Goal: Task Accomplishment & Management: Manage account settings

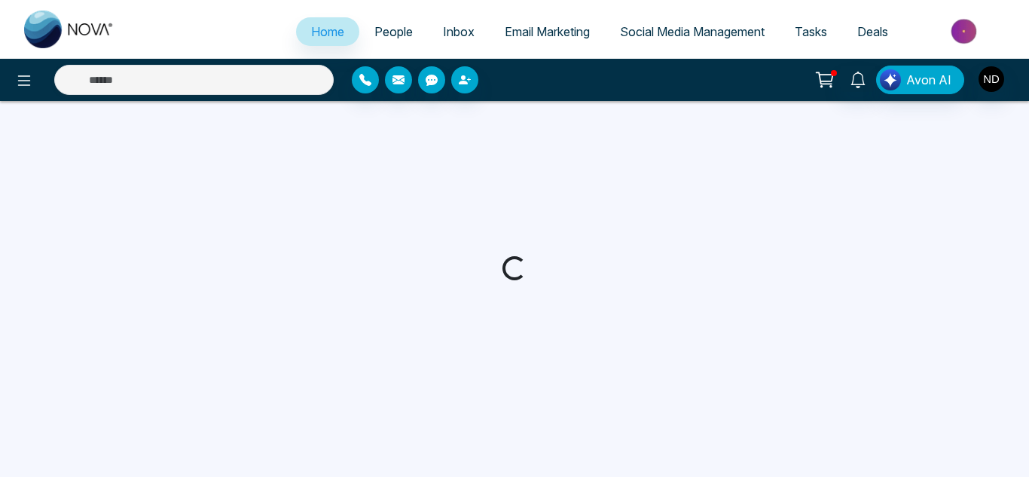
select select "*"
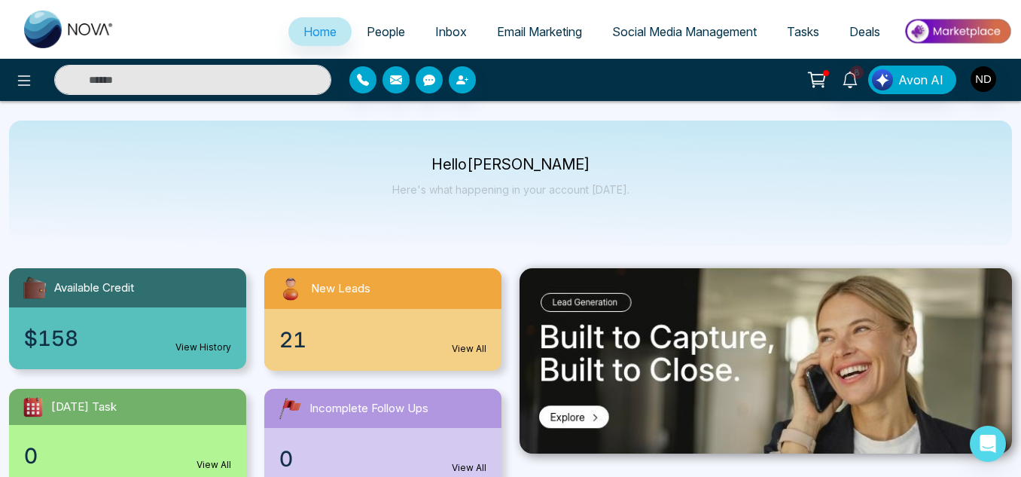
click at [380, 29] on span "People" at bounding box center [386, 31] width 38 height 15
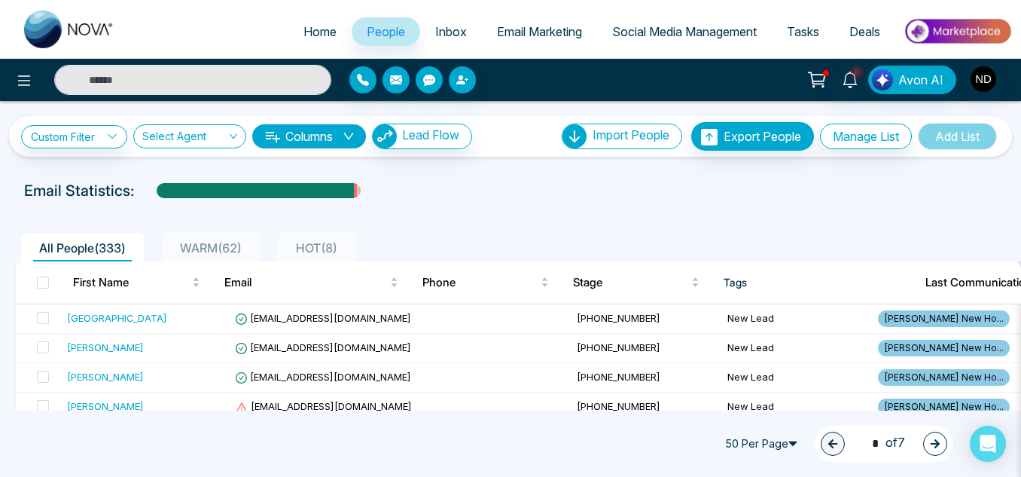
click at [810, 30] on span "Tasks" at bounding box center [803, 31] width 32 height 15
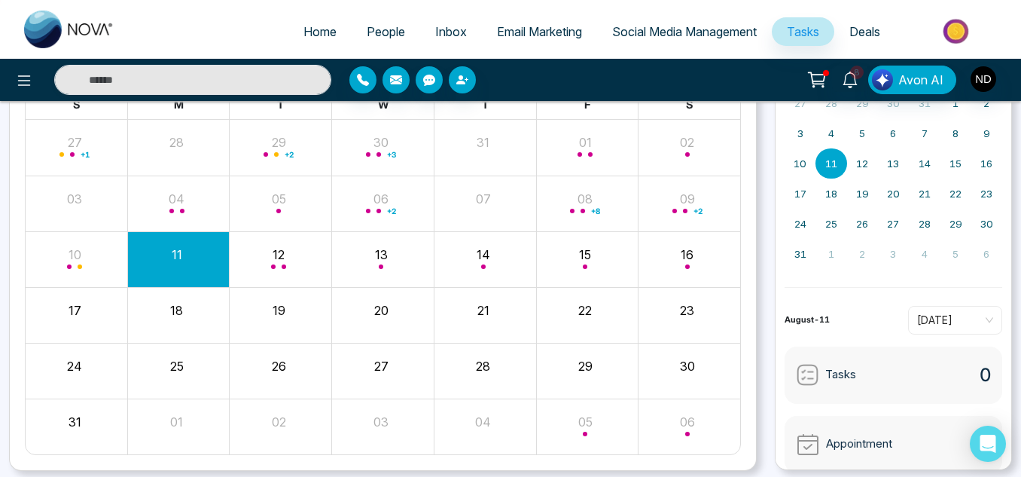
scroll to position [144, 0]
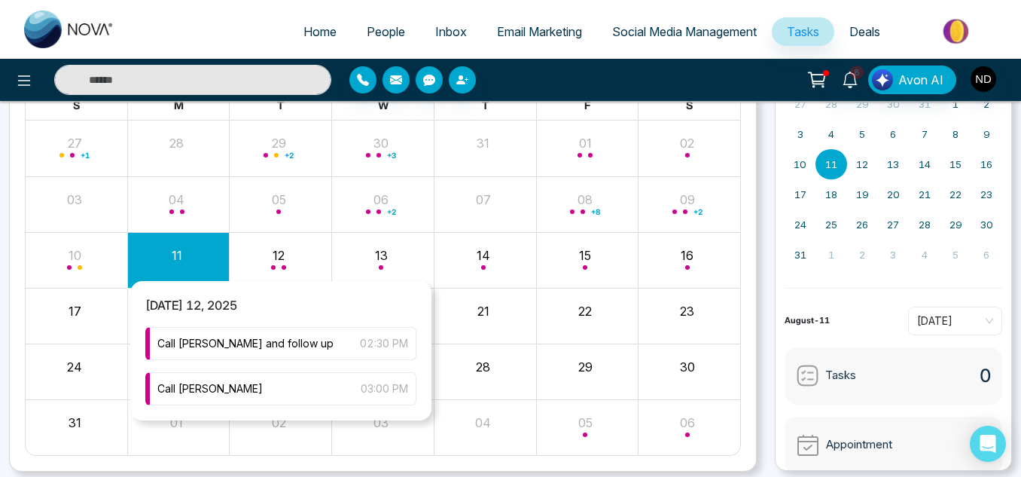
click at [312, 263] on div "Month View" at bounding box center [281, 260] width 102 height 36
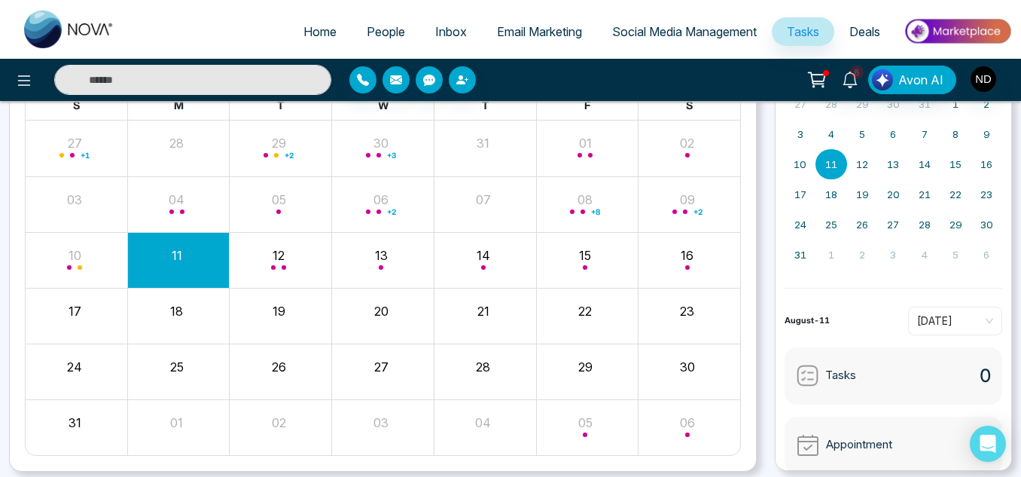
click at [186, 256] on div "11" at bounding box center [177, 253] width 99 height 23
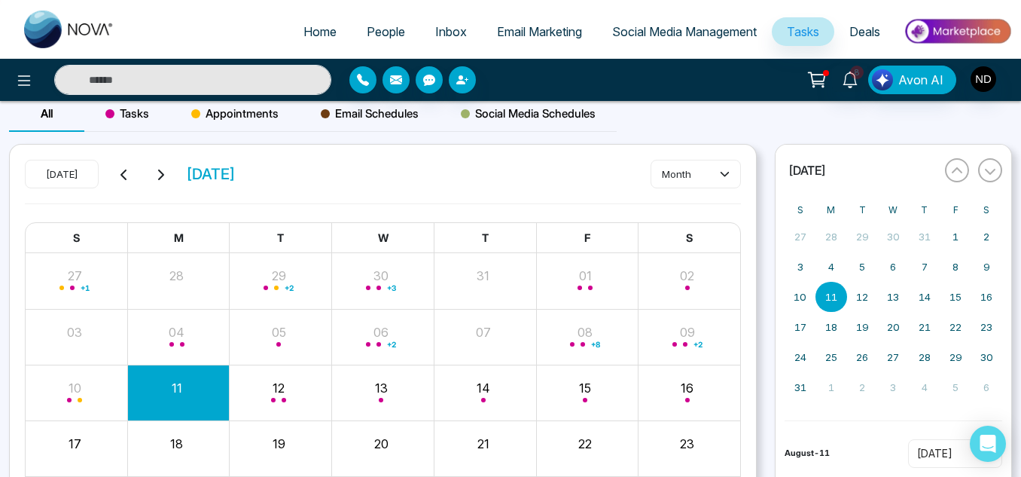
scroll to position [0, 0]
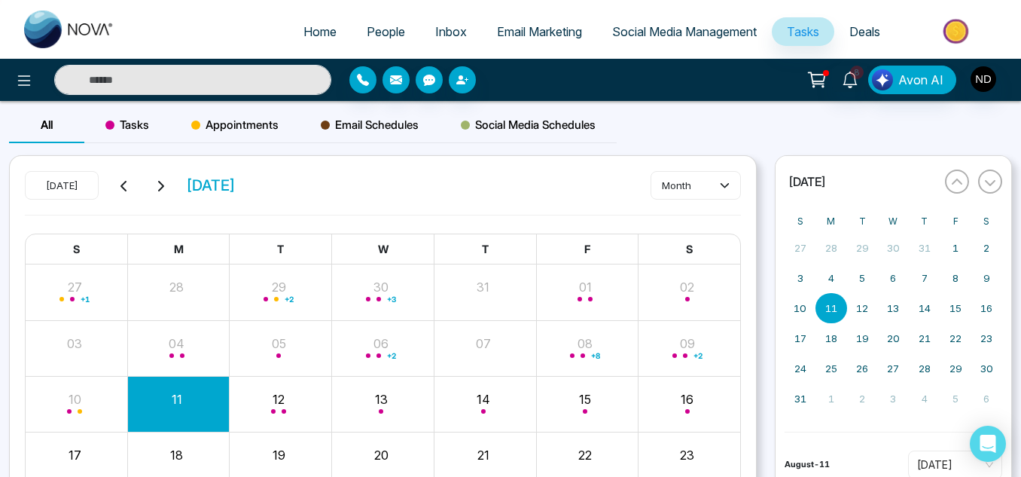
click at [368, 29] on span "People" at bounding box center [386, 31] width 38 height 15
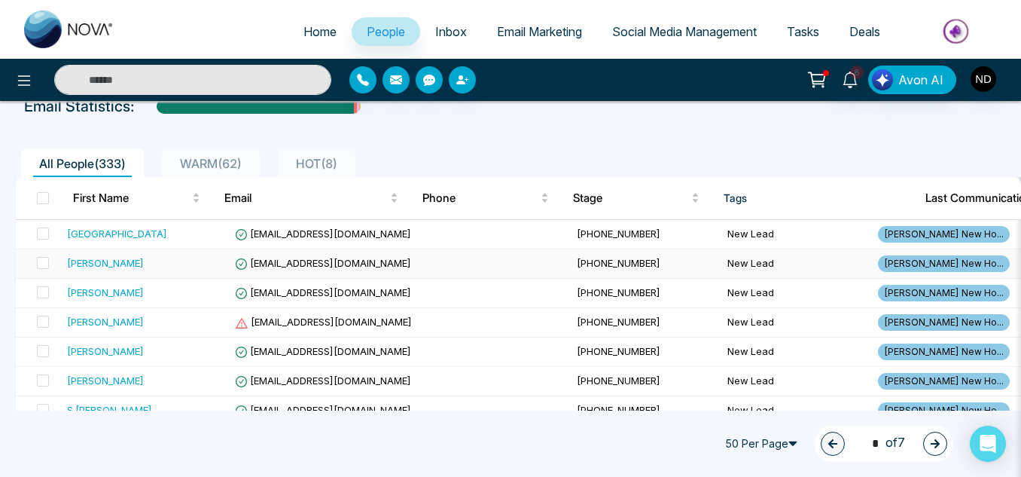
scroll to position [87, 0]
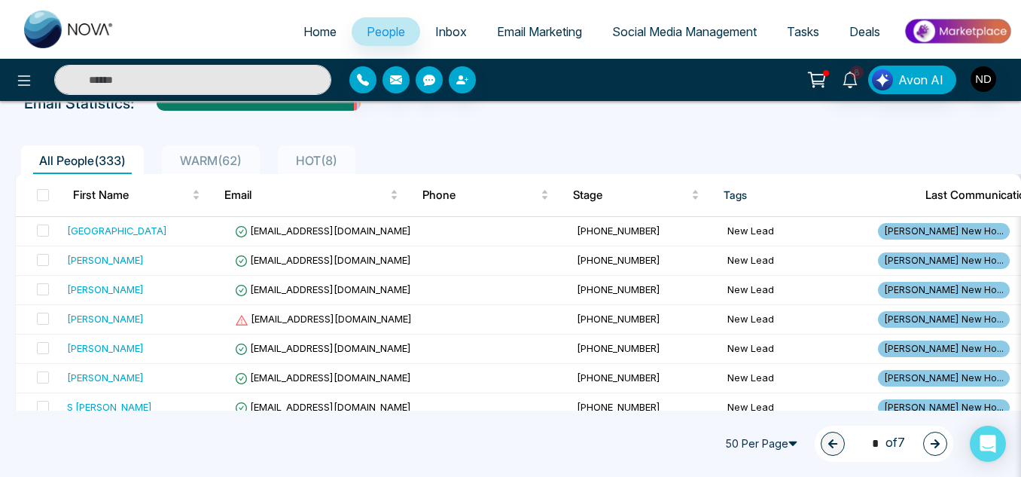
click at [198, 162] on span "WARM ( 62 )" at bounding box center [211, 160] width 74 height 15
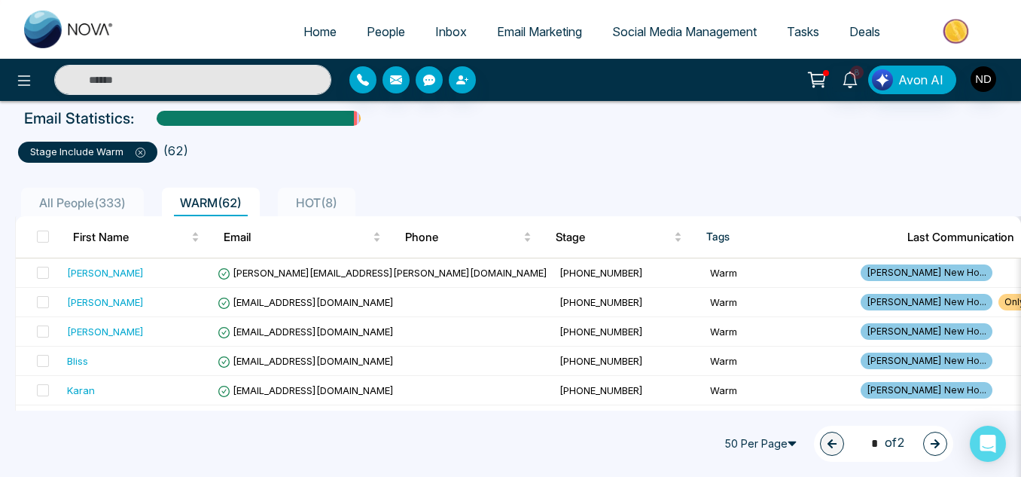
scroll to position [73, 0]
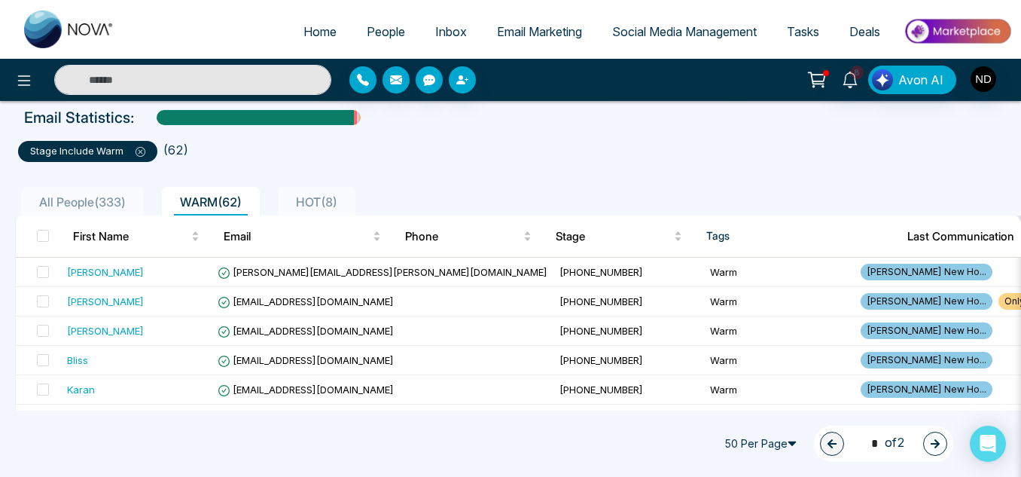
click at [50, 209] on span "All People ( 333 )" at bounding box center [82, 201] width 99 height 15
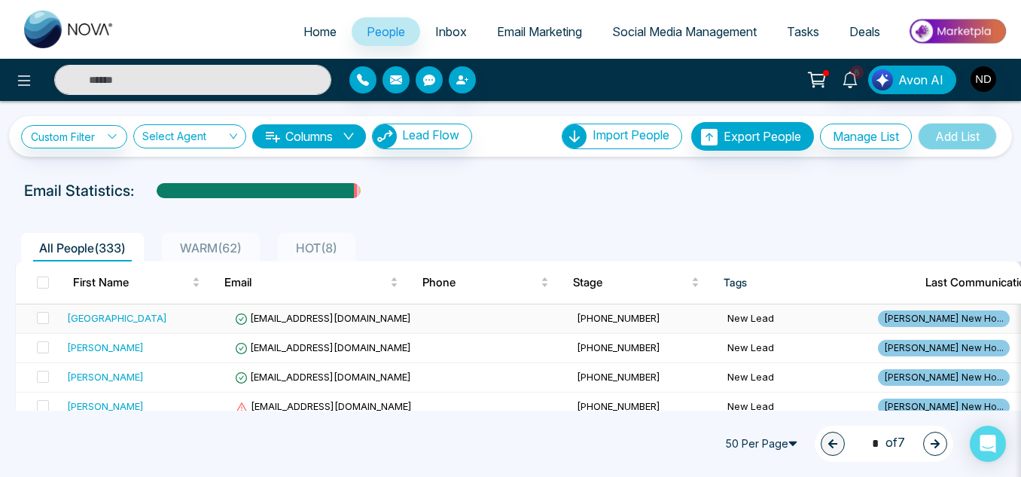
click at [186, 318] on div "Bayou Bayou" at bounding box center [145, 317] width 156 height 15
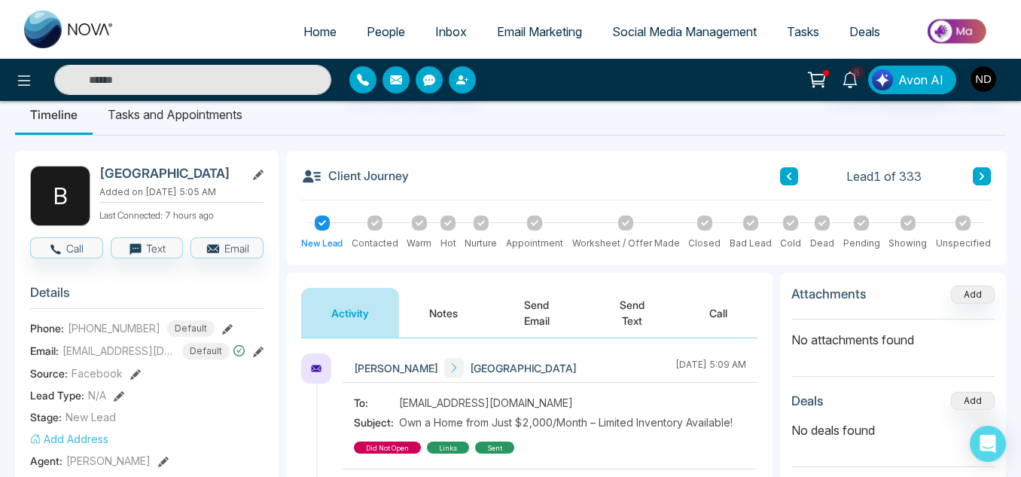
scroll to position [21, 0]
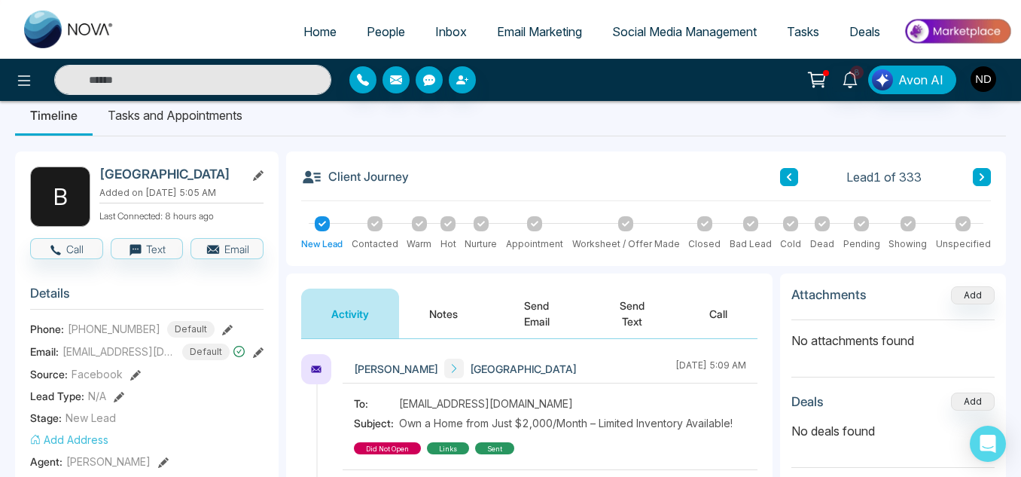
click at [367, 34] on span "People" at bounding box center [386, 31] width 38 height 15
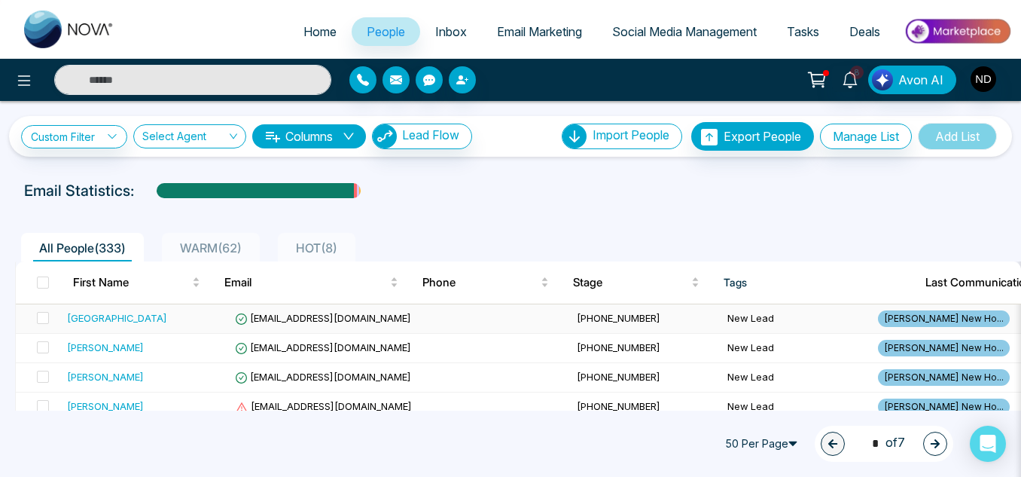
click at [154, 321] on div "Bayou Bayou" at bounding box center [145, 317] width 156 height 15
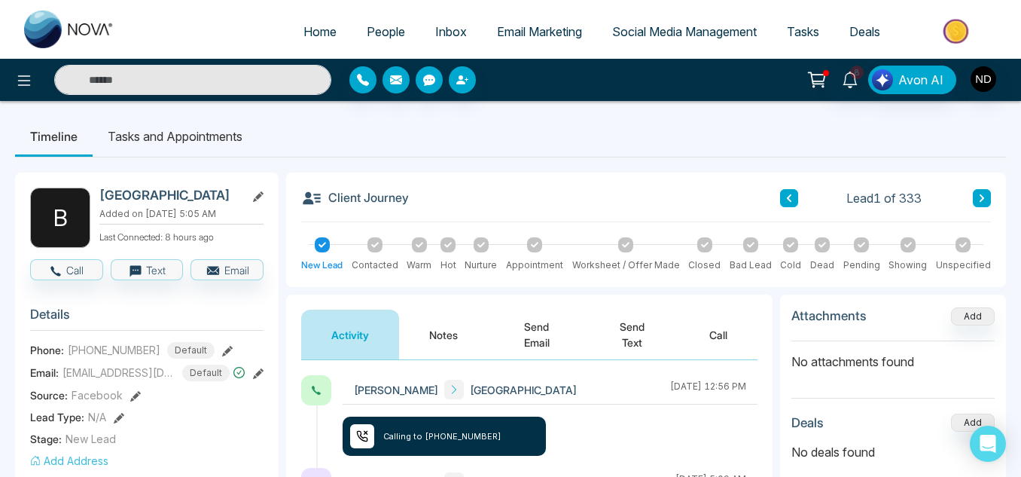
click at [445, 309] on button "Notes" at bounding box center [443, 334] width 89 height 50
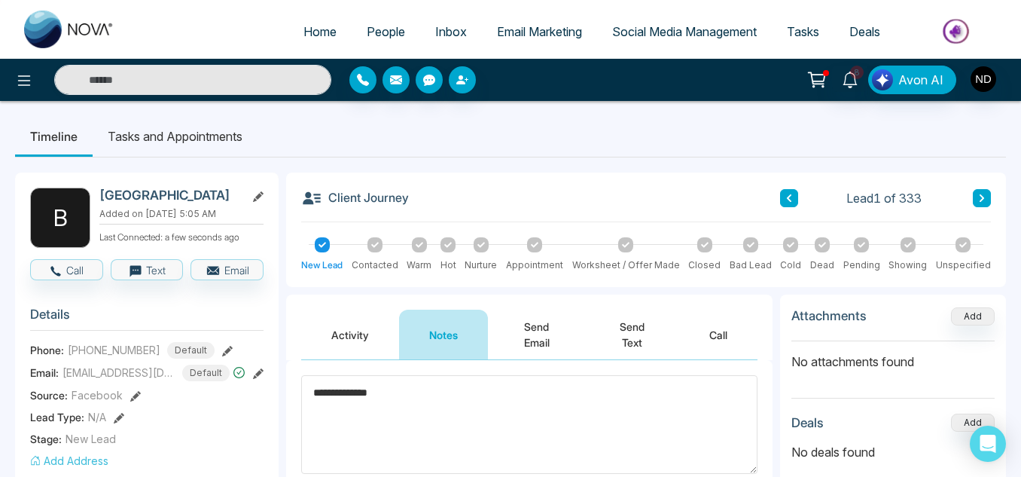
scroll to position [114, 0]
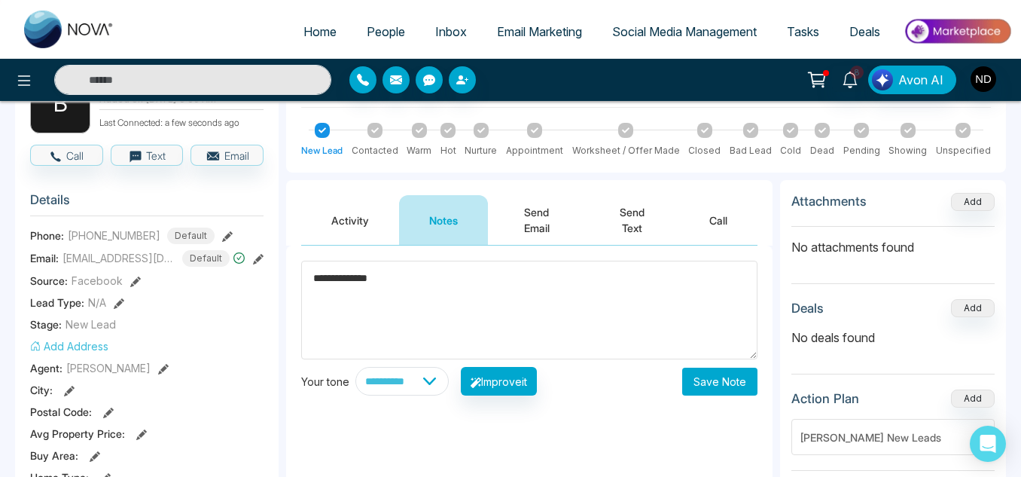
type textarea "**********"
click at [728, 374] on button "Save Note" at bounding box center [719, 381] width 75 height 28
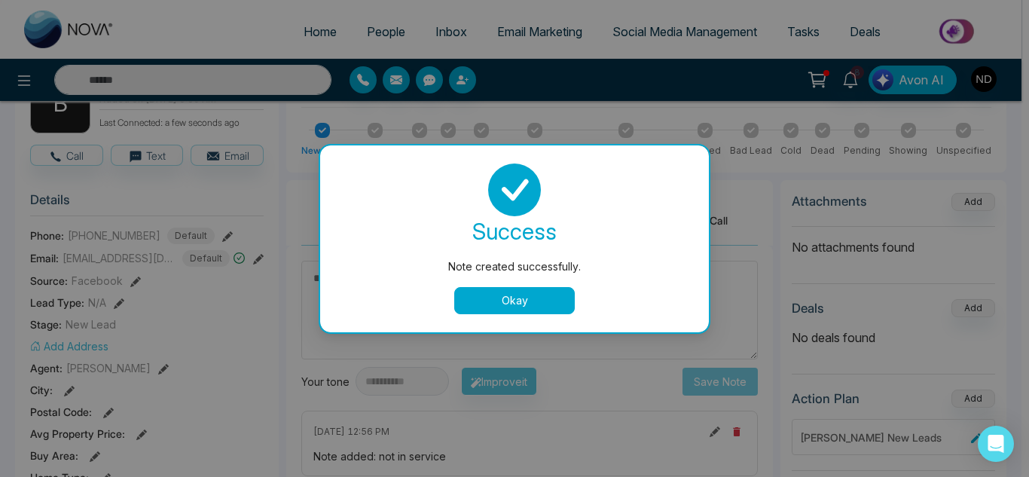
click at [537, 290] on button "Okay" at bounding box center [514, 300] width 120 height 27
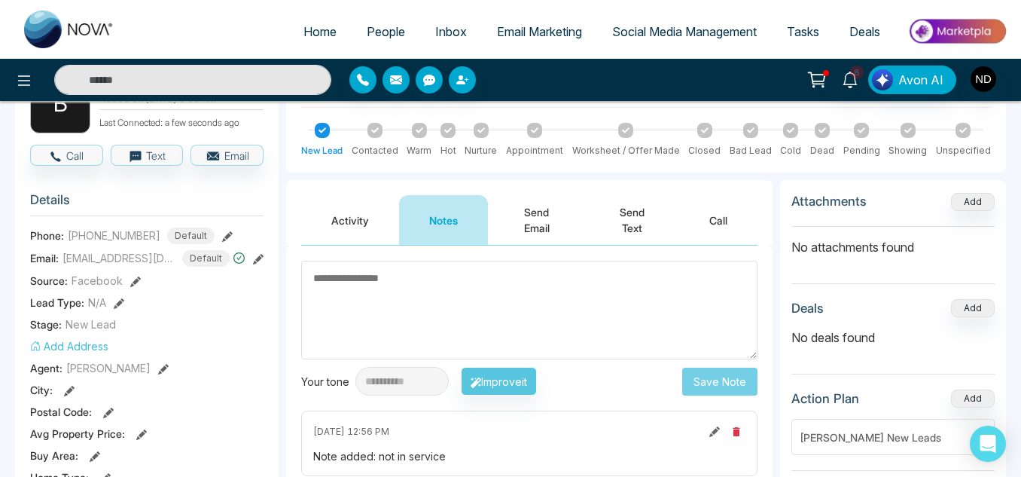
scroll to position [0, 0]
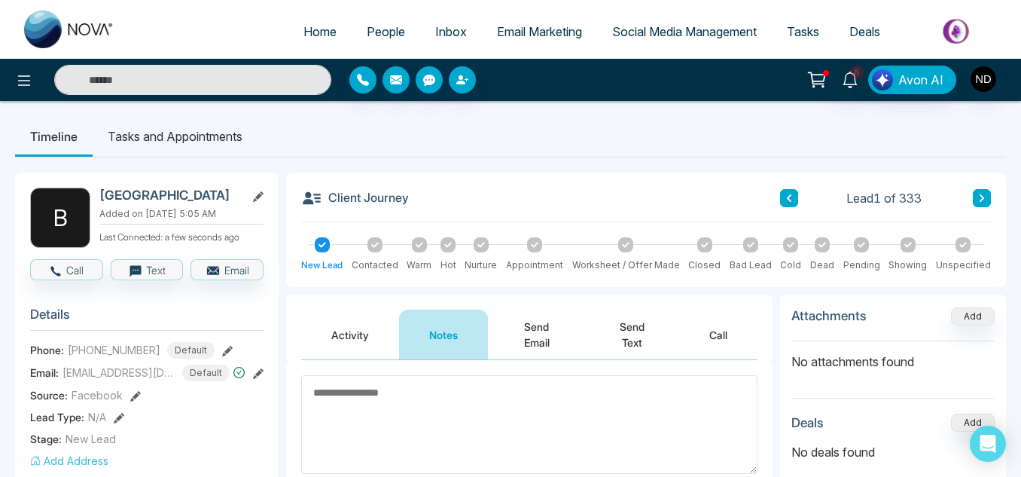
click at [980, 196] on icon at bounding box center [982, 198] width 5 height 8
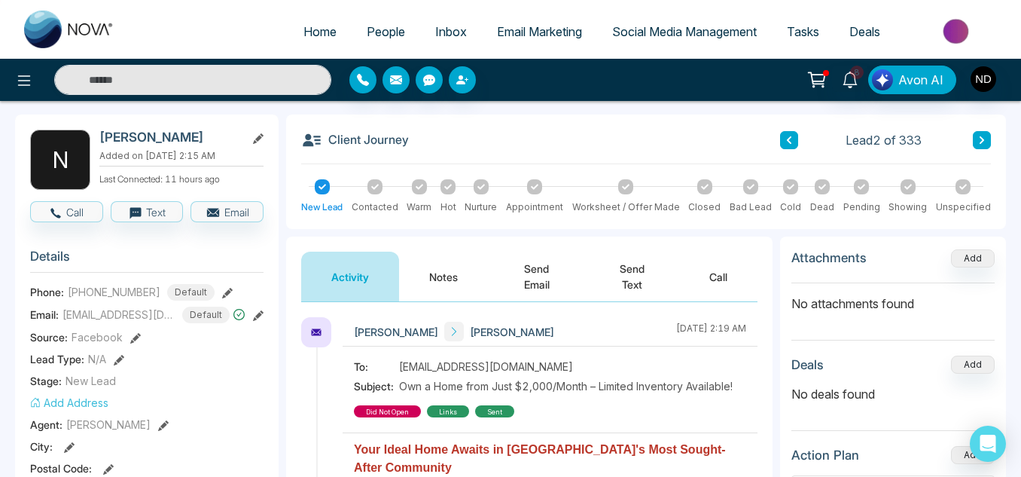
scroll to position [56, 0]
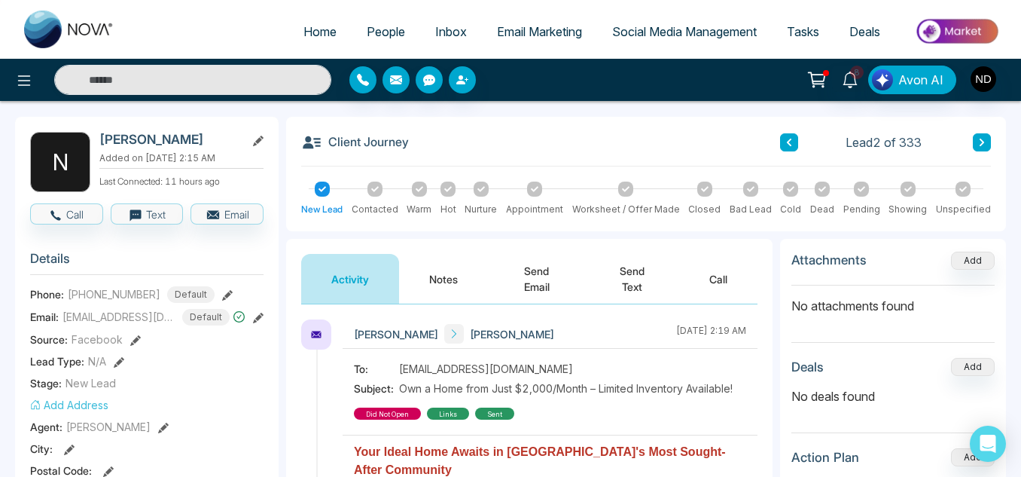
click at [434, 299] on button "Notes" at bounding box center [443, 279] width 89 height 50
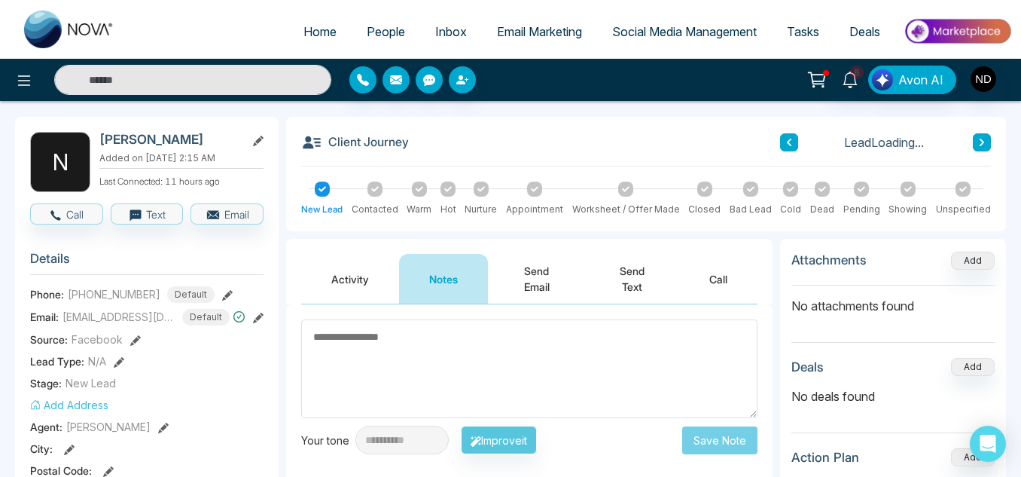
scroll to position [163, 0]
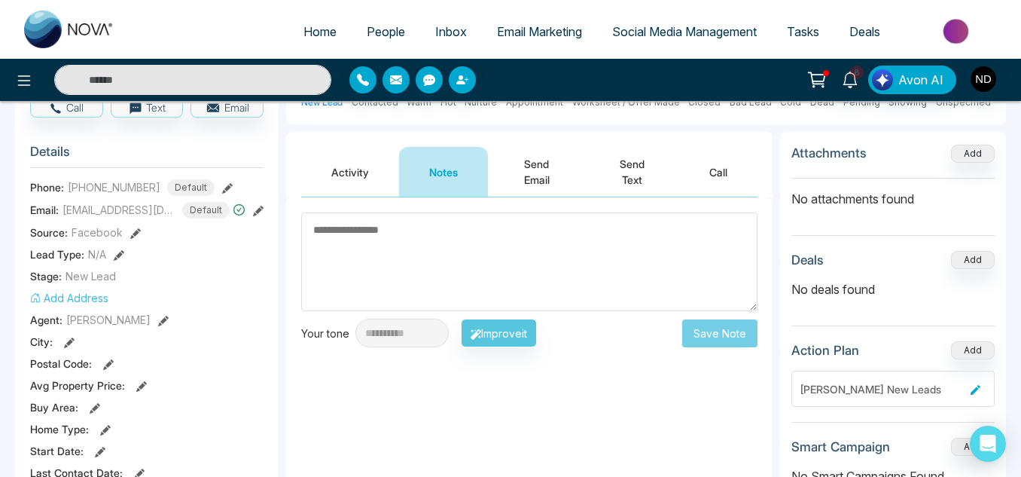
click at [355, 183] on button "Activity" at bounding box center [350, 172] width 98 height 50
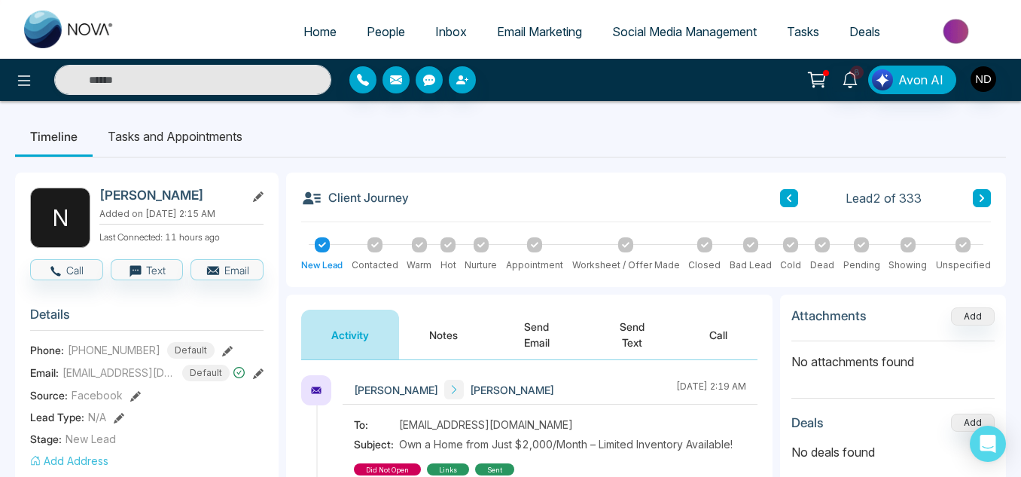
click at [133, 343] on span "+16476862393" at bounding box center [114, 350] width 93 height 16
copy span "16476862393"
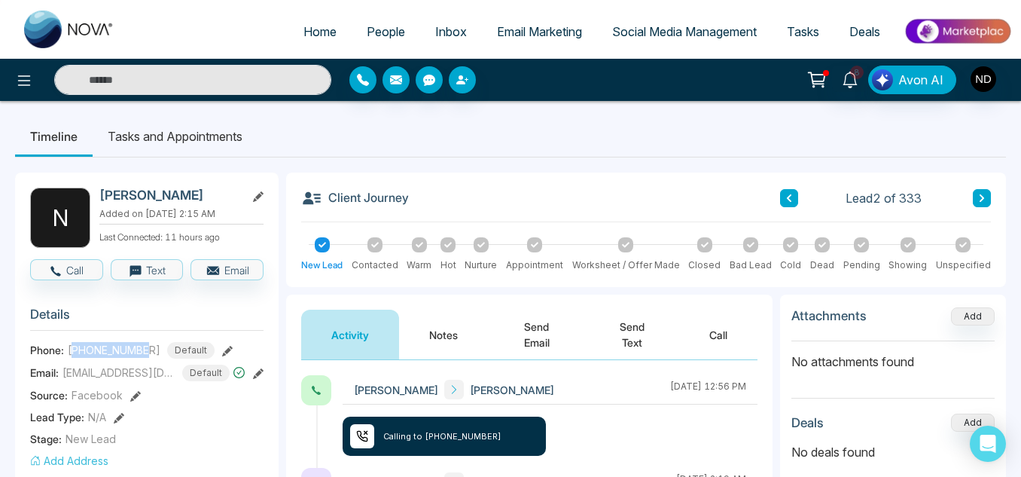
click at [425, 343] on button "Notes" at bounding box center [443, 334] width 89 height 50
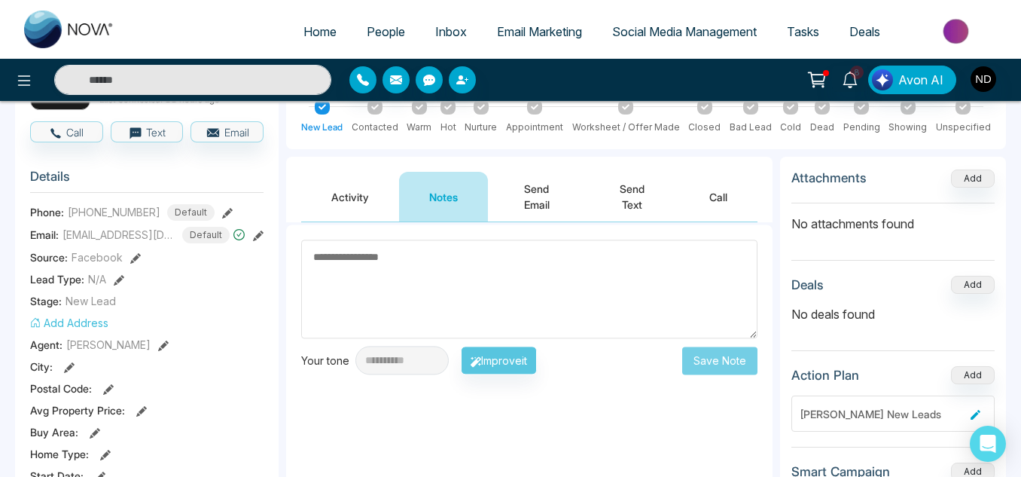
scroll to position [143, 0]
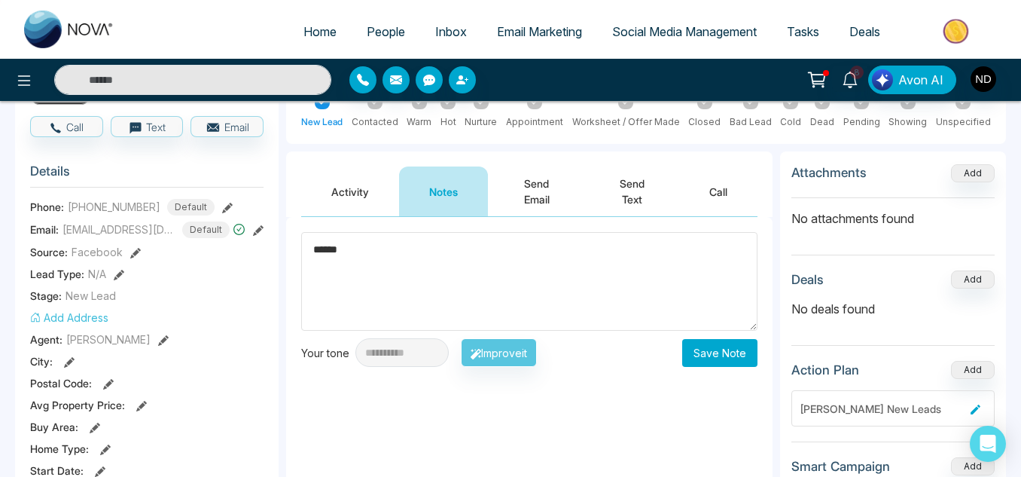
type textarea "******"
click at [717, 362] on button "Save Note" at bounding box center [719, 353] width 75 height 28
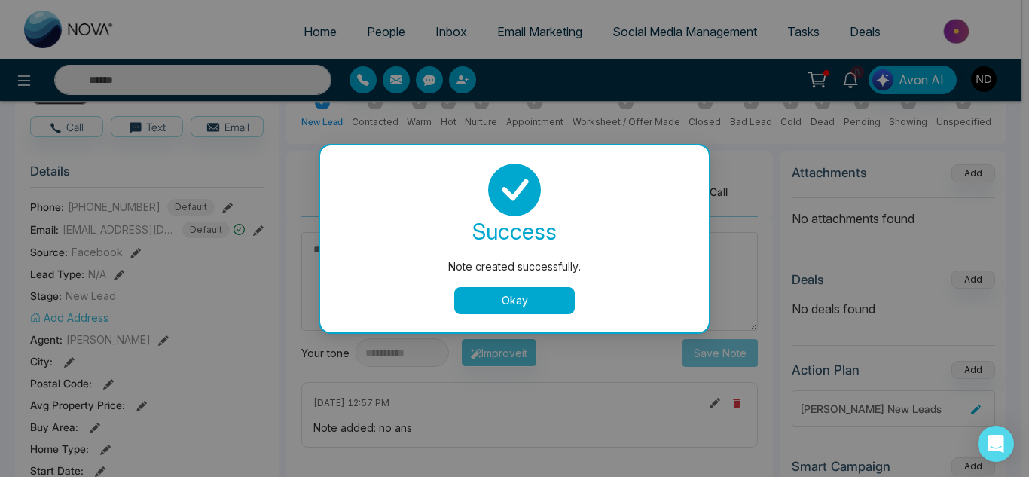
click at [541, 303] on button "Okay" at bounding box center [514, 300] width 120 height 27
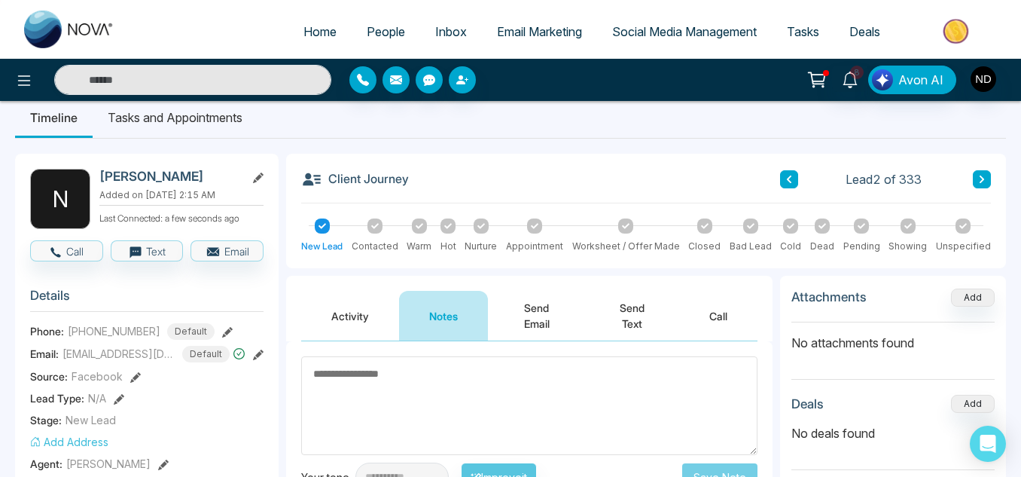
scroll to position [18, 0]
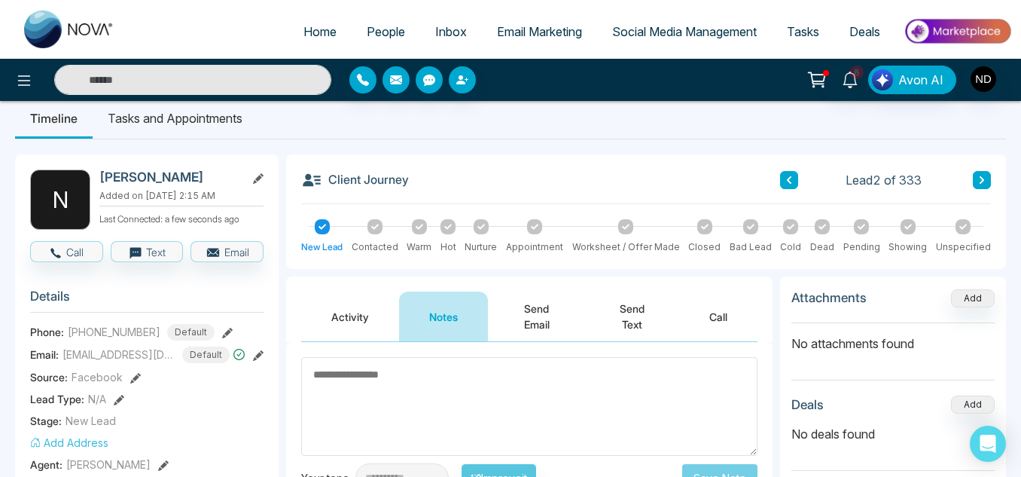
click at [984, 188] on button at bounding box center [982, 180] width 18 height 18
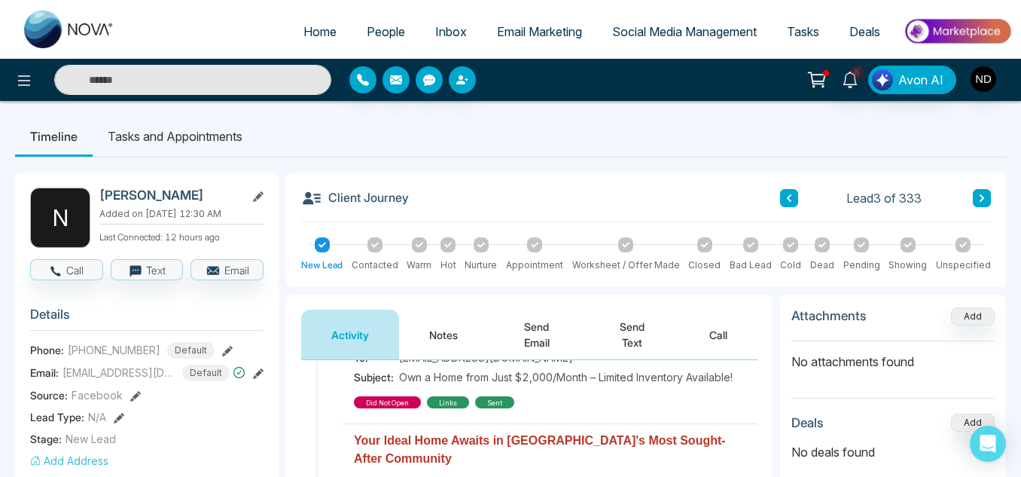
scroll to position [67, 0]
click at [988, 201] on button at bounding box center [982, 198] width 18 height 18
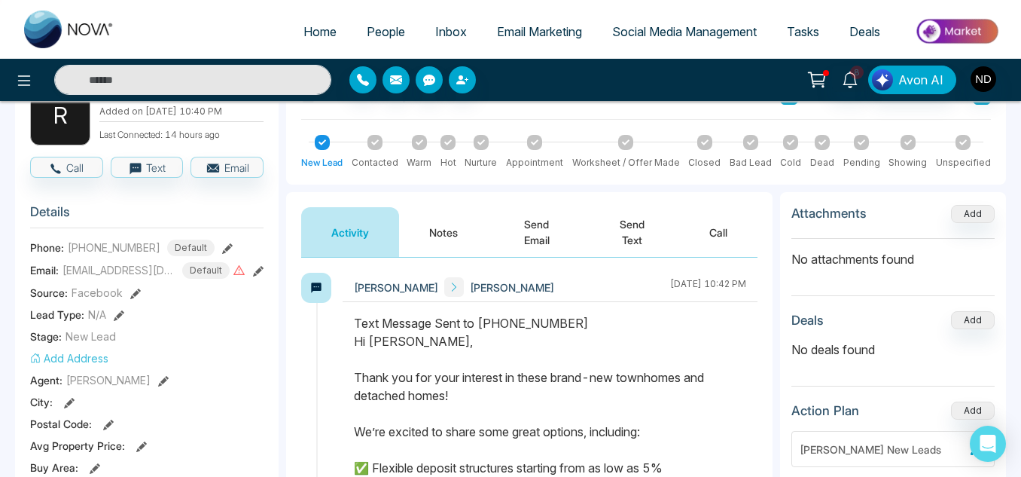
scroll to position [101, 0]
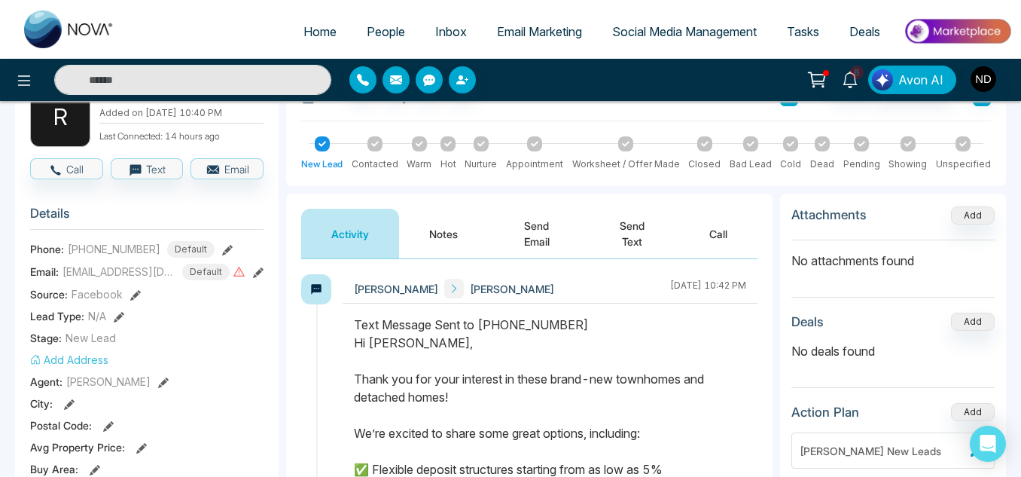
click at [422, 220] on button "Notes" at bounding box center [443, 234] width 89 height 50
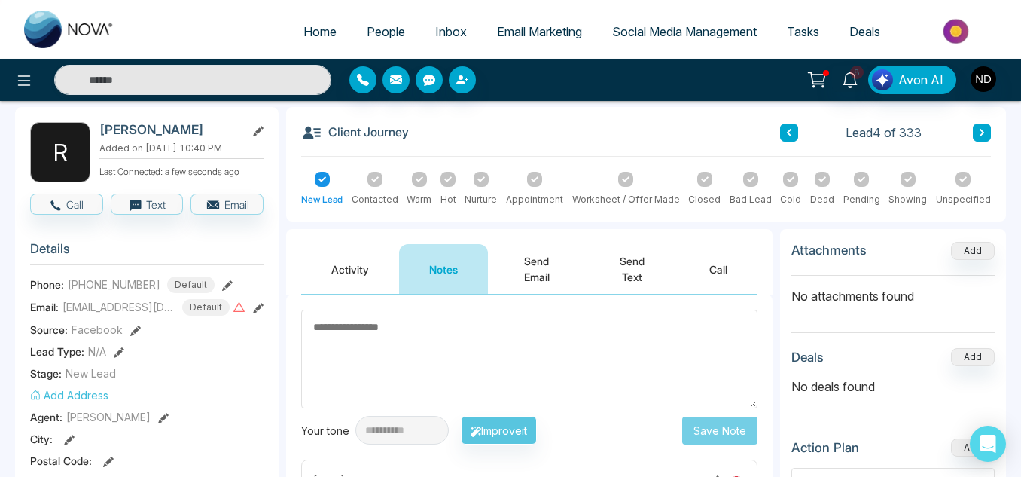
scroll to position [66, 0]
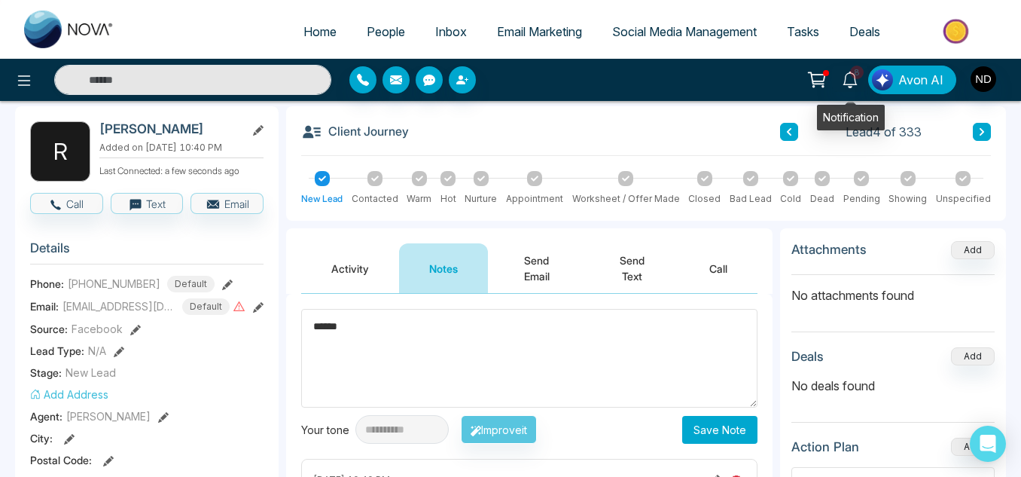
type textarea "******"
click at [858, 87] on icon at bounding box center [850, 80] width 17 height 17
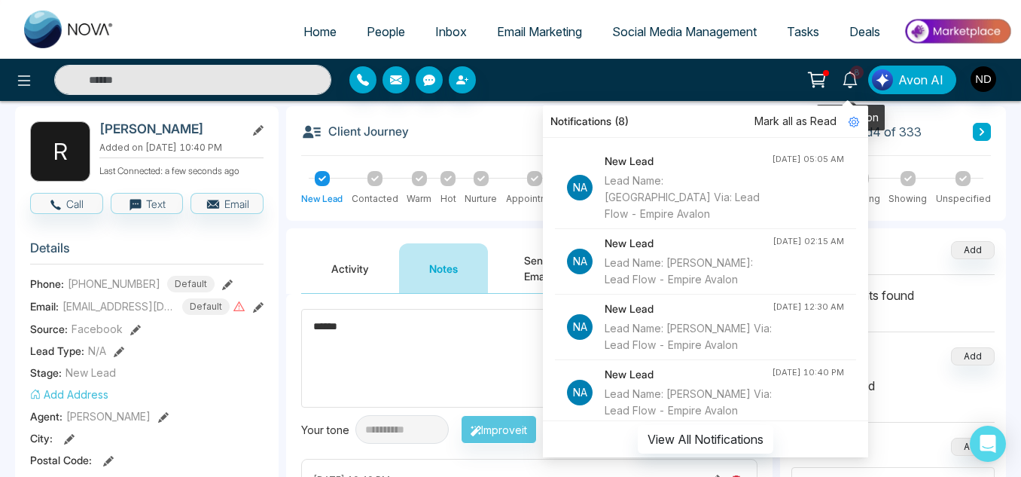
click at [858, 87] on icon at bounding box center [850, 80] width 17 height 17
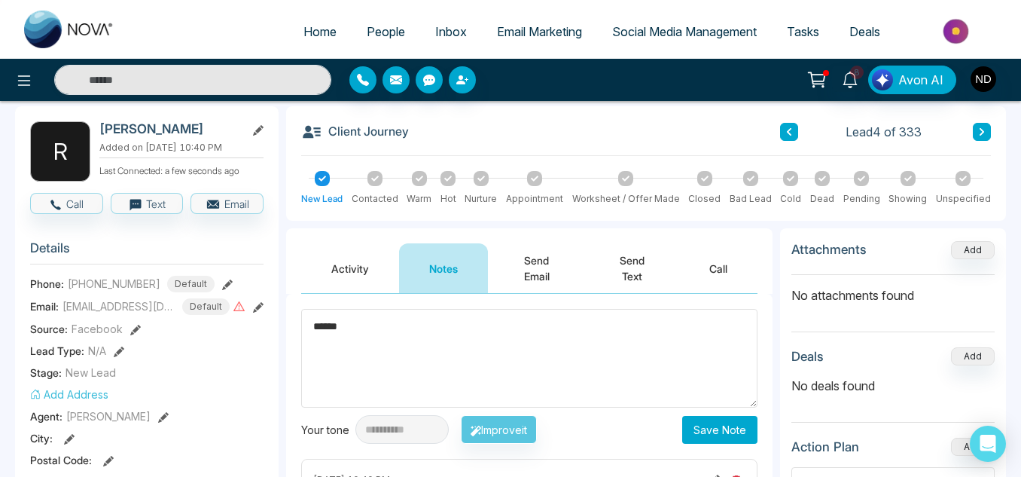
click at [718, 431] on button "Save Note" at bounding box center [719, 430] width 75 height 28
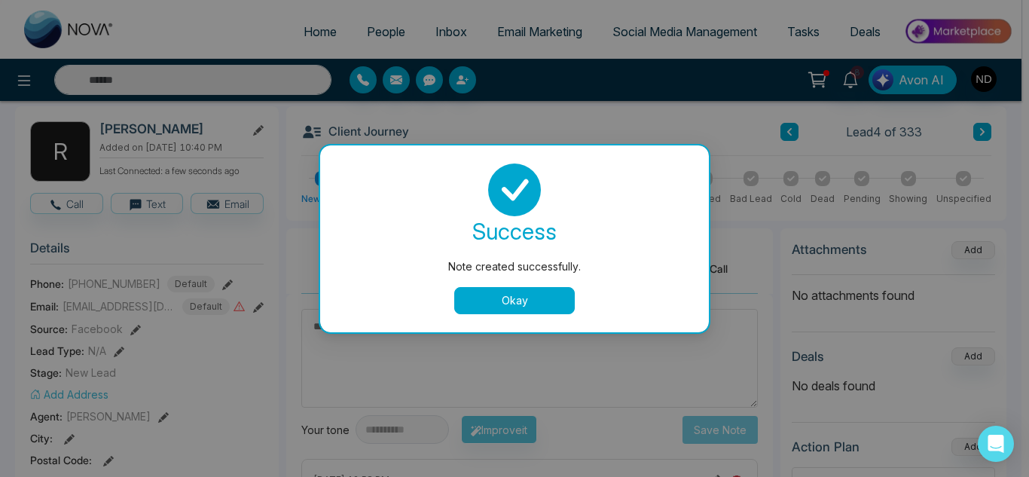
click at [504, 305] on button "Okay" at bounding box center [514, 300] width 120 height 27
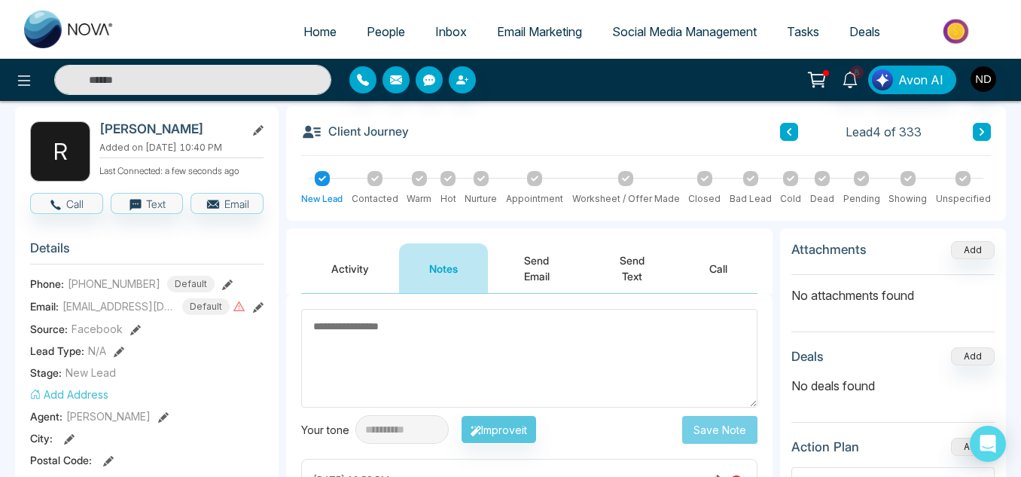
click at [978, 130] on icon at bounding box center [982, 131] width 8 height 9
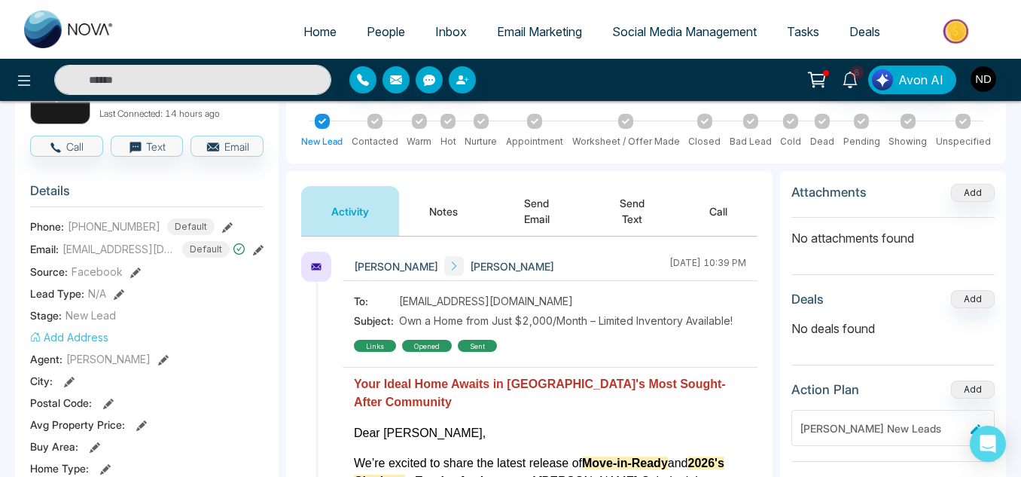
scroll to position [124, 0]
click at [438, 199] on button "Notes" at bounding box center [443, 210] width 89 height 50
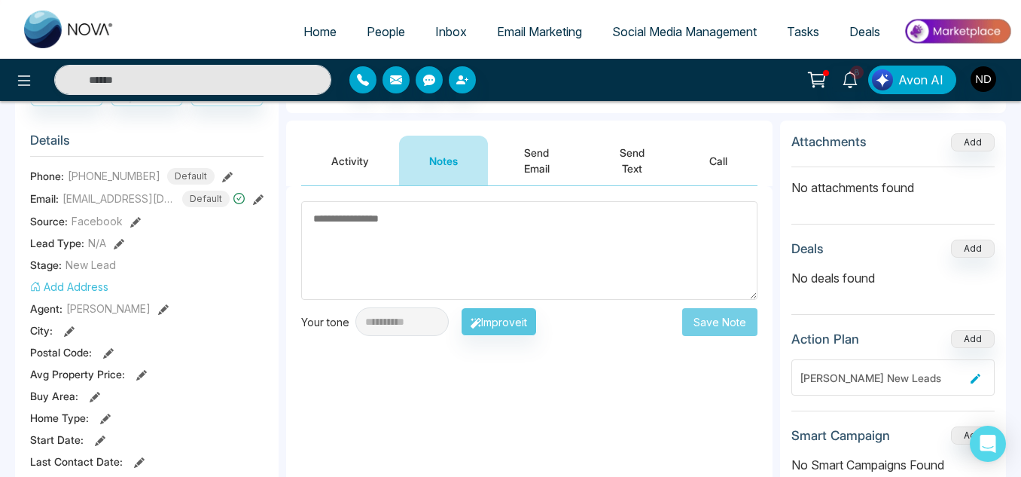
scroll to position [173, 0]
click at [343, 168] on button "Activity" at bounding box center [350, 161] width 98 height 50
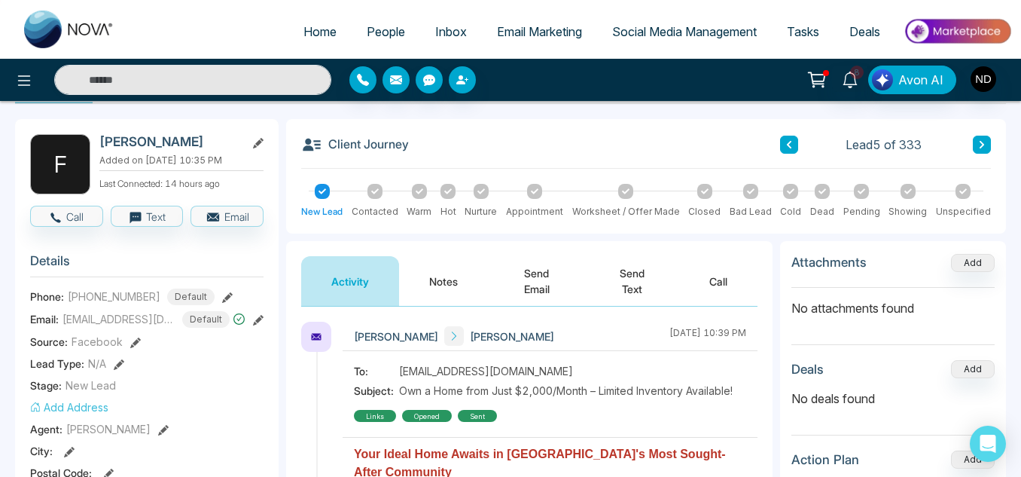
scroll to position [53, 0]
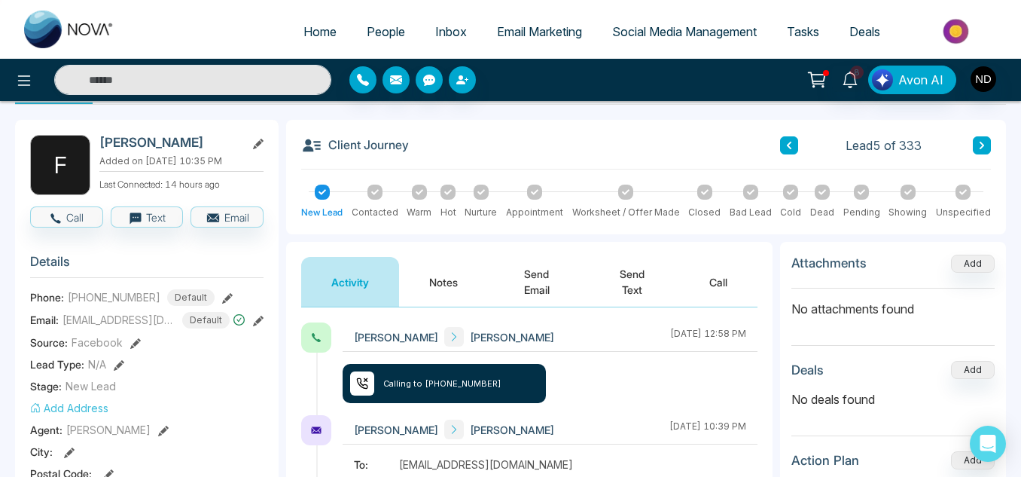
click at [450, 273] on button "Notes" at bounding box center [443, 282] width 89 height 50
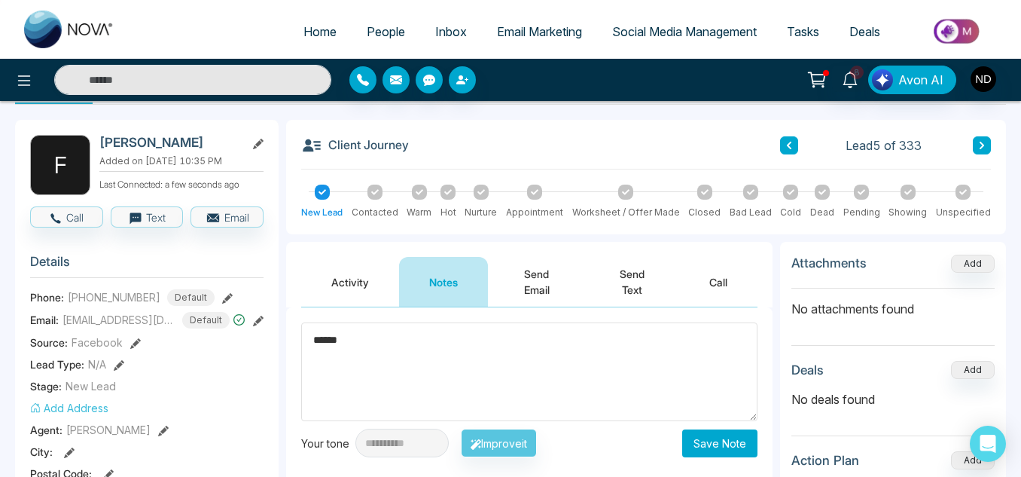
type textarea "******"
click at [712, 444] on button "Save Note" at bounding box center [719, 443] width 75 height 28
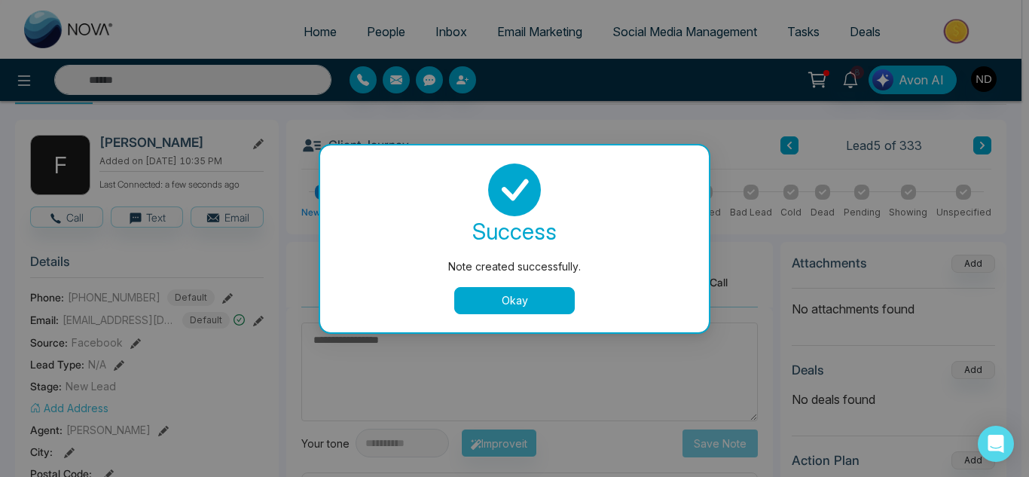
click at [551, 299] on button "Okay" at bounding box center [514, 300] width 120 height 27
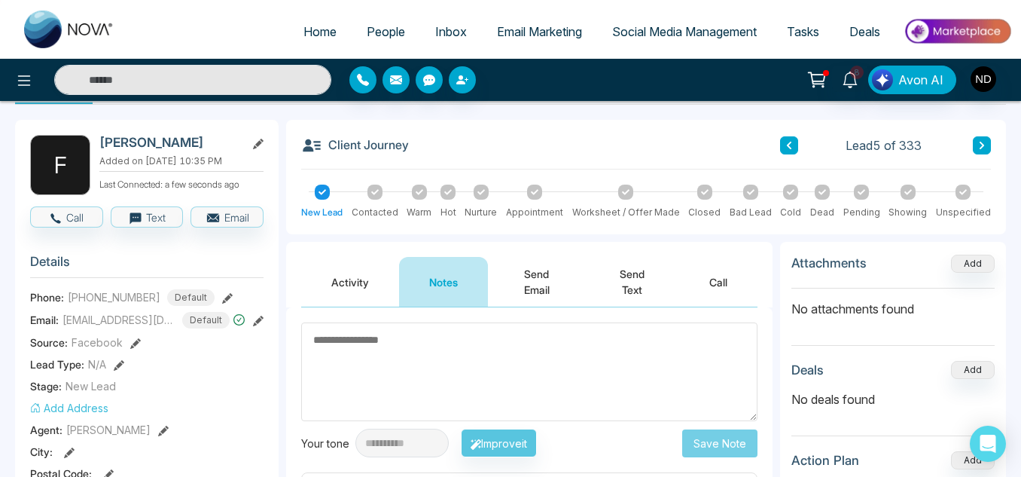
click at [978, 146] on icon at bounding box center [982, 145] width 8 height 9
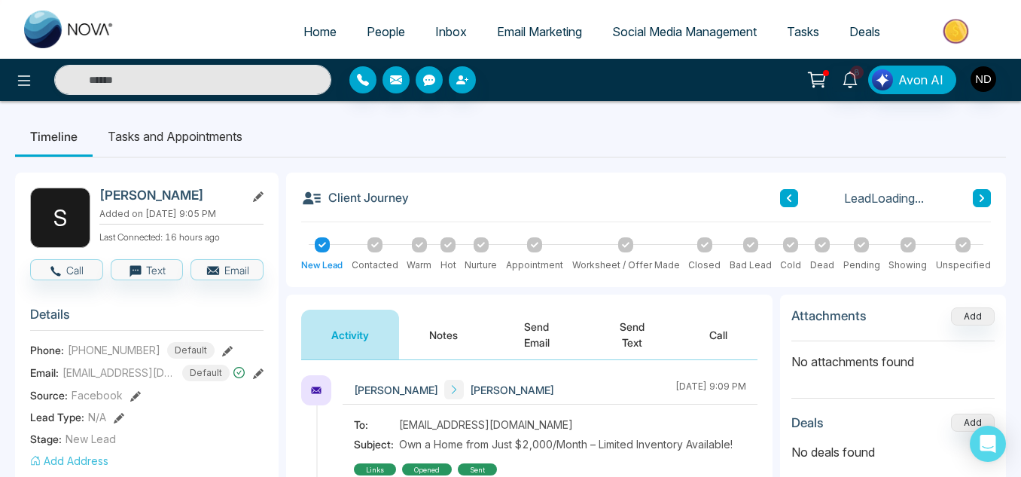
click at [785, 198] on icon at bounding box center [789, 198] width 8 height 9
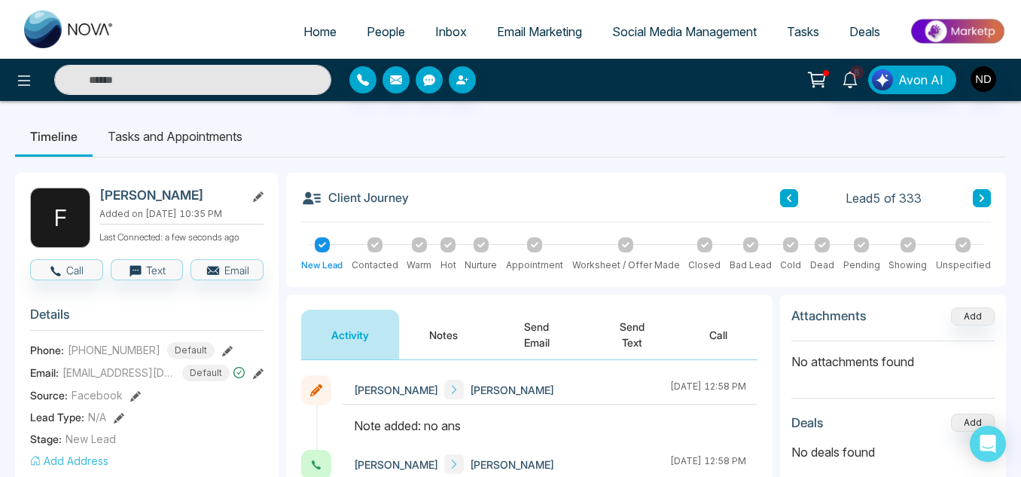
click at [978, 196] on icon at bounding box center [982, 198] width 8 height 9
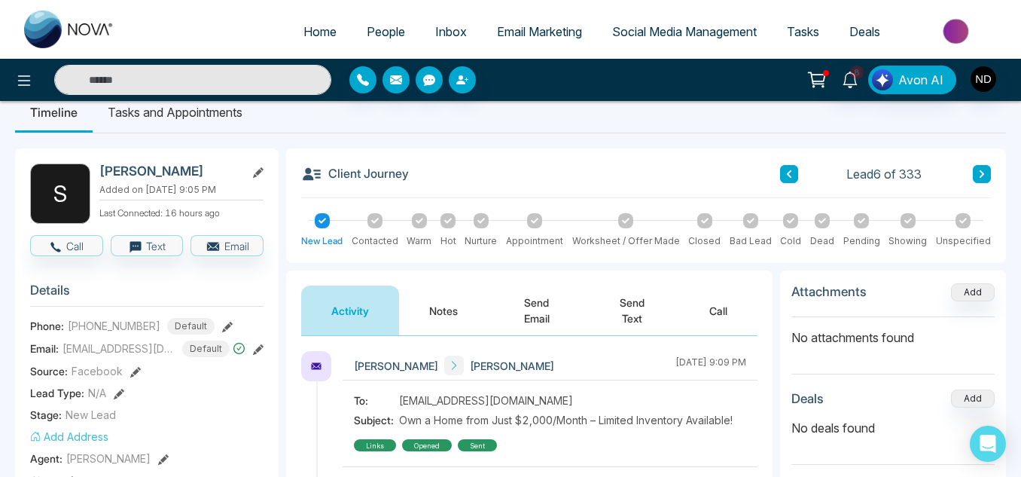
scroll to position [26, 0]
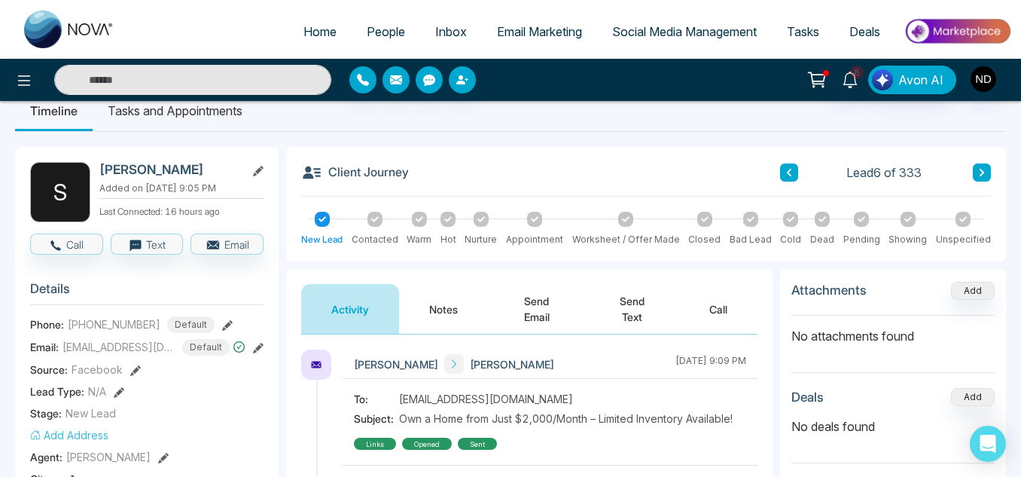
click at [421, 305] on button "Notes" at bounding box center [443, 309] width 89 height 50
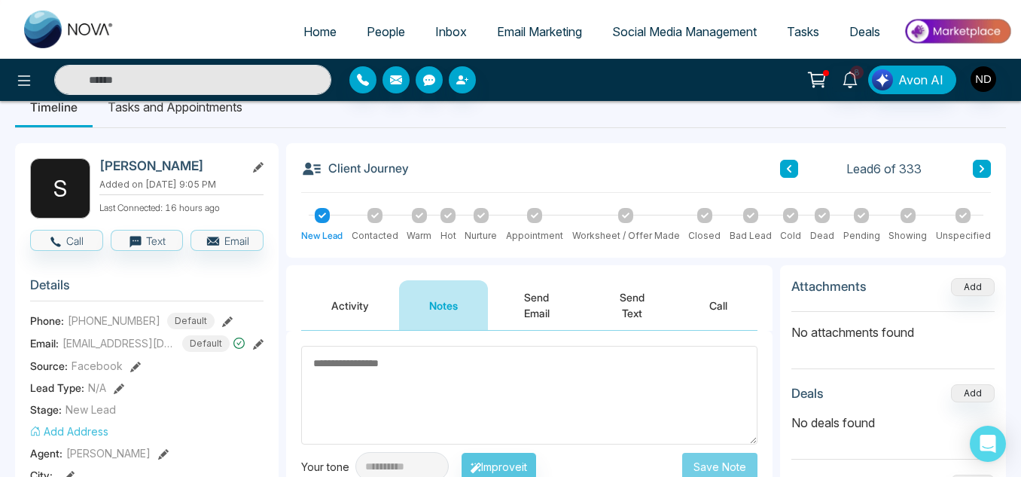
scroll to position [17, 0]
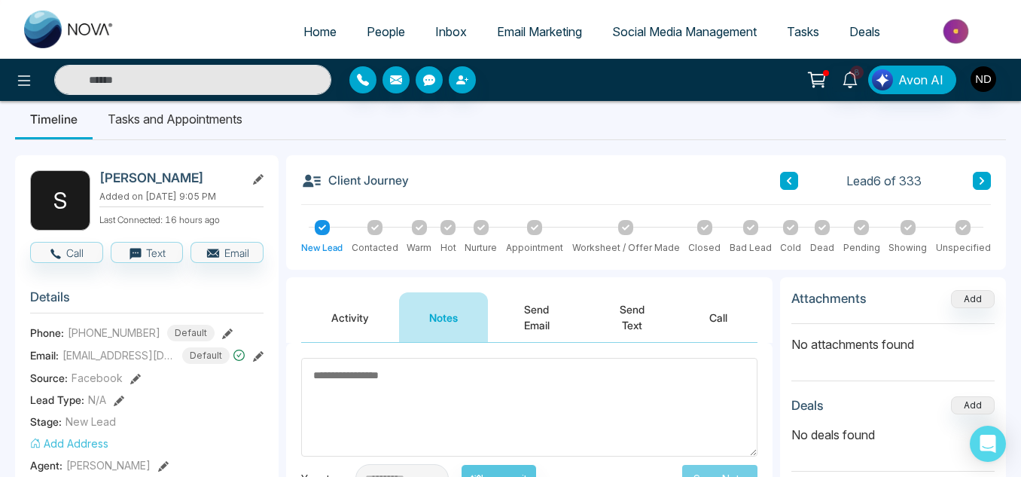
click at [230, 121] on li "Tasks and Appointments" at bounding box center [175, 119] width 165 height 41
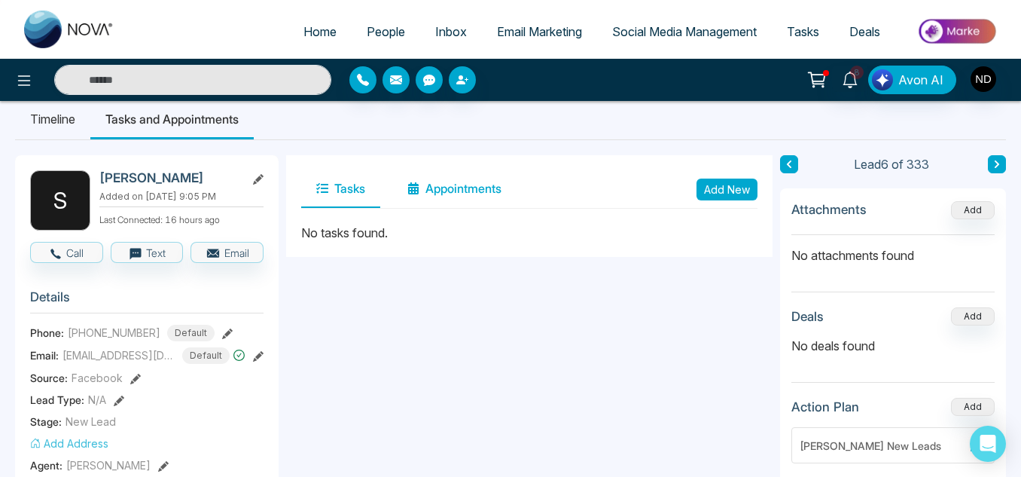
click at [419, 206] on button "Appointments" at bounding box center [454, 189] width 124 height 38
click at [353, 197] on button "Tasks" at bounding box center [340, 189] width 79 height 38
click at [731, 191] on button "Add New" at bounding box center [727, 189] width 61 height 22
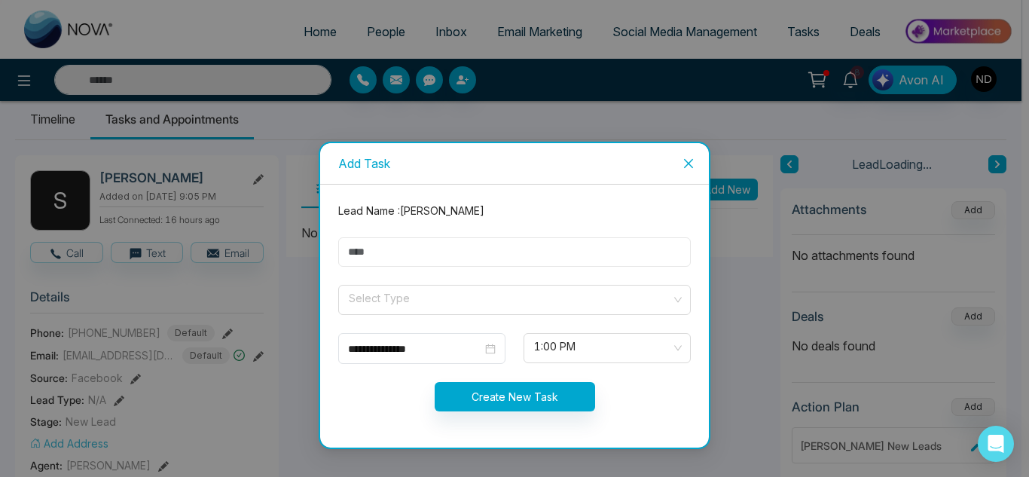
click at [497, 242] on input "text" at bounding box center [514, 251] width 352 height 29
type input "**********"
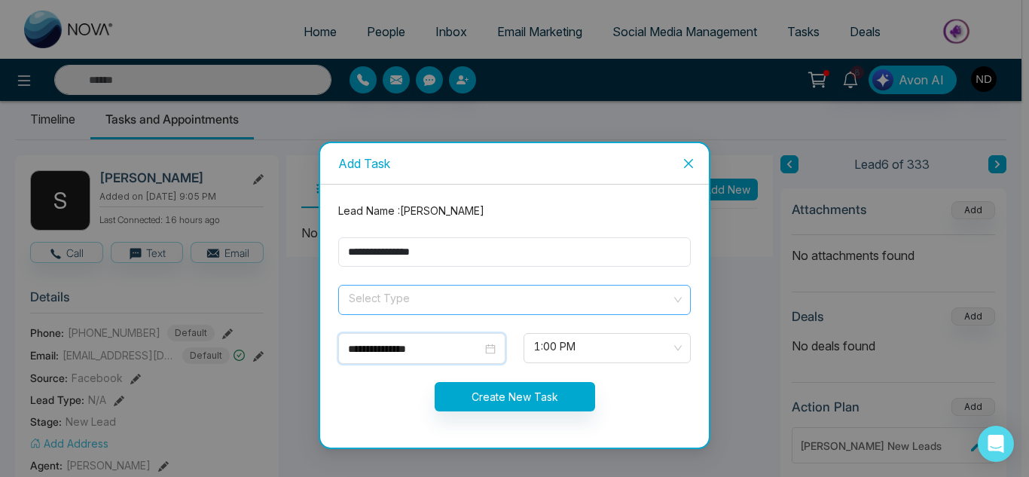
click at [431, 299] on input "search" at bounding box center [509, 296] width 324 height 23
click at [468, 356] on div "**********" at bounding box center [421, 348] width 167 height 31
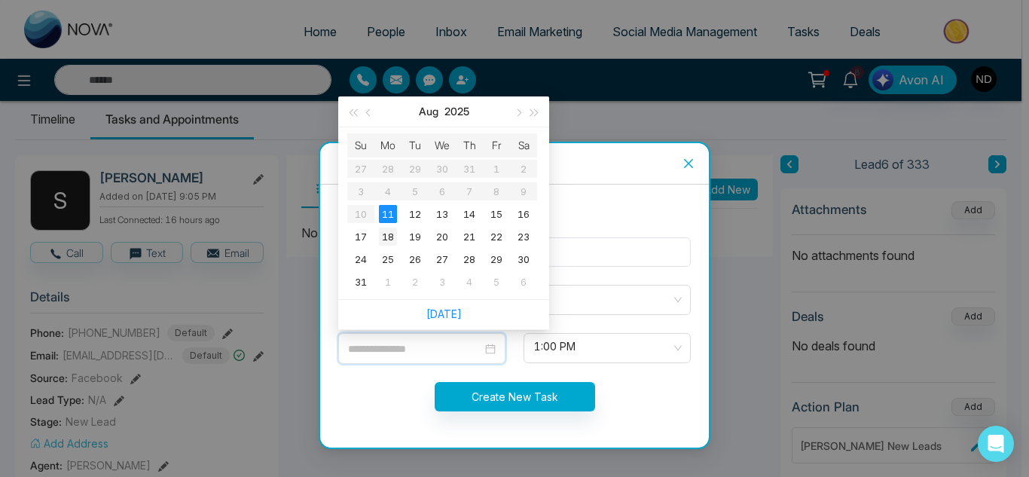
type input "**********"
click at [383, 234] on div "18" at bounding box center [388, 236] width 18 height 18
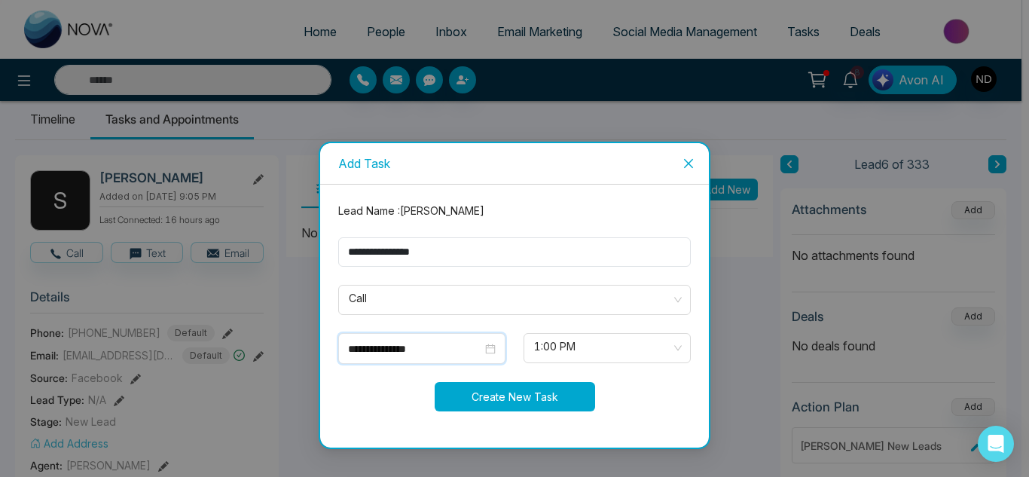
click at [534, 388] on button "Create New Task" at bounding box center [514, 396] width 160 height 29
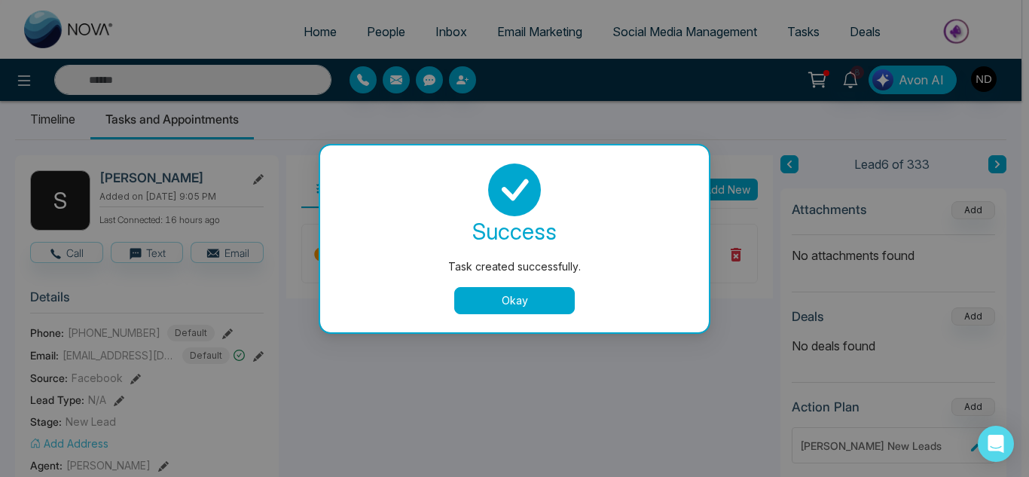
click at [518, 300] on button "Okay" at bounding box center [514, 300] width 120 height 27
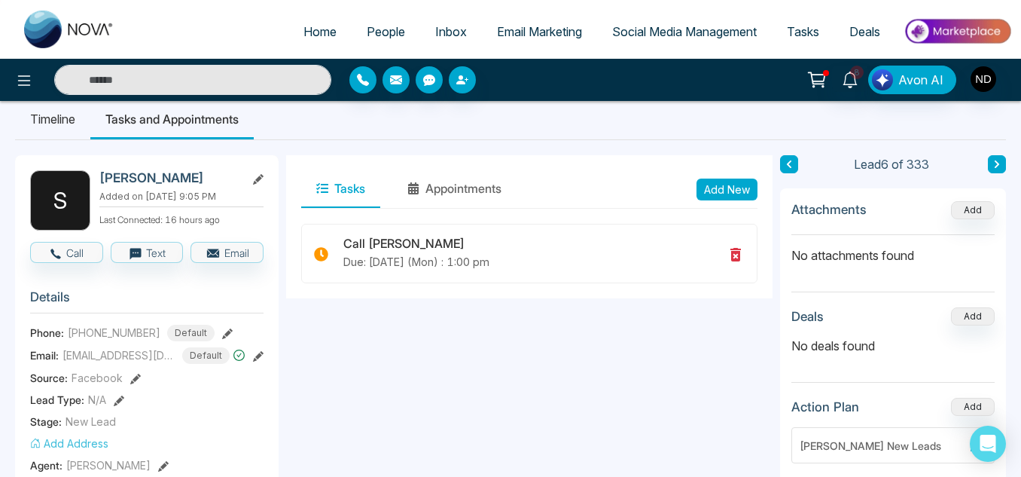
click at [996, 163] on icon at bounding box center [997, 164] width 5 height 8
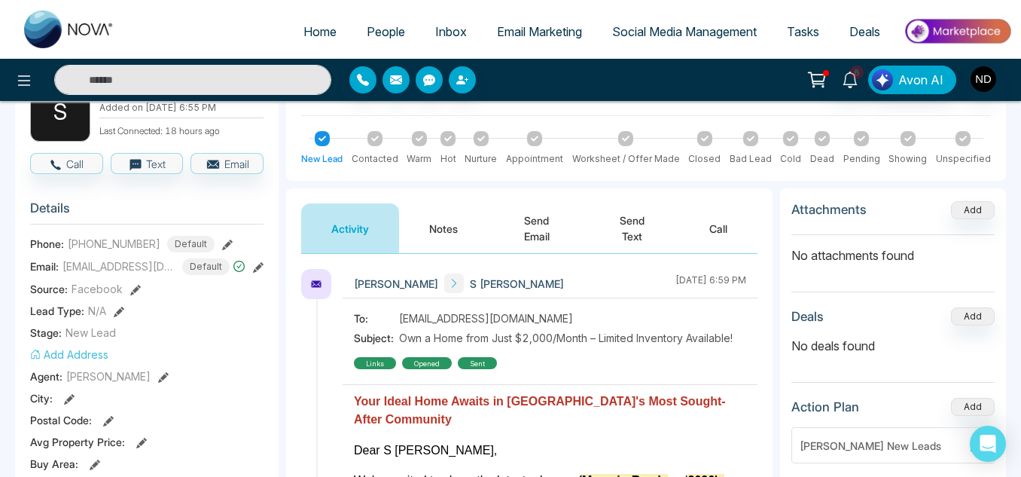
scroll to position [109, 0]
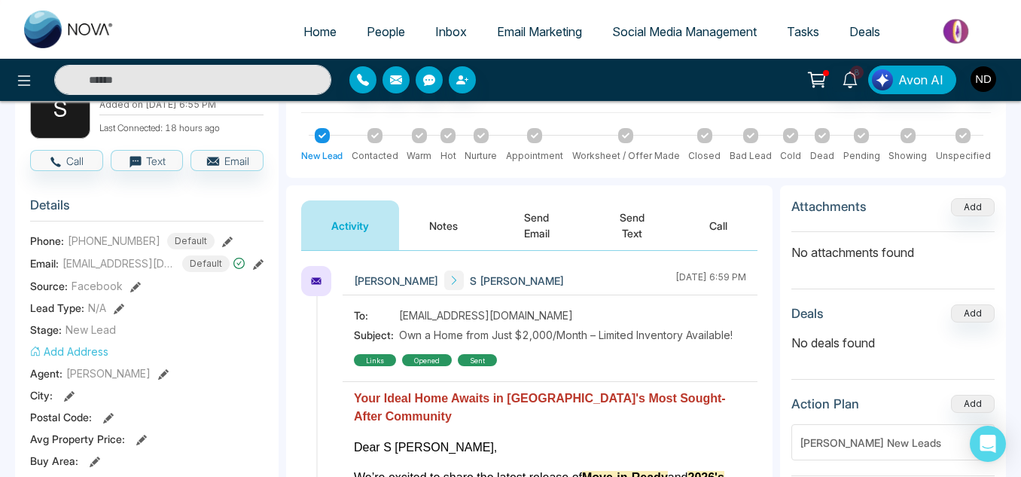
click at [418, 232] on button "Notes" at bounding box center [443, 225] width 89 height 50
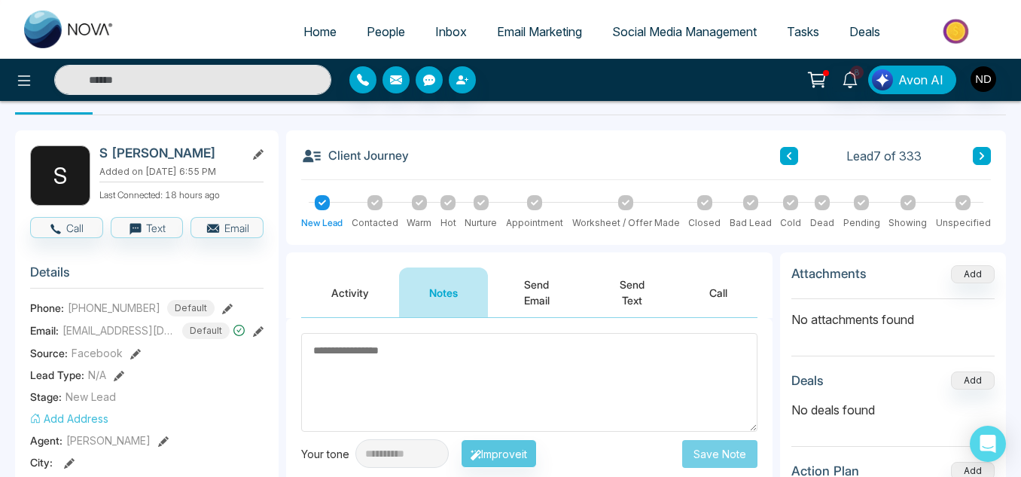
scroll to position [37, 0]
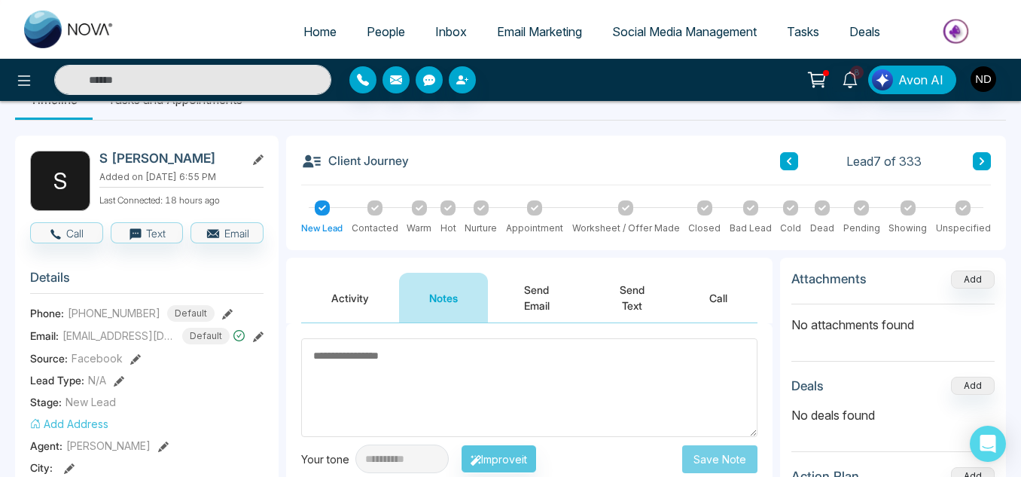
click at [342, 291] on button "Activity" at bounding box center [350, 298] width 98 height 50
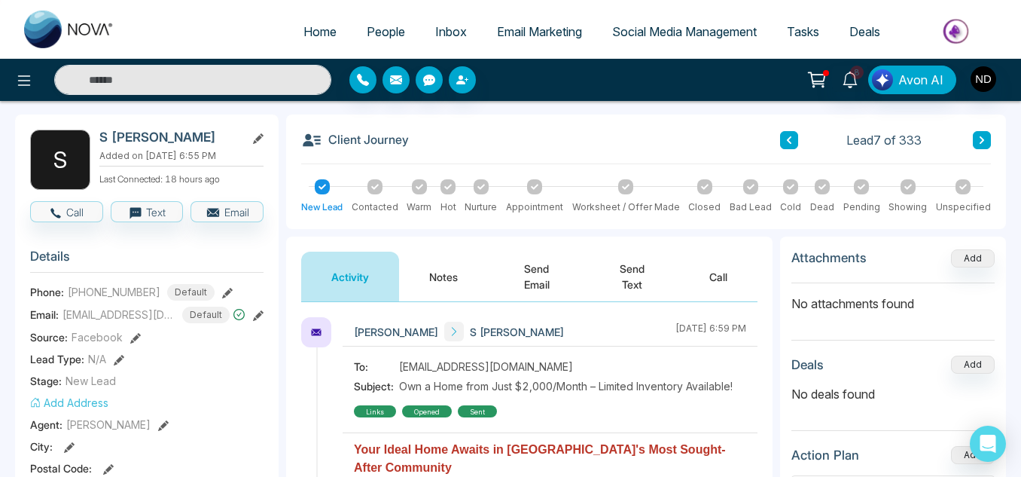
scroll to position [56, 0]
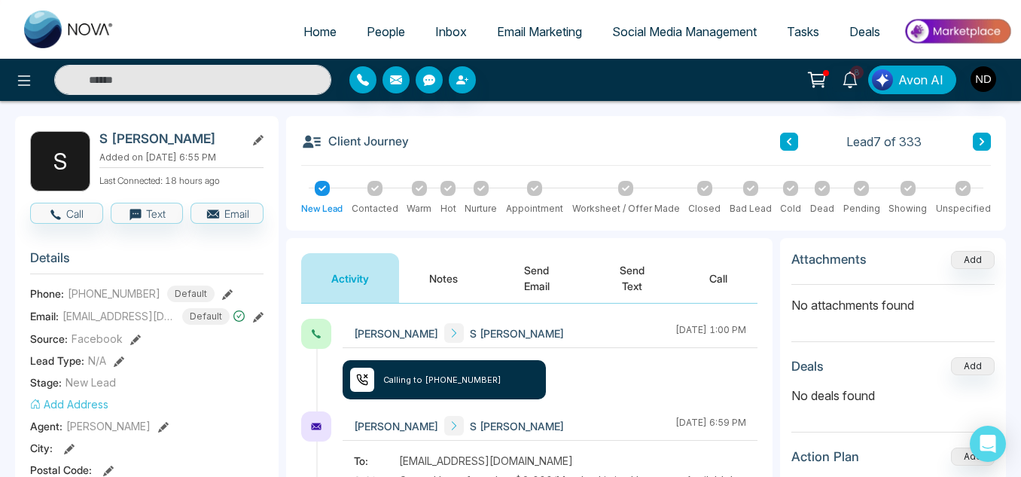
click at [441, 276] on button "Notes" at bounding box center [443, 278] width 89 height 50
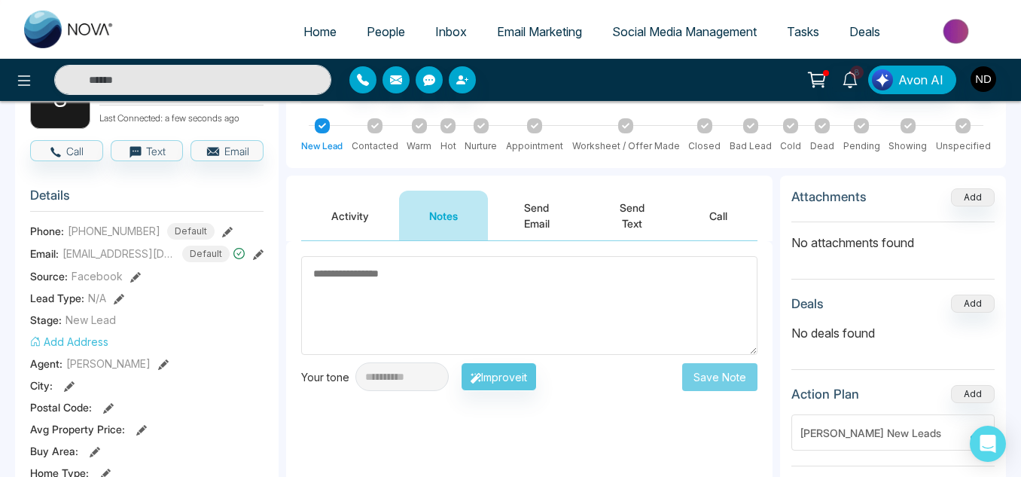
scroll to position [120, 0]
type textarea "******"
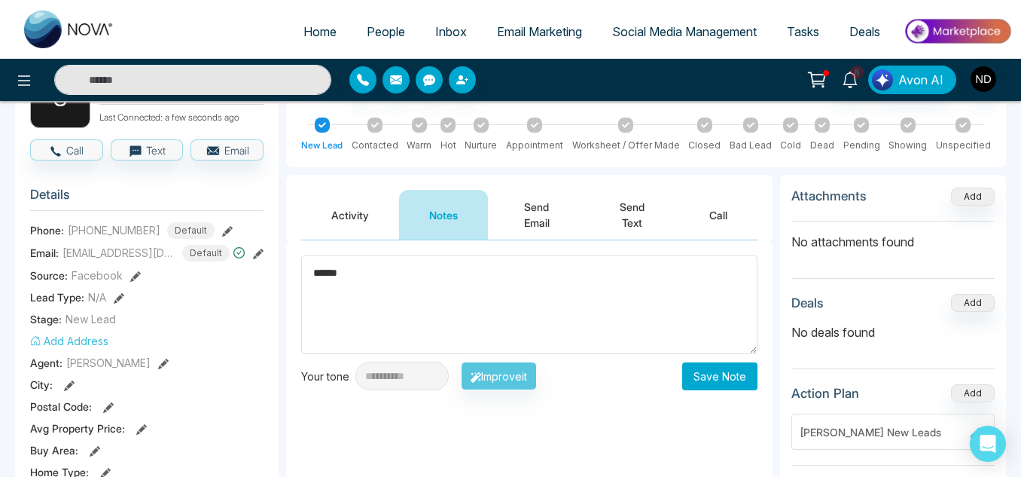
click at [709, 381] on button "Save Note" at bounding box center [719, 376] width 75 height 28
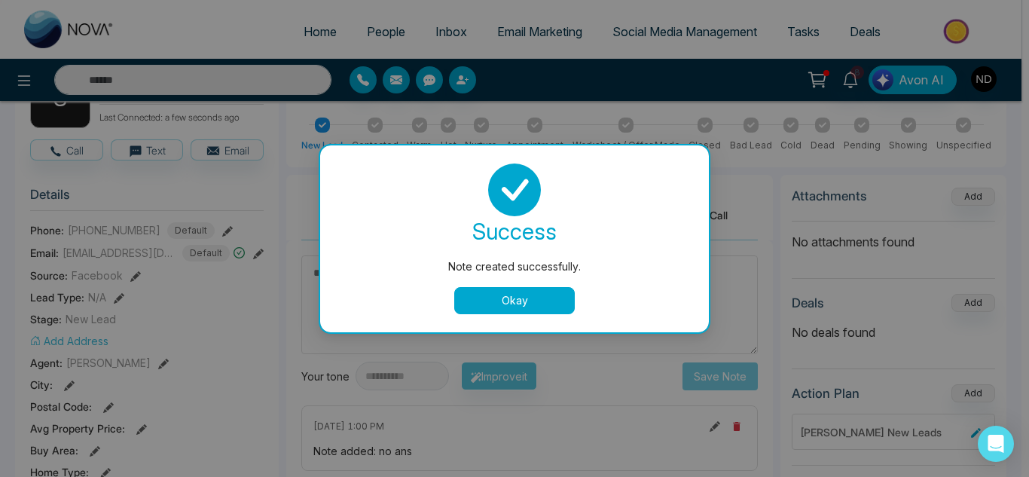
click at [555, 303] on button "Okay" at bounding box center [514, 300] width 120 height 27
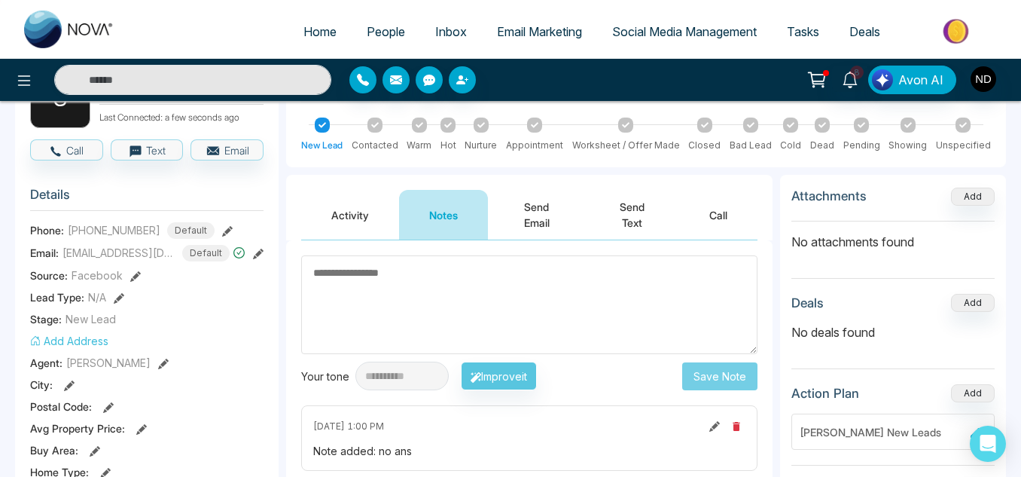
scroll to position [0, 0]
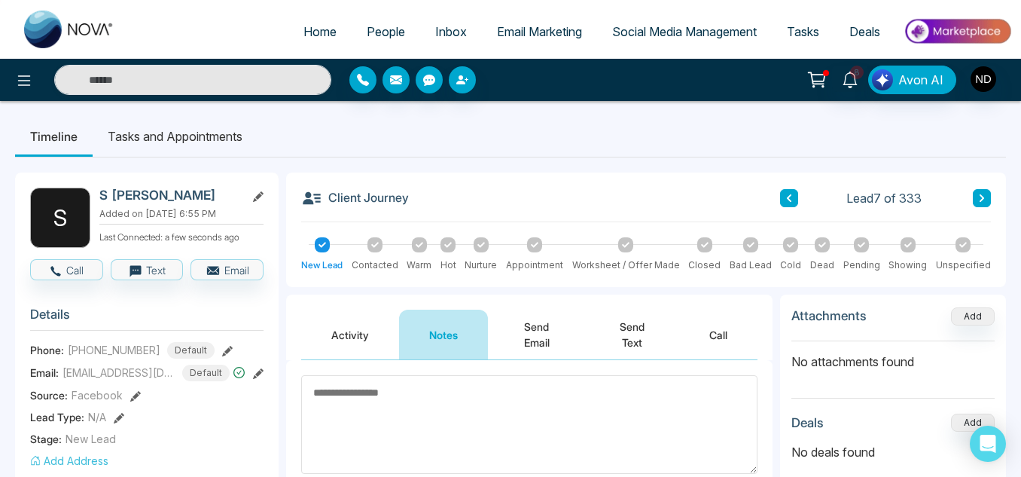
click at [974, 199] on button at bounding box center [982, 198] width 18 height 18
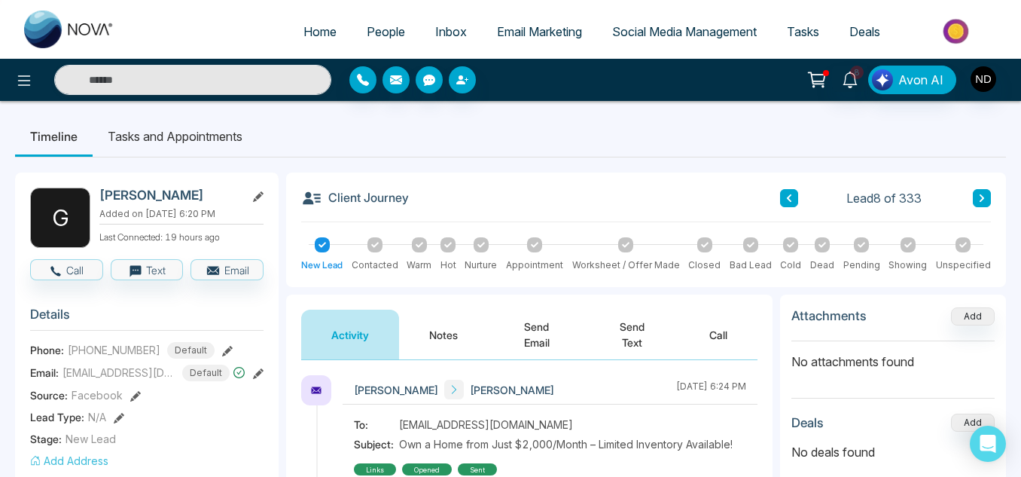
click at [481, 326] on button "Notes" at bounding box center [443, 334] width 89 height 50
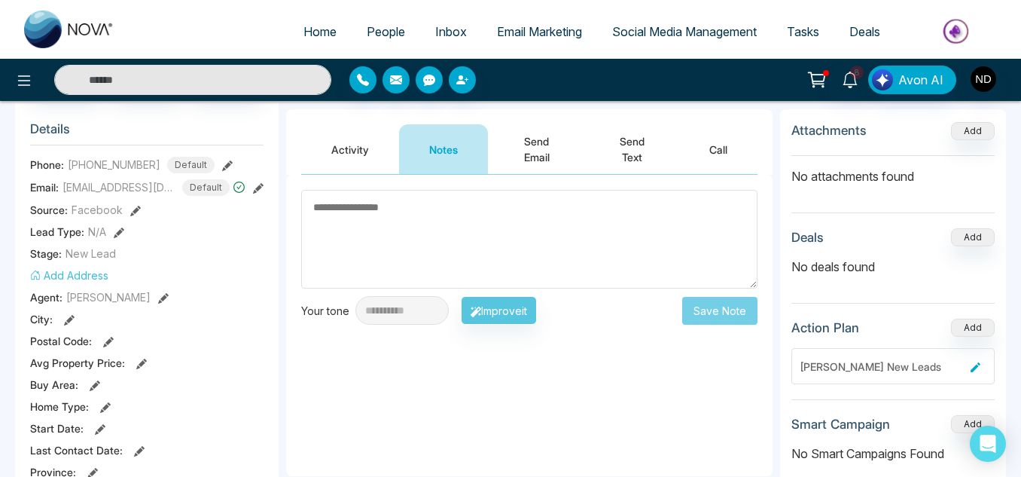
scroll to position [194, 0]
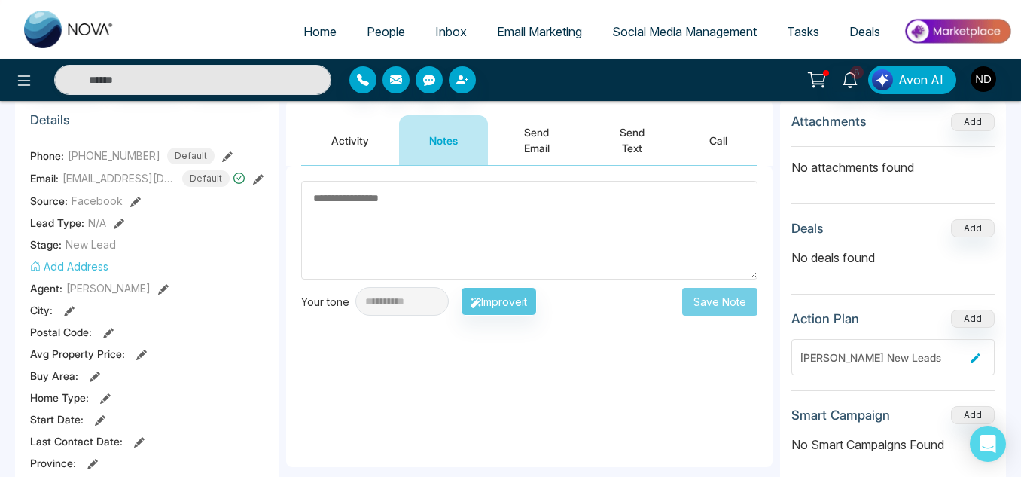
click at [376, 141] on button "Activity" at bounding box center [350, 140] width 98 height 50
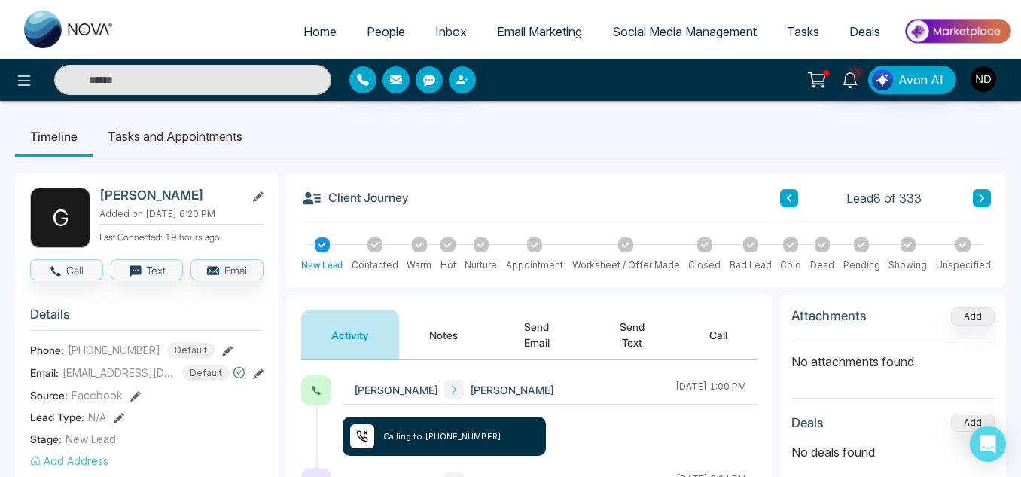
click at [439, 324] on button "Notes" at bounding box center [443, 334] width 89 height 50
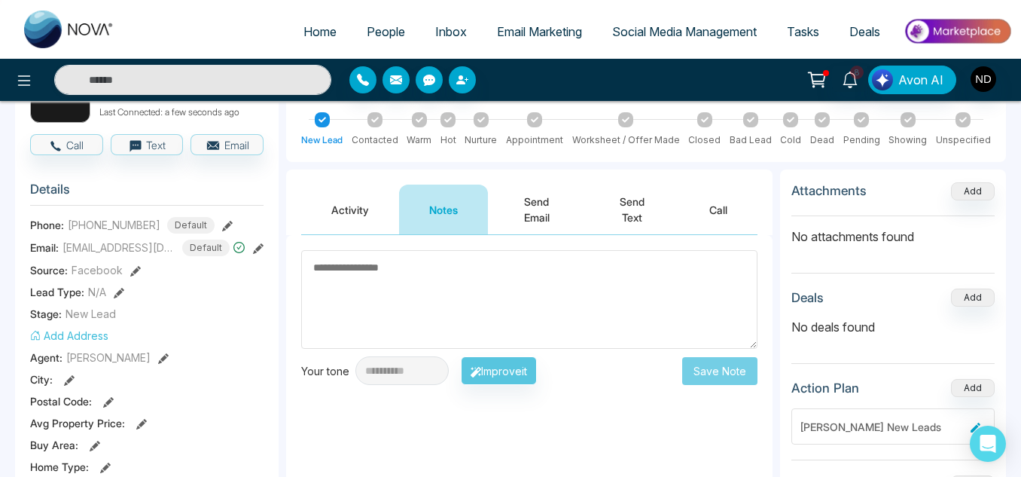
scroll to position [124, 0]
click at [345, 212] on button "Activity" at bounding box center [350, 210] width 98 height 50
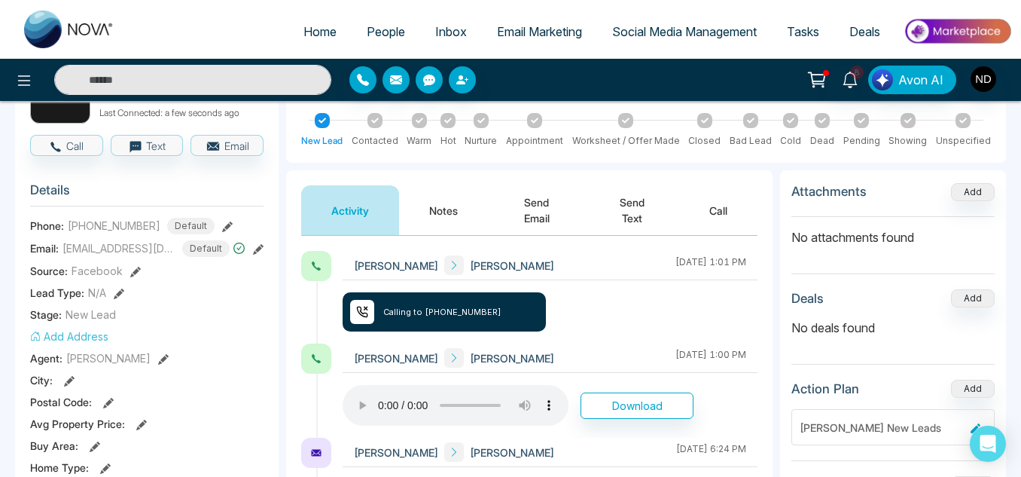
click at [420, 216] on button "Notes" at bounding box center [443, 210] width 89 height 50
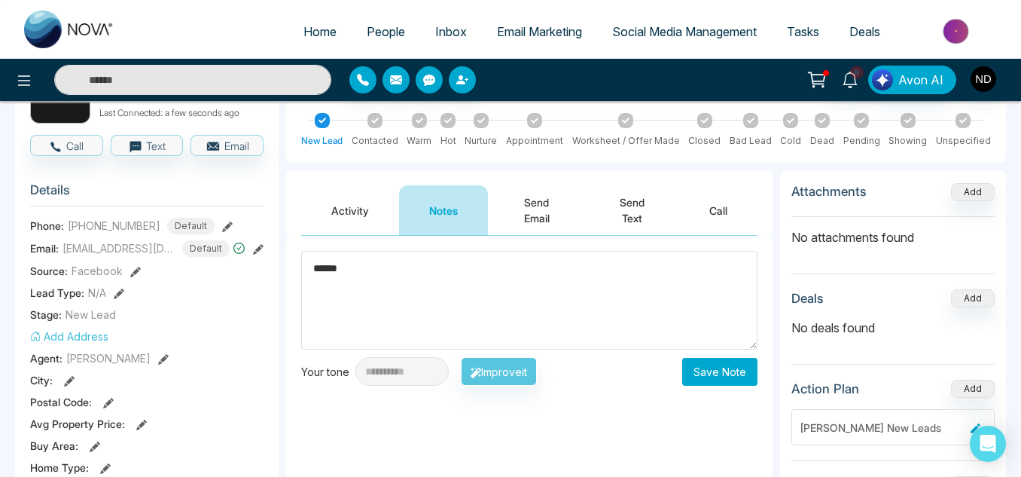
type textarea "******"
click at [703, 385] on button "Save Note" at bounding box center [719, 372] width 75 height 28
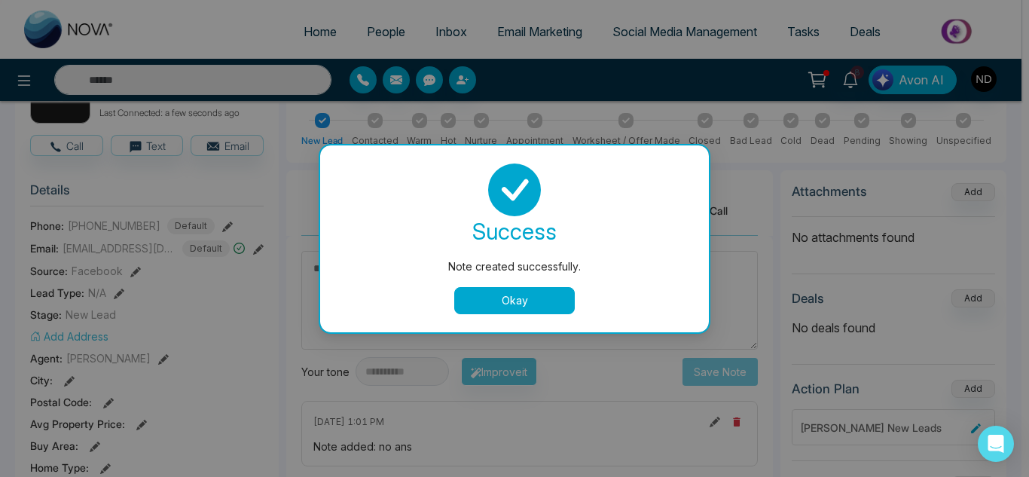
click at [555, 287] on button "Okay" at bounding box center [514, 300] width 120 height 27
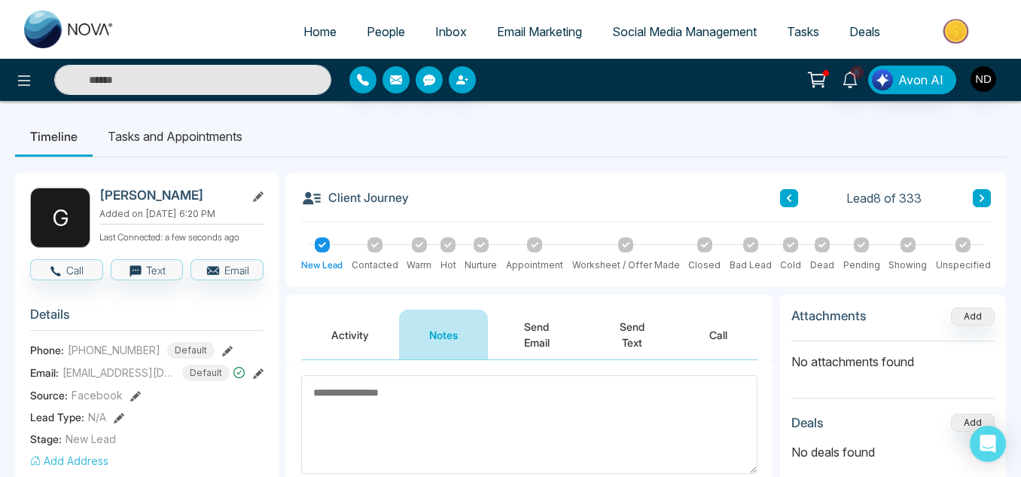
click at [991, 204] on div "Client Journey Lead 8 of 333 New Lead Contacted Warm Hot Nurture Appointment Wo…" at bounding box center [646, 229] width 720 height 114
click at [984, 202] on icon at bounding box center [982, 198] width 8 height 9
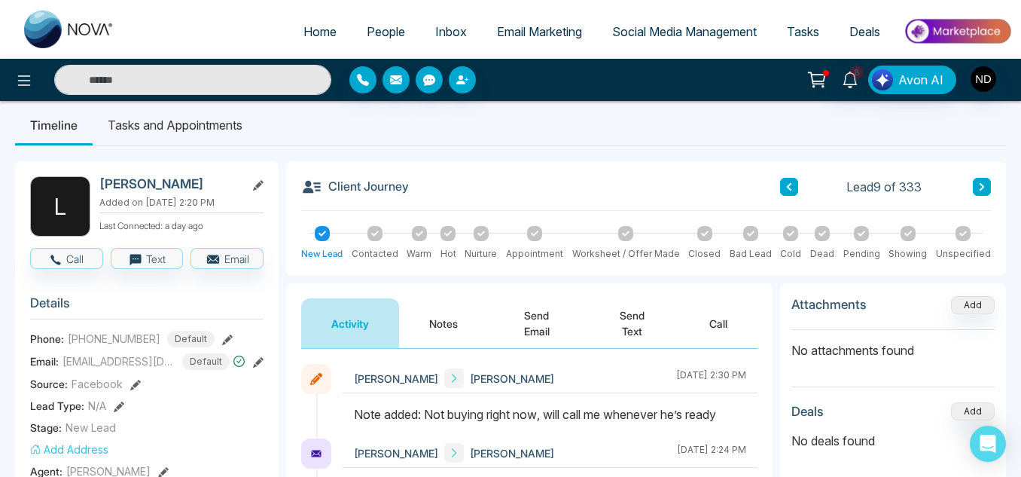
scroll to position [10, 0]
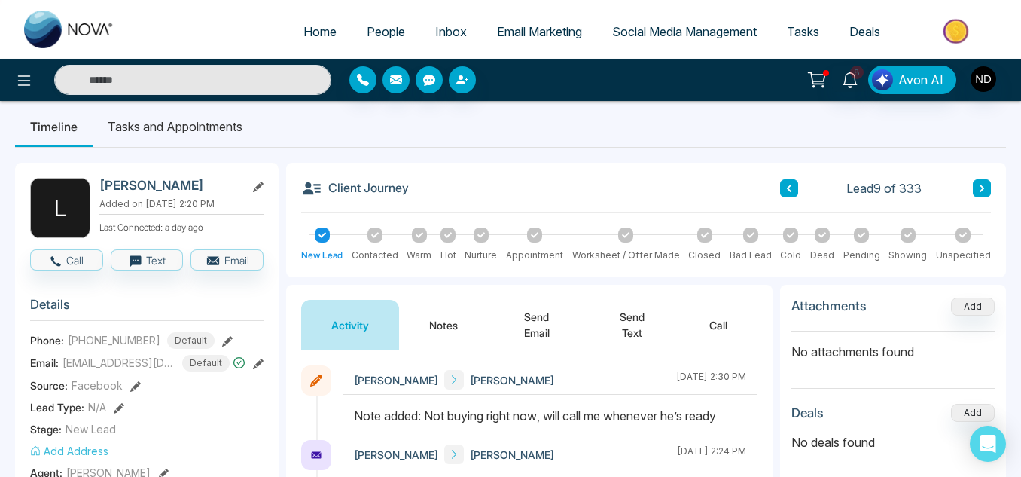
click at [984, 181] on button at bounding box center [982, 188] width 18 height 18
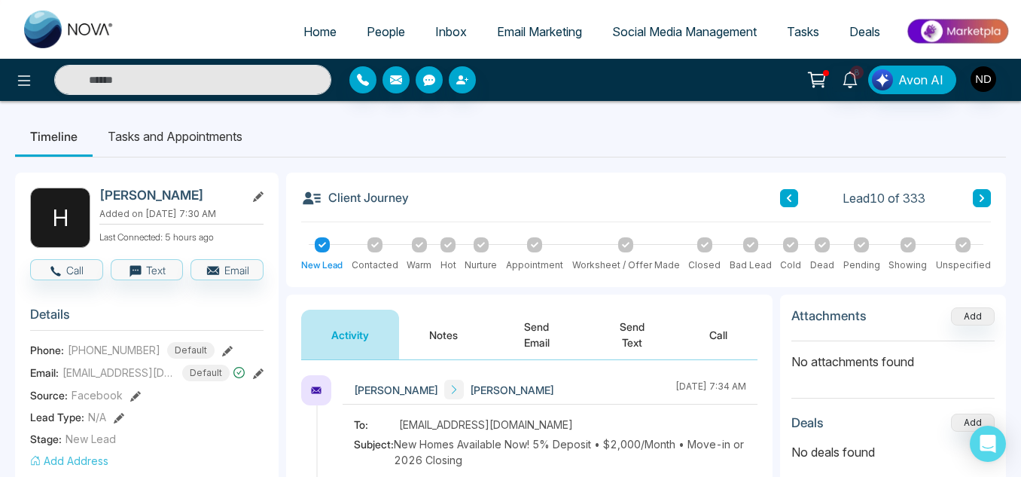
click at [456, 339] on button "Notes" at bounding box center [443, 334] width 89 height 50
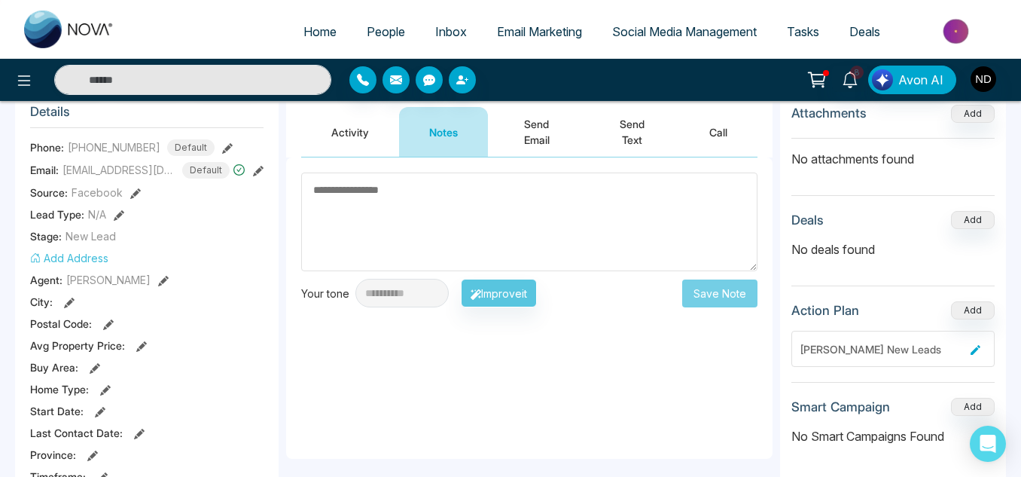
scroll to position [207, 0]
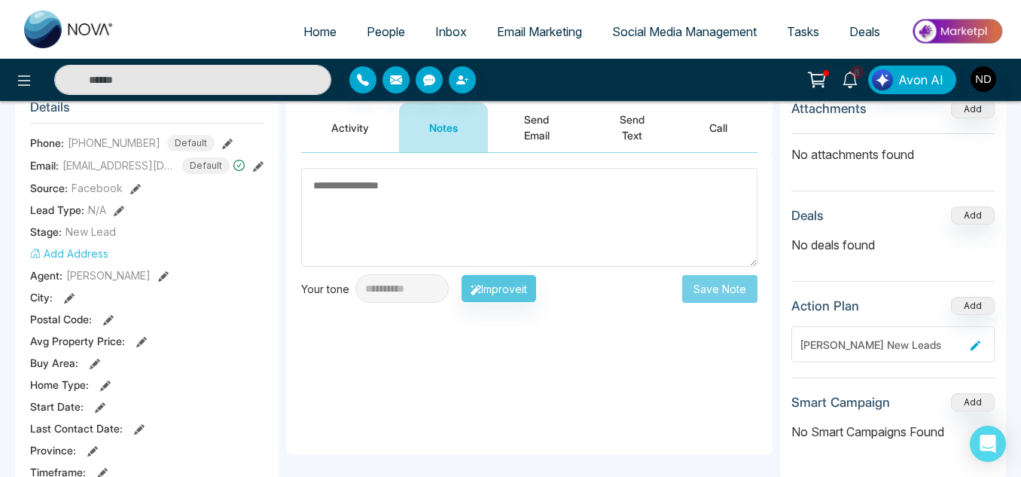
click at [342, 136] on button "Activity" at bounding box center [350, 127] width 98 height 50
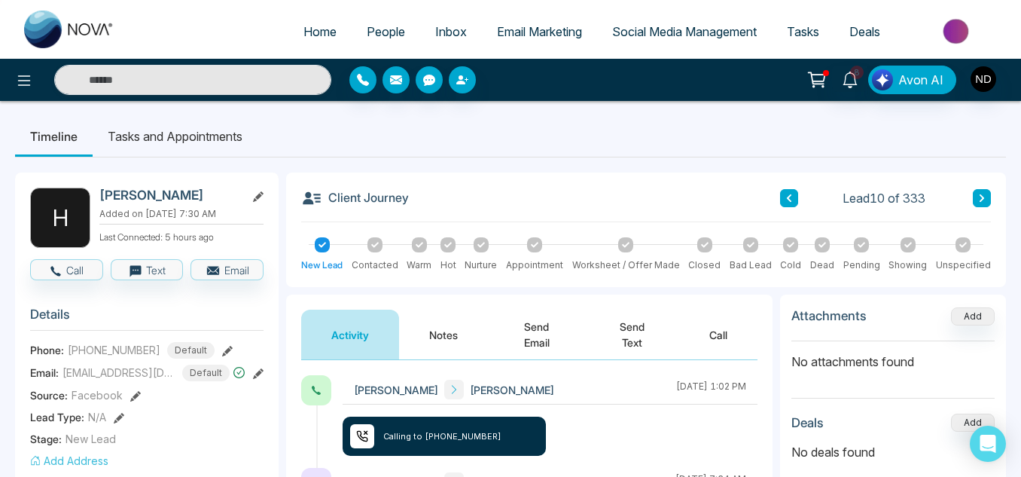
click at [446, 322] on button "Notes" at bounding box center [443, 334] width 89 height 50
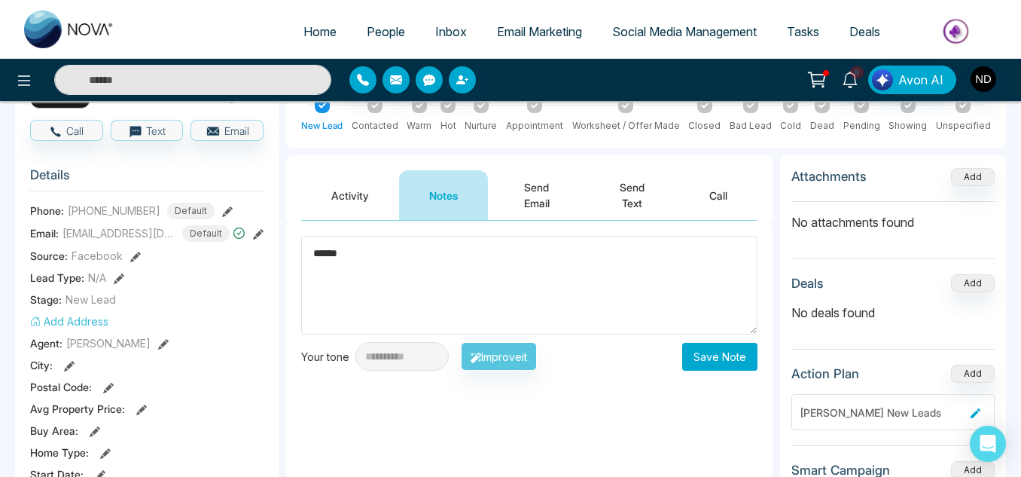
scroll to position [140, 0]
type textarea "******"
click at [696, 352] on button "Save Note" at bounding box center [719, 356] width 75 height 28
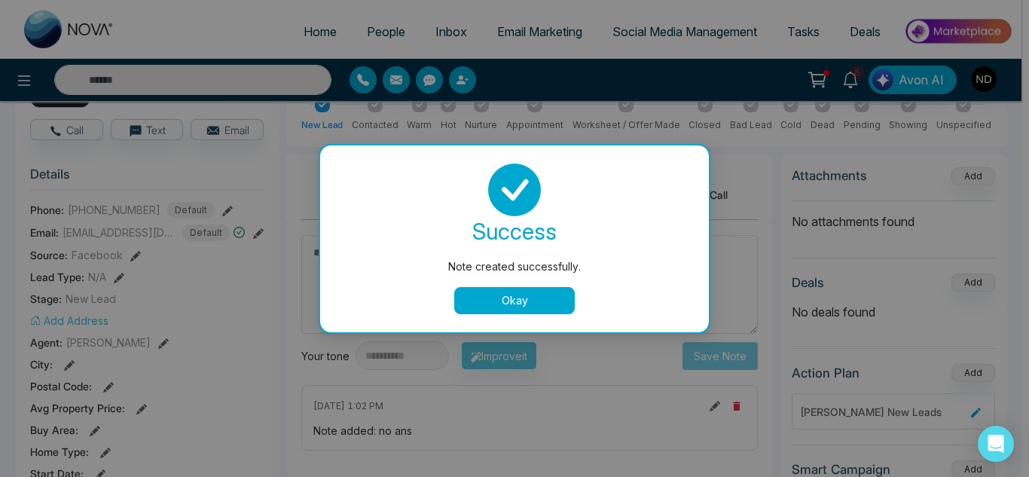
click at [529, 303] on button "Okay" at bounding box center [514, 300] width 120 height 27
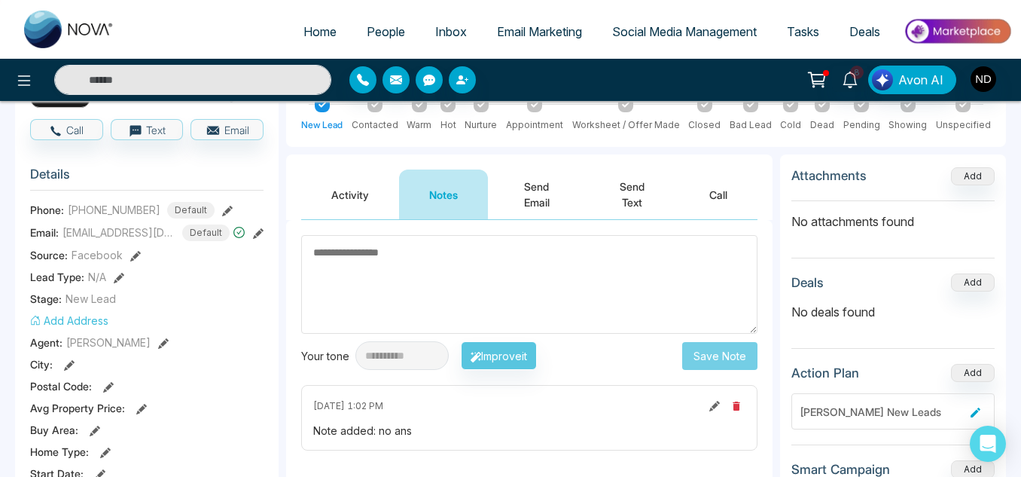
scroll to position [0, 0]
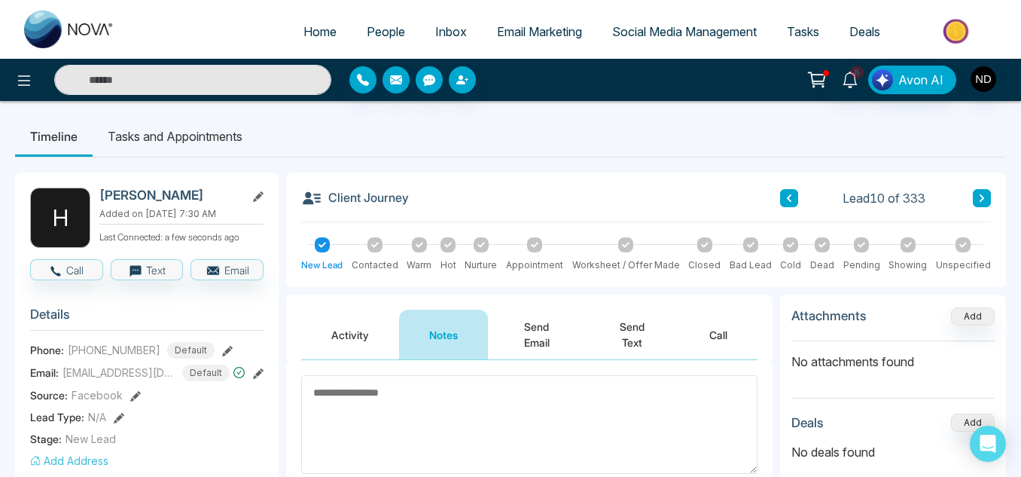
click at [977, 197] on button at bounding box center [982, 198] width 18 height 18
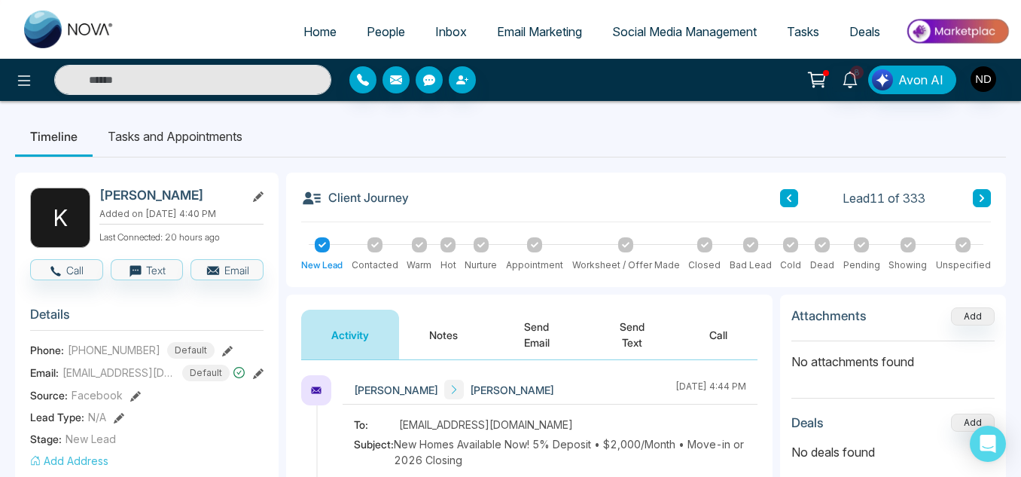
click at [435, 324] on button "Notes" at bounding box center [443, 334] width 89 height 50
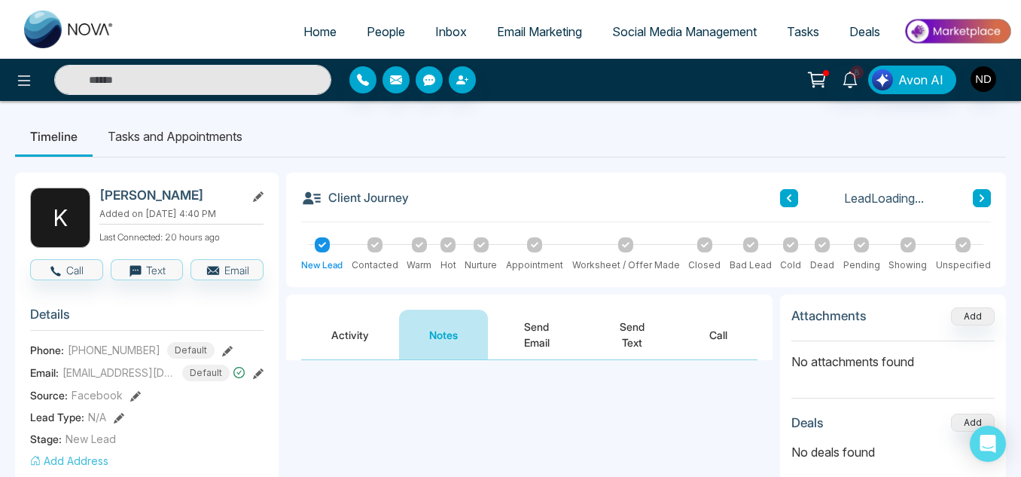
scroll to position [177, 0]
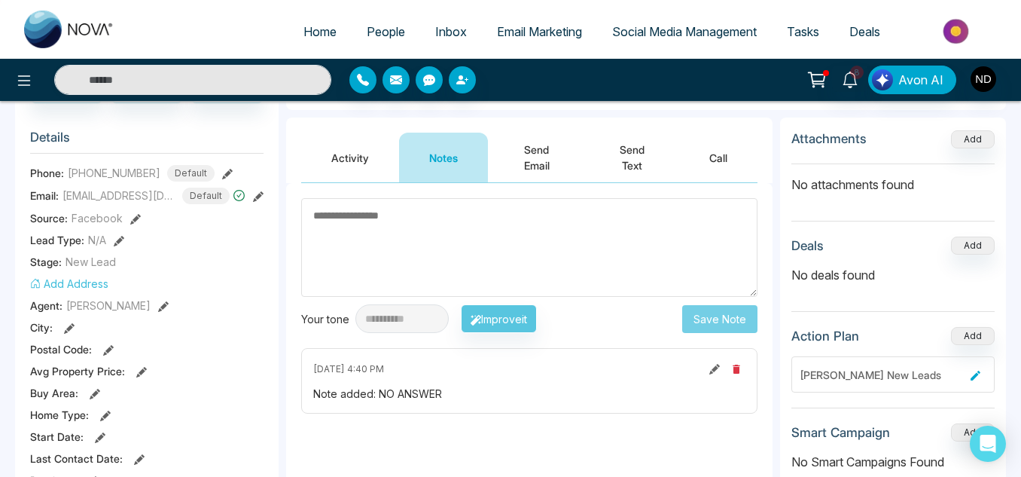
click at [352, 160] on button "Activity" at bounding box center [350, 158] width 98 height 50
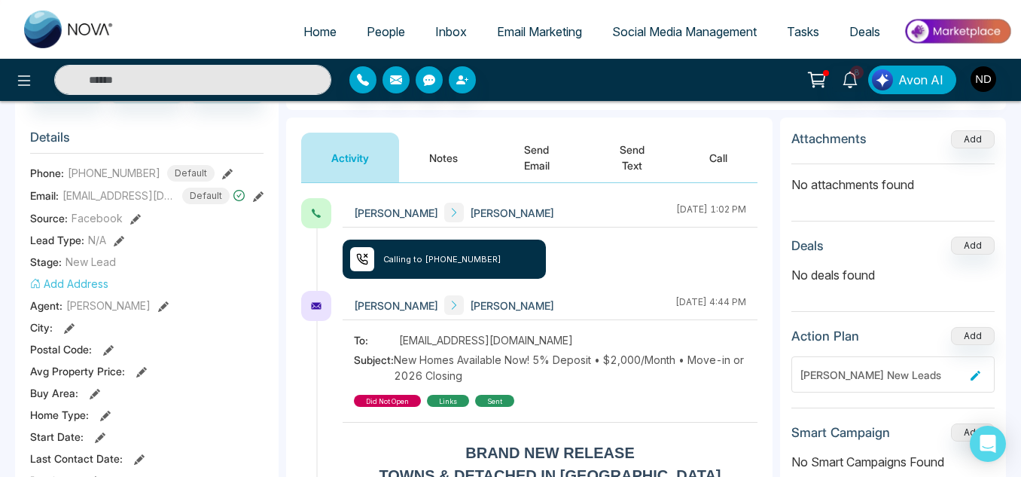
click at [429, 163] on button "Notes" at bounding box center [443, 158] width 89 height 50
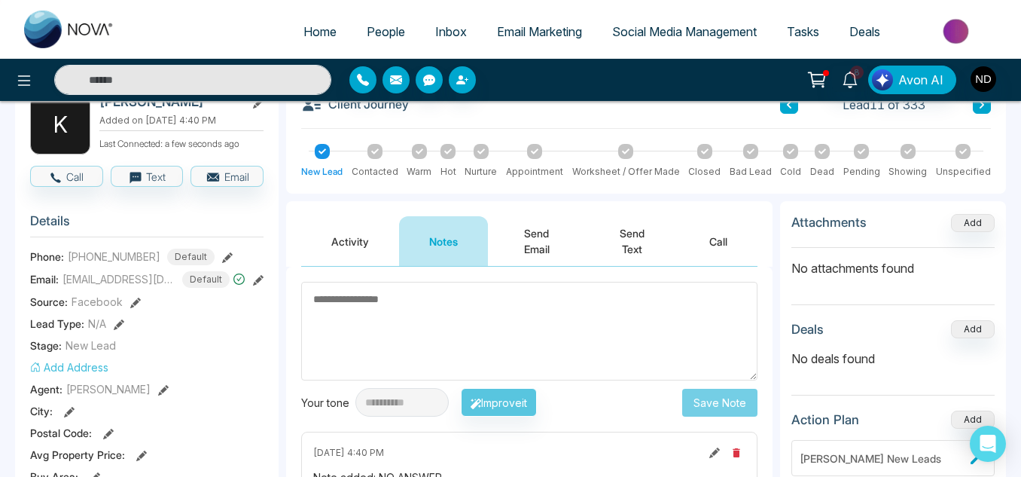
scroll to position [94, 0]
type textarea "******"
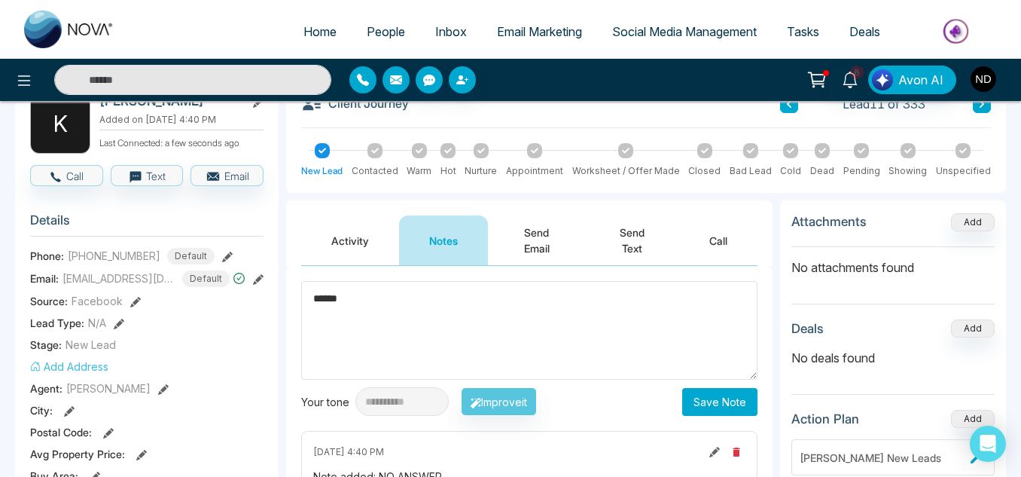
click at [718, 409] on button "Save Note" at bounding box center [719, 402] width 75 height 28
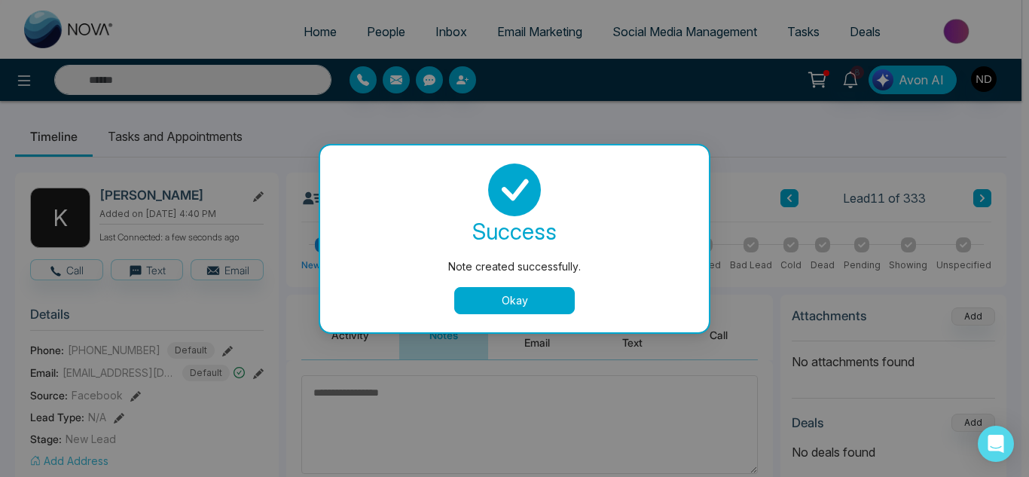
click at [536, 292] on button "Okay" at bounding box center [514, 300] width 120 height 27
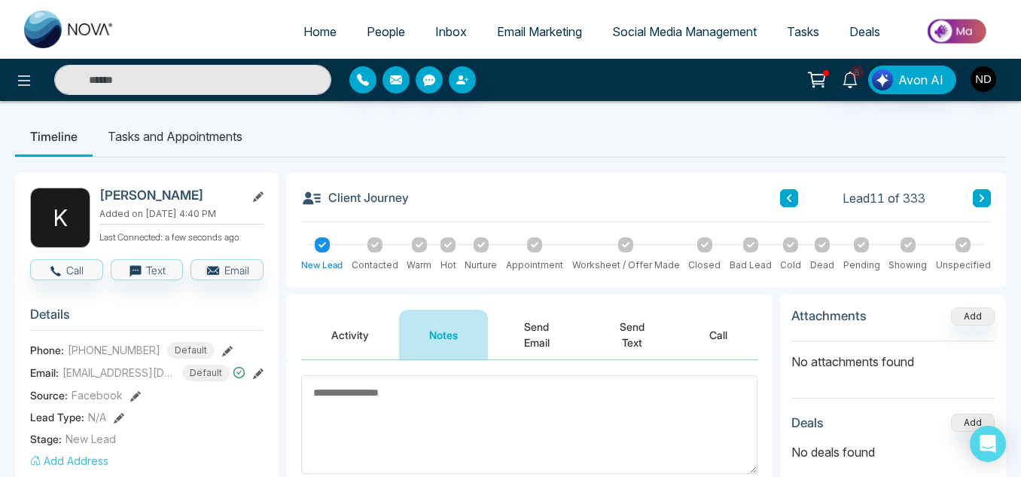
click at [988, 197] on button at bounding box center [982, 198] width 18 height 18
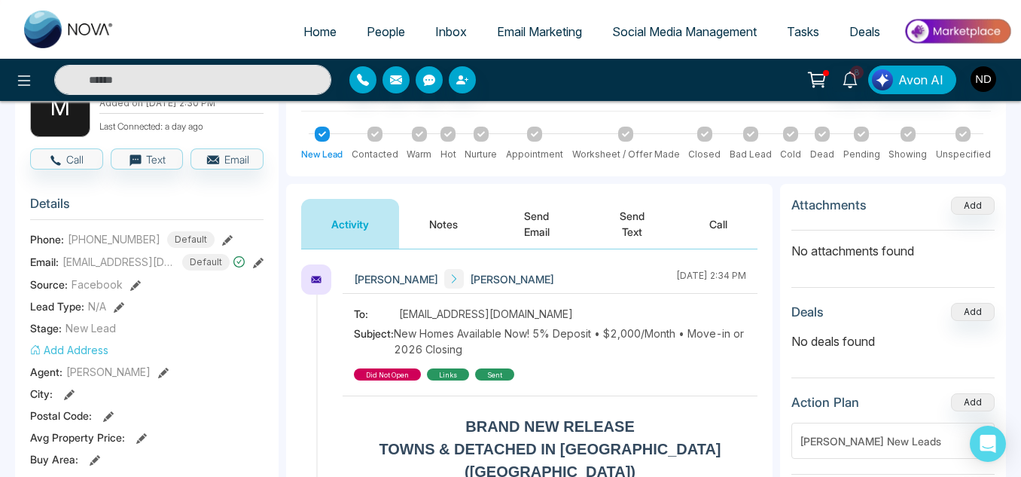
scroll to position [112, 0]
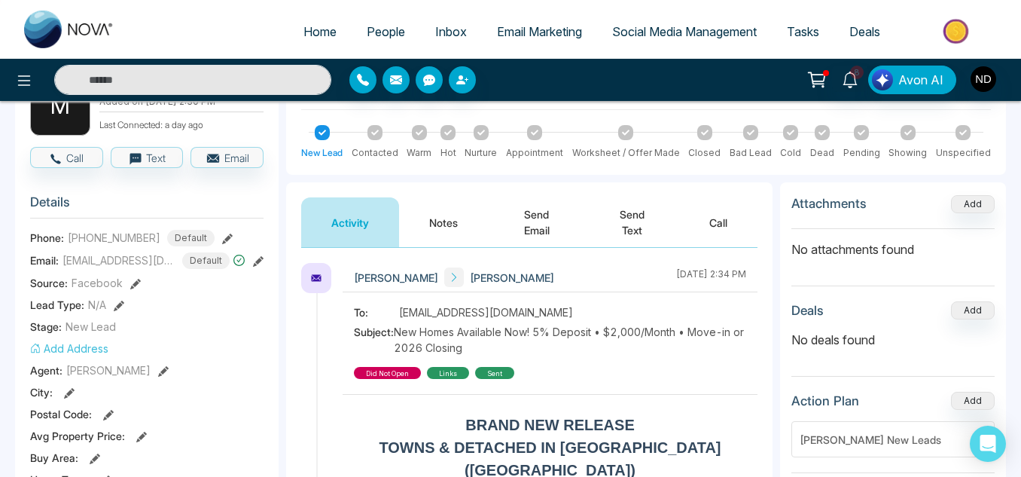
click at [441, 215] on button "Notes" at bounding box center [443, 222] width 89 height 50
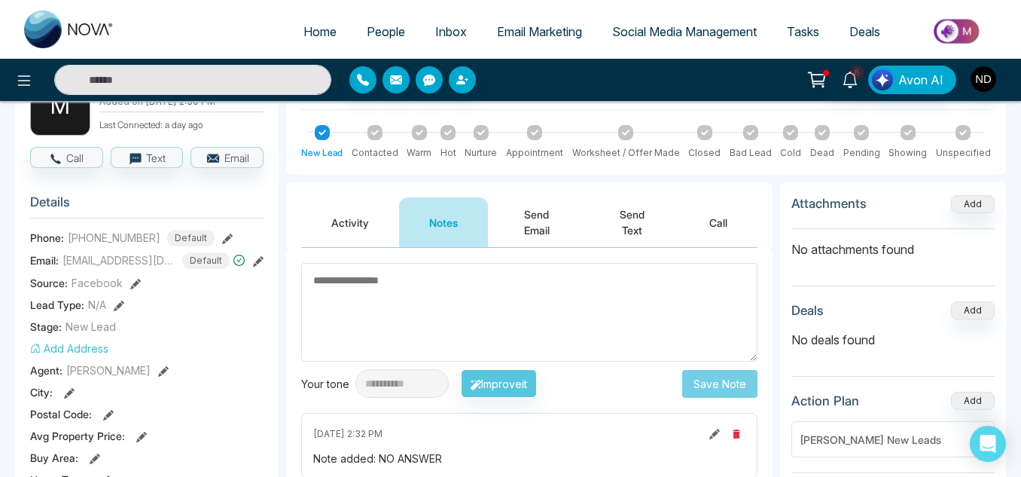
scroll to position [166, 0]
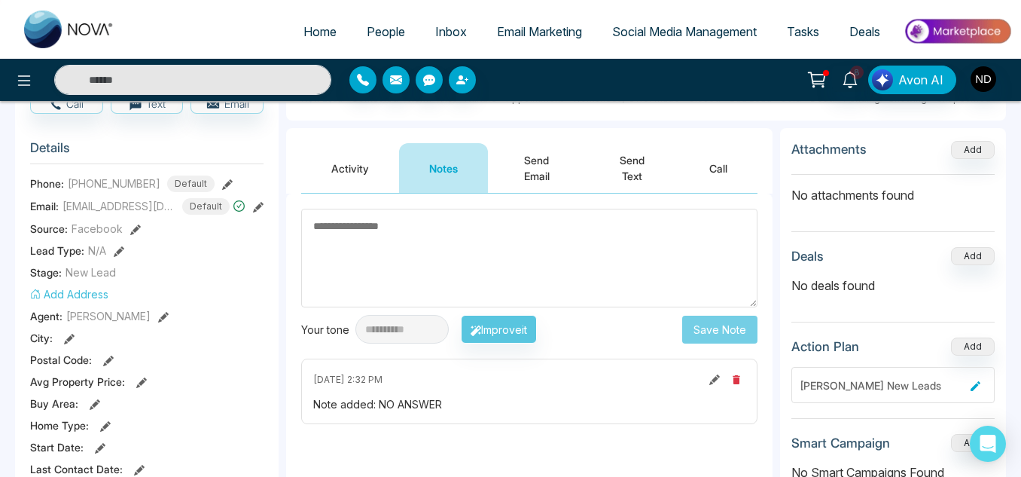
click at [361, 162] on button "Activity" at bounding box center [350, 168] width 98 height 50
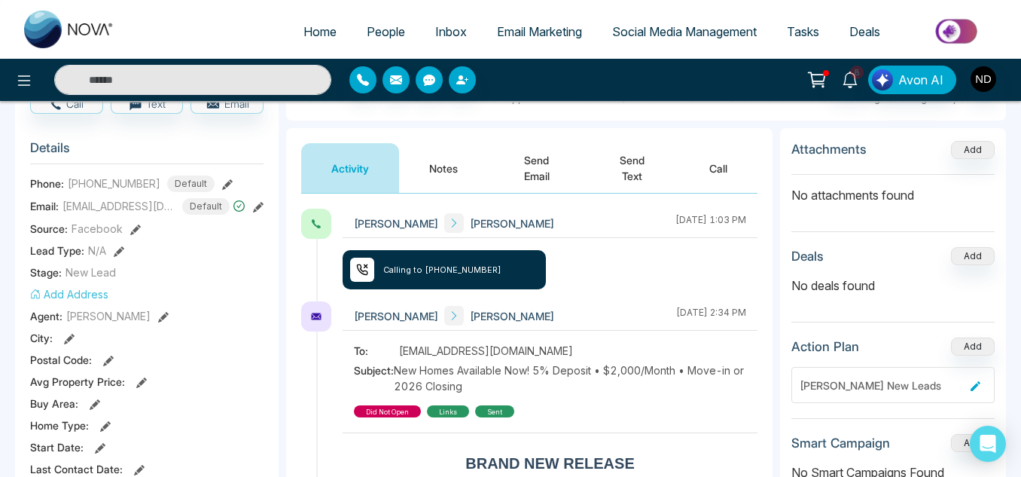
click at [422, 169] on button "Notes" at bounding box center [443, 168] width 89 height 50
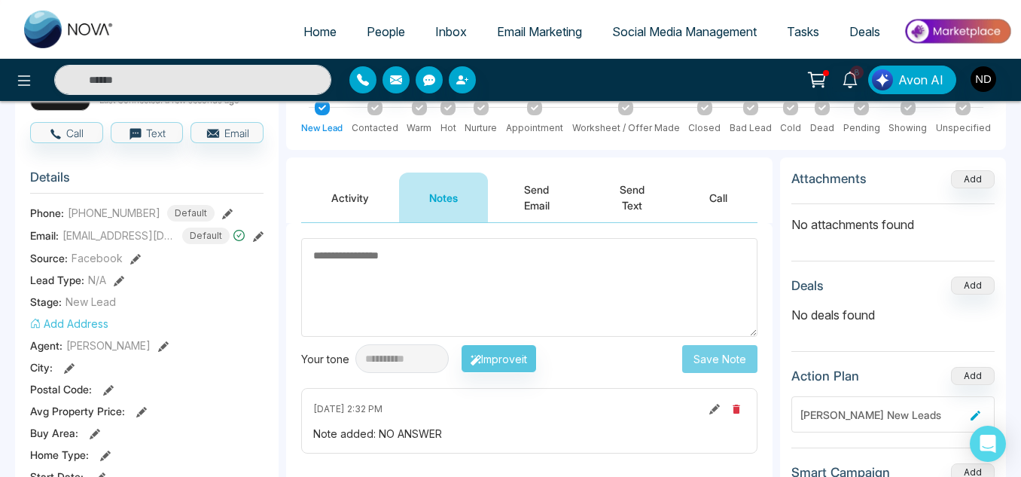
scroll to position [138, 0]
click at [333, 200] on button "Activity" at bounding box center [350, 197] width 98 height 50
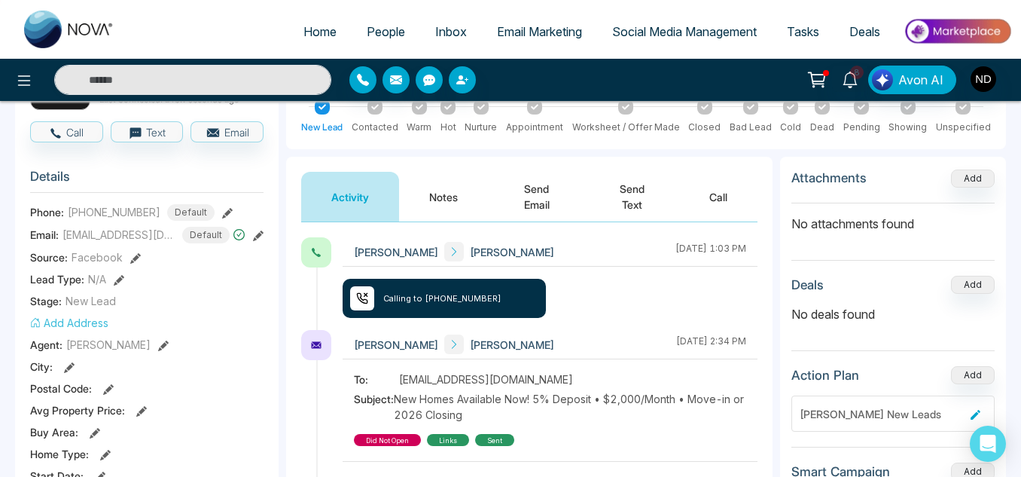
click at [255, 238] on icon at bounding box center [258, 235] width 11 height 11
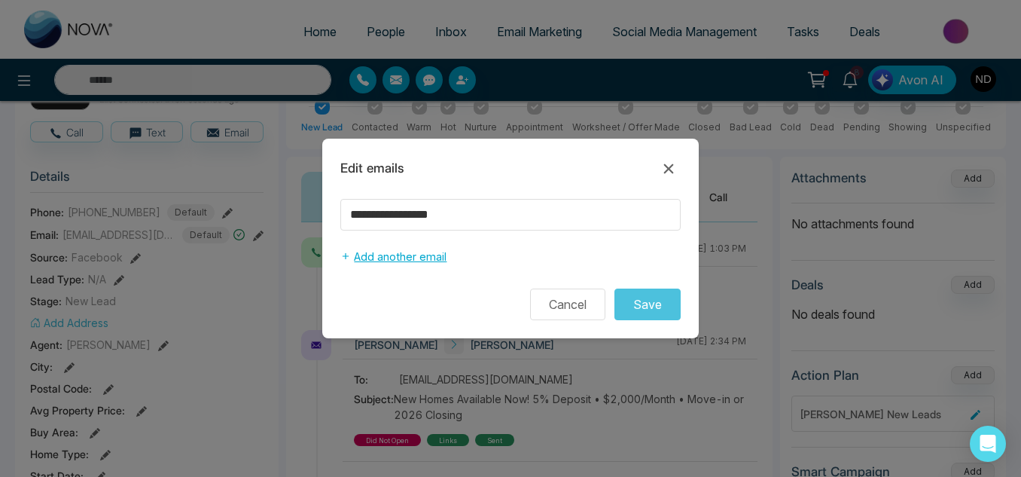
click at [397, 269] on button "Add another email" at bounding box center [393, 256] width 106 height 29
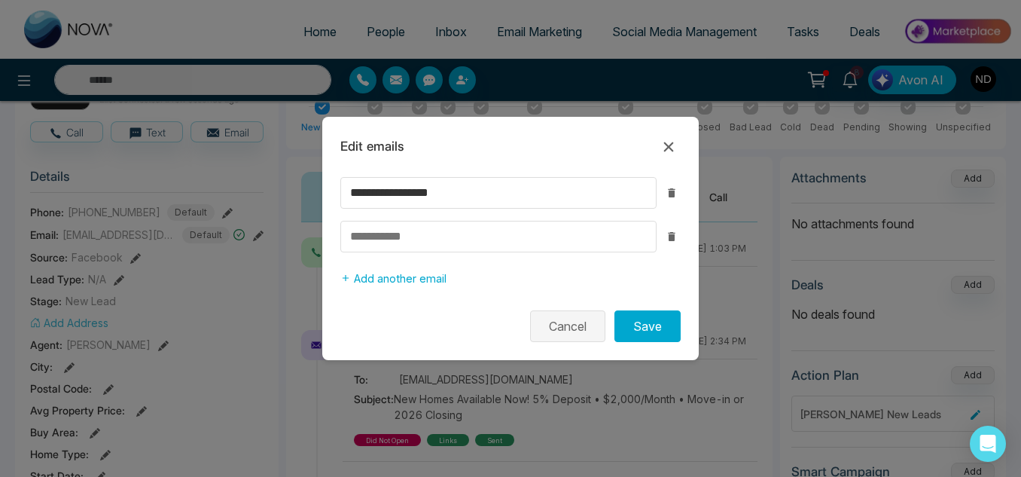
click at [556, 326] on button "Cancel" at bounding box center [567, 326] width 75 height 32
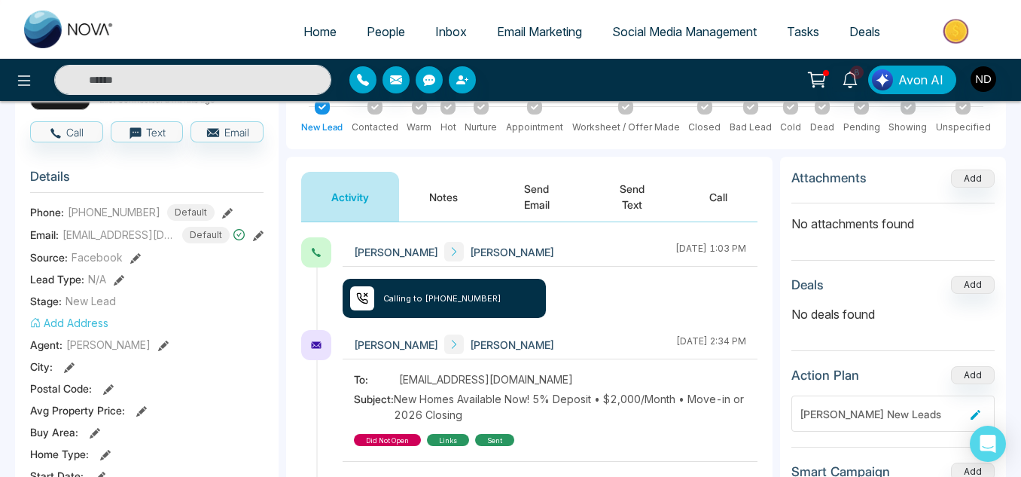
click at [555, 194] on button "Send Email" at bounding box center [536, 197] width 97 height 50
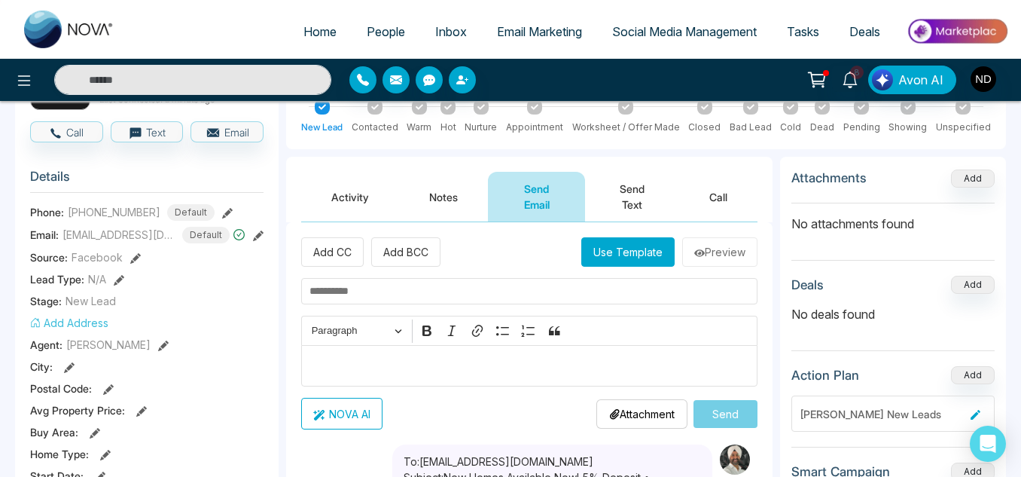
scroll to position [12, 0]
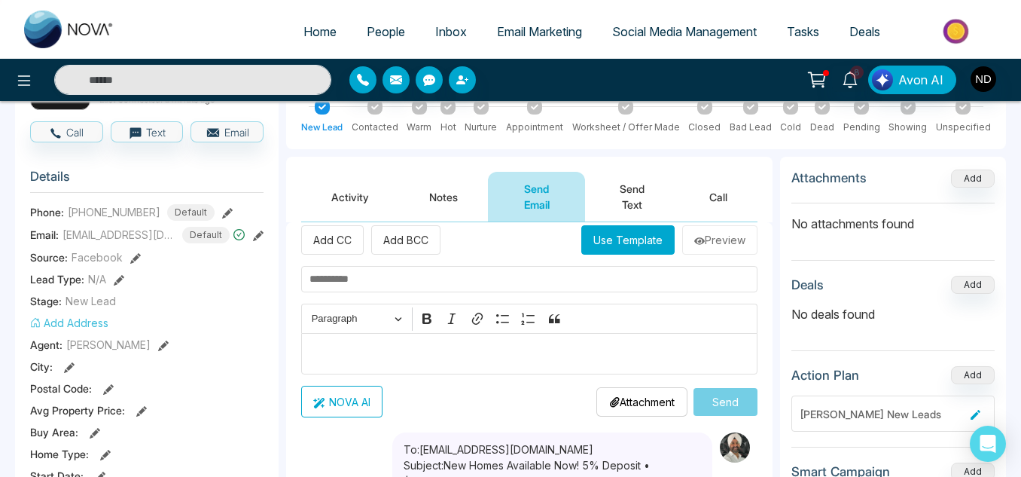
click at [361, 206] on button "Activity" at bounding box center [350, 197] width 98 height 50
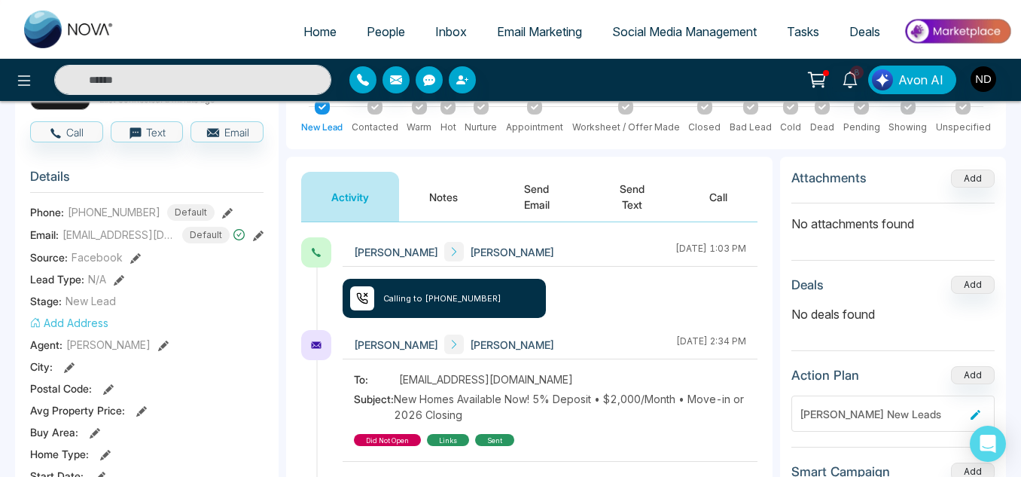
click at [557, 184] on button "Send Email" at bounding box center [536, 197] width 97 height 50
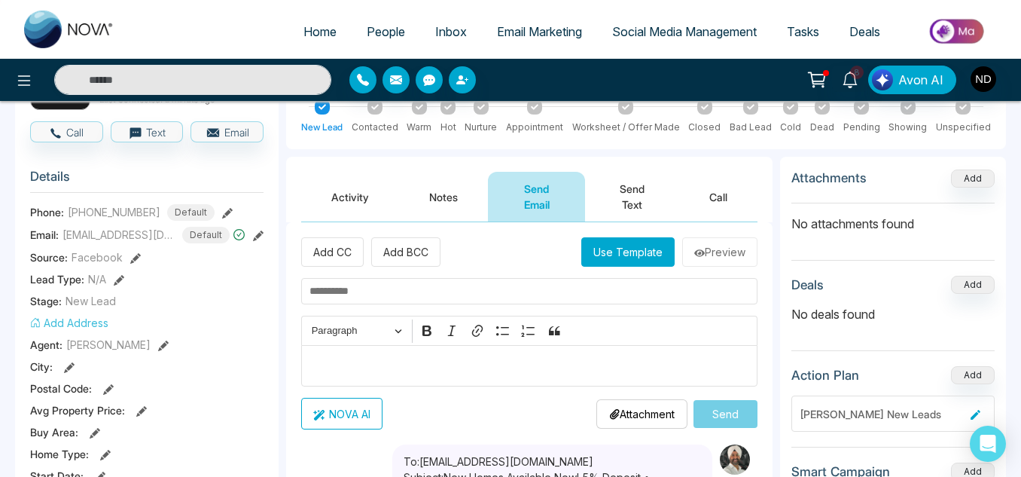
click at [614, 245] on button "Use Template" at bounding box center [627, 251] width 93 height 29
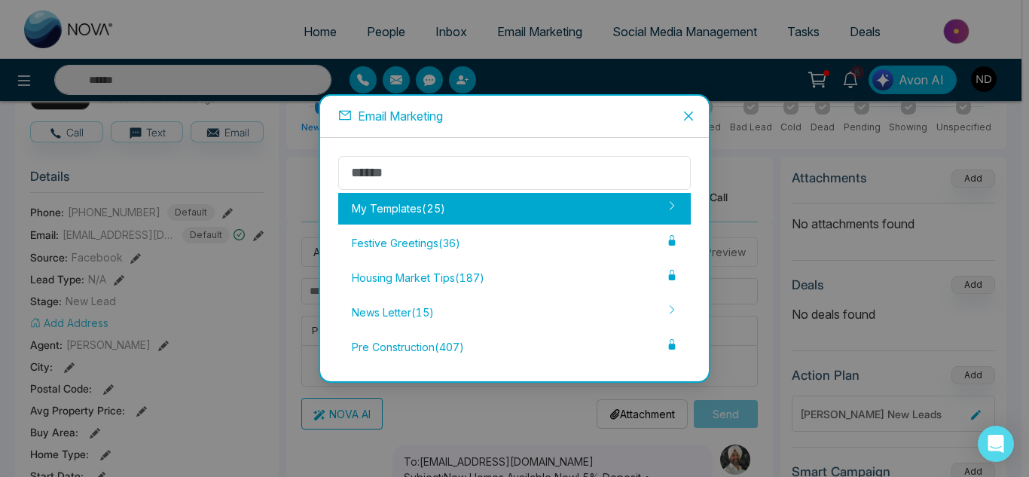
click at [487, 200] on div "My Templates ( 25 )" at bounding box center [514, 209] width 352 height 32
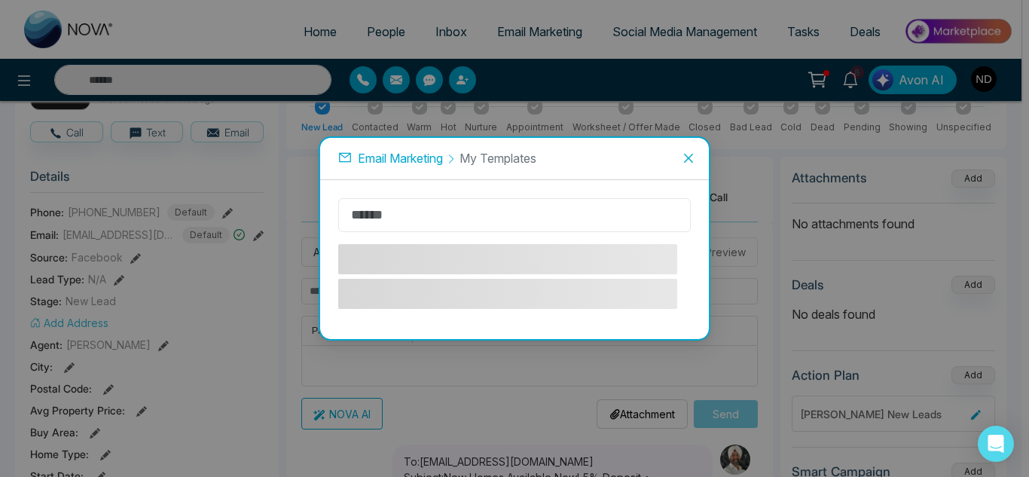
click at [441, 205] on input "text" at bounding box center [514, 215] width 352 height 34
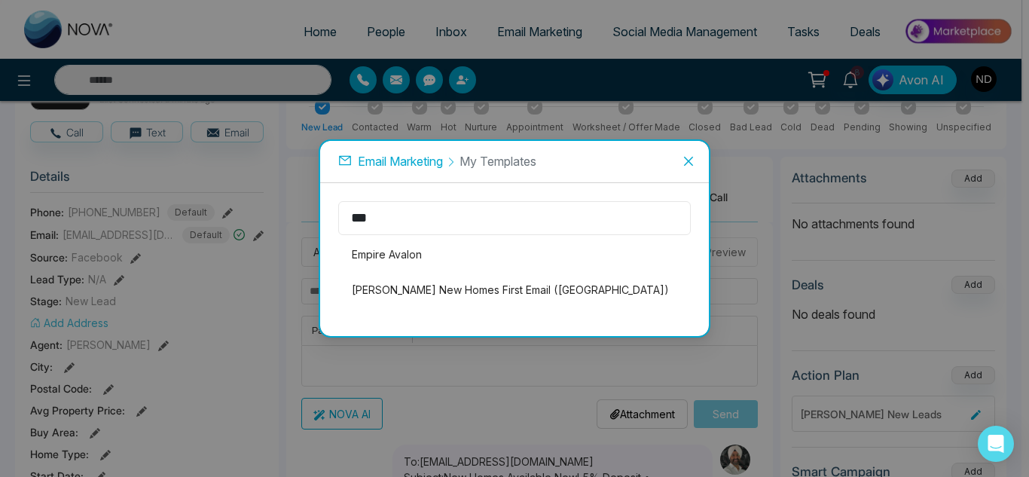
type input "***"
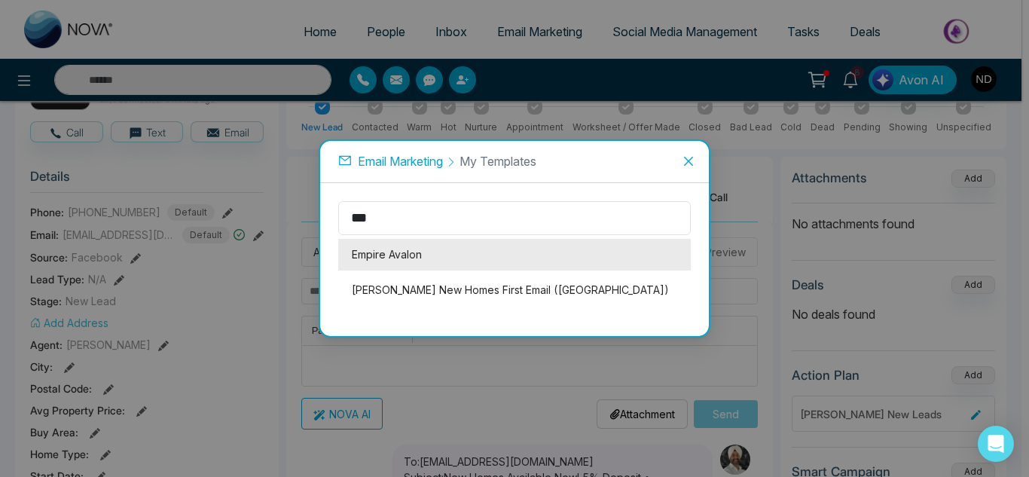
click at [410, 257] on li "Empire Avalon" at bounding box center [514, 255] width 352 height 32
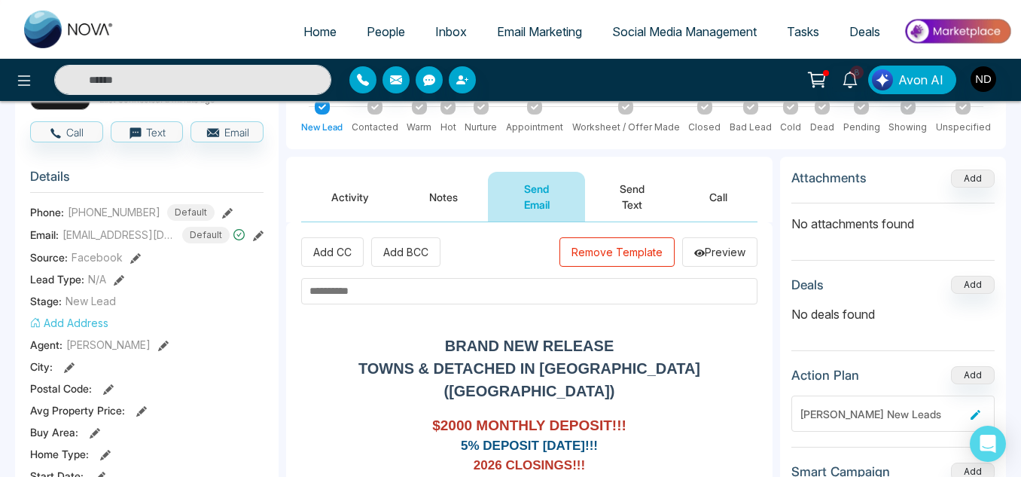
click at [406, 292] on input "text" at bounding box center [529, 291] width 456 height 26
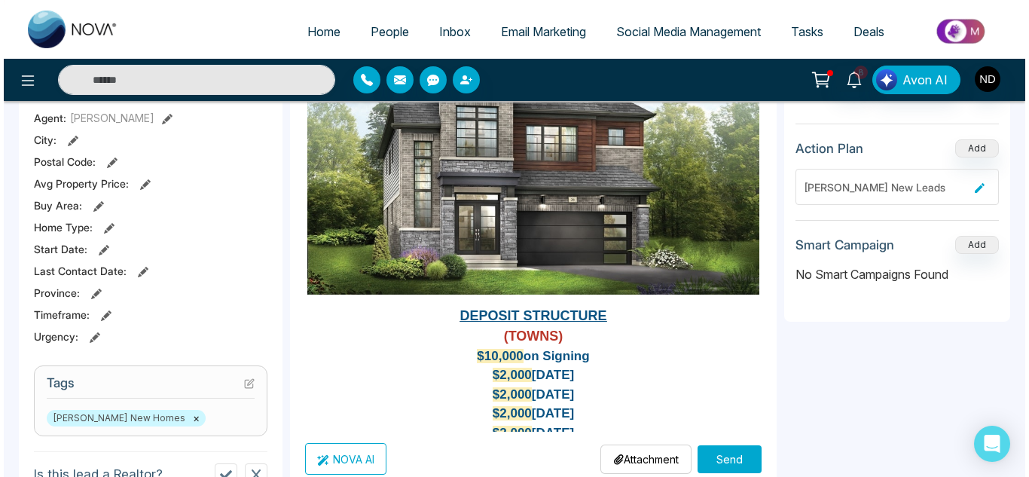
scroll to position [365, 0]
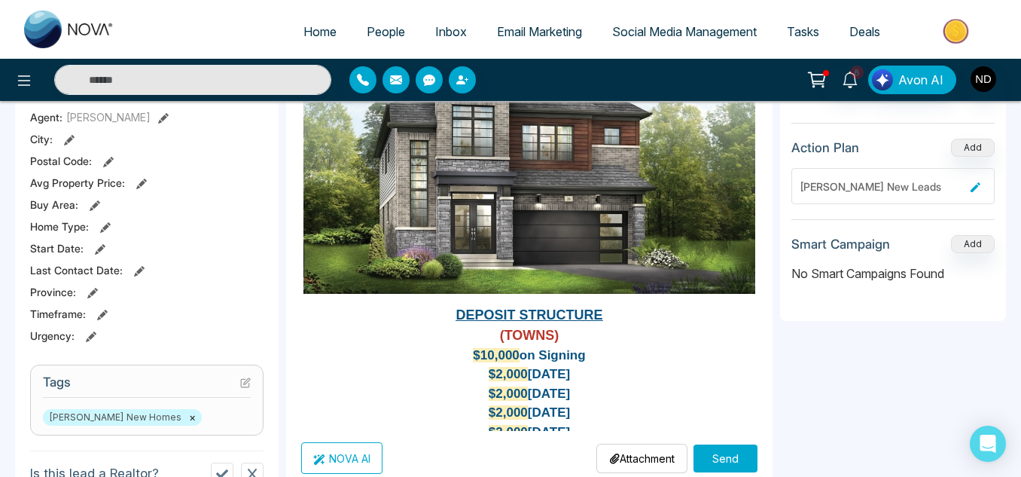
type input "**********"
click at [724, 456] on button "Send" at bounding box center [726, 458] width 64 height 28
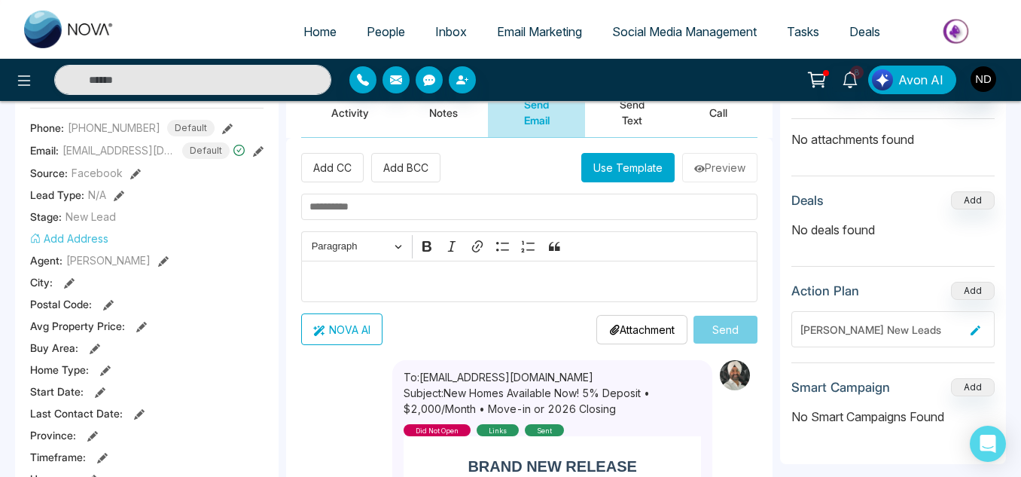
scroll to position [221, 0]
click at [355, 117] on button "Activity" at bounding box center [350, 113] width 98 height 50
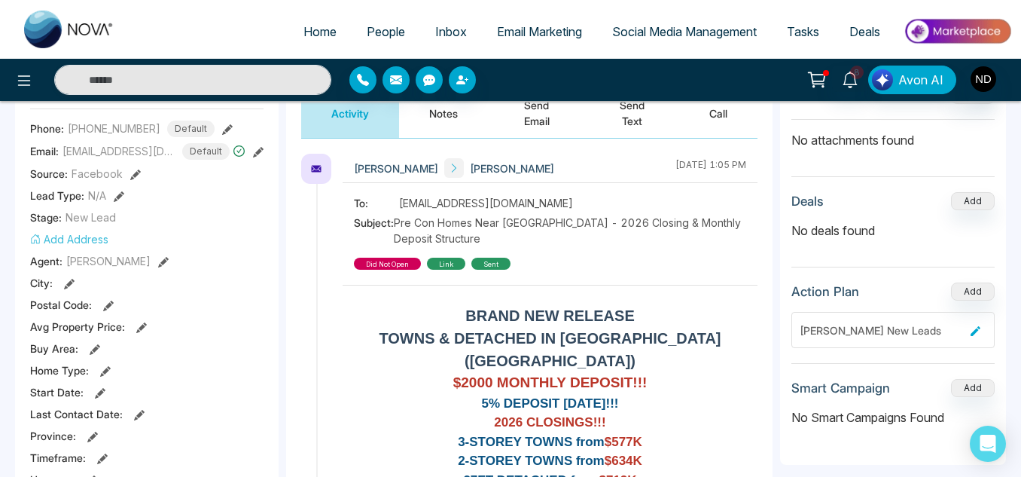
click at [445, 117] on button "Notes" at bounding box center [443, 113] width 89 height 50
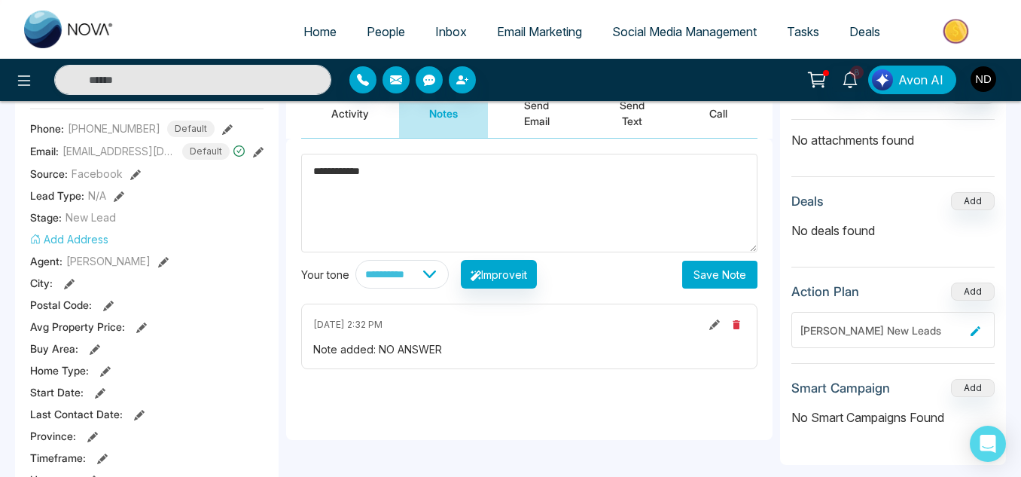
type textarea "**********"
click at [703, 278] on button "Save Note" at bounding box center [719, 275] width 75 height 28
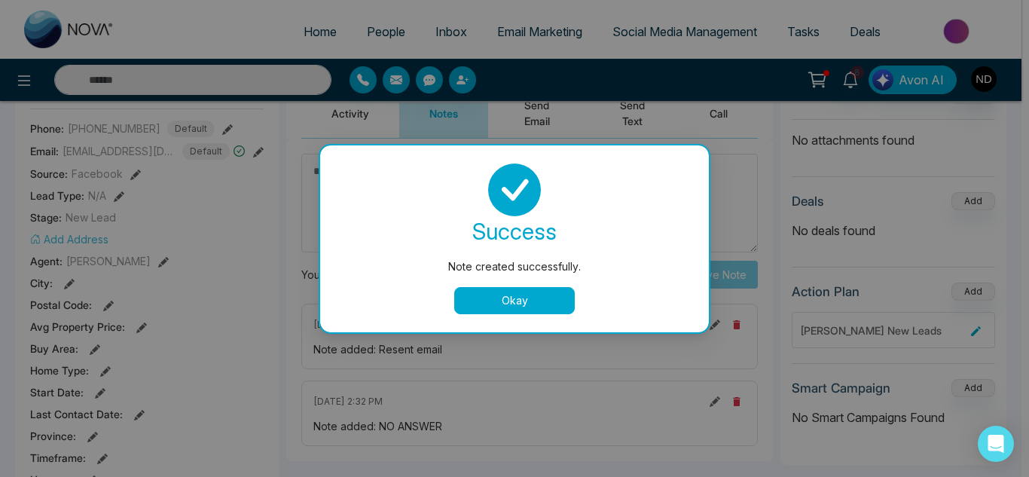
click at [520, 291] on button "Okay" at bounding box center [514, 300] width 120 height 27
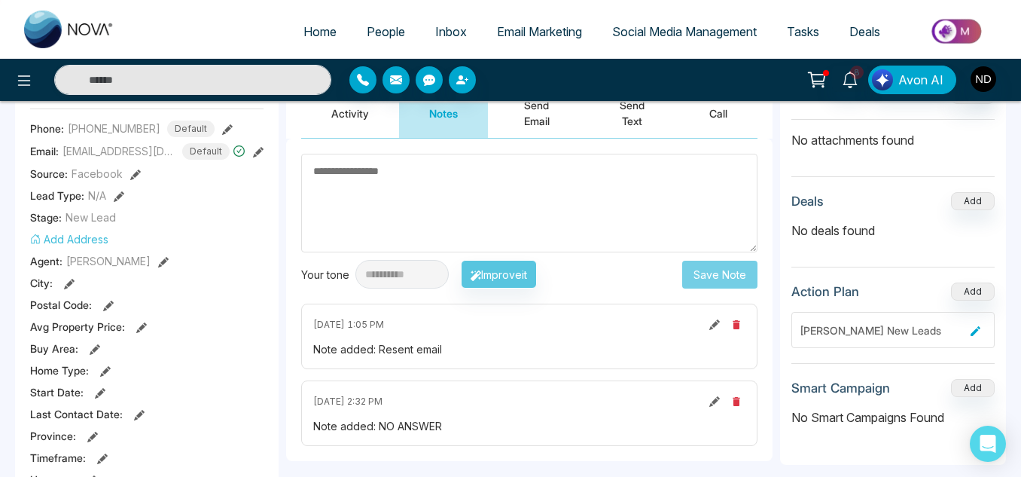
click at [620, 125] on button "Send Text" at bounding box center [632, 113] width 94 height 50
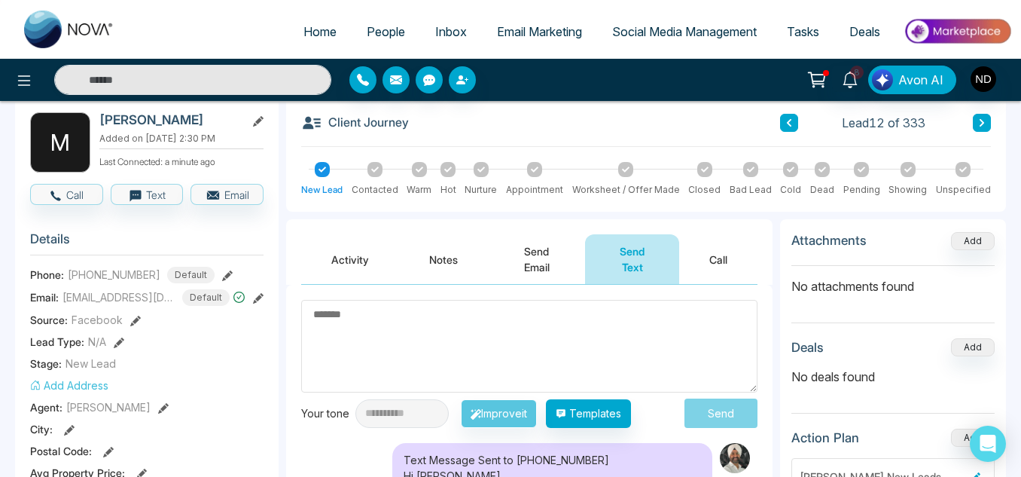
scroll to position [74, 0]
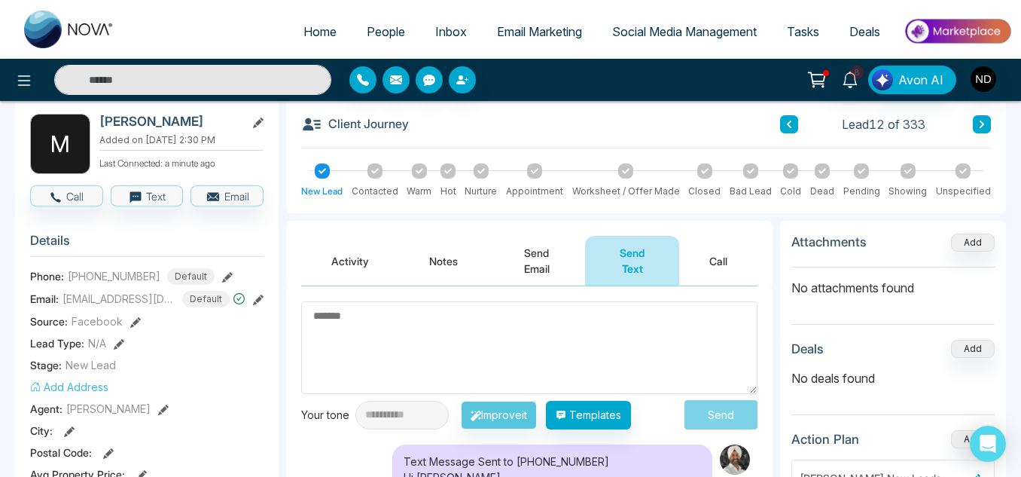
type textarea "*"
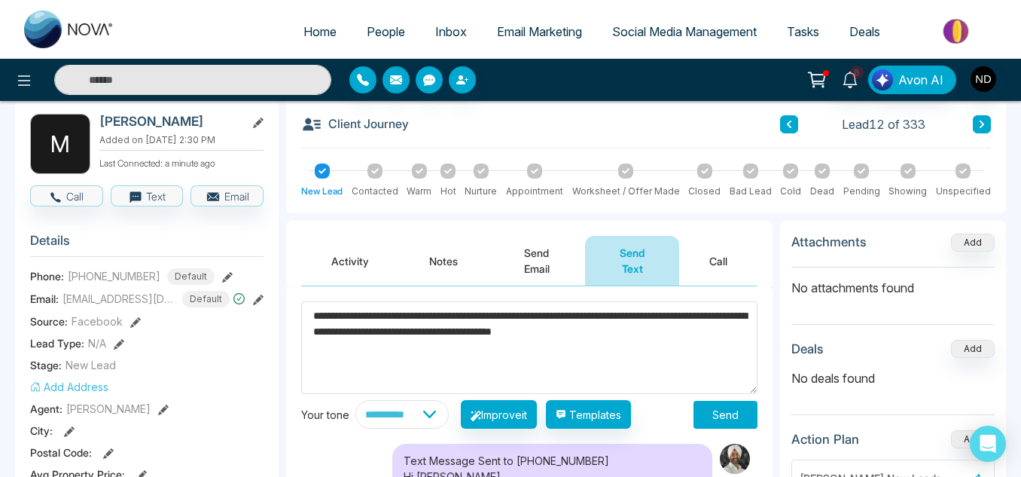
type textarea "**********"
click at [719, 420] on button "Send" at bounding box center [726, 415] width 64 height 28
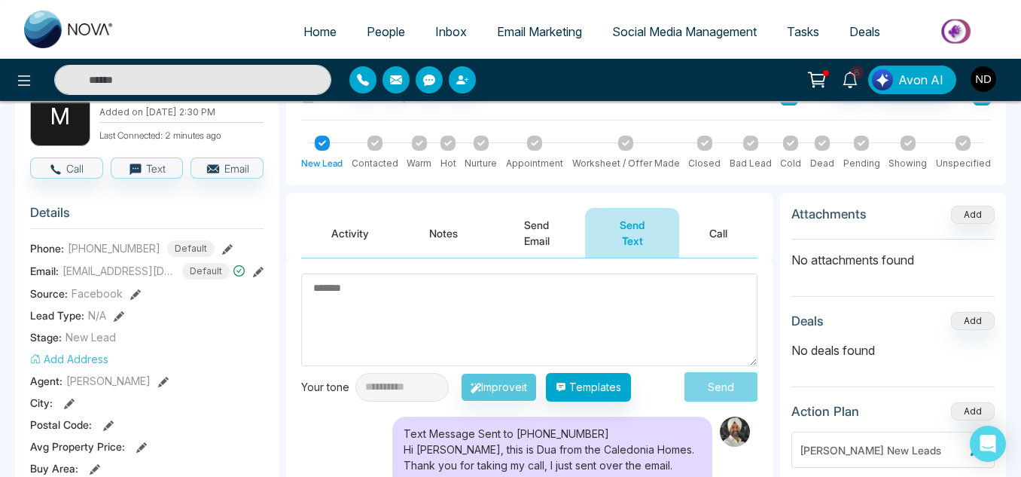
scroll to position [102, 0]
click at [368, 233] on button "Activity" at bounding box center [350, 232] width 98 height 50
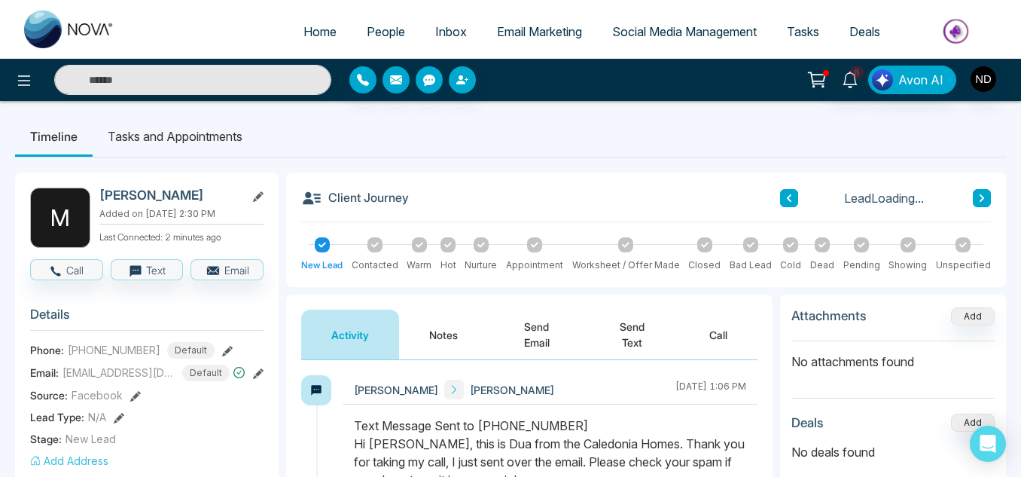
click at [378, 249] on div at bounding box center [374, 244] width 15 height 15
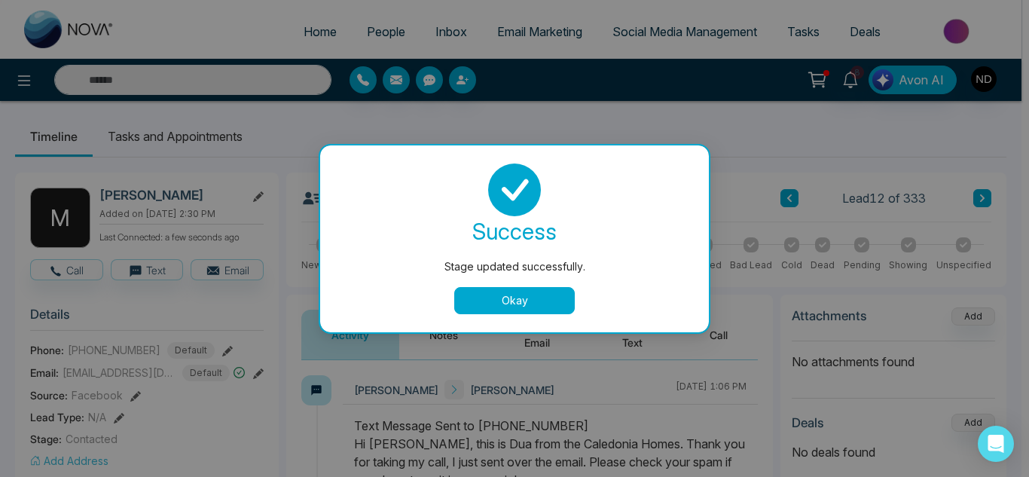
click at [537, 300] on button "Okay" at bounding box center [514, 300] width 120 height 27
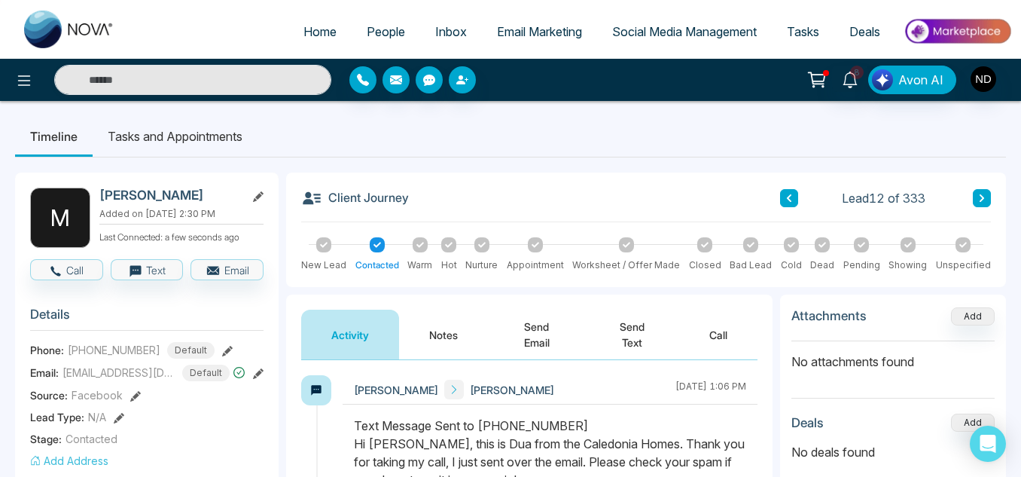
click at [982, 195] on icon at bounding box center [982, 198] width 8 height 9
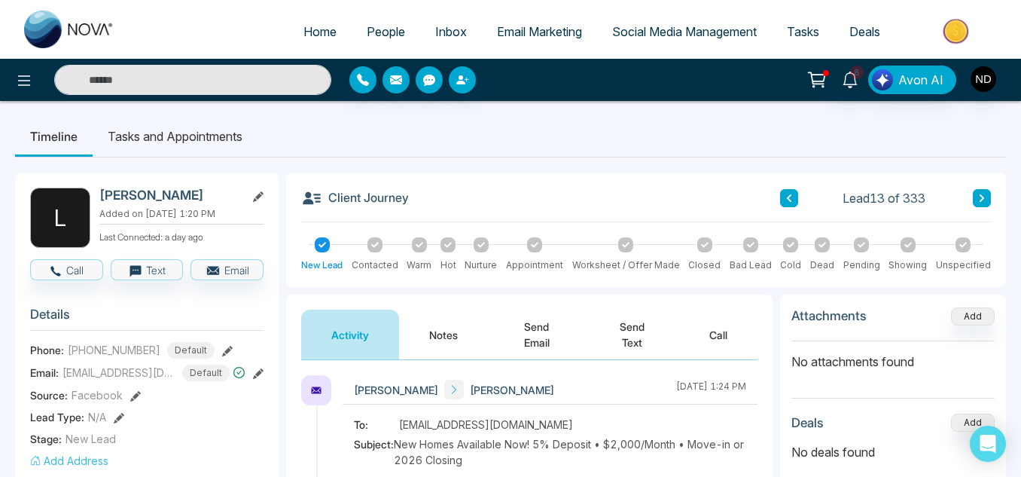
click at [434, 334] on button "Notes" at bounding box center [443, 334] width 89 height 50
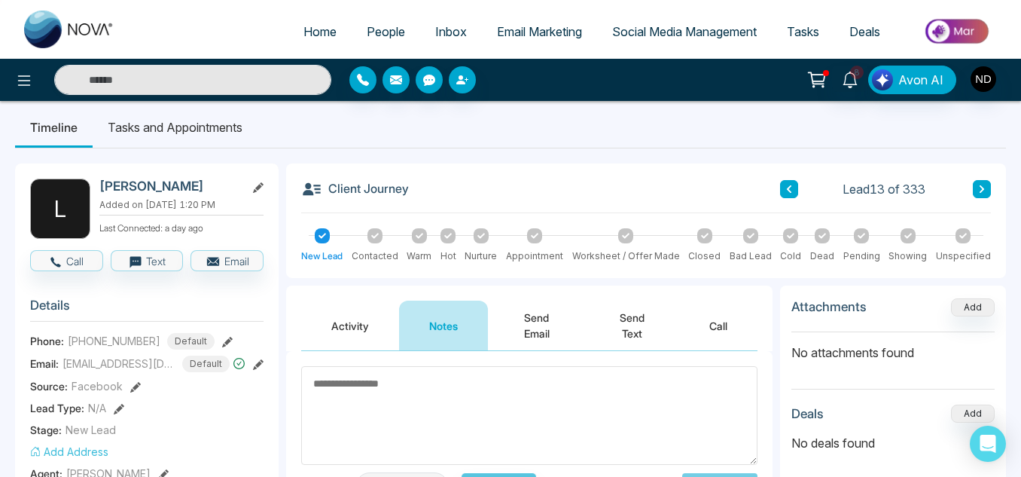
scroll to position [7, 0]
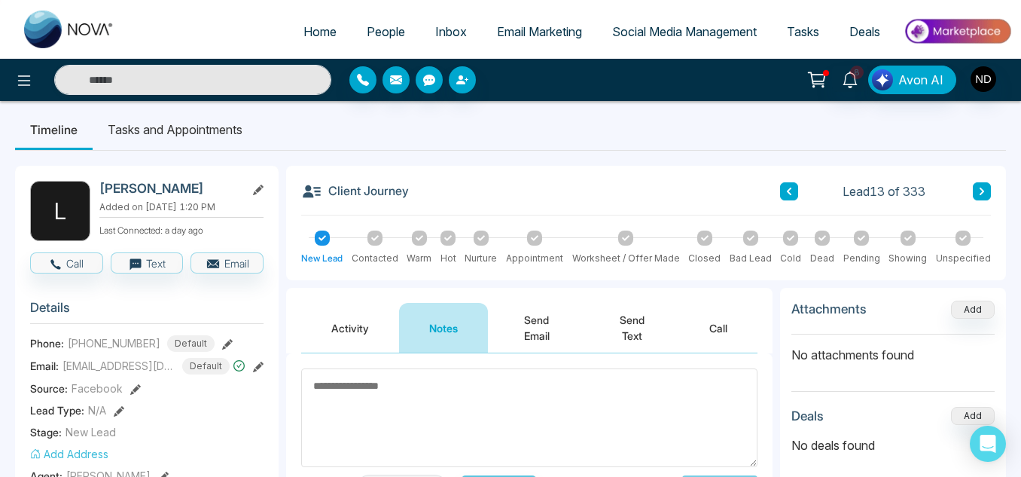
click at [367, 326] on button "Activity" at bounding box center [350, 328] width 98 height 50
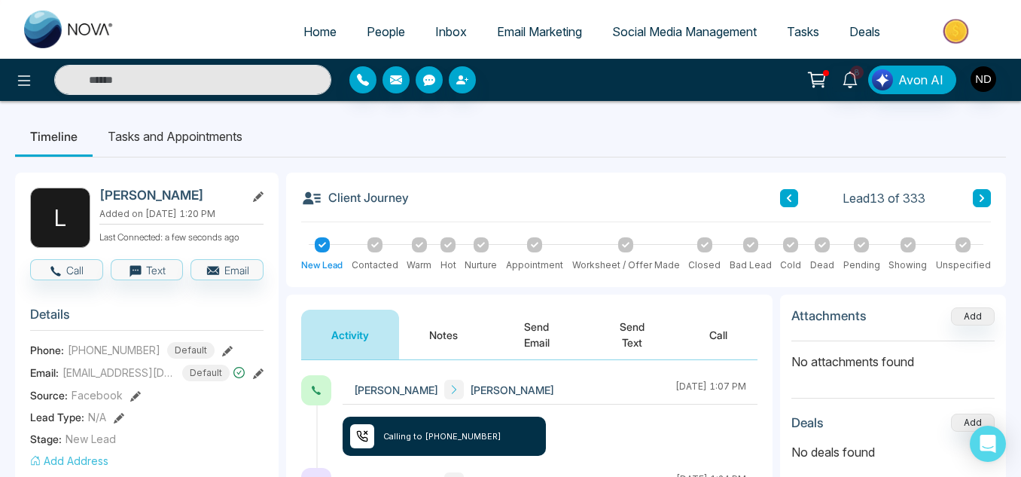
click at [446, 324] on button "Notes" at bounding box center [443, 334] width 89 height 50
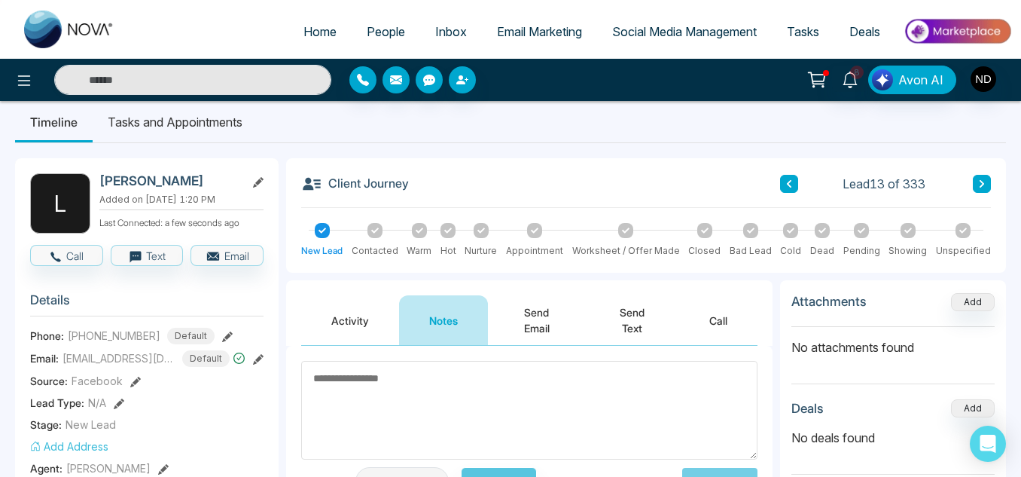
scroll to position [14, 0]
click at [348, 423] on textarea at bounding box center [529, 410] width 456 height 99
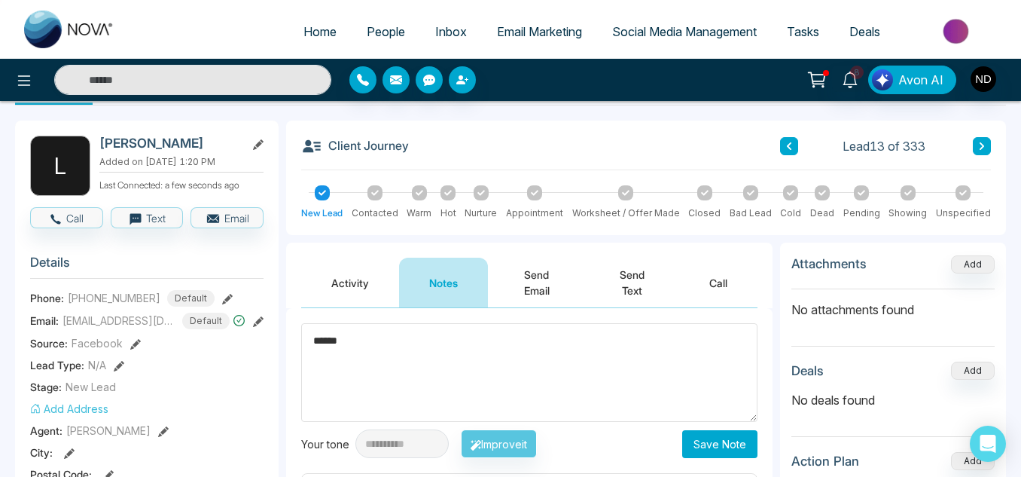
scroll to position [53, 0]
type textarea "******"
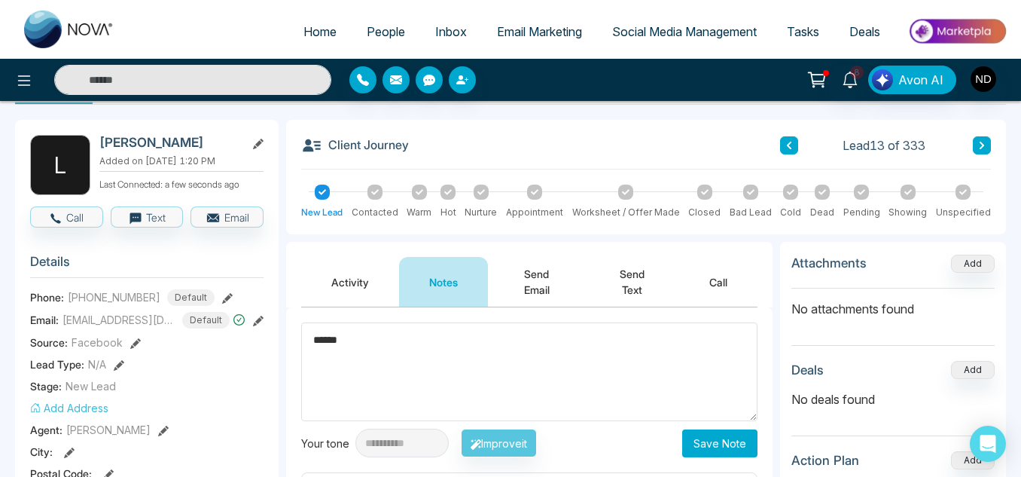
click at [707, 448] on button "Save Note" at bounding box center [719, 443] width 75 height 28
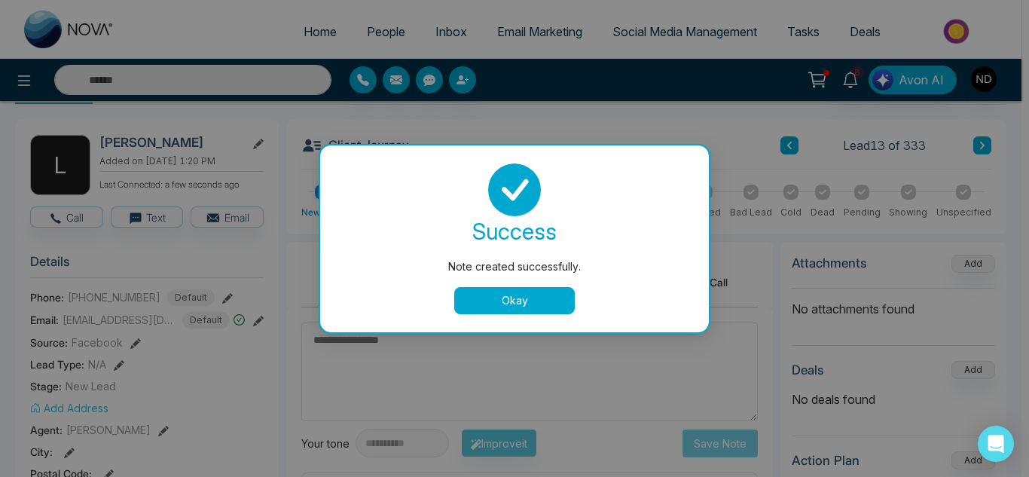
click at [514, 297] on button "Okay" at bounding box center [514, 300] width 120 height 27
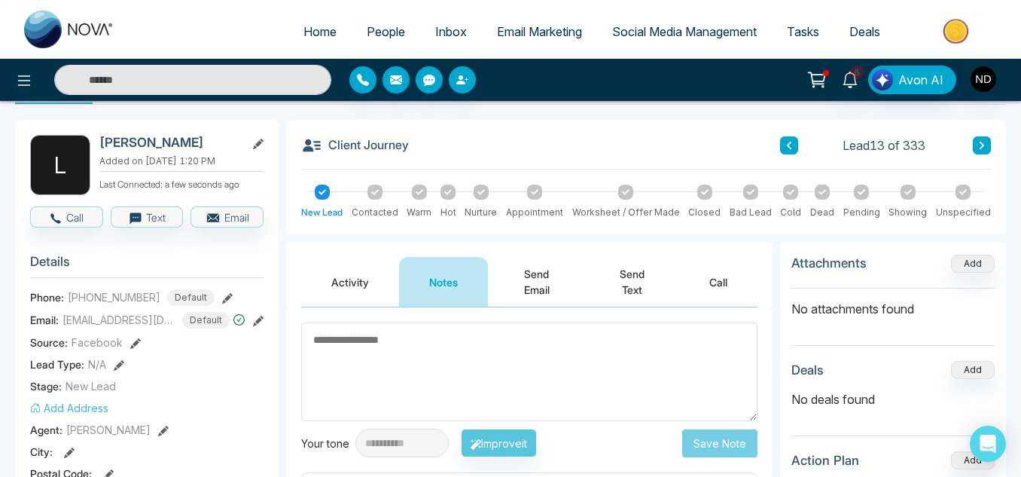
scroll to position [0, 0]
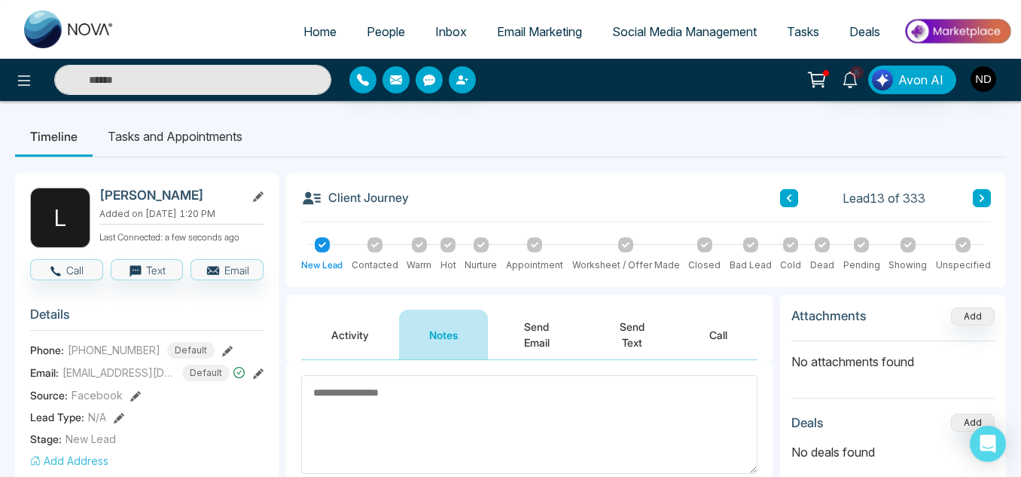
click at [985, 194] on icon at bounding box center [982, 198] width 8 height 9
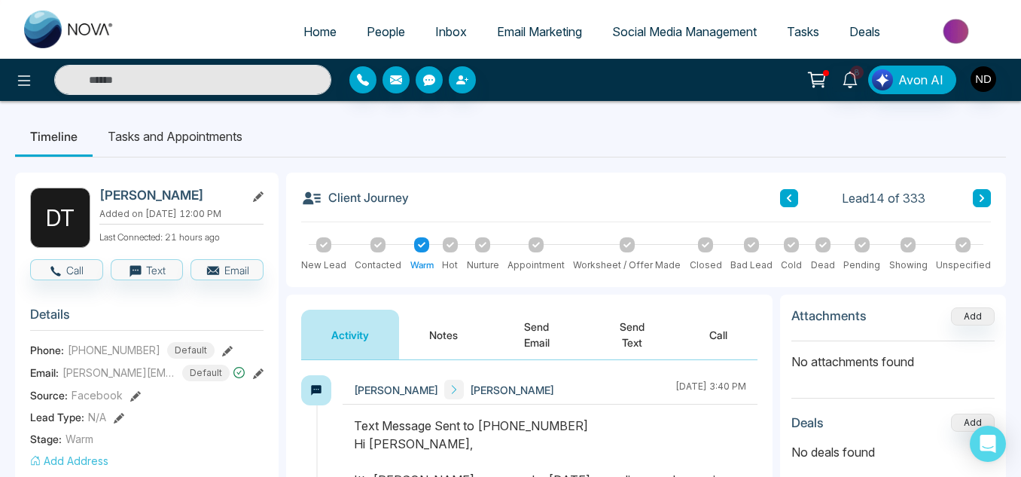
click at [410, 342] on button "Notes" at bounding box center [443, 334] width 89 height 50
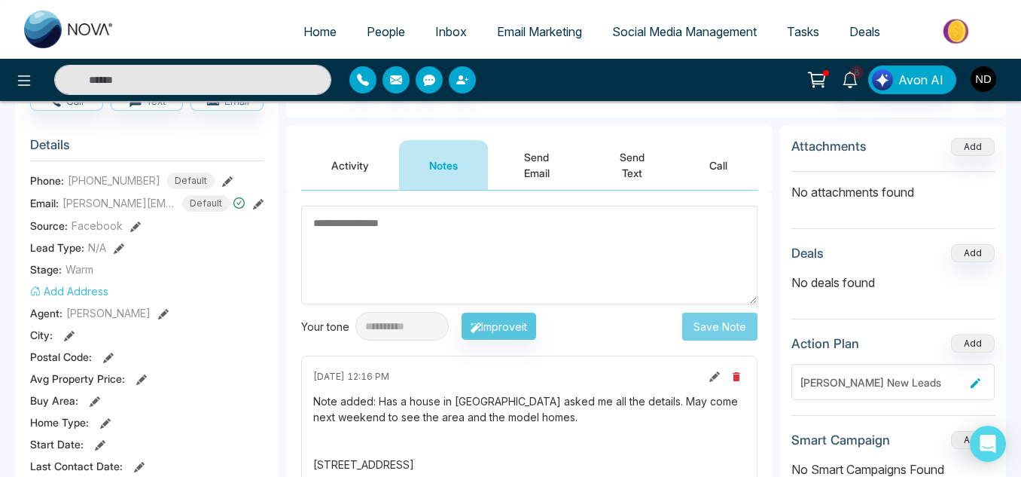
scroll to position [169, 0]
click at [343, 161] on button "Activity" at bounding box center [350, 166] width 98 height 50
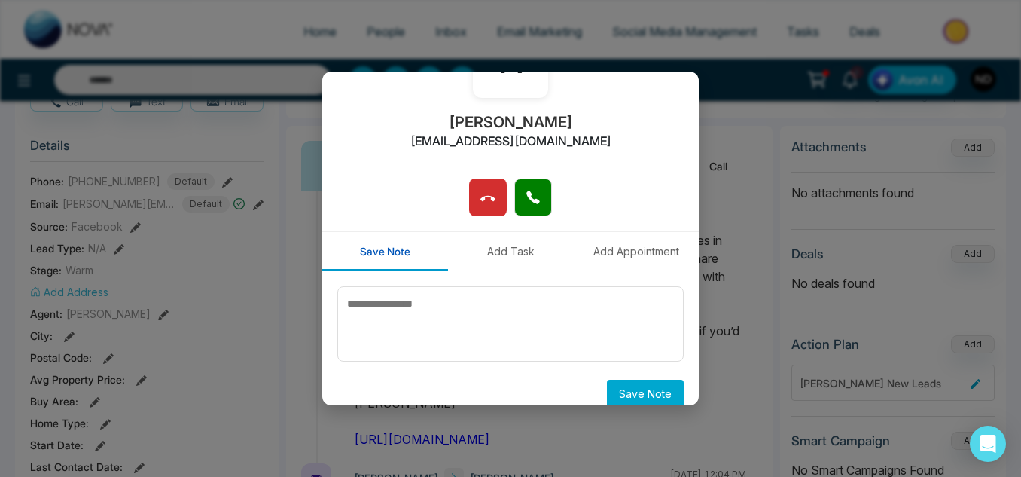
scroll to position [119, 0]
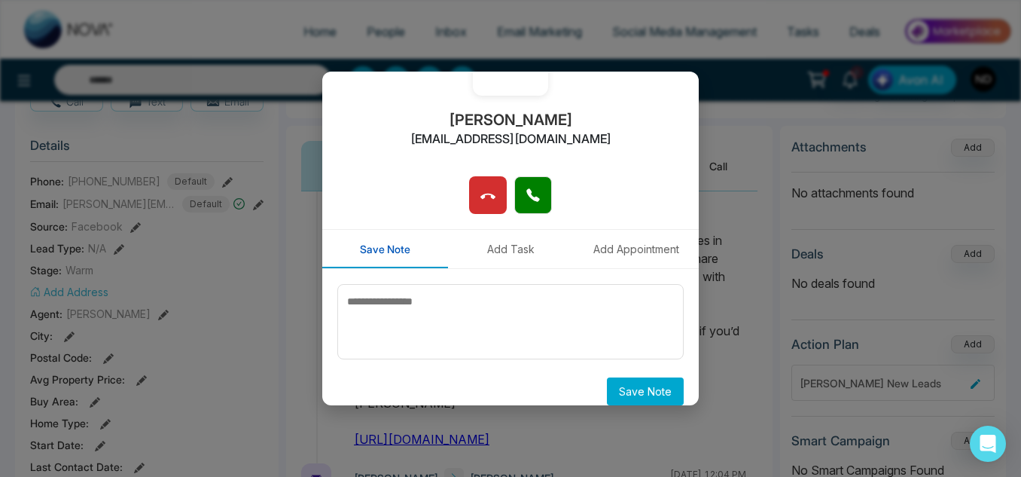
click at [521, 258] on button "Add Task" at bounding box center [511, 249] width 126 height 38
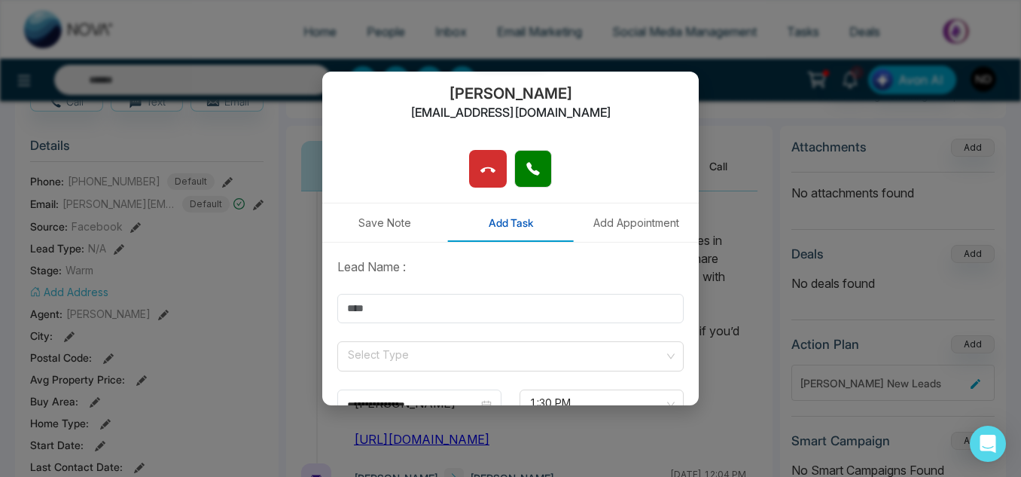
scroll to position [146, 0]
click at [430, 313] on input "text" at bounding box center [510, 307] width 346 height 29
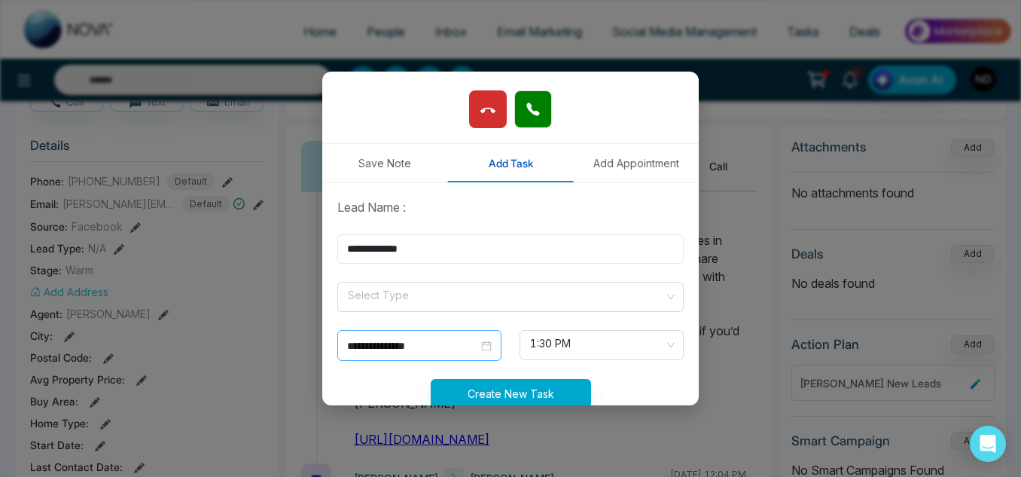
type input "**********"
click at [447, 346] on input "**********" at bounding box center [412, 345] width 131 height 17
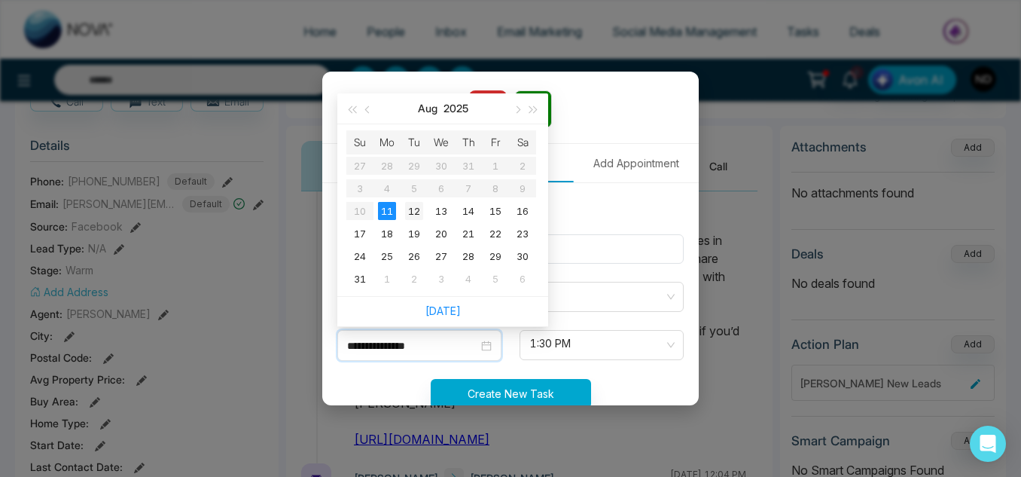
type input "**********"
click at [413, 201] on td "12" at bounding box center [414, 211] width 27 height 23
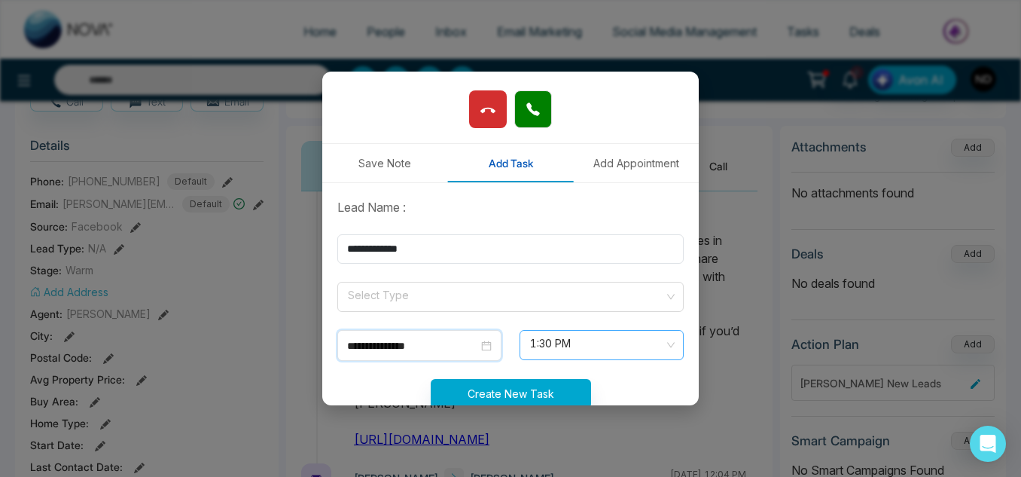
click at [566, 343] on span "1:30 PM" at bounding box center [601, 345] width 143 height 26
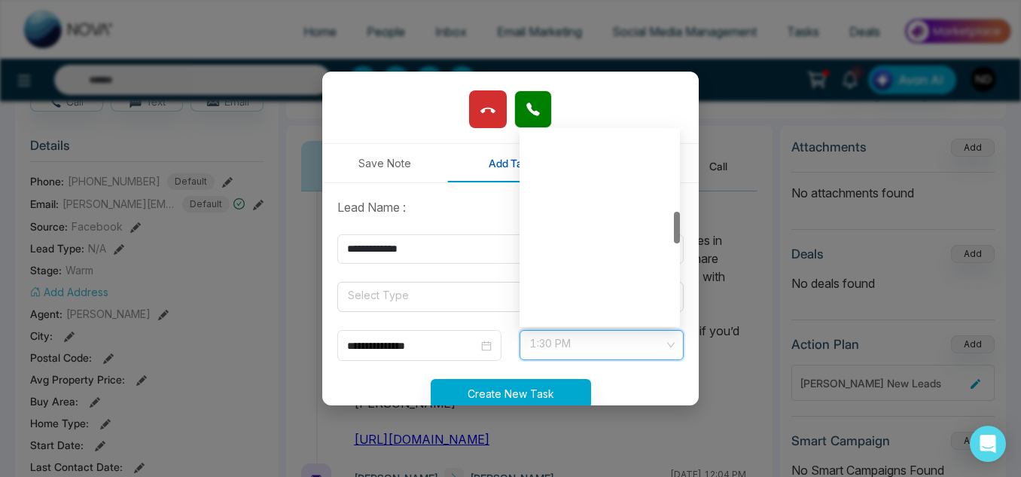
scroll to position [482, 0]
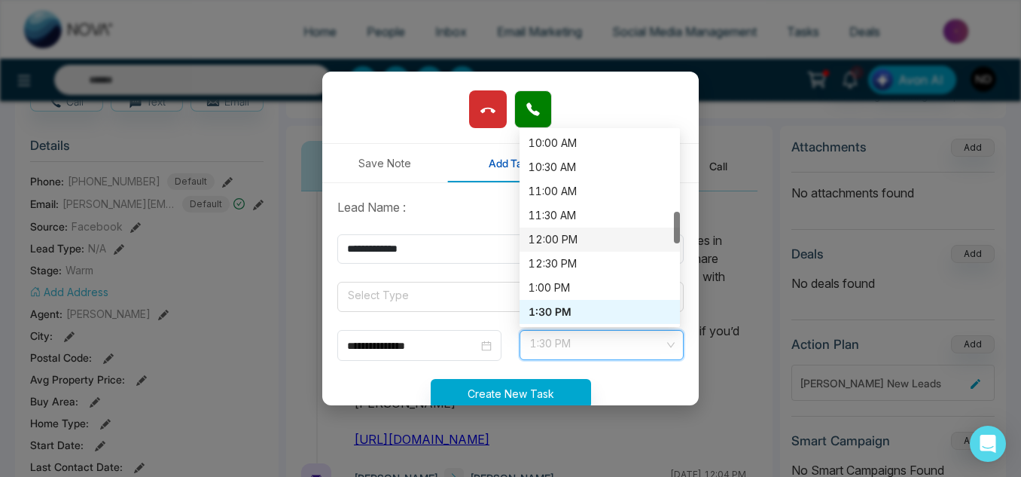
click at [541, 241] on div "12:00 PM" at bounding box center [600, 239] width 142 height 17
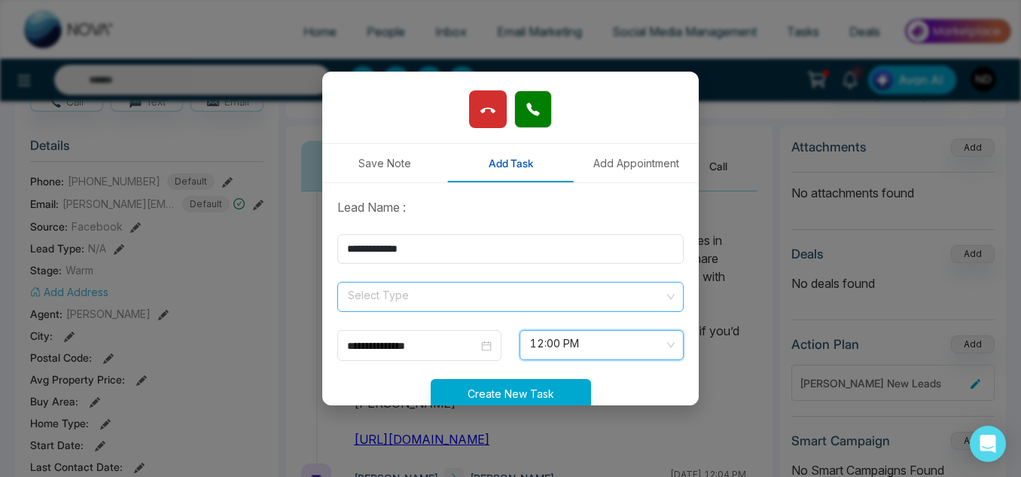
click at [496, 303] on input "search" at bounding box center [505, 293] width 318 height 23
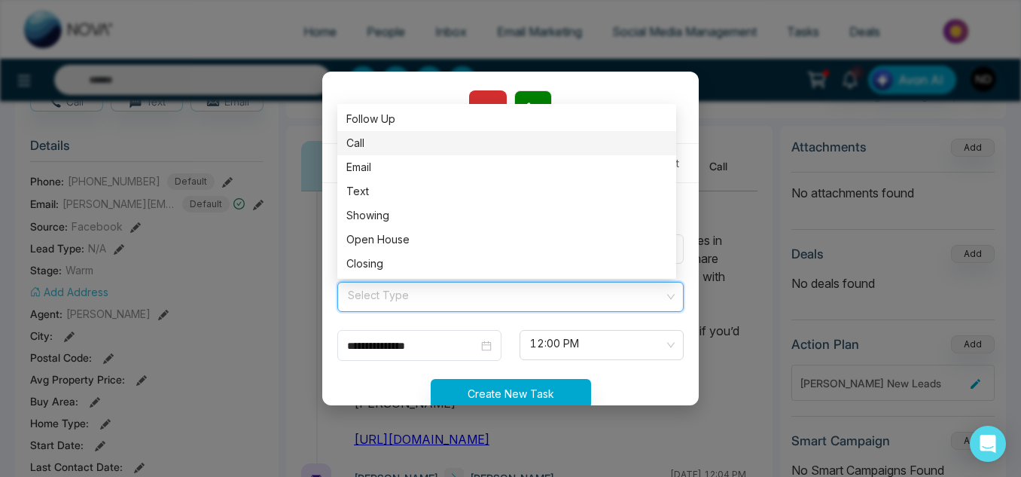
click at [437, 152] on div "Call" at bounding box center [506, 143] width 339 height 24
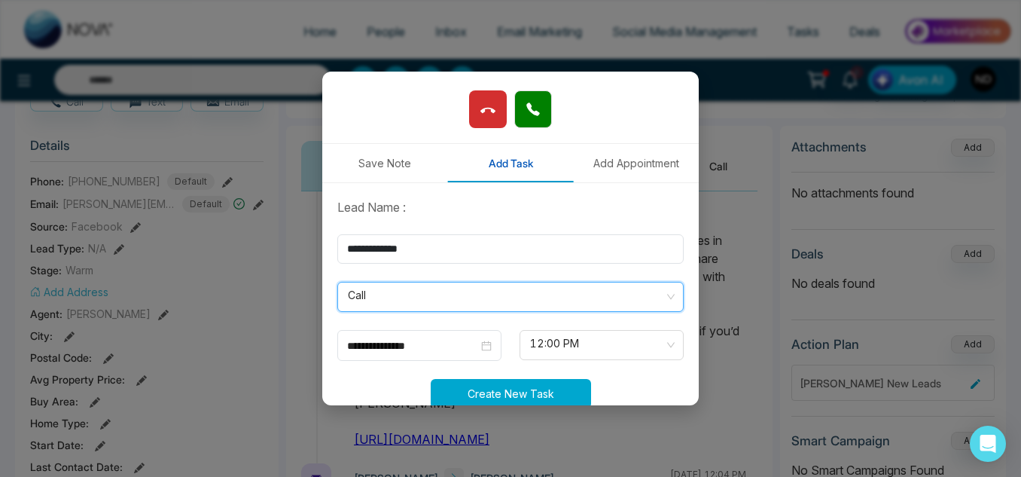
click at [509, 384] on button "Create New Task" at bounding box center [511, 393] width 160 height 29
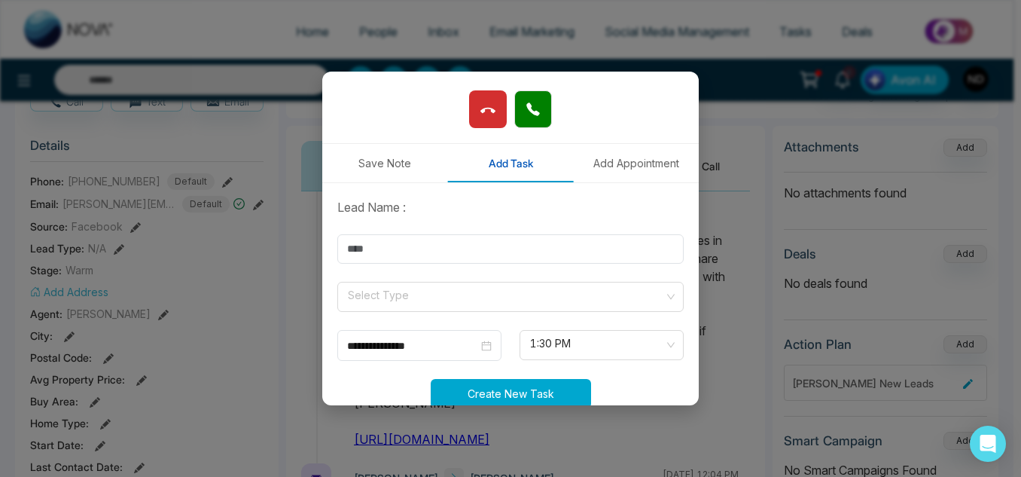
type input "**********"
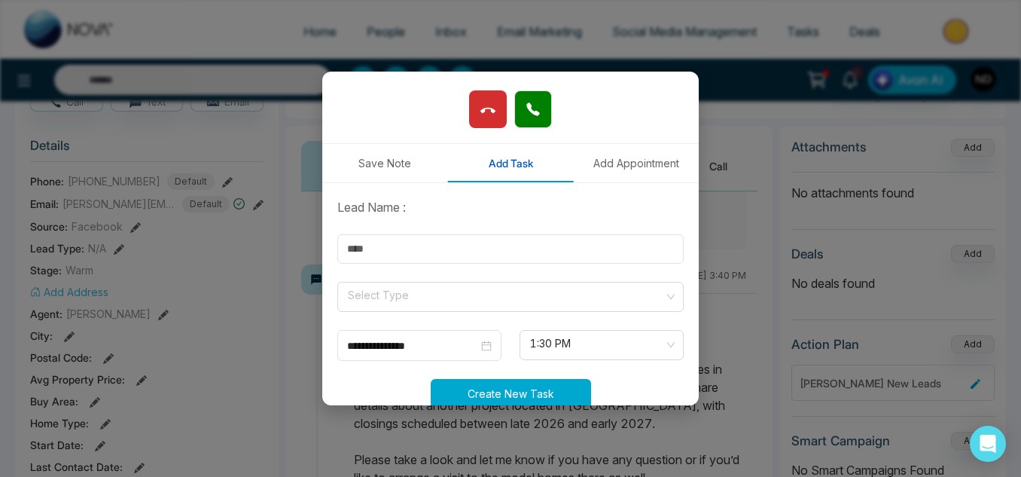
scroll to position [0, 0]
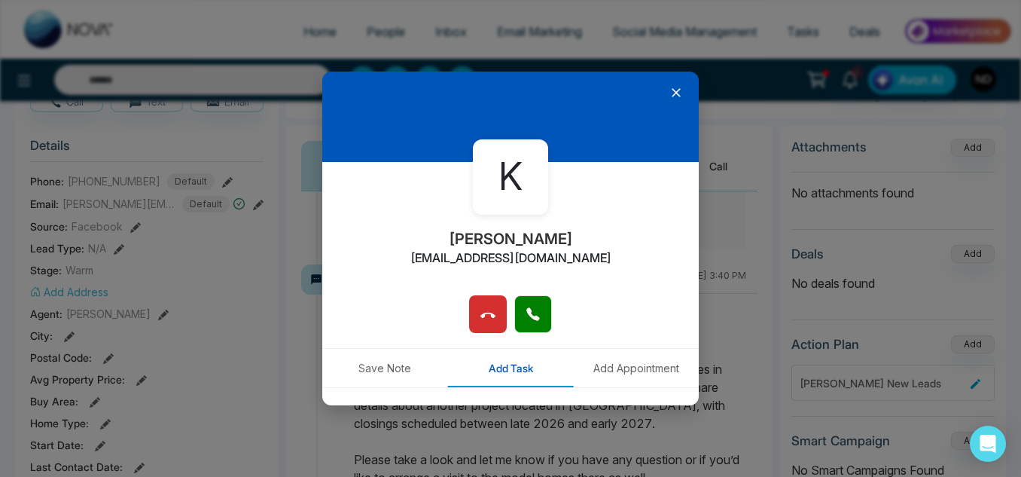
click at [669, 93] on icon at bounding box center [676, 92] width 15 height 15
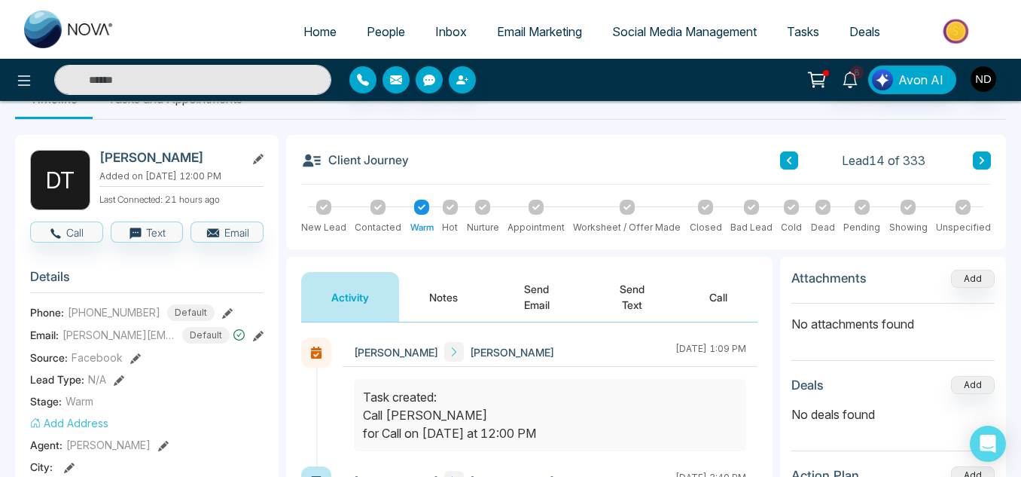
scroll to position [39, 0]
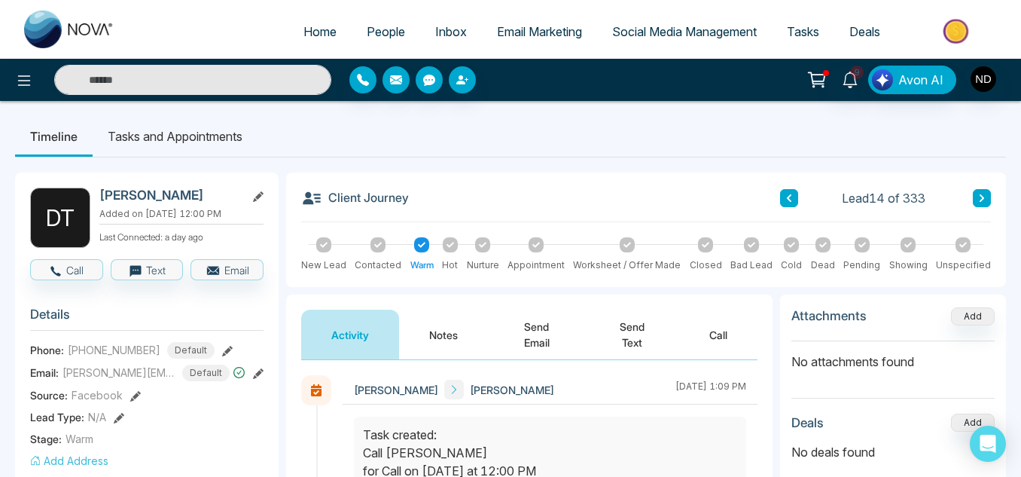
click at [987, 199] on button at bounding box center [982, 198] width 18 height 18
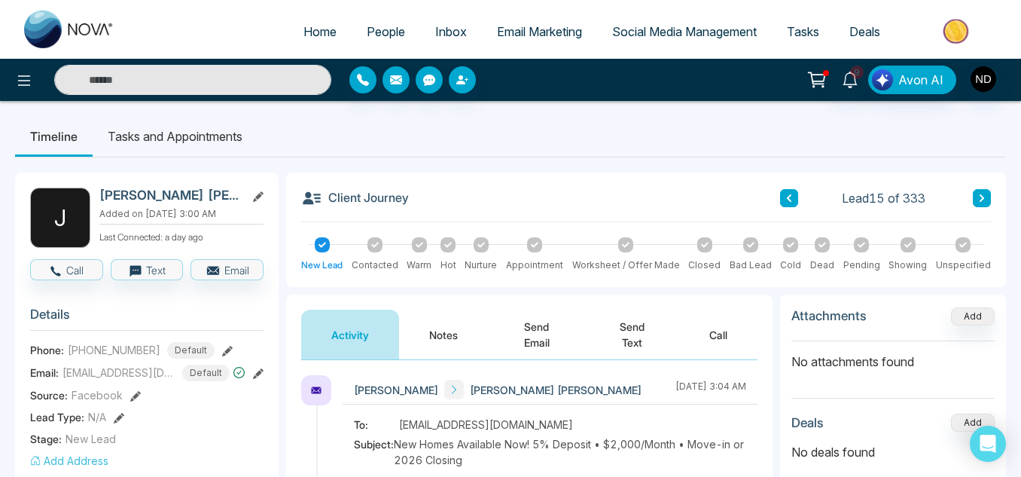
click at [446, 331] on button "Notes" at bounding box center [443, 334] width 89 height 50
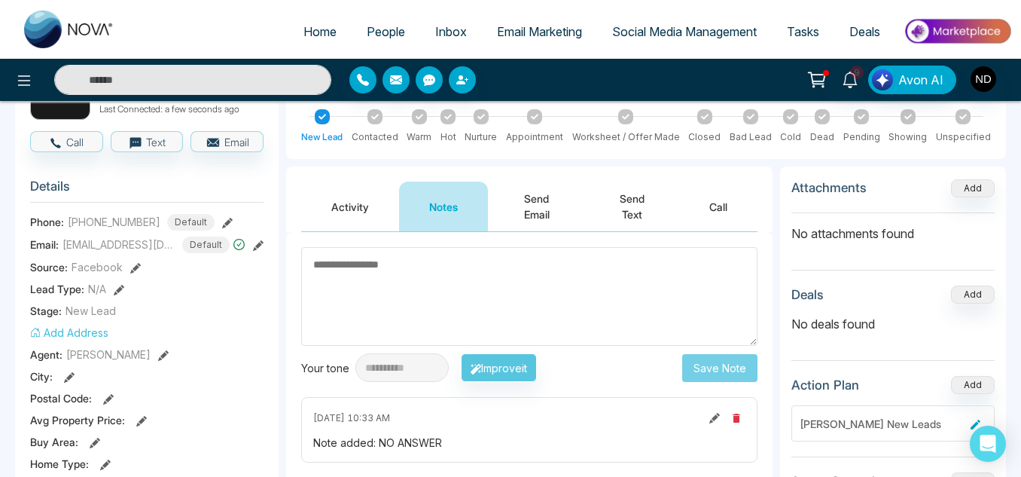
scroll to position [129, 0]
click at [343, 224] on button "Activity" at bounding box center [350, 206] width 98 height 50
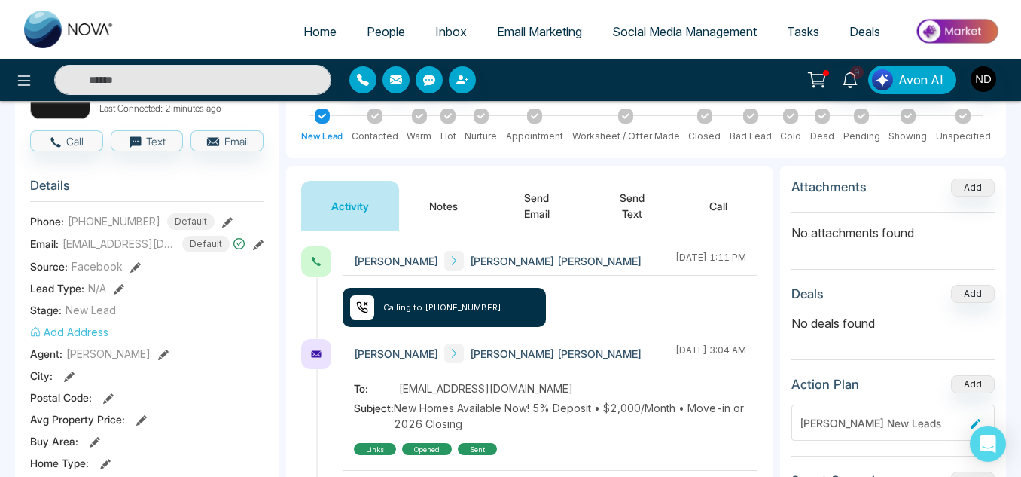
click at [436, 218] on button "Notes" at bounding box center [443, 206] width 89 height 50
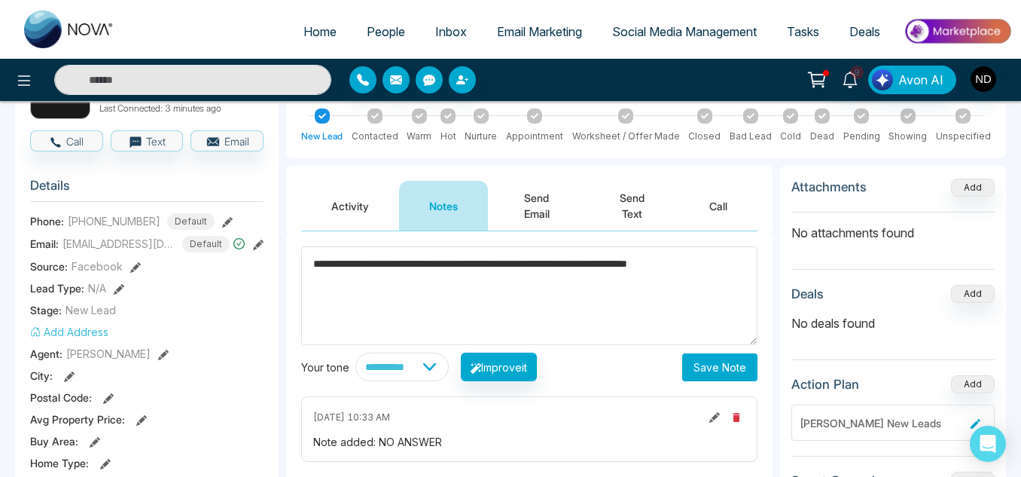
type textarea "**********"
click at [714, 374] on button "Save Note" at bounding box center [719, 367] width 75 height 28
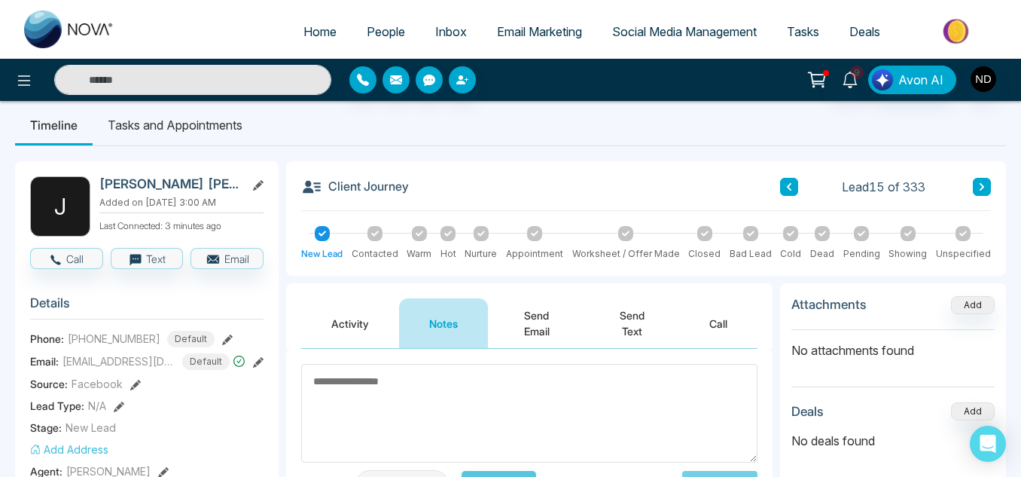
scroll to position [11, 0]
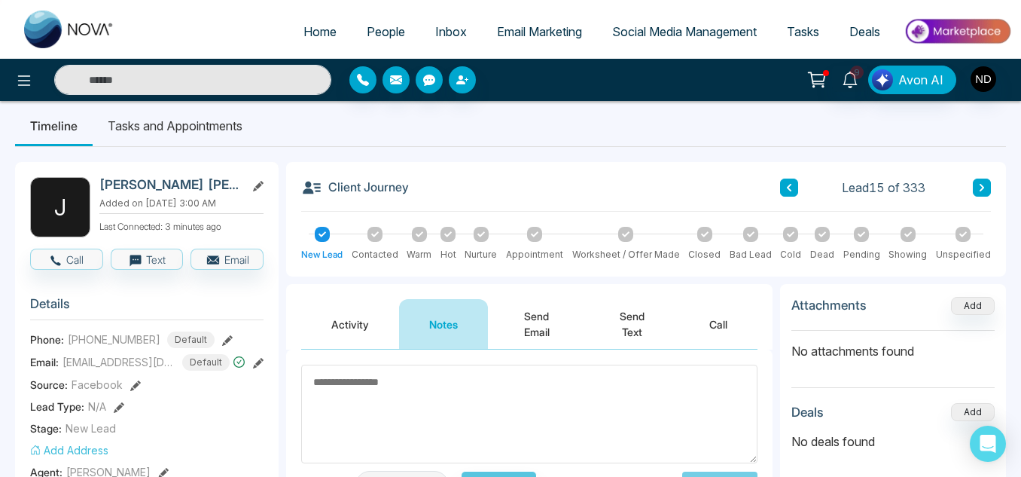
click at [367, 239] on div "Contacted" at bounding box center [375, 244] width 47 height 35
click at [380, 237] on div at bounding box center [374, 234] width 15 height 15
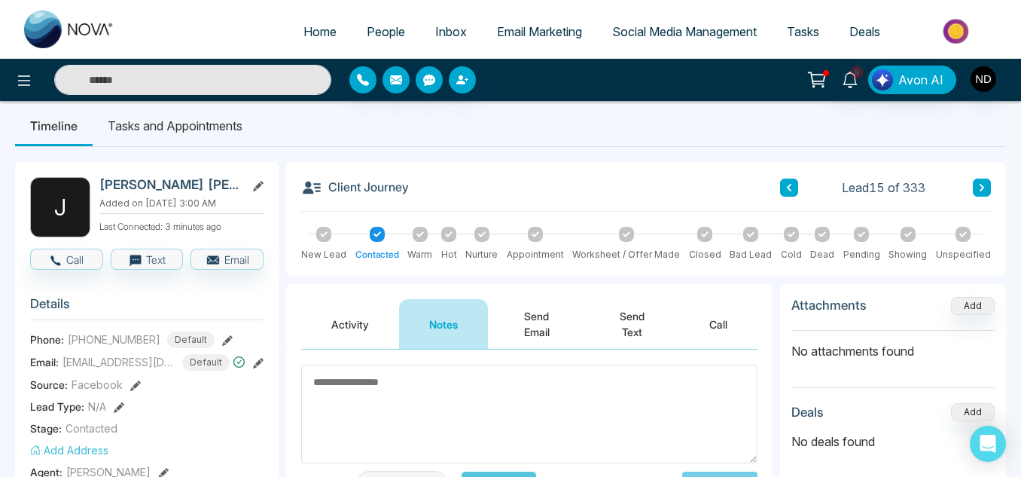
click at [978, 190] on icon at bounding box center [982, 187] width 8 height 9
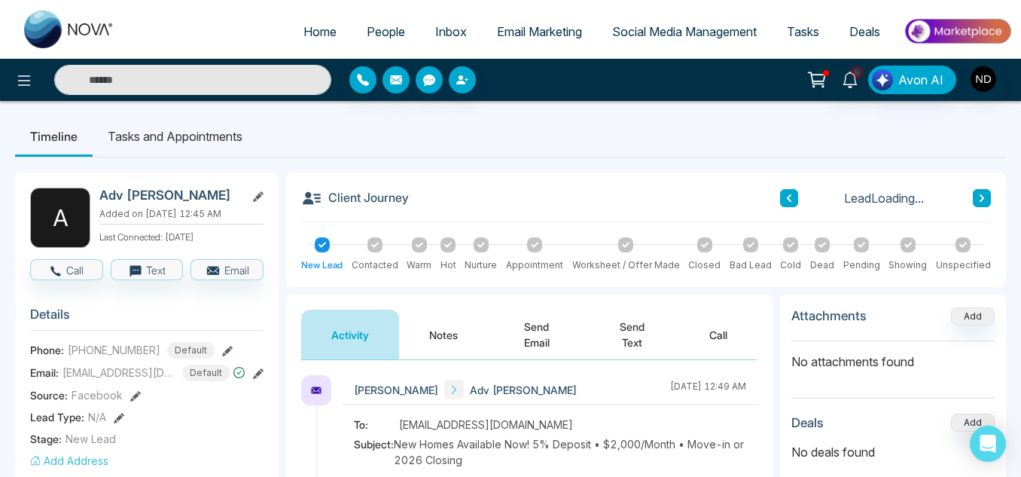
click at [978, 190] on button at bounding box center [982, 198] width 18 height 18
click at [451, 345] on button "Notes" at bounding box center [443, 334] width 89 height 50
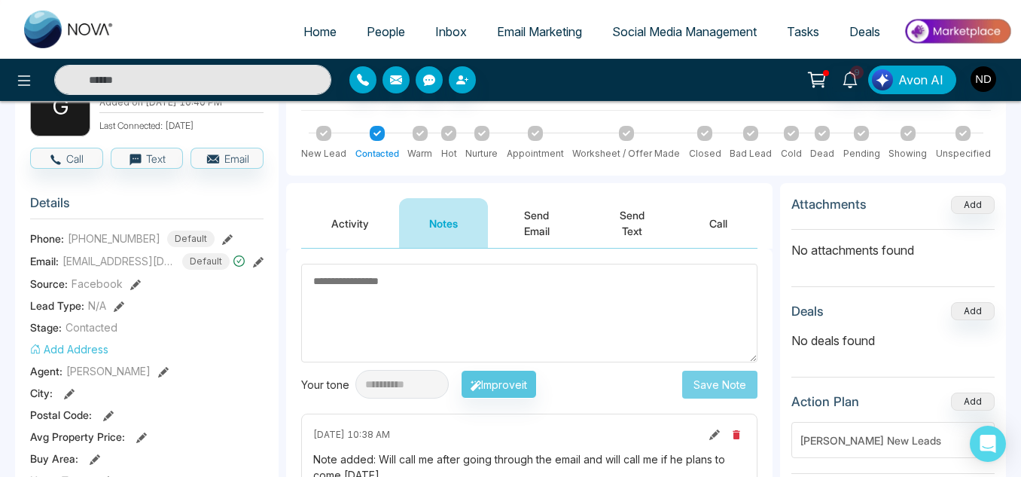
scroll to position [108, 0]
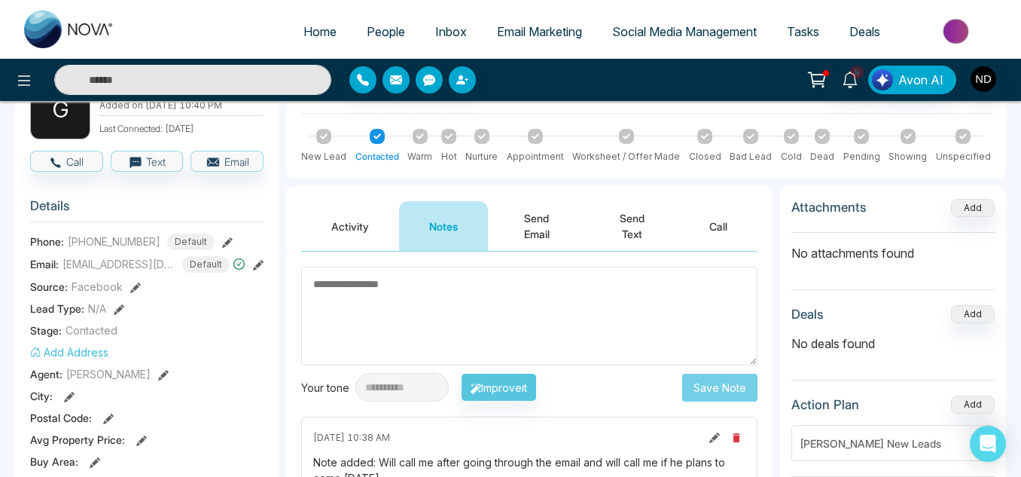
click at [331, 229] on button "Activity" at bounding box center [350, 226] width 98 height 50
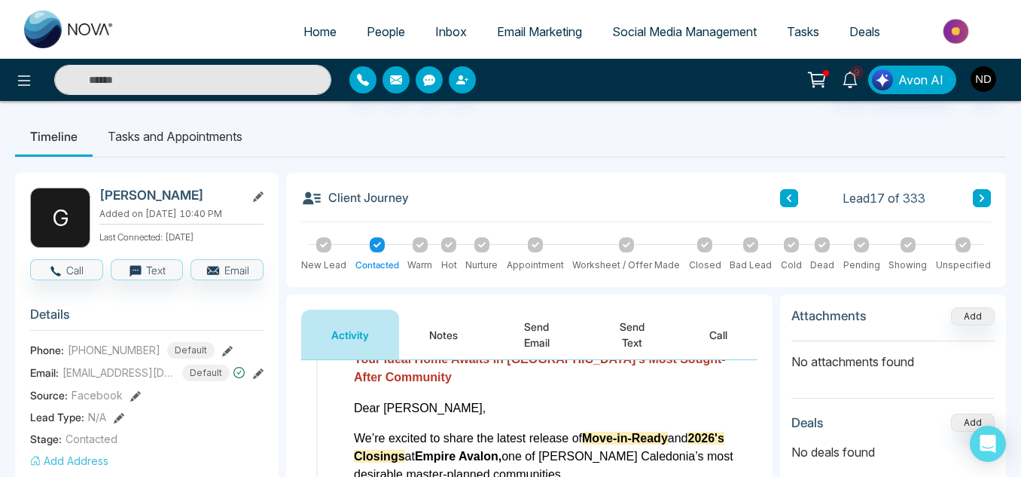
click at [452, 337] on button "Notes" at bounding box center [443, 334] width 89 height 50
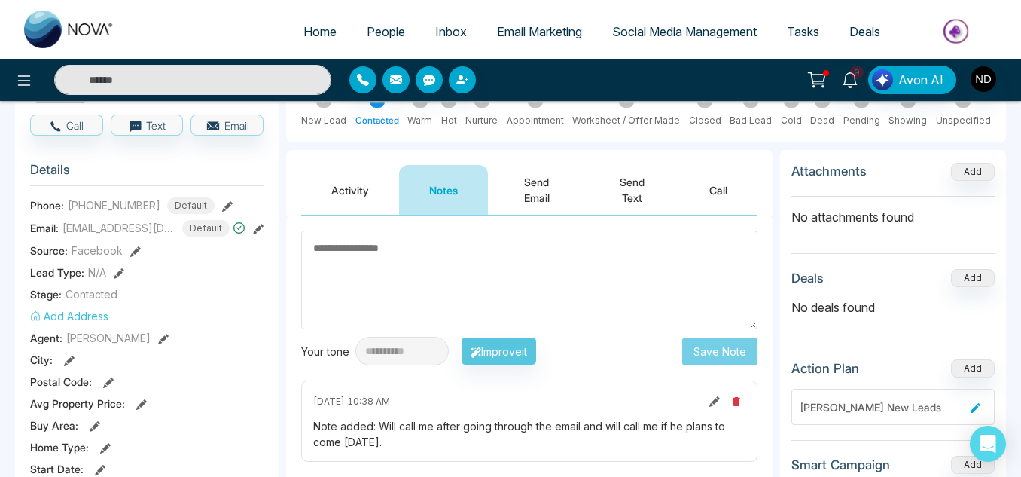
scroll to position [141, 0]
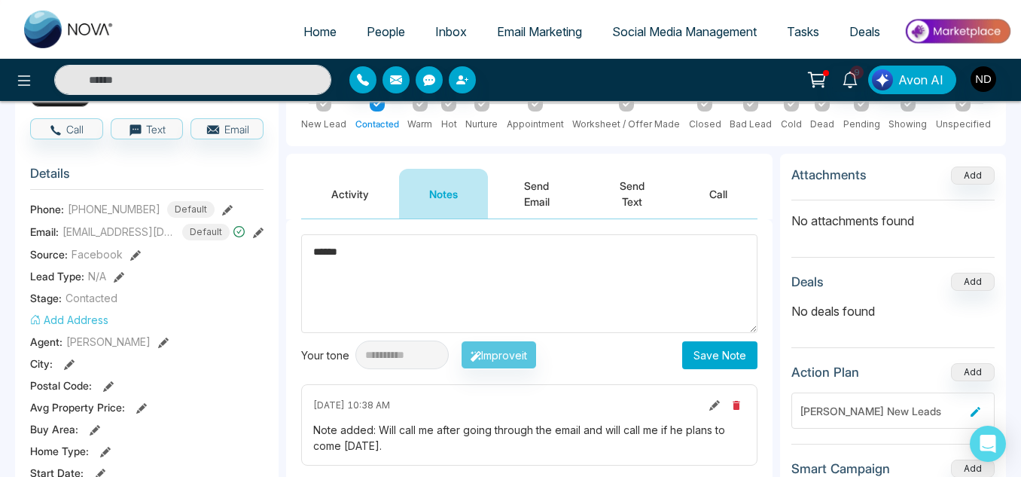
type textarea "******"
click at [725, 361] on button "Save Note" at bounding box center [719, 355] width 75 height 28
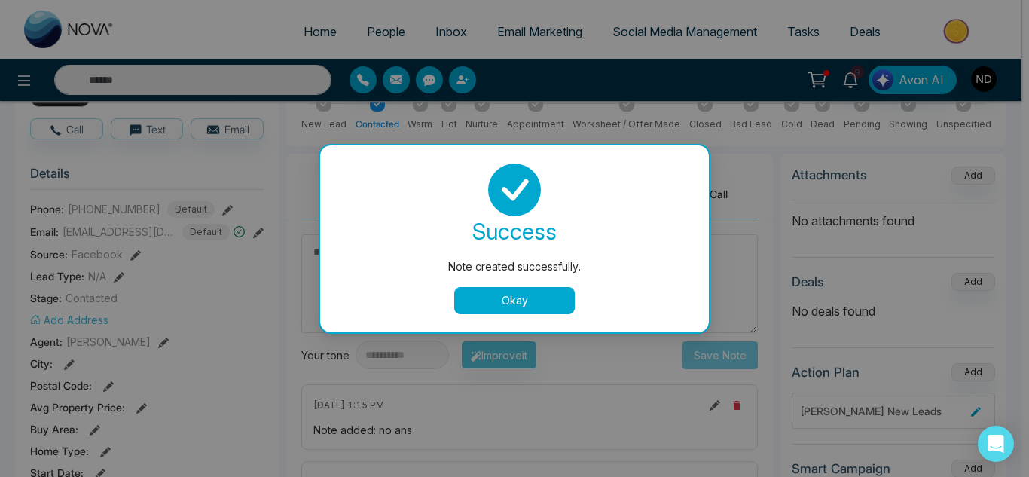
click at [533, 310] on button "Okay" at bounding box center [514, 300] width 120 height 27
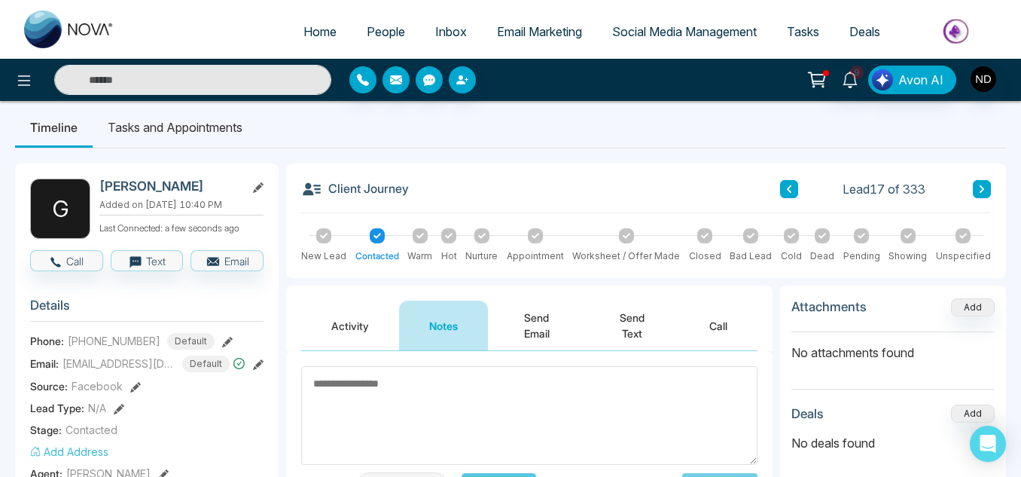
scroll to position [0, 0]
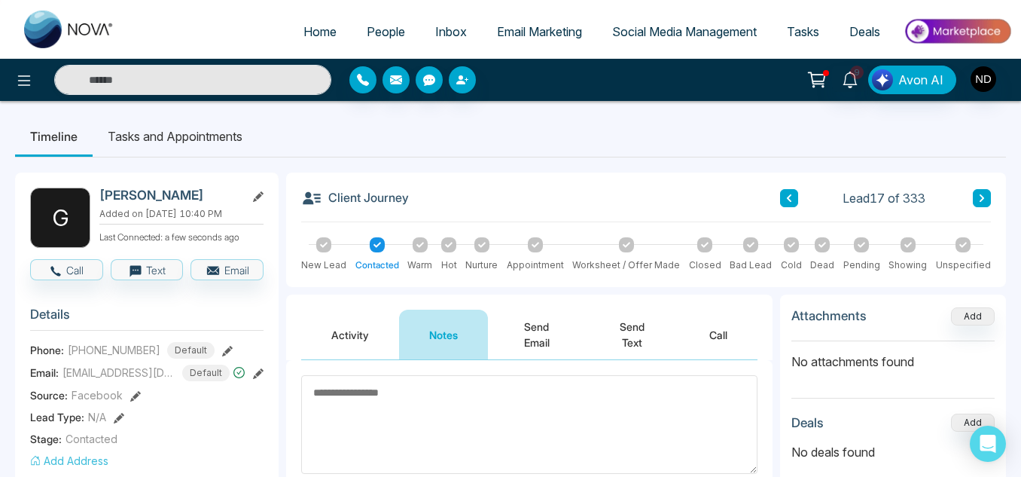
click at [983, 200] on icon at bounding box center [982, 198] width 5 height 8
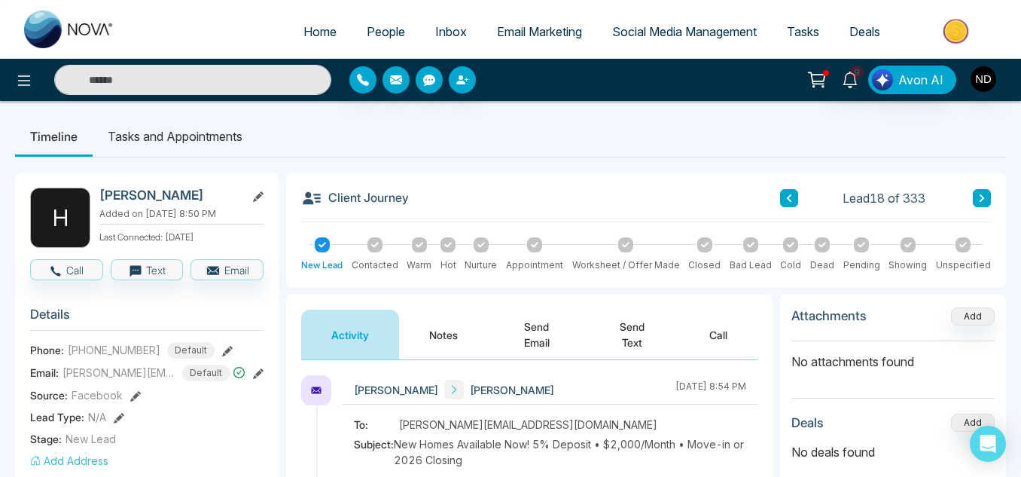
click at [442, 322] on button "Notes" at bounding box center [443, 334] width 89 height 50
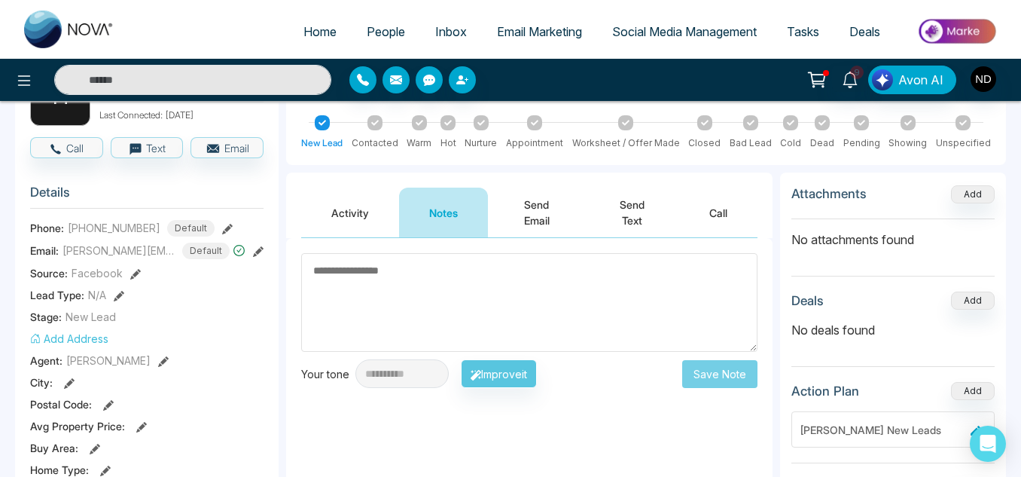
scroll to position [123, 0]
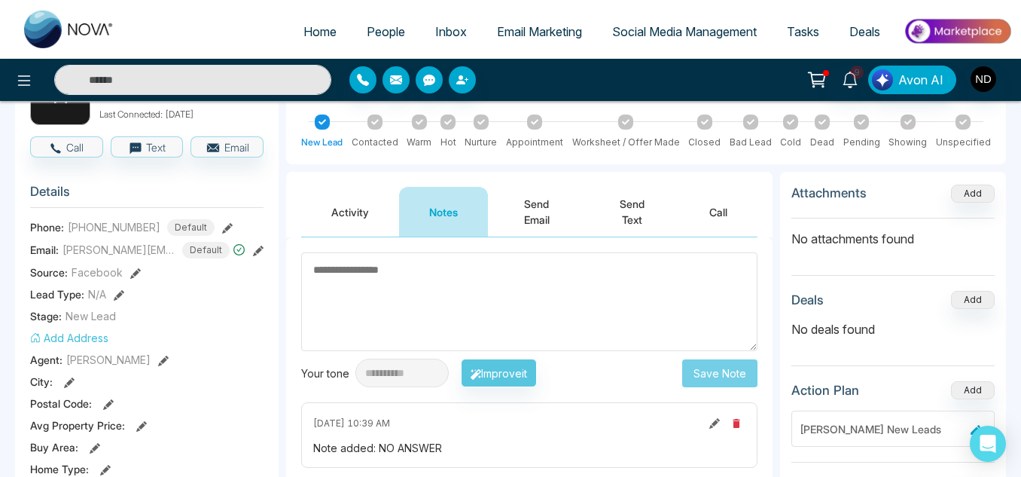
click at [347, 210] on button "Activity" at bounding box center [350, 212] width 98 height 50
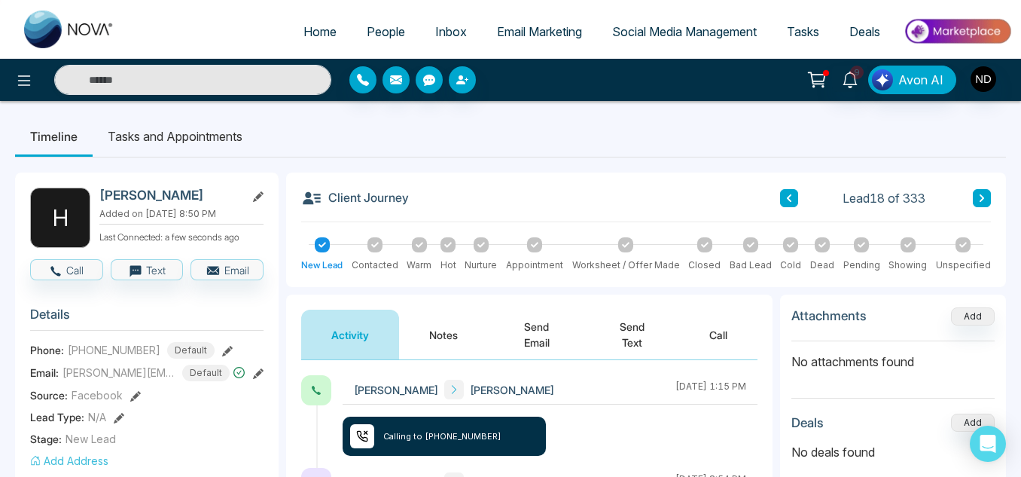
click at [434, 322] on button "Notes" at bounding box center [443, 334] width 89 height 50
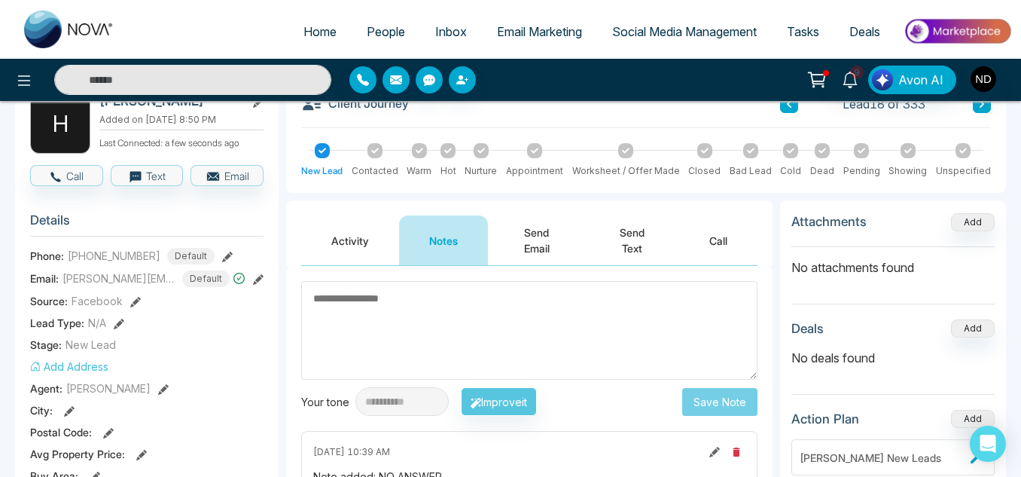
scroll to position [100, 0]
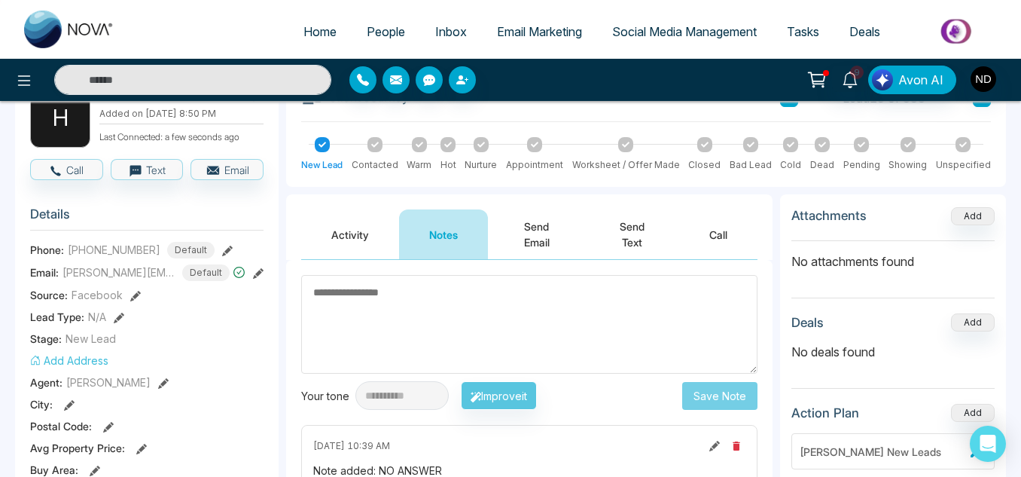
type textarea "*"
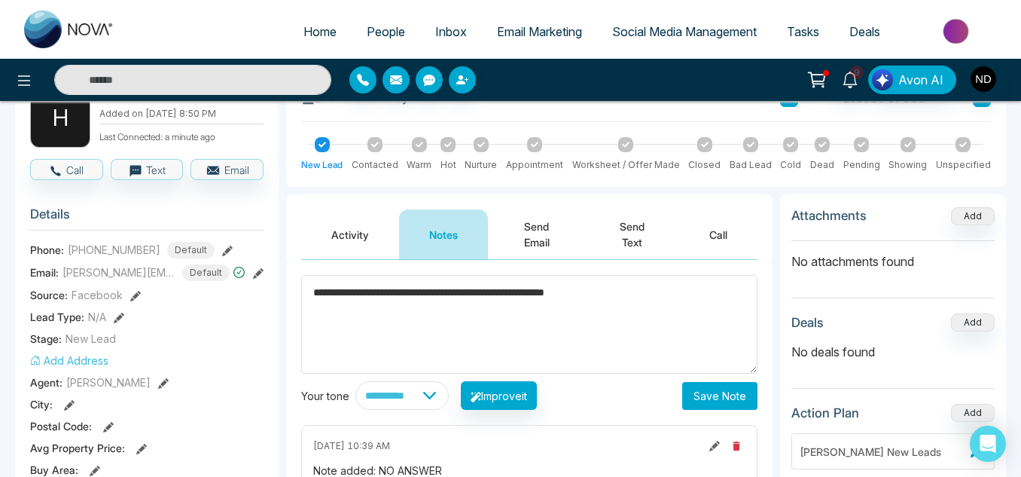
type textarea "**********"
click at [730, 402] on button "Save Note" at bounding box center [719, 396] width 75 height 28
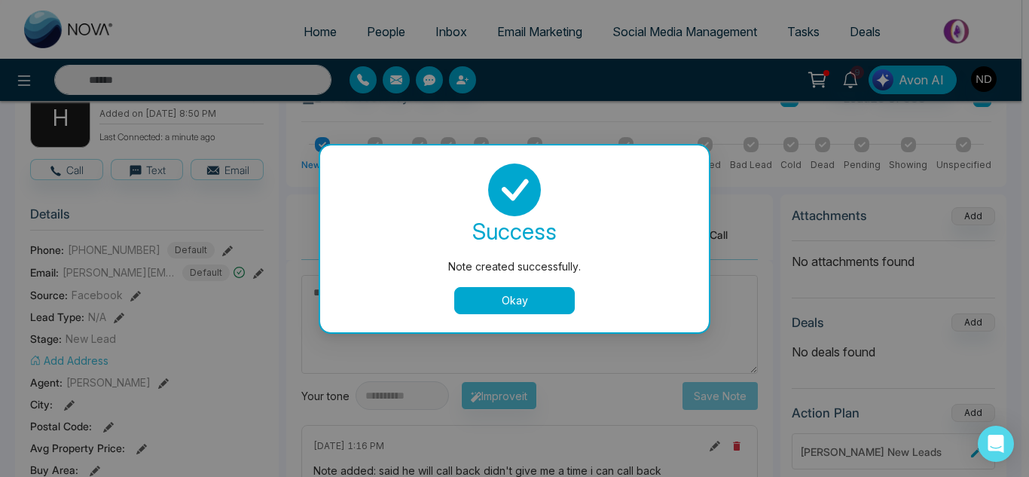
click at [506, 289] on button "Okay" at bounding box center [514, 300] width 120 height 27
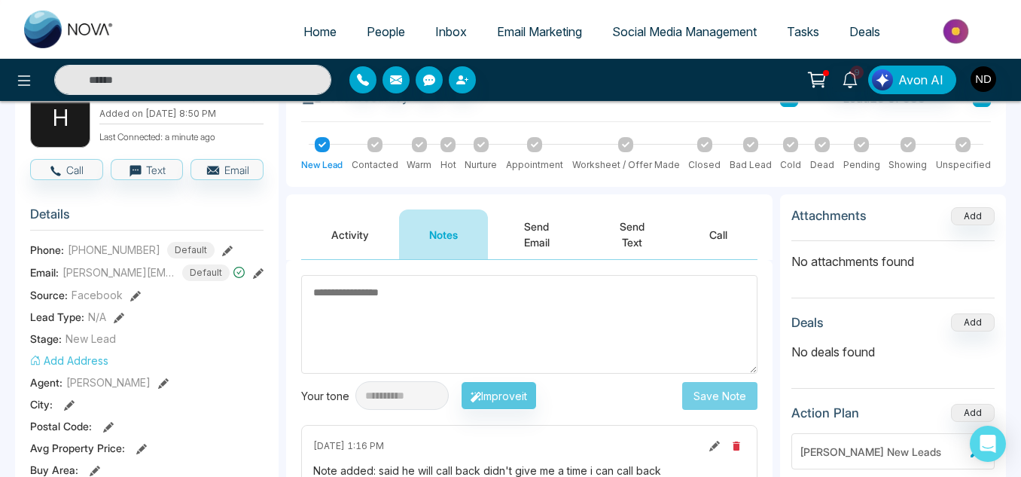
scroll to position [0, 0]
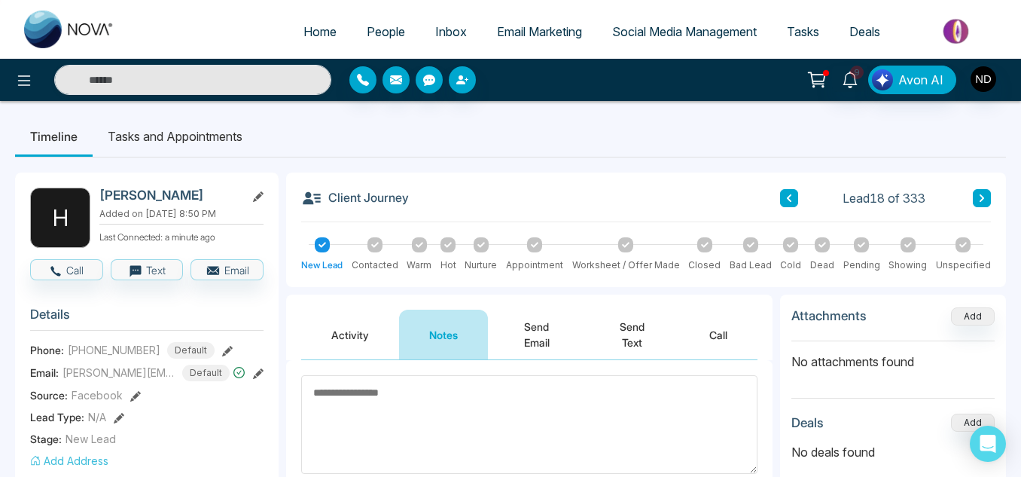
click at [983, 194] on icon at bounding box center [982, 198] width 8 height 9
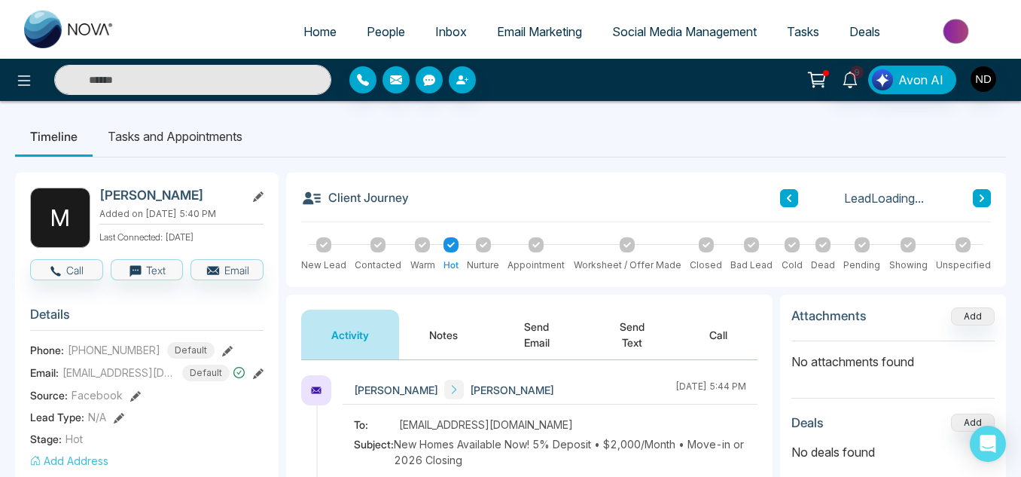
click at [437, 332] on button "Notes" at bounding box center [443, 334] width 89 height 50
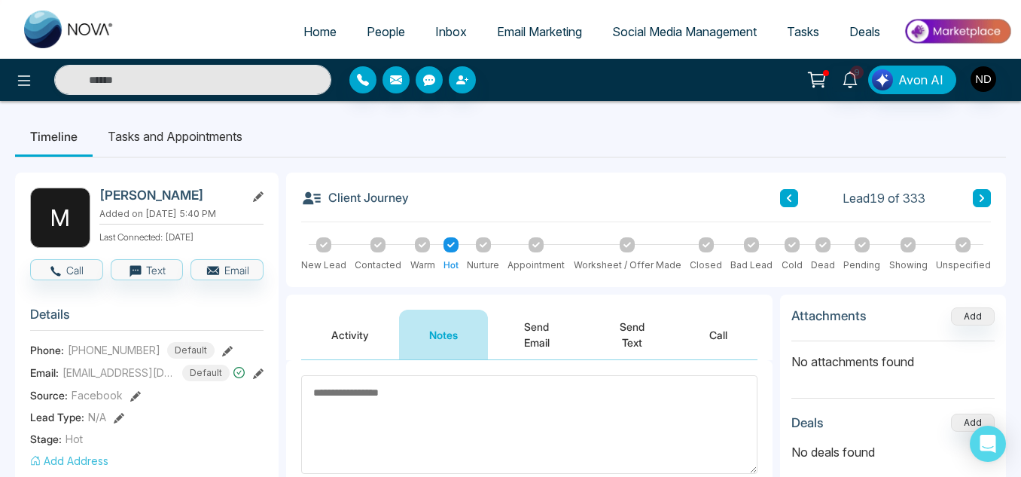
click at [336, 331] on button "Activity" at bounding box center [350, 334] width 98 height 50
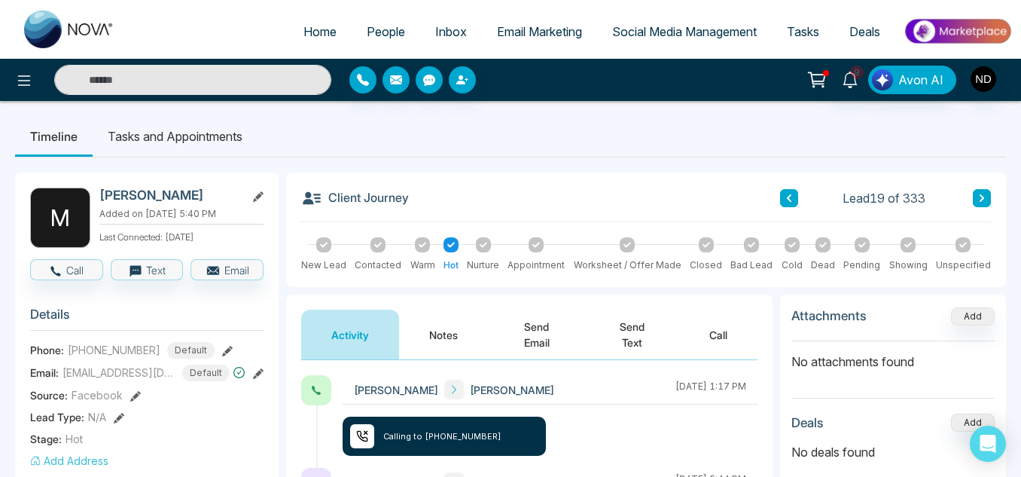
click at [450, 335] on button "Notes" at bounding box center [443, 334] width 89 height 50
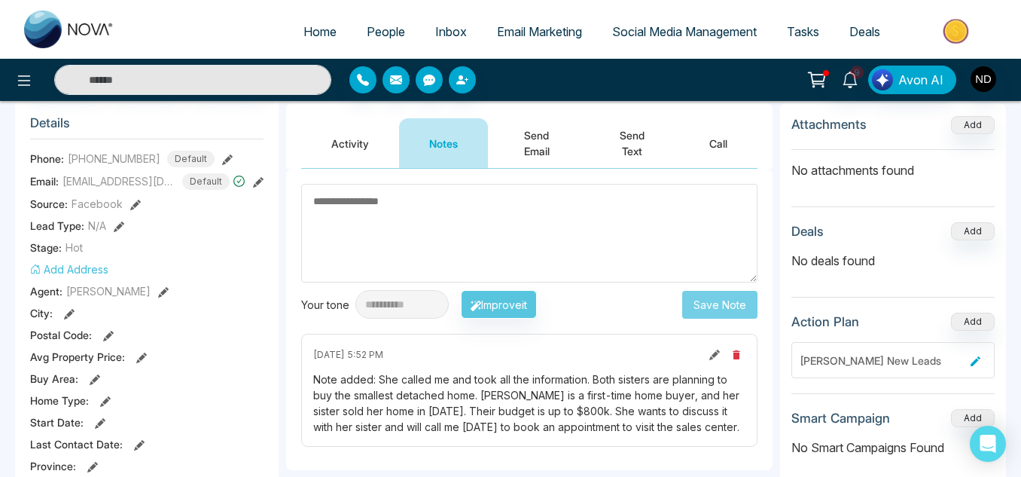
scroll to position [95, 0]
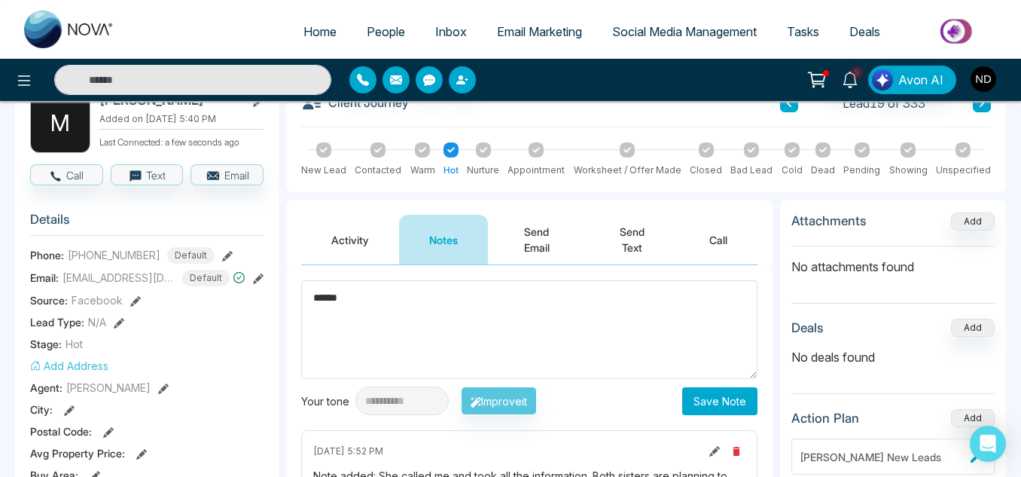
type textarea "******"
click at [715, 398] on button "Save Note" at bounding box center [719, 401] width 75 height 28
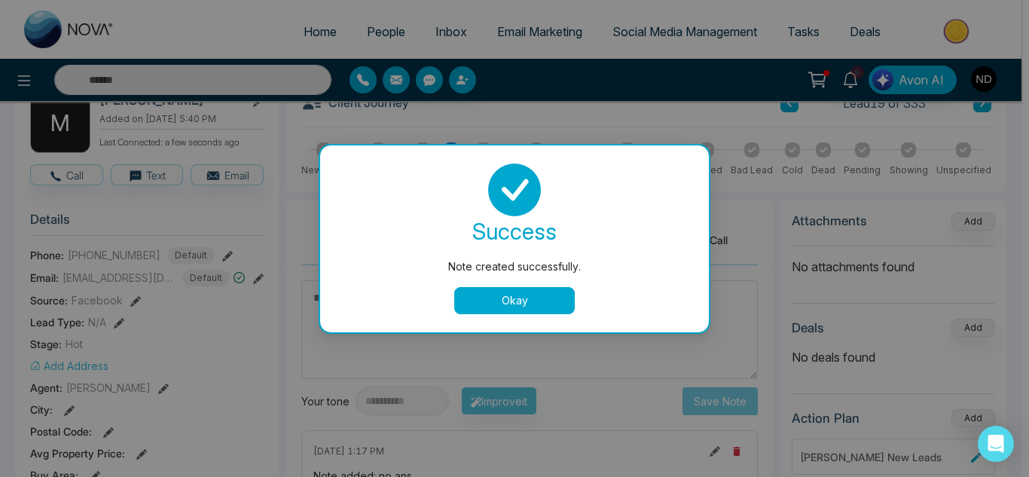
click at [520, 299] on button "Okay" at bounding box center [514, 300] width 120 height 27
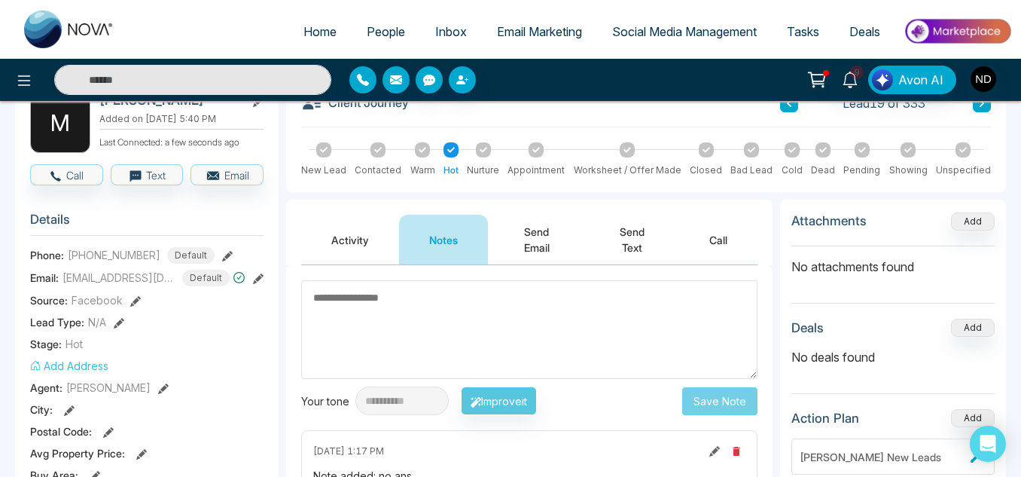
click at [648, 245] on button "Send Text" at bounding box center [632, 240] width 94 height 50
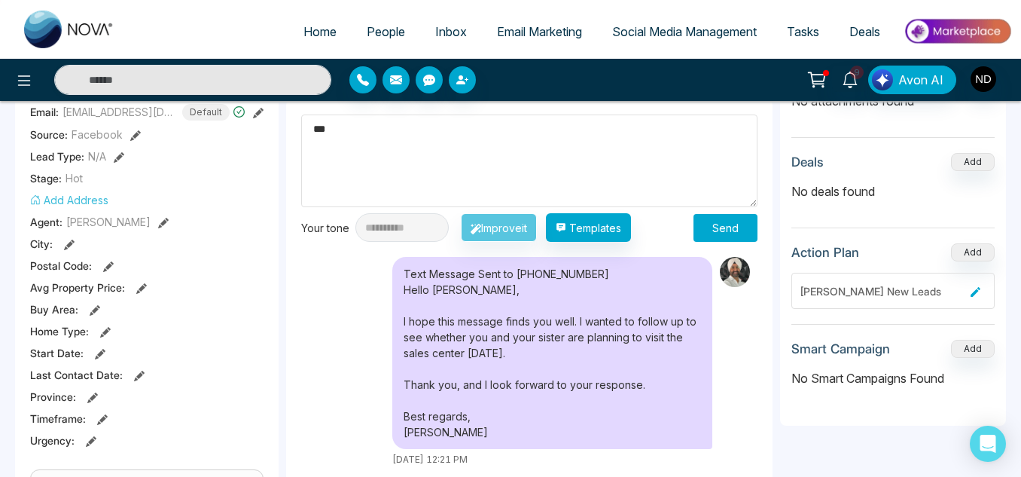
scroll to position [262, 0]
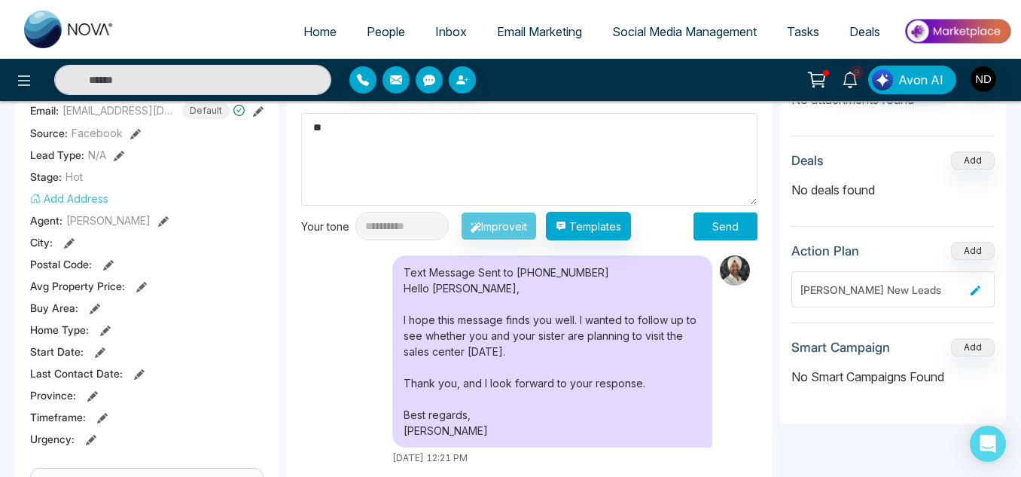
type textarea "*"
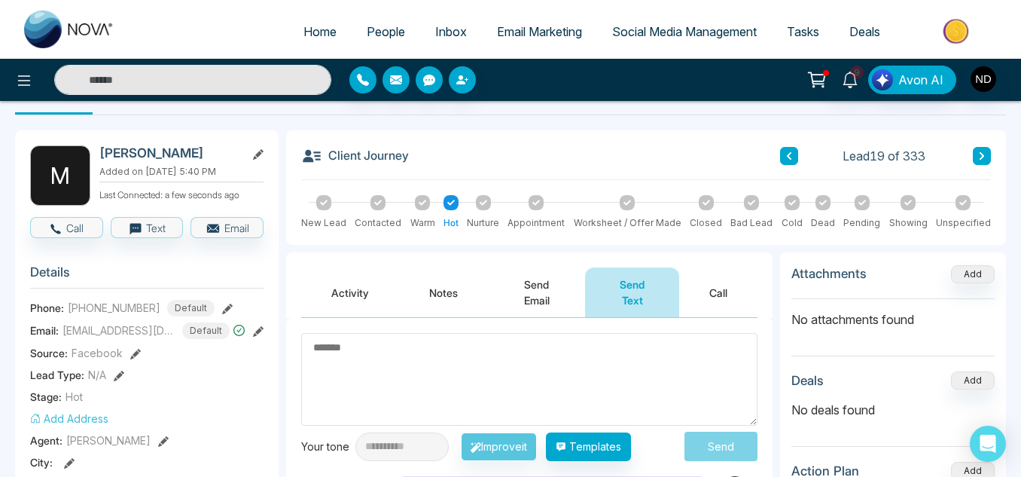
scroll to position [33, 0]
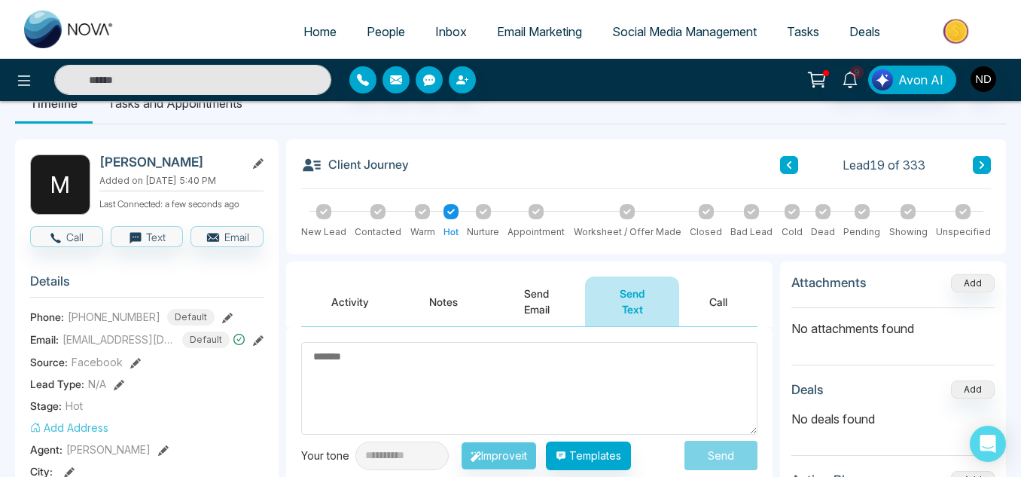
click at [986, 161] on button at bounding box center [982, 165] width 18 height 18
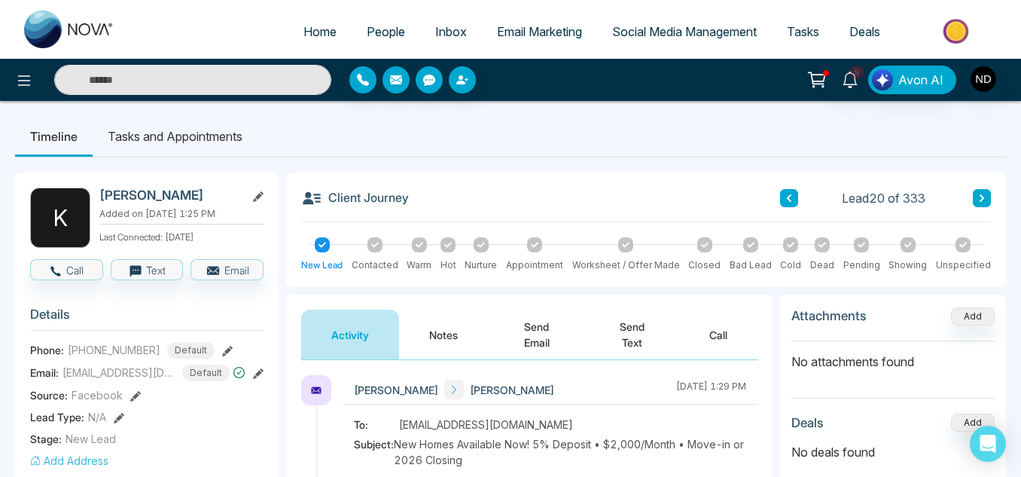
click at [450, 340] on button "Notes" at bounding box center [443, 334] width 89 height 50
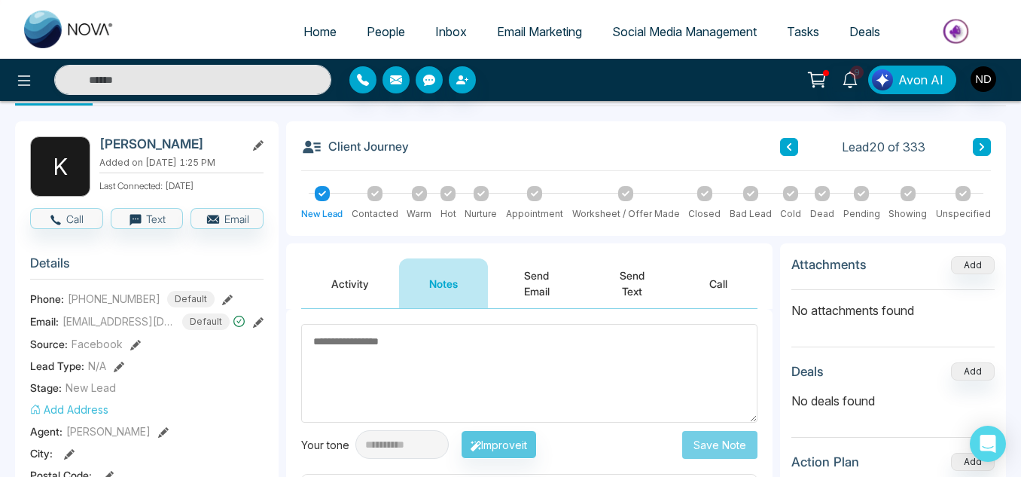
scroll to position [37, 0]
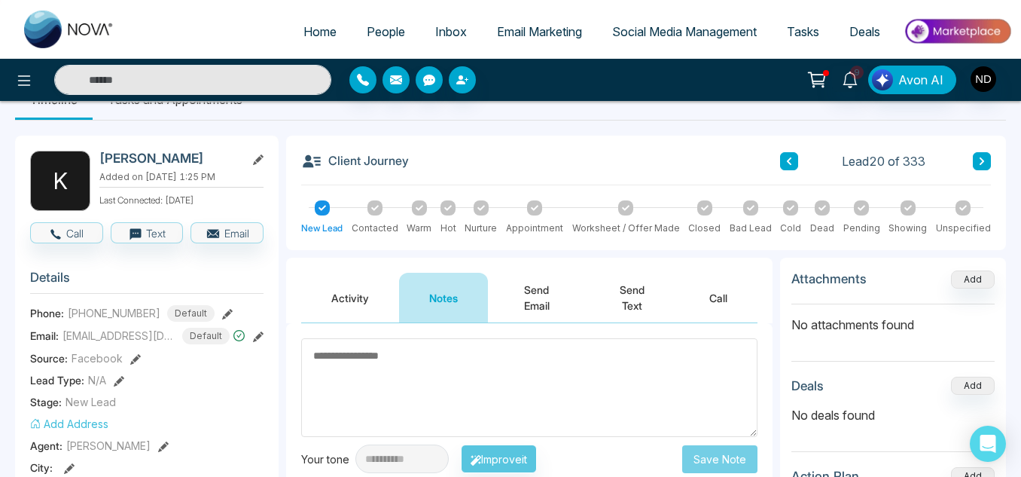
click at [789, 161] on icon at bounding box center [789, 161] width 8 height 9
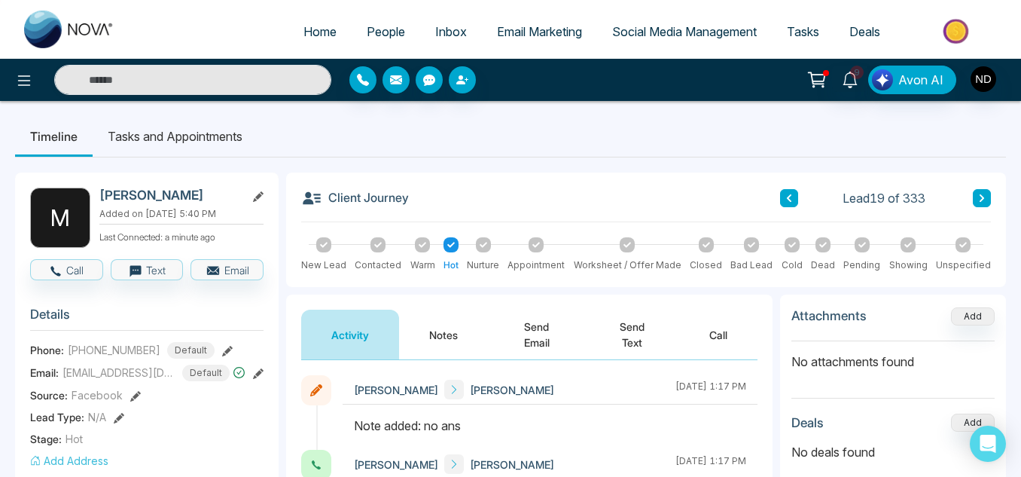
click at [790, 193] on button at bounding box center [789, 198] width 18 height 18
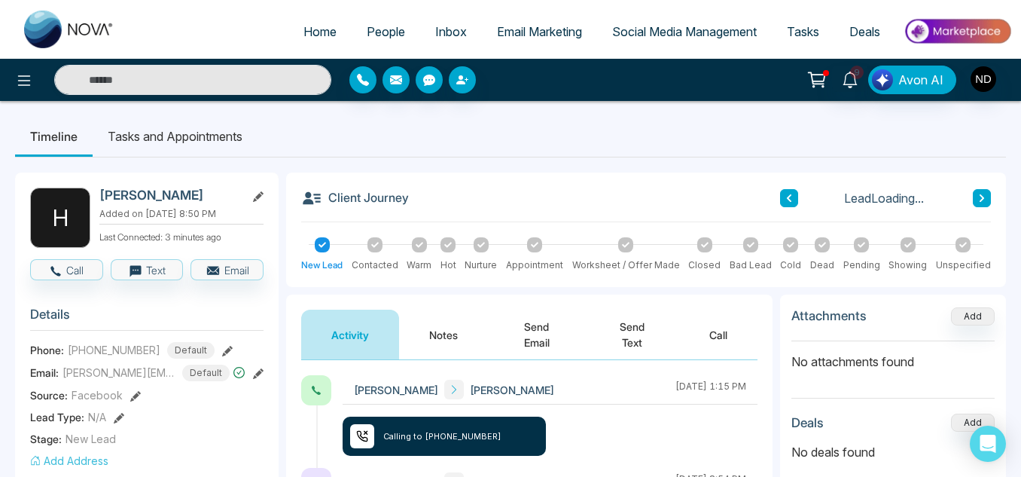
click at [790, 193] on button at bounding box center [789, 198] width 18 height 18
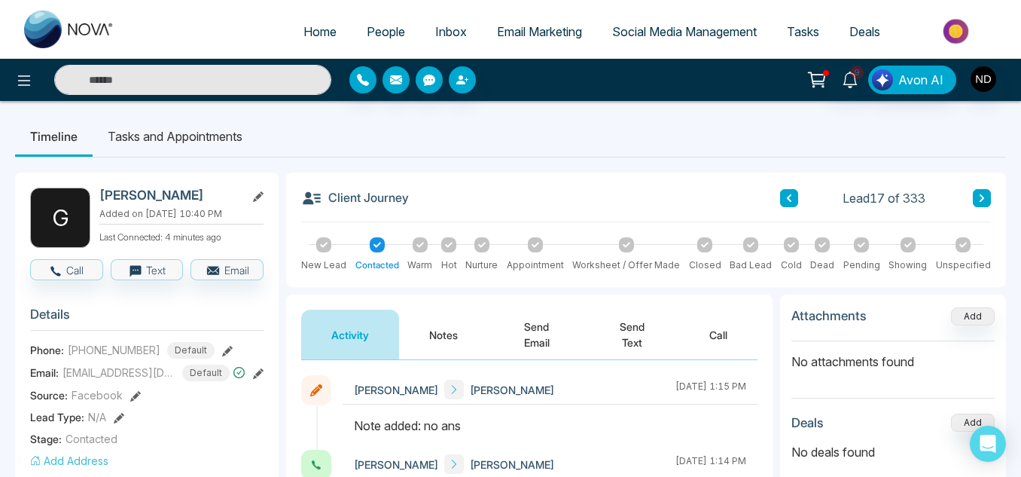
click at [790, 193] on button at bounding box center [789, 198] width 18 height 18
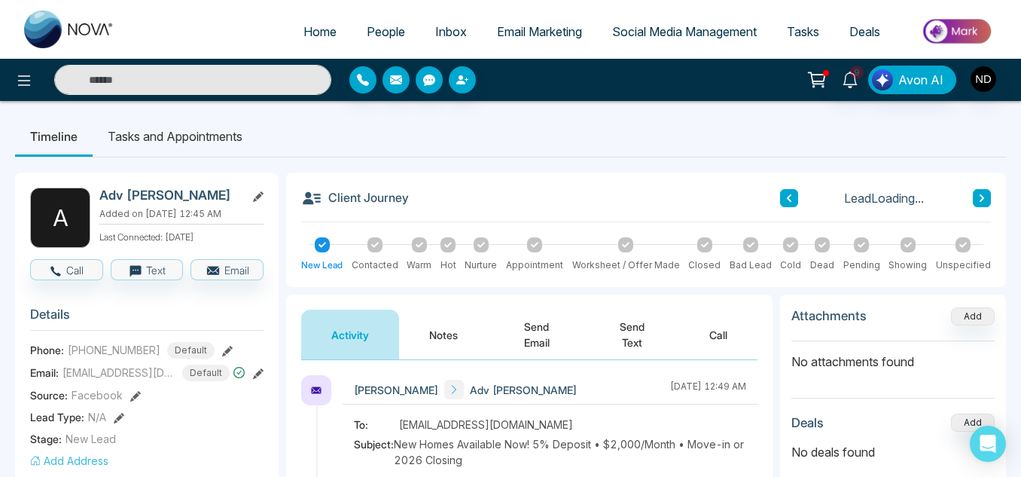
click at [790, 193] on button at bounding box center [789, 198] width 18 height 18
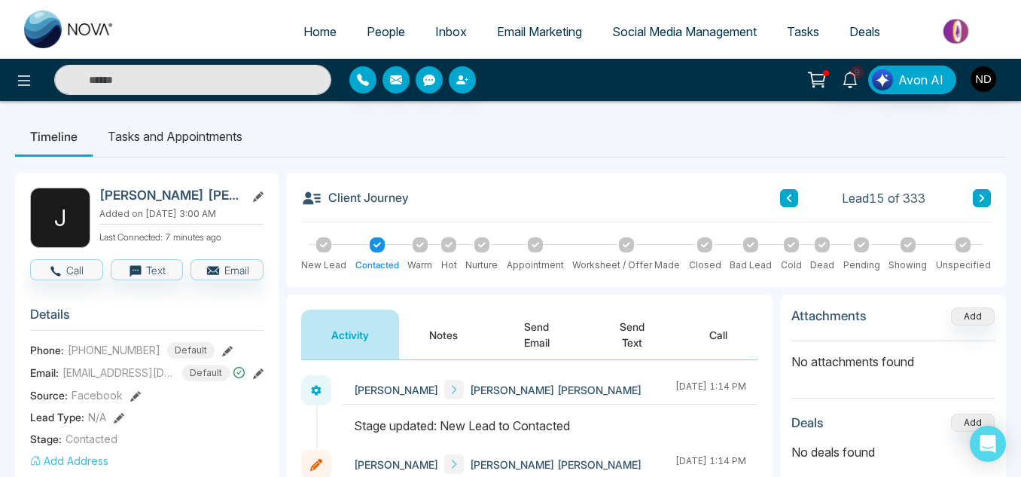
click at [785, 245] on div at bounding box center [791, 244] width 15 height 15
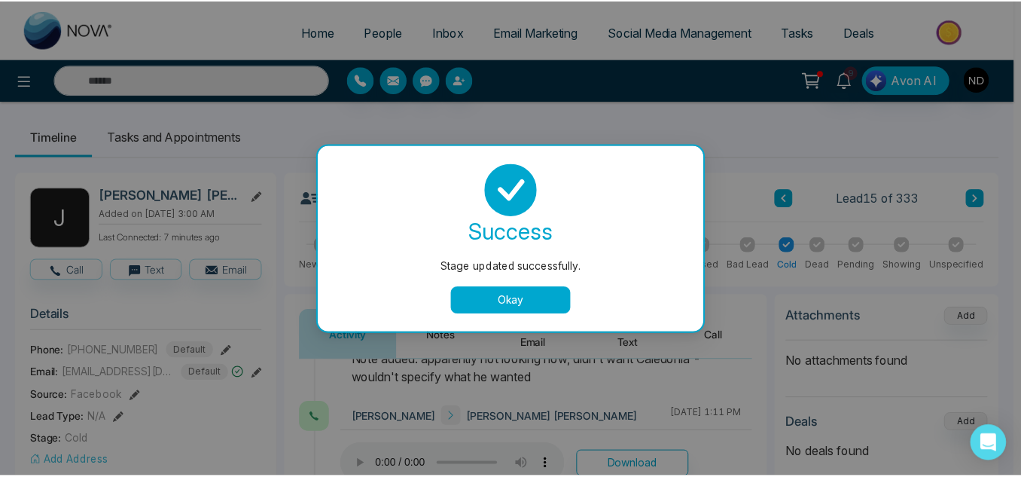
scroll to position [139, 0]
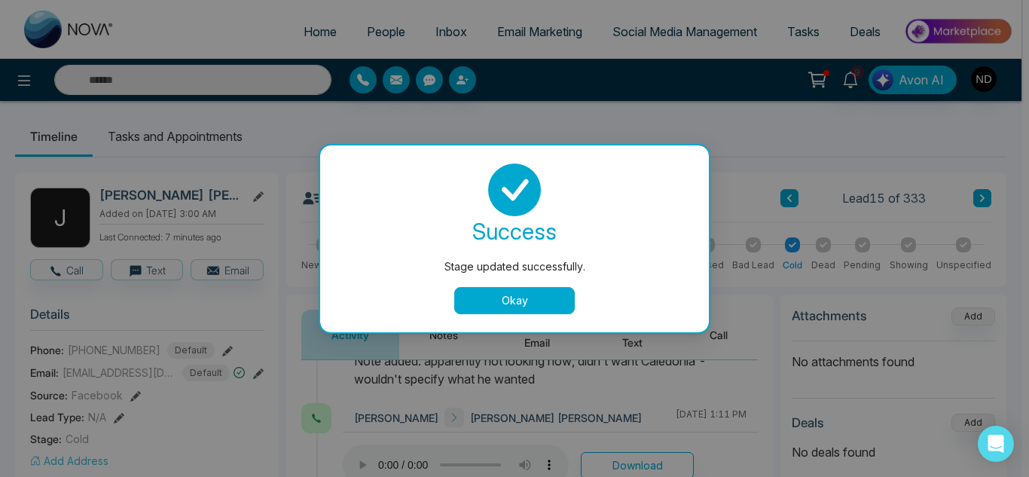
click at [499, 288] on button "Okay" at bounding box center [514, 300] width 120 height 27
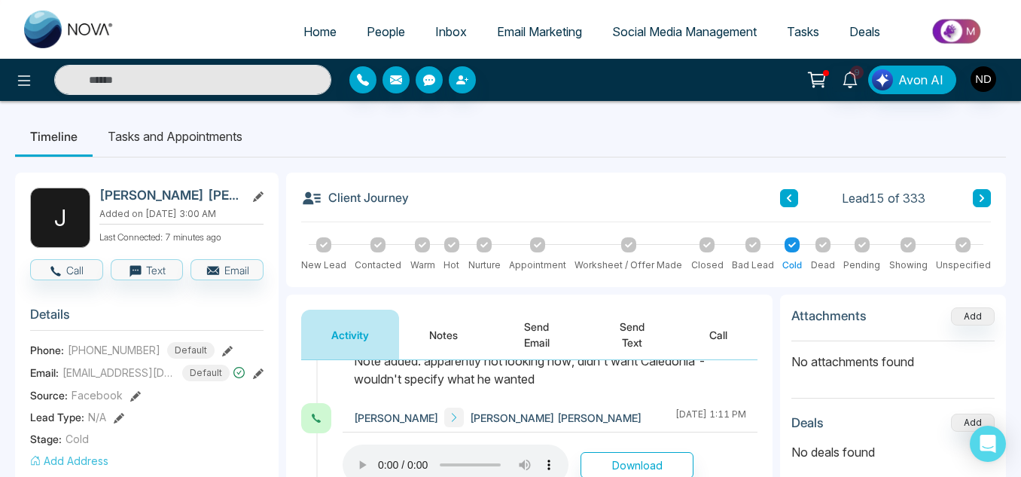
drag, startPoint x: 981, startPoint y: 188, endPoint x: 985, endPoint y: 198, distance: 11.2
click at [985, 198] on div "Client Journey Lead 15 of 333" at bounding box center [646, 205] width 690 height 35
click at [985, 198] on icon at bounding box center [982, 198] width 8 height 9
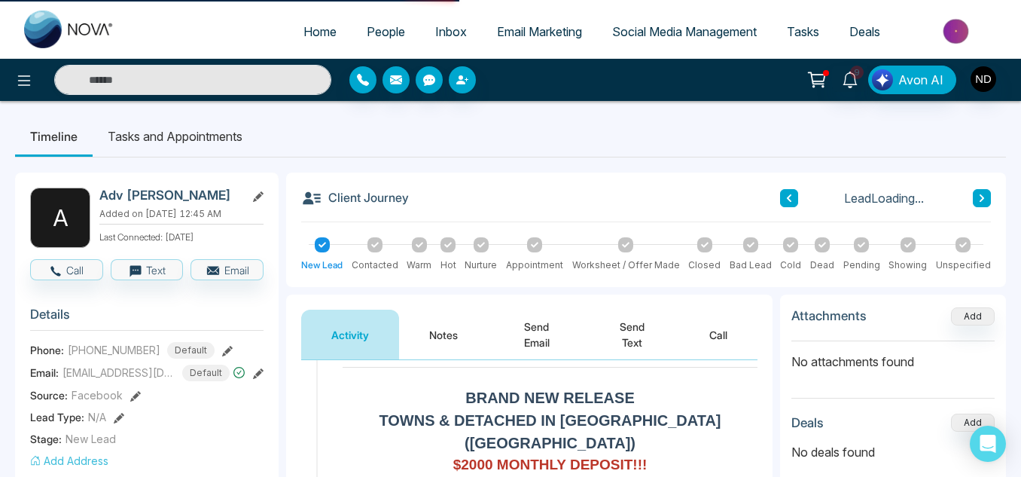
click at [985, 198] on icon at bounding box center [982, 198] width 8 height 9
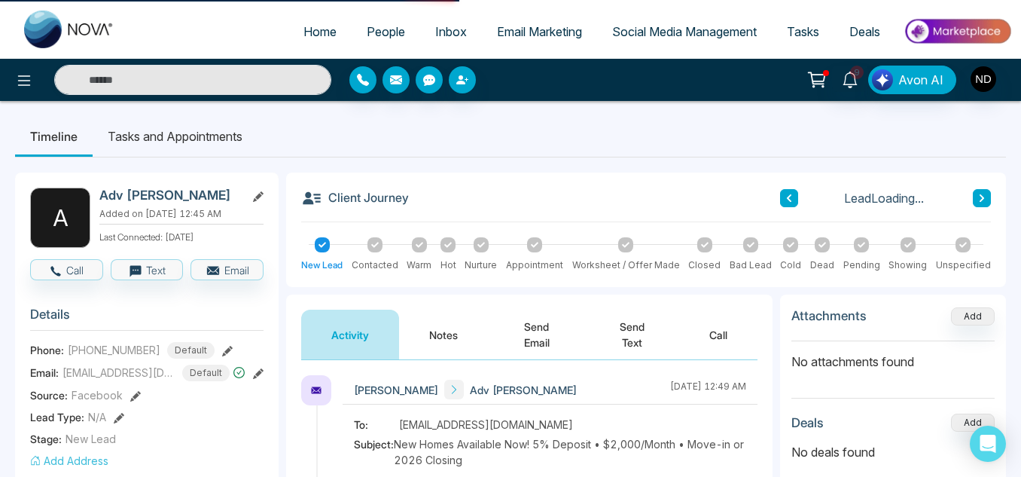
click at [985, 198] on icon at bounding box center [982, 198] width 8 height 9
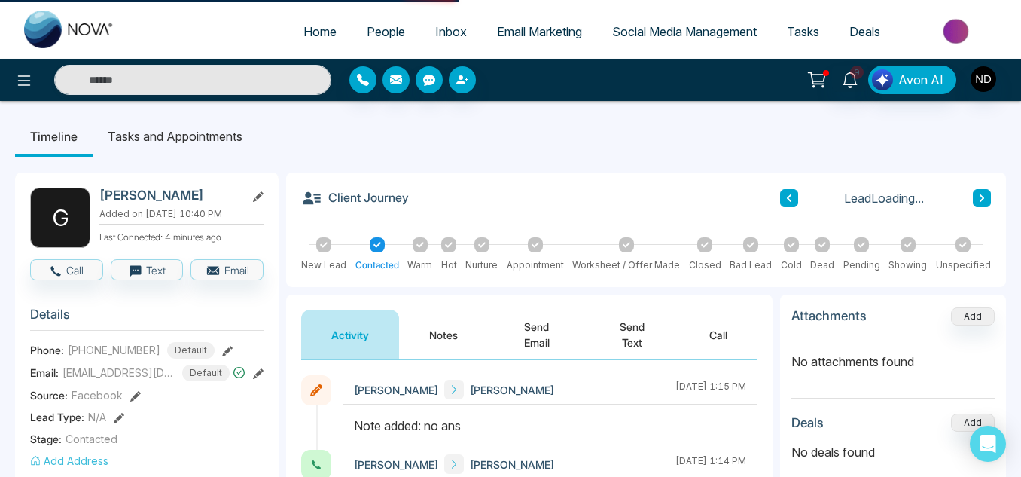
click at [985, 198] on icon at bounding box center [982, 198] width 8 height 9
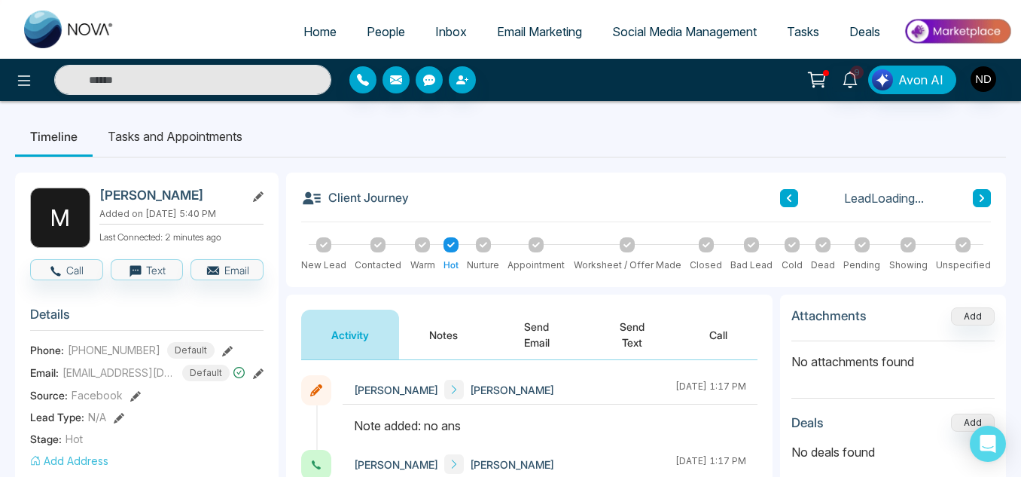
click at [985, 198] on icon at bounding box center [982, 198] width 8 height 9
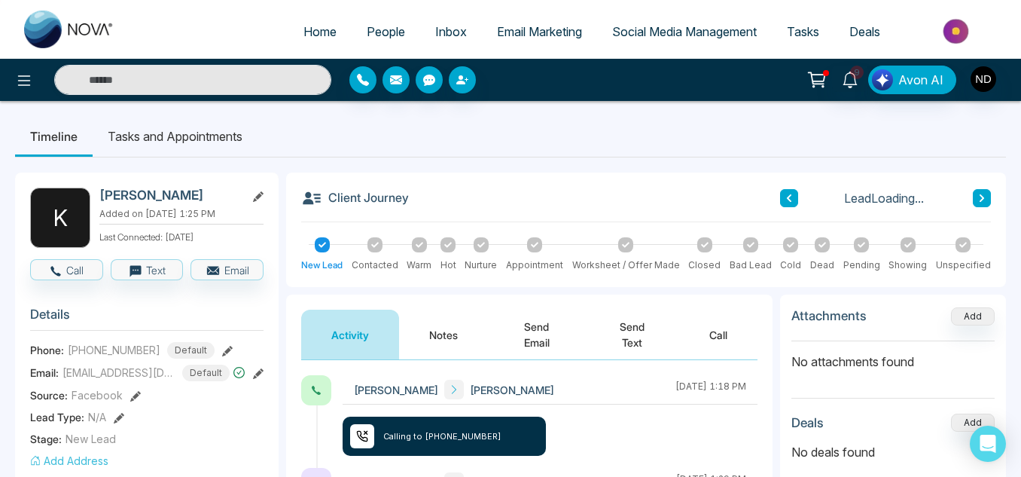
click at [453, 337] on button "Notes" at bounding box center [443, 334] width 89 height 50
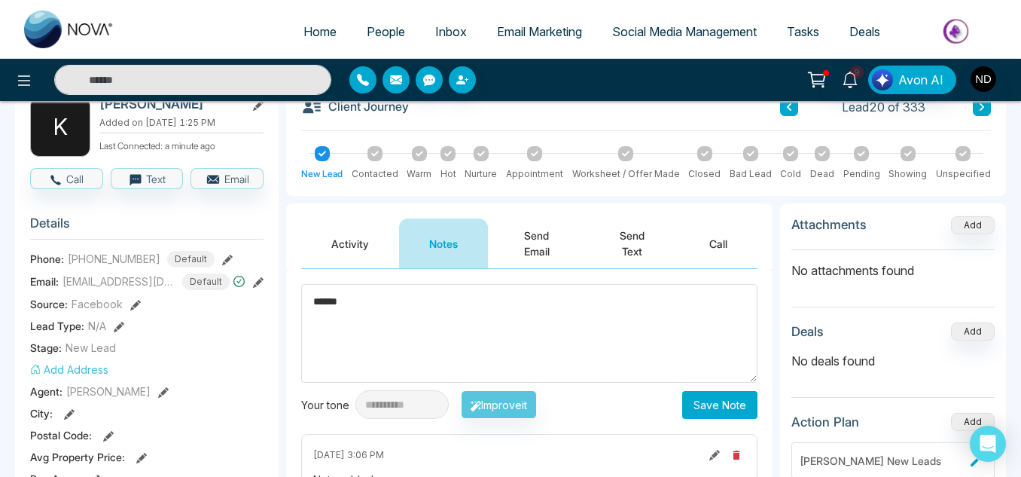
scroll to position [108, 0]
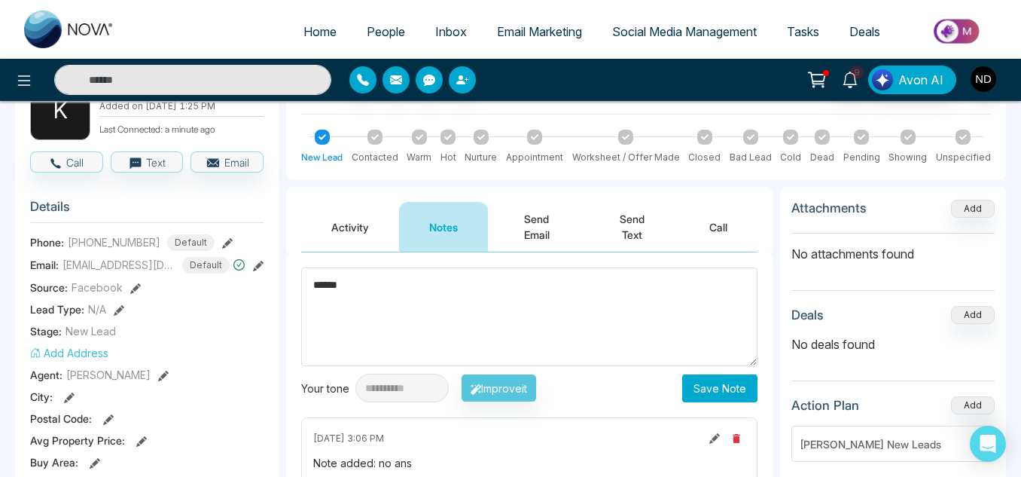
type textarea "******"
click at [714, 392] on button "Save Note" at bounding box center [719, 388] width 75 height 28
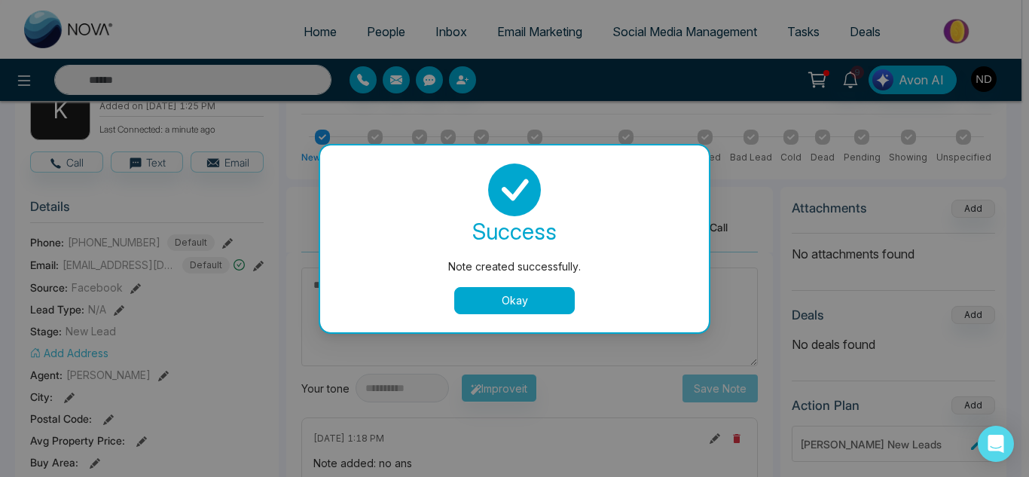
click at [535, 302] on button "Okay" at bounding box center [514, 300] width 120 height 27
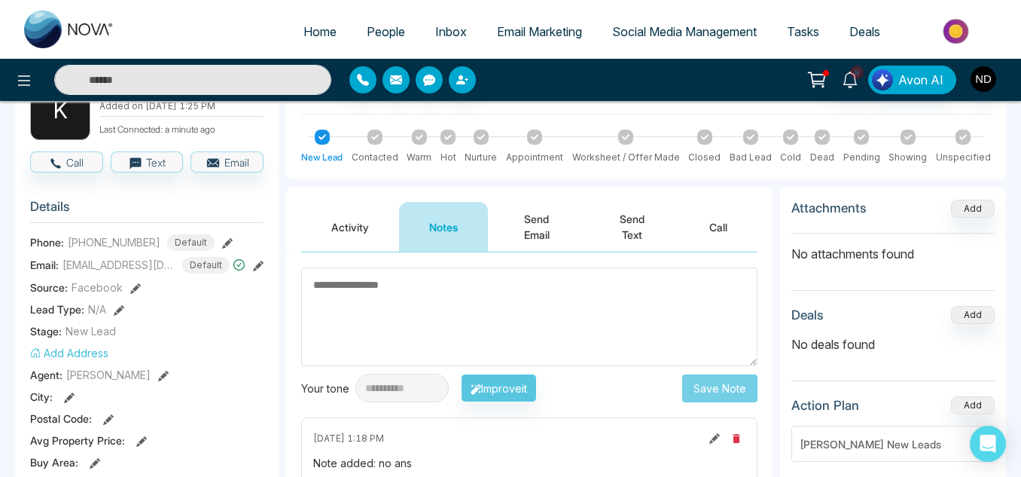
scroll to position [0, 0]
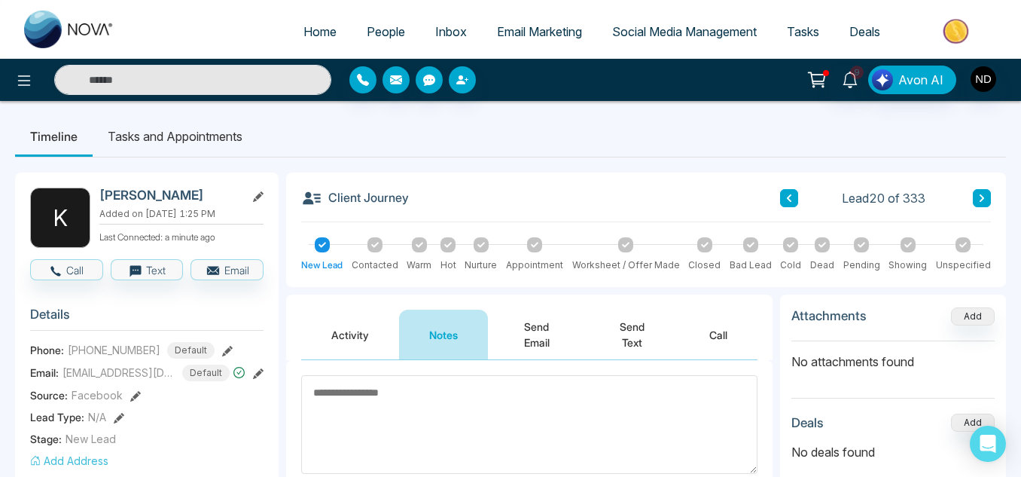
click at [989, 197] on button at bounding box center [982, 198] width 18 height 18
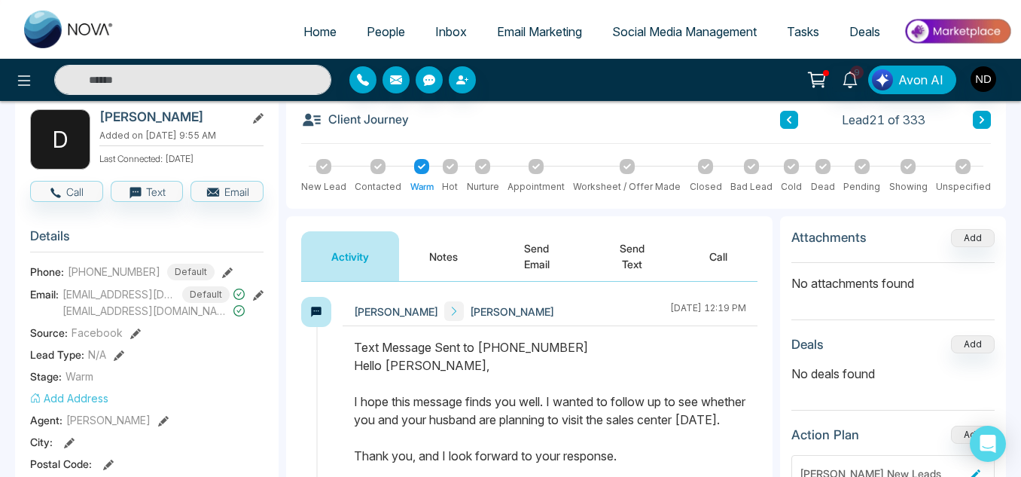
scroll to position [79, 0]
click at [447, 252] on button "Notes" at bounding box center [443, 255] width 89 height 50
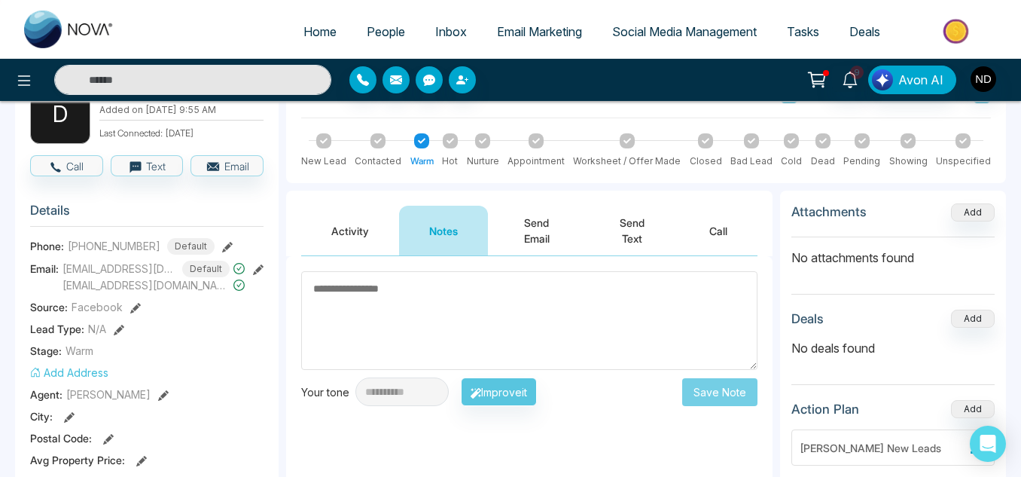
scroll to position [105, 0]
click at [352, 226] on button "Activity" at bounding box center [350, 230] width 98 height 50
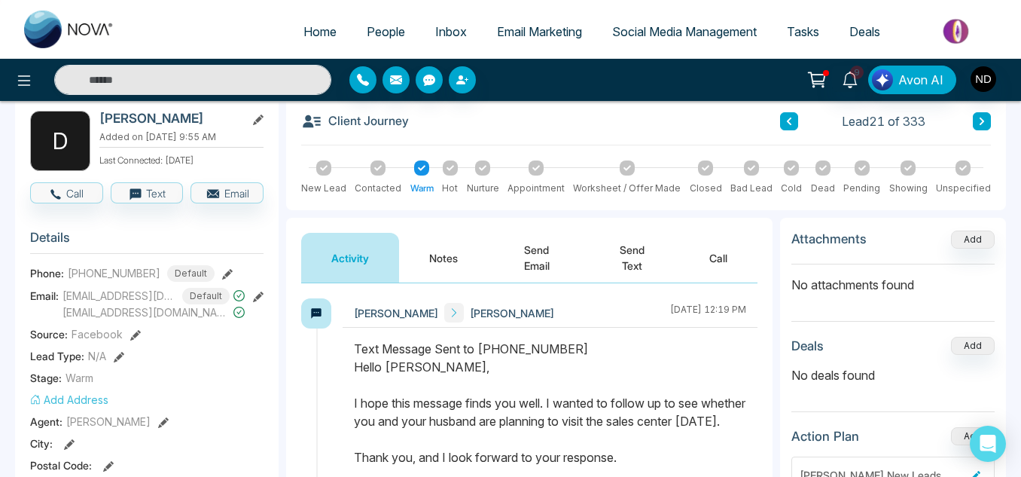
scroll to position [76, 0]
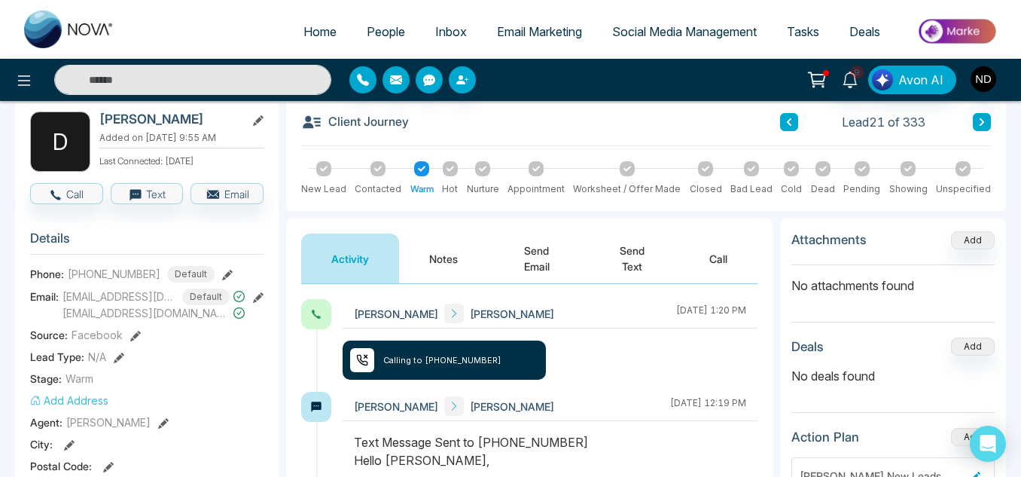
click at [441, 249] on button "Notes" at bounding box center [443, 258] width 89 height 50
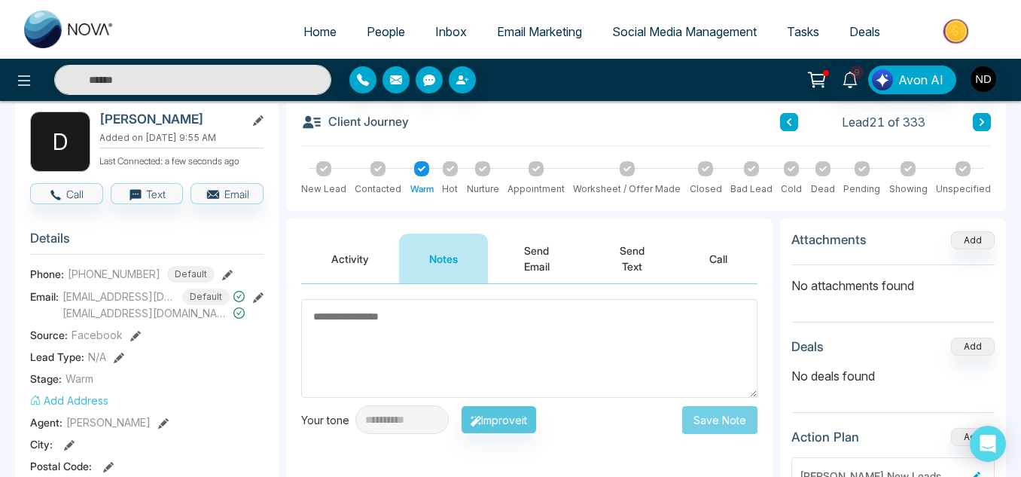
click at [366, 258] on button "Activity" at bounding box center [350, 258] width 98 height 50
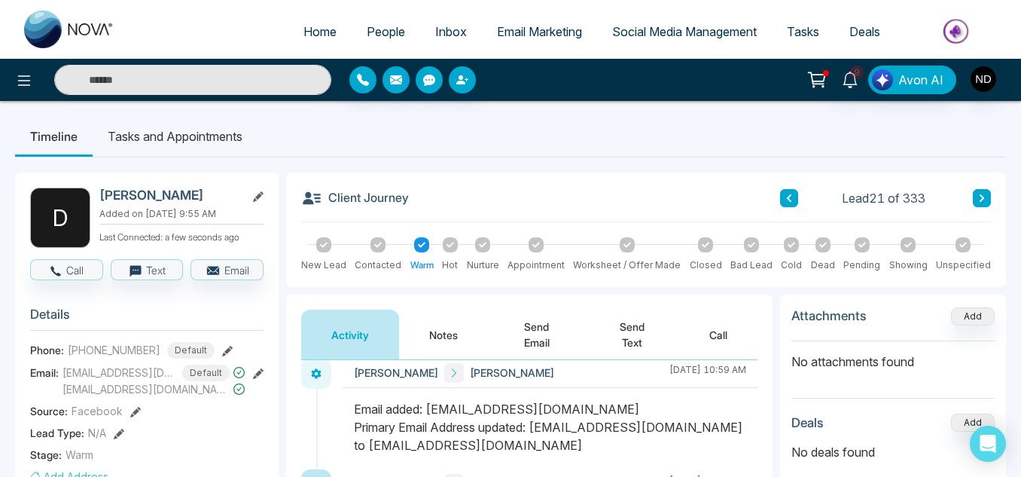
click at [404, 328] on button "Notes" at bounding box center [443, 334] width 89 height 50
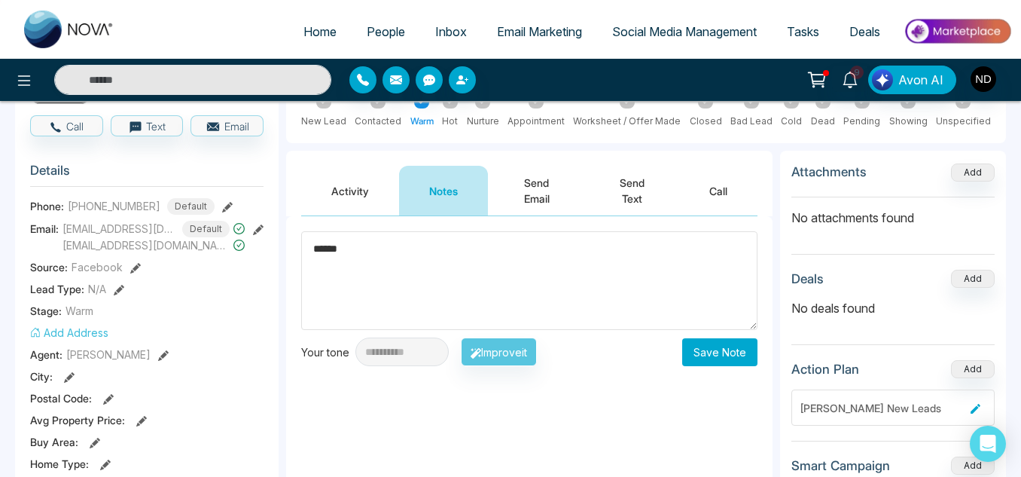
scroll to position [148, 0]
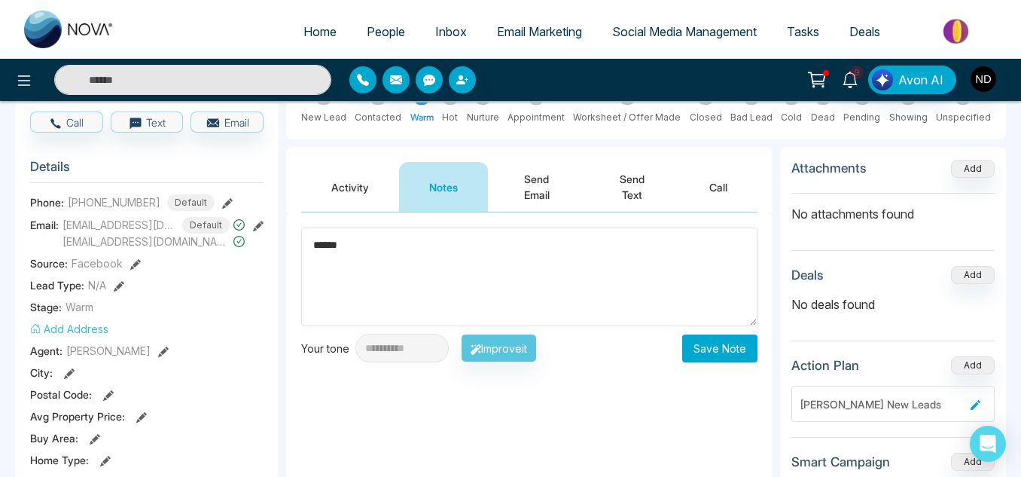
type textarea "******"
click at [723, 349] on button "Save Note" at bounding box center [719, 348] width 75 height 28
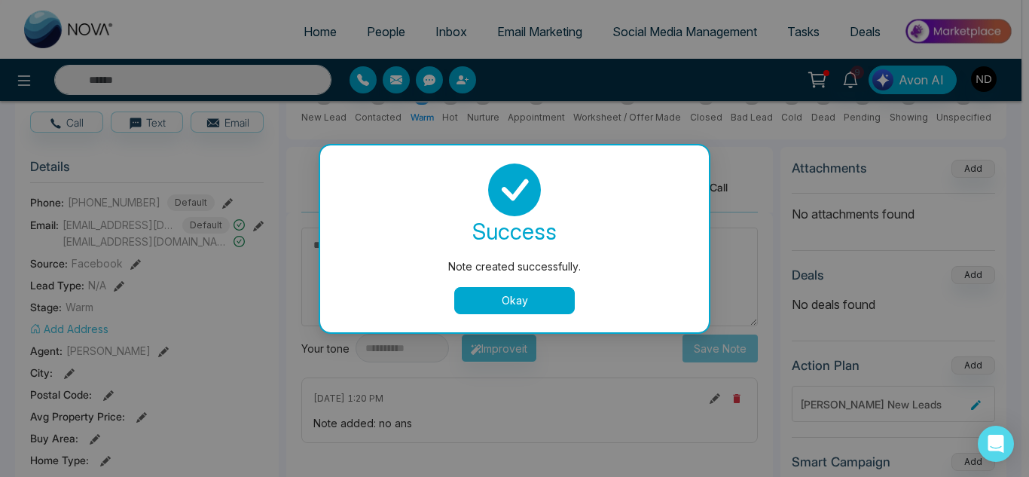
click at [539, 301] on button "Okay" at bounding box center [514, 300] width 120 height 27
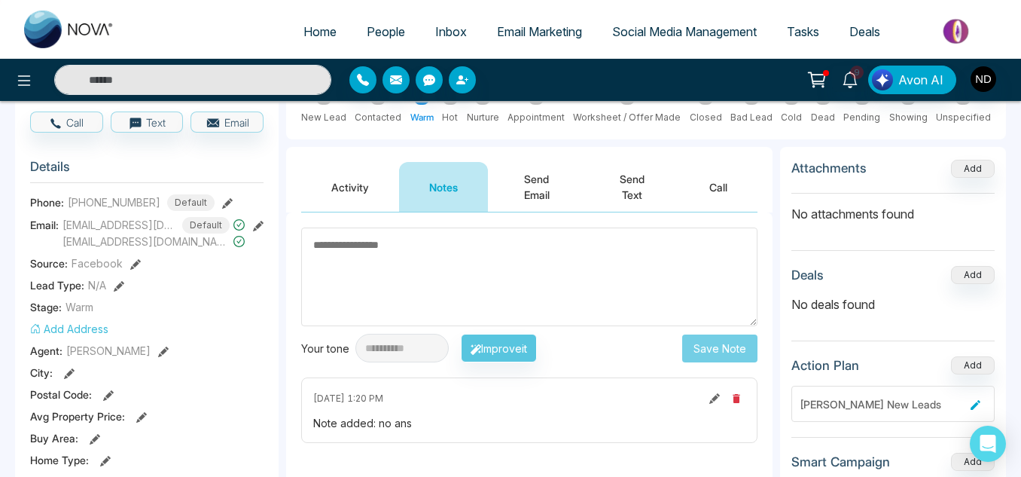
scroll to position [0, 0]
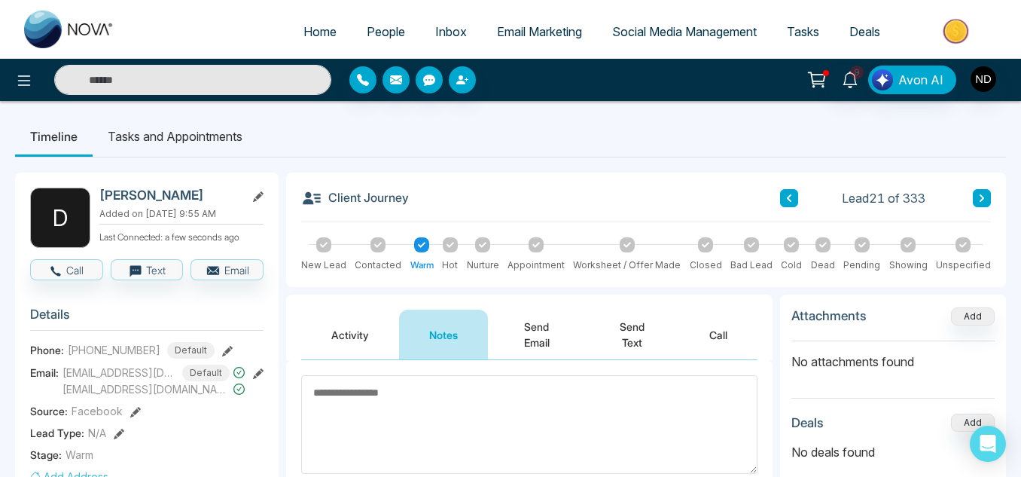
click at [979, 196] on icon at bounding box center [982, 198] width 8 height 9
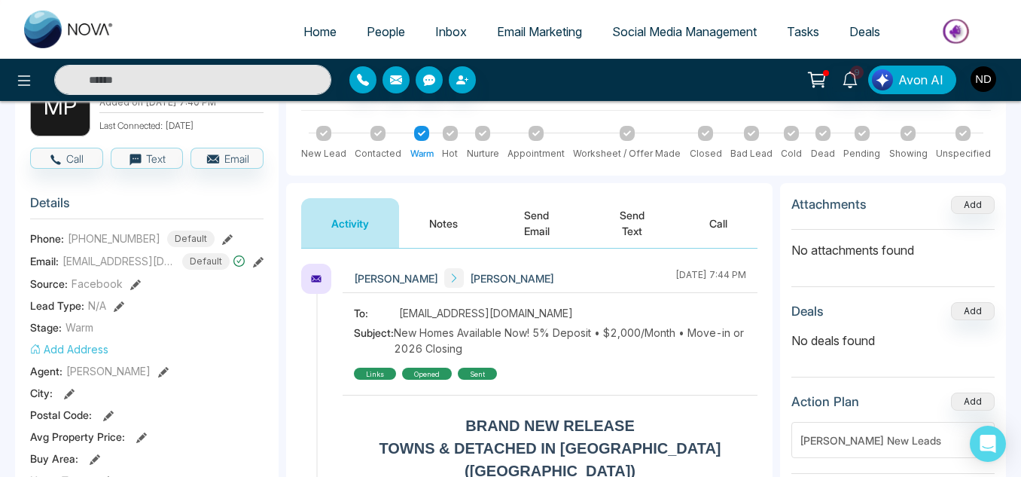
scroll to position [112, 0]
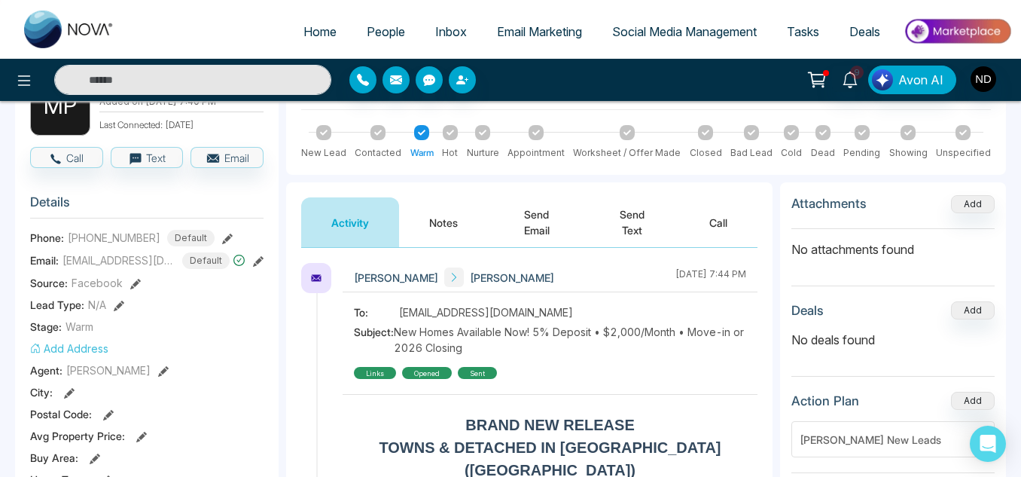
click at [431, 226] on button "Notes" at bounding box center [443, 222] width 89 height 50
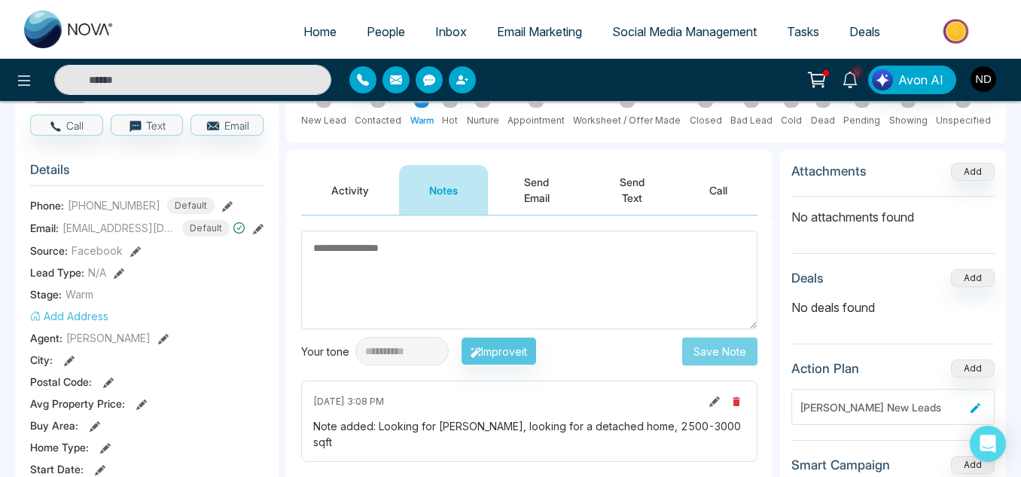
scroll to position [142, 0]
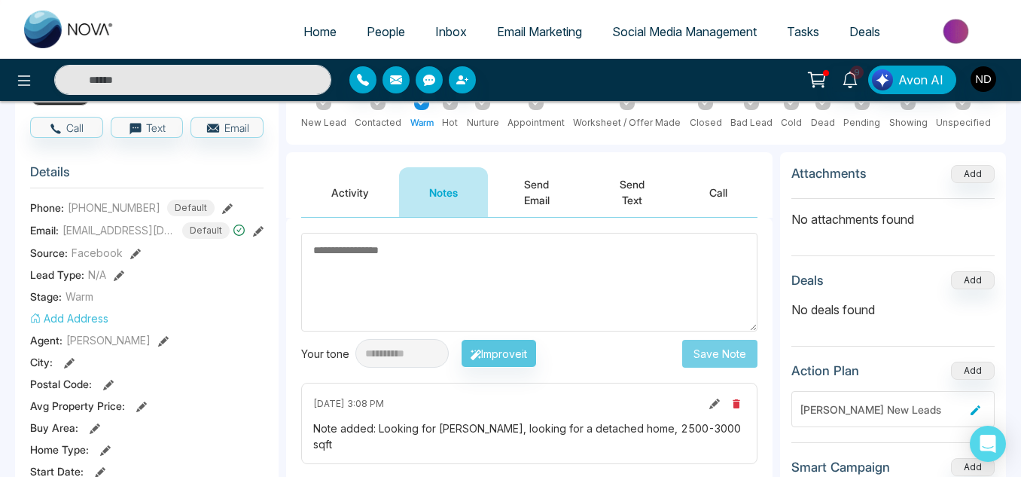
click at [343, 183] on button "Activity" at bounding box center [350, 192] width 98 height 50
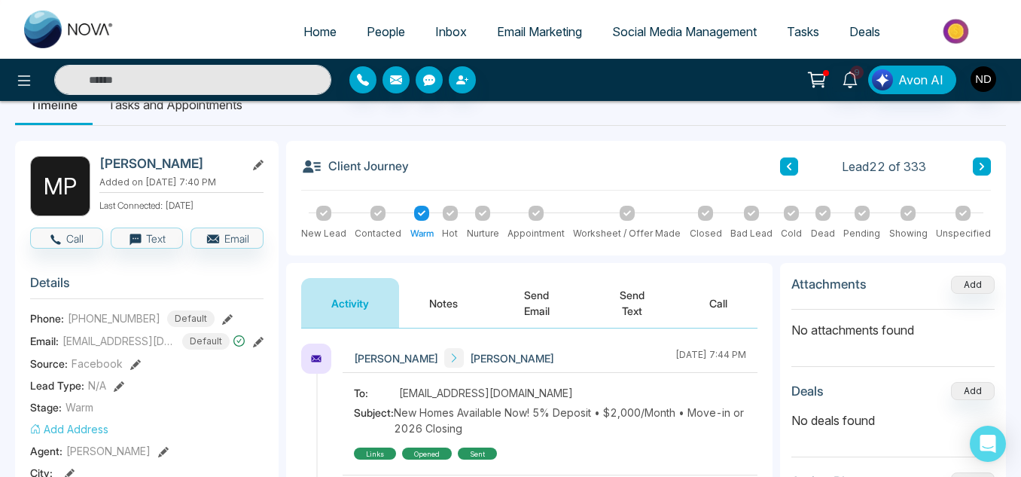
scroll to position [31, 0]
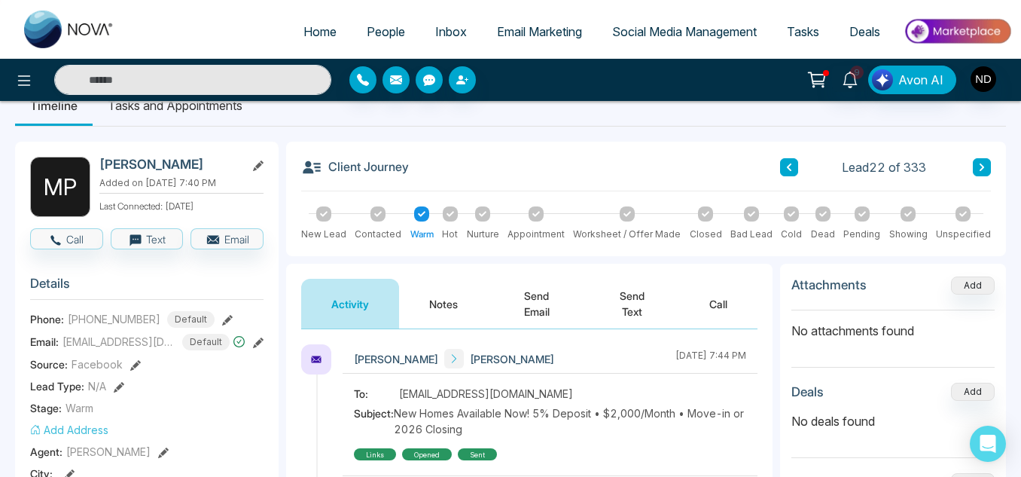
click at [427, 316] on button "Notes" at bounding box center [443, 304] width 89 height 50
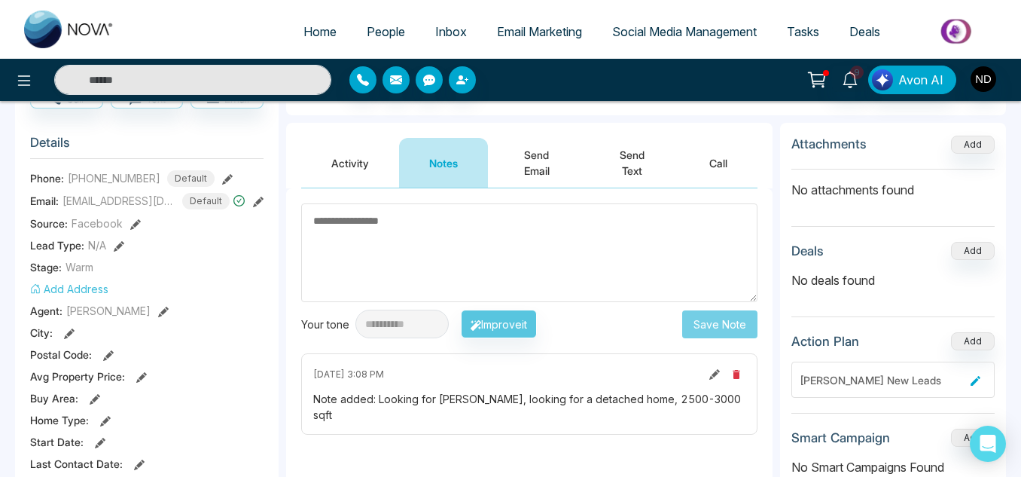
scroll to position [174, 0]
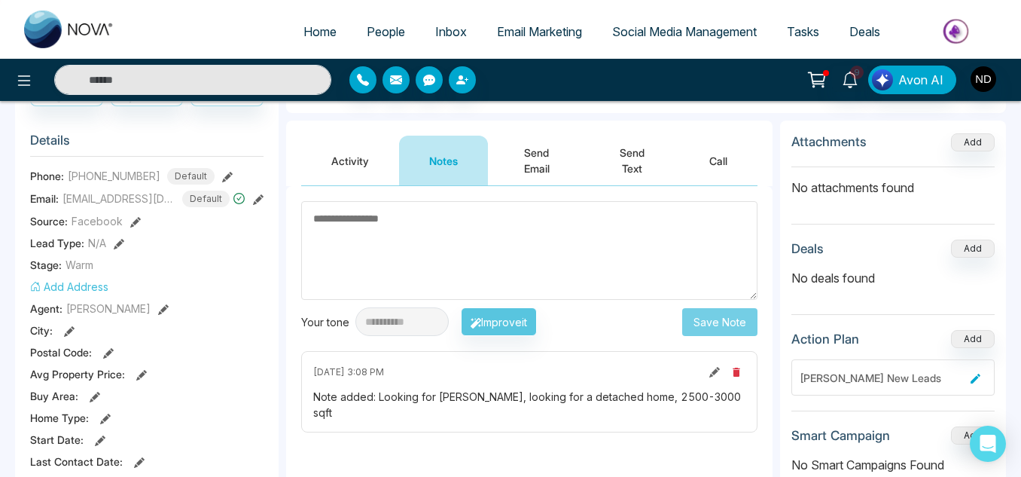
click at [352, 179] on button "Activity" at bounding box center [350, 161] width 98 height 50
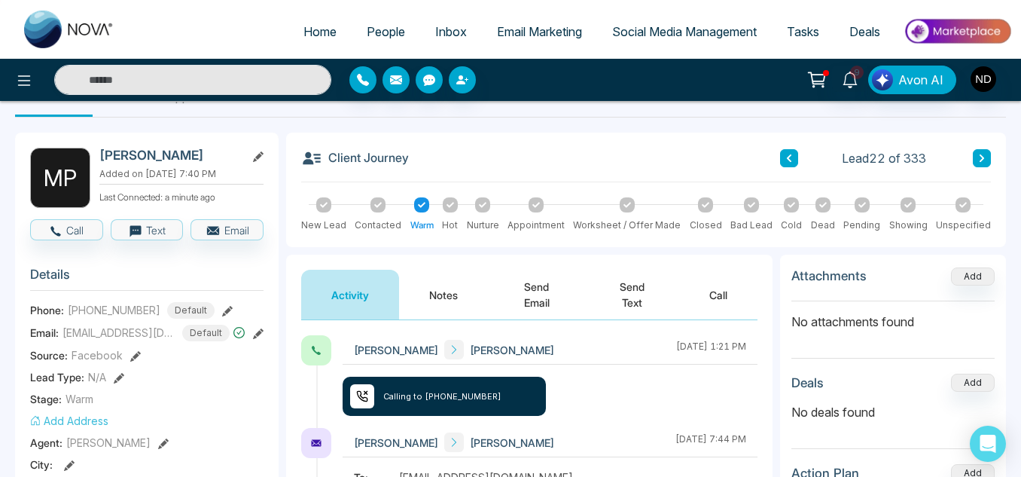
scroll to position [39, 0]
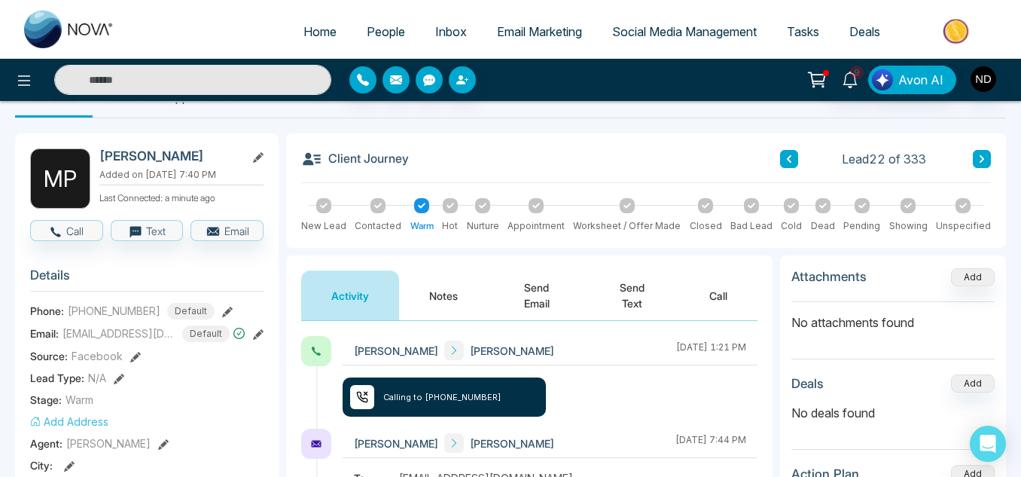
click at [459, 284] on button "Notes" at bounding box center [443, 295] width 89 height 50
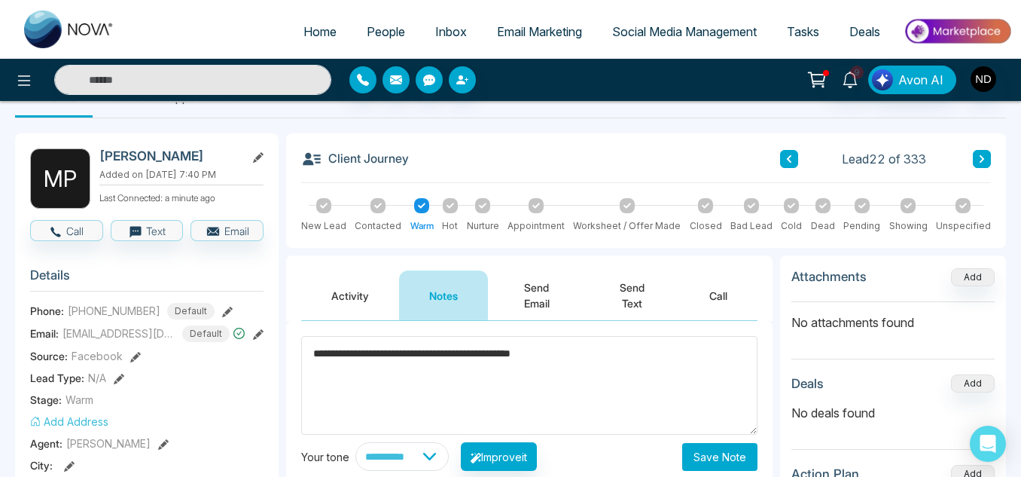
click at [496, 264] on div "Activity Notes Send Email Send Text Call" at bounding box center [529, 288] width 486 height 66
click at [580, 373] on textarea "**********" at bounding box center [529, 385] width 456 height 99
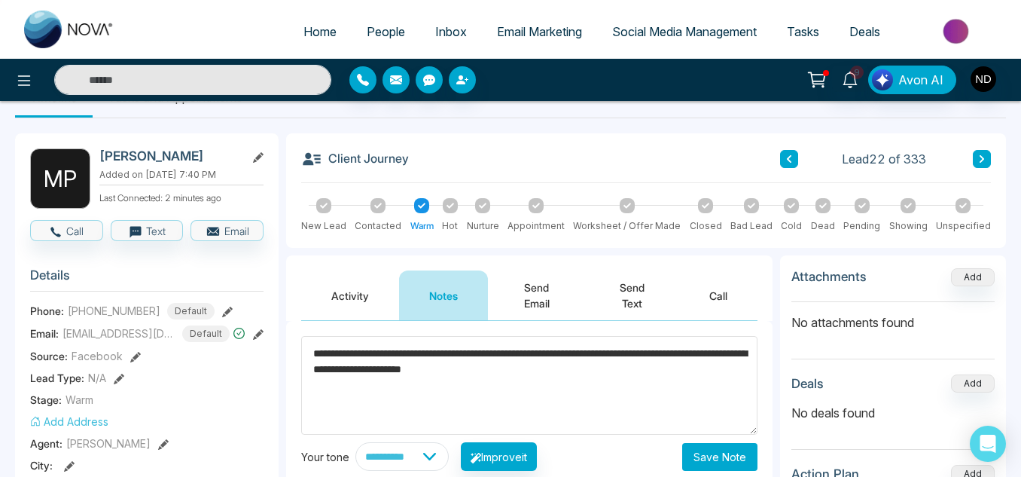
type textarea "**********"
click at [702, 444] on button "Save Note" at bounding box center [719, 457] width 75 height 28
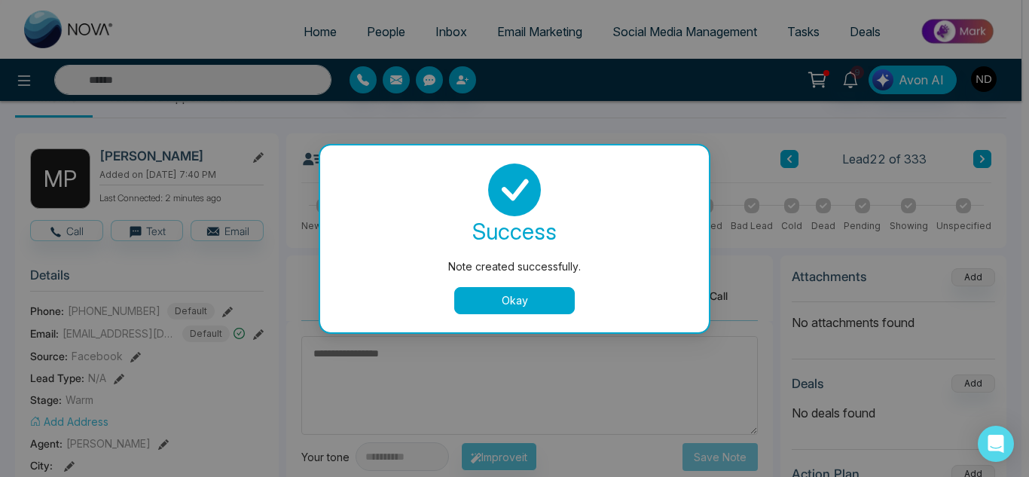
click at [544, 303] on button "Okay" at bounding box center [514, 300] width 120 height 27
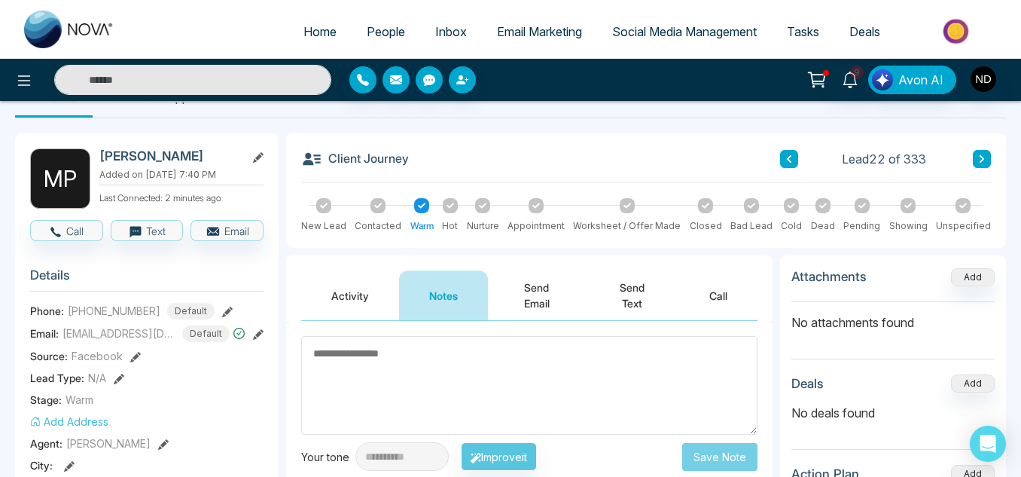
click at [495, 202] on div "Nurture" at bounding box center [483, 215] width 32 height 35
click at [490, 202] on div at bounding box center [482, 205] width 15 height 15
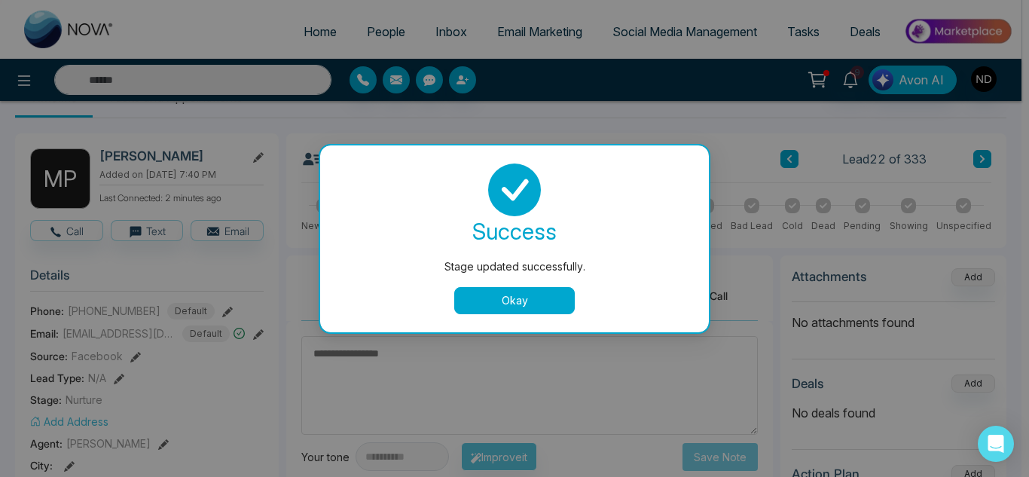
click at [541, 300] on button "Okay" at bounding box center [514, 300] width 120 height 27
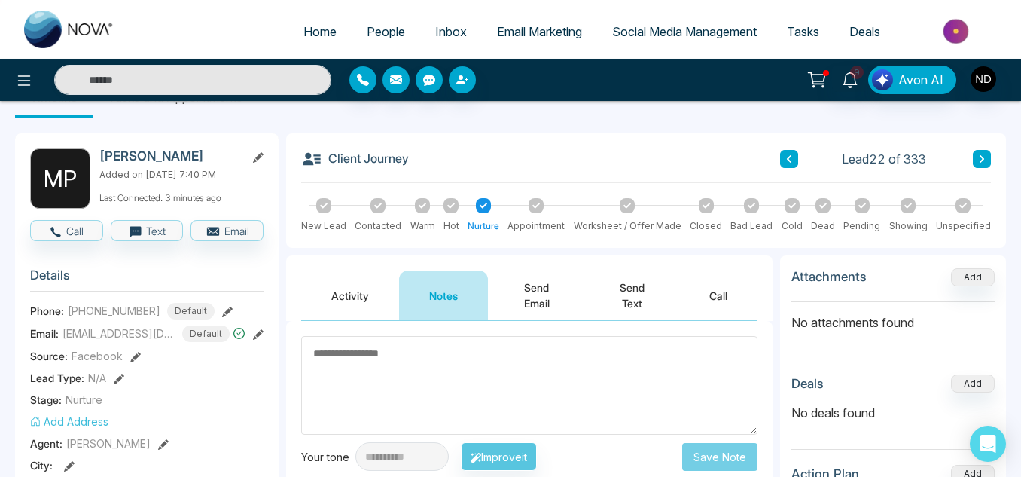
click at [788, 206] on icon at bounding box center [792, 206] width 8 height 8
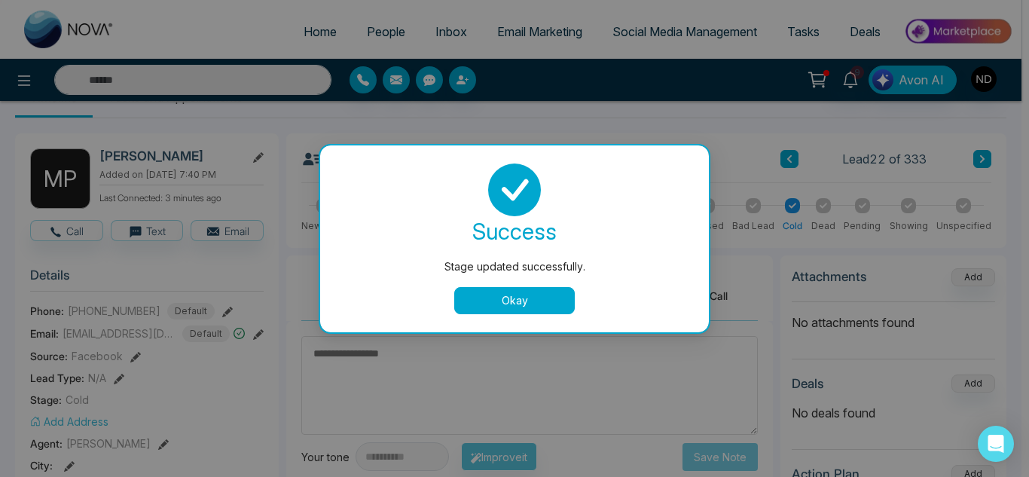
click at [463, 290] on button "Okay" at bounding box center [514, 300] width 120 height 27
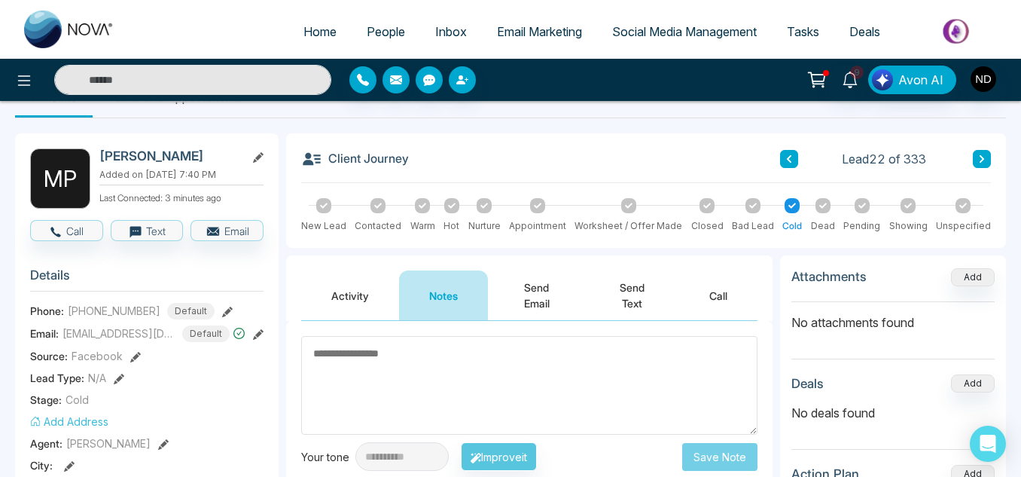
click at [380, 281] on button "Activity" at bounding box center [350, 295] width 98 height 50
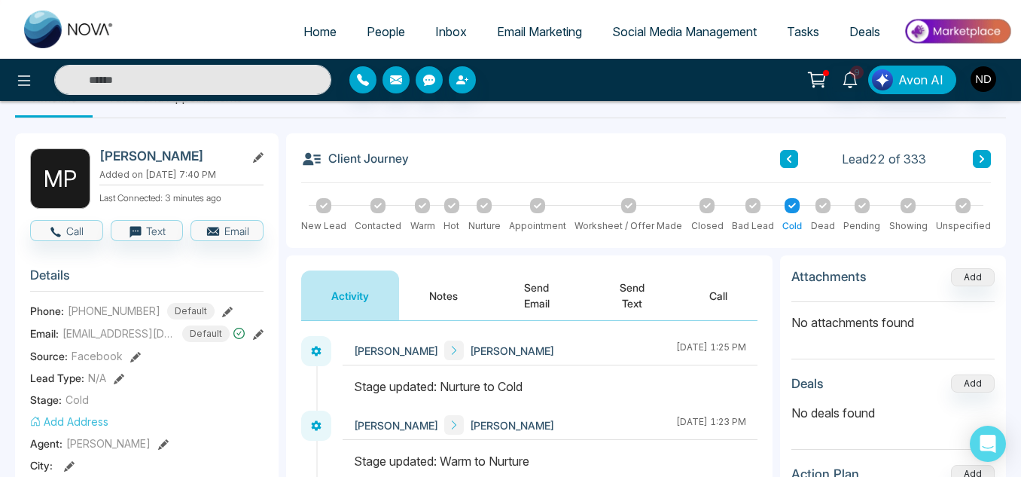
click at [988, 157] on button at bounding box center [982, 159] width 18 height 18
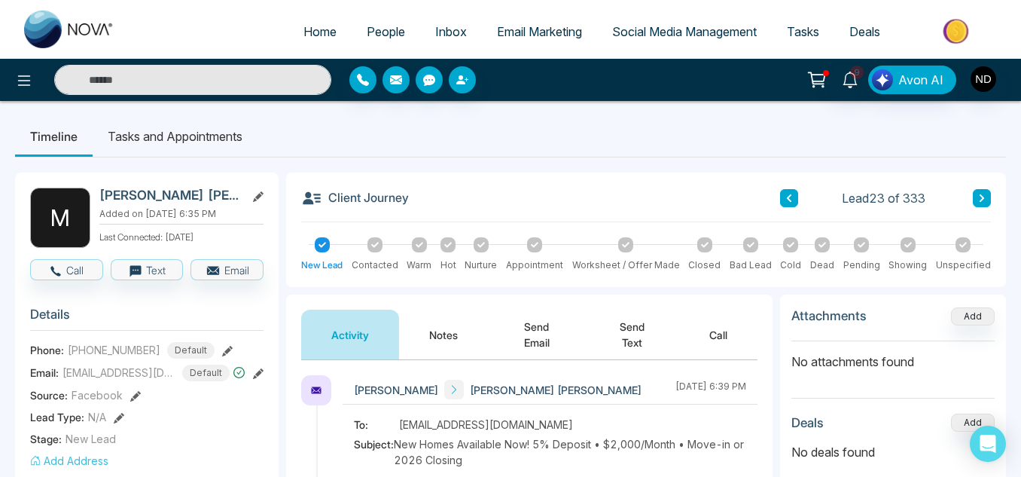
click at [436, 346] on button "Notes" at bounding box center [443, 334] width 89 height 50
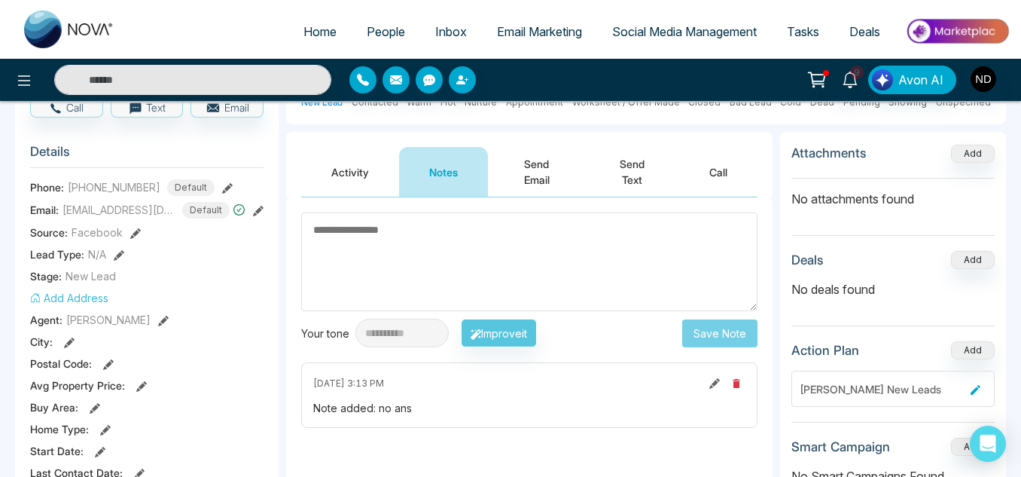
scroll to position [167, 0]
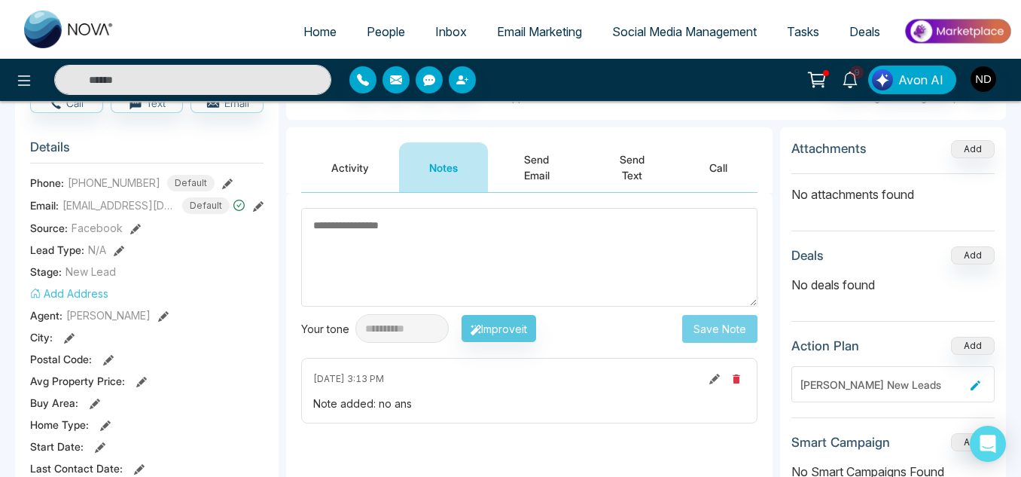
click at [363, 167] on button "Activity" at bounding box center [350, 167] width 98 height 50
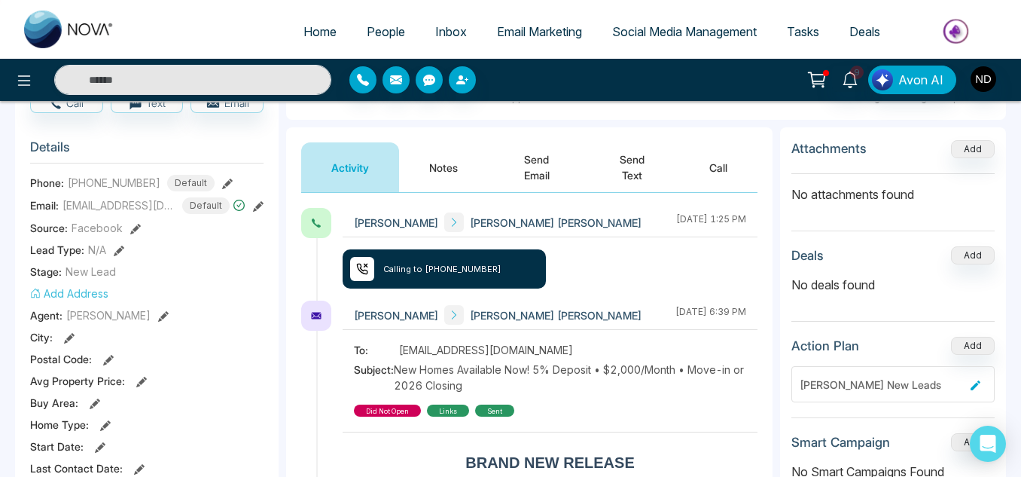
click at [412, 164] on button "Notes" at bounding box center [443, 167] width 89 height 50
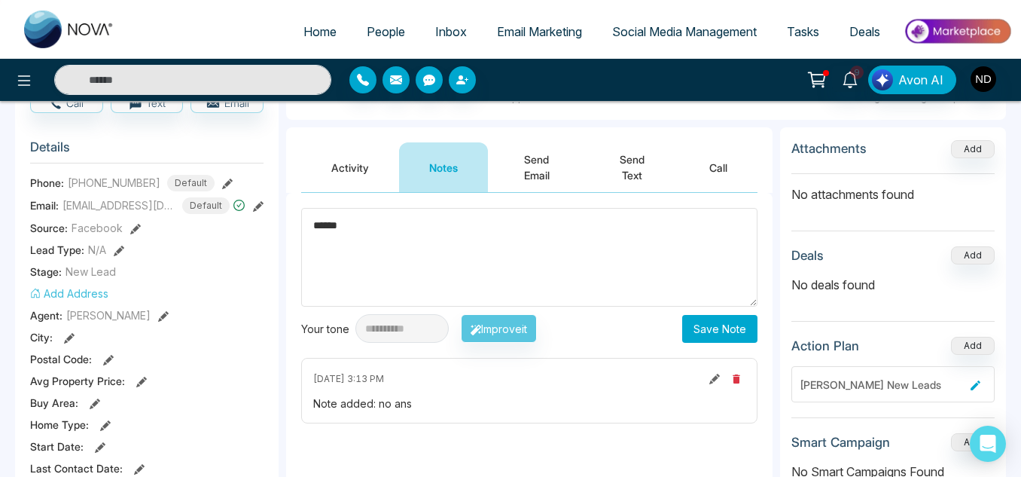
type textarea "******"
click at [727, 332] on button "Save Note" at bounding box center [719, 329] width 75 height 28
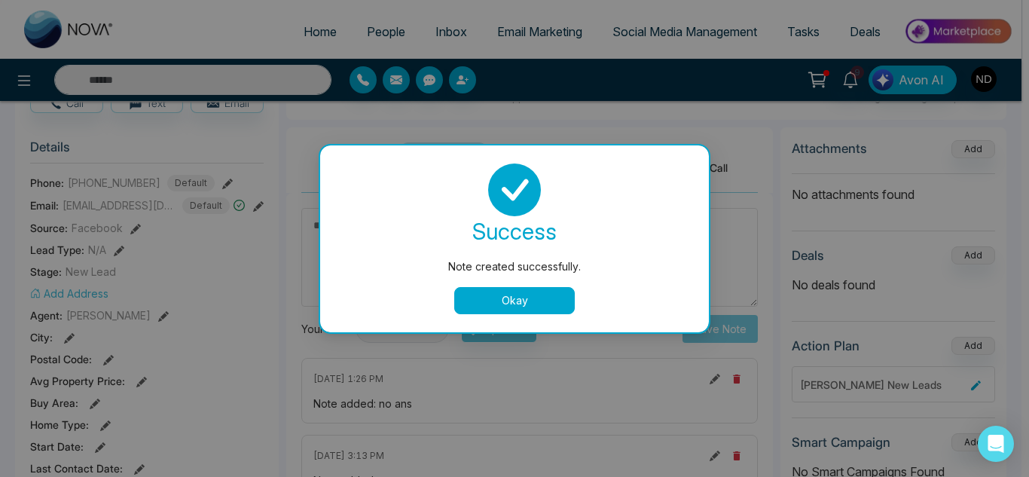
click at [534, 302] on button "Okay" at bounding box center [514, 300] width 120 height 27
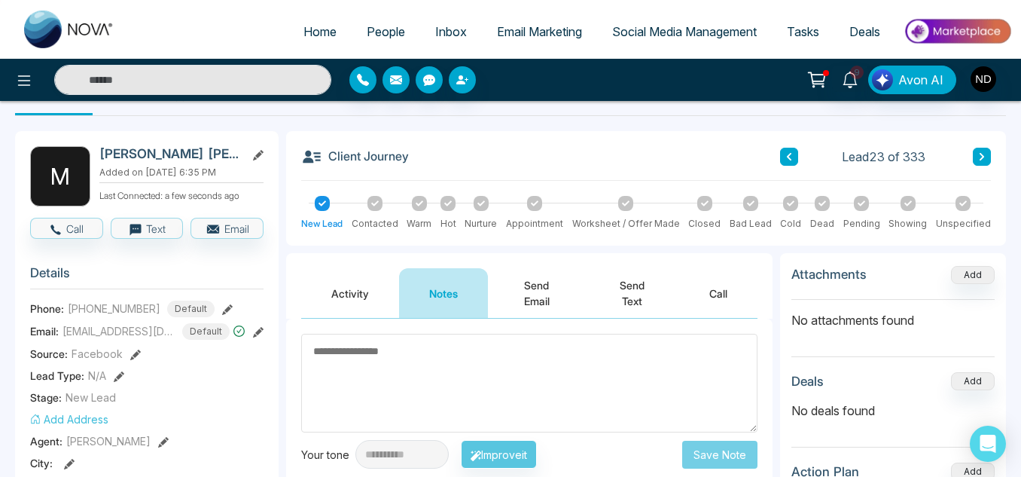
scroll to position [40, 0]
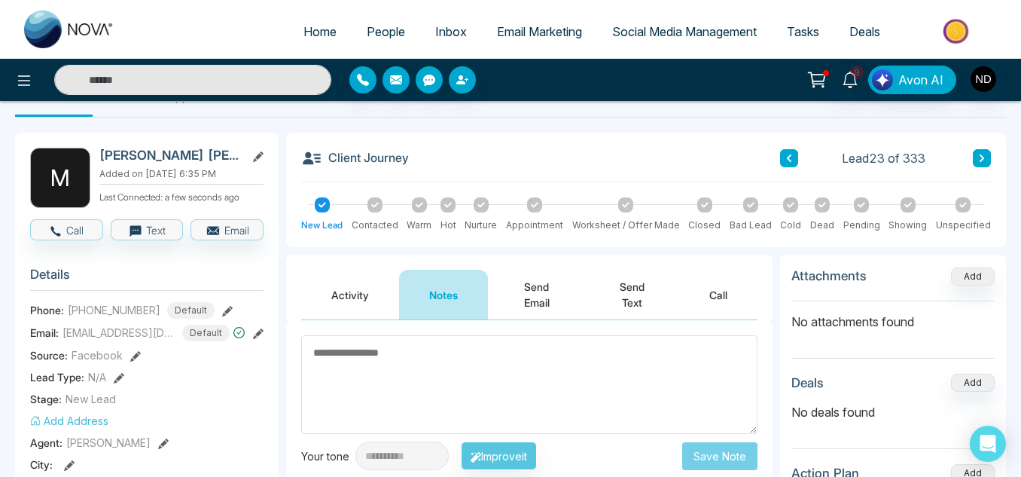
click at [974, 155] on button at bounding box center [982, 158] width 18 height 18
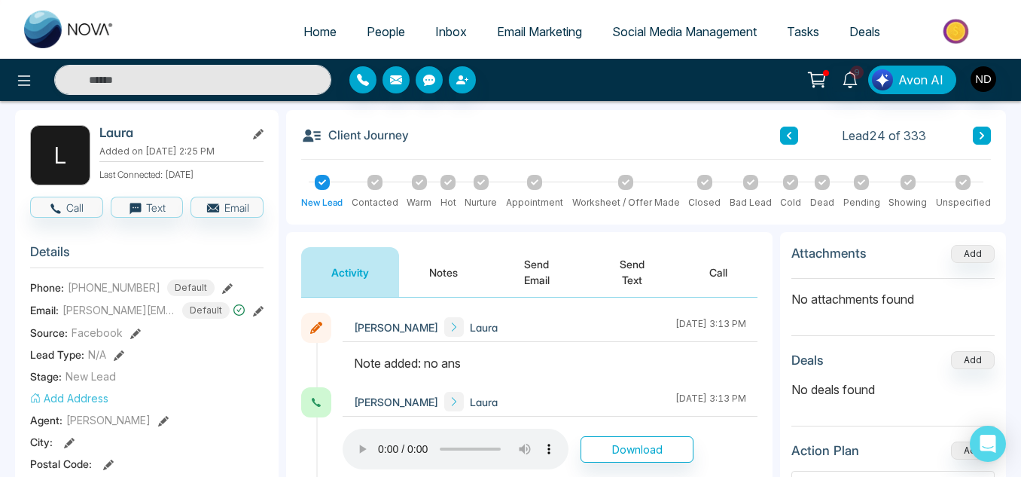
scroll to position [66, 0]
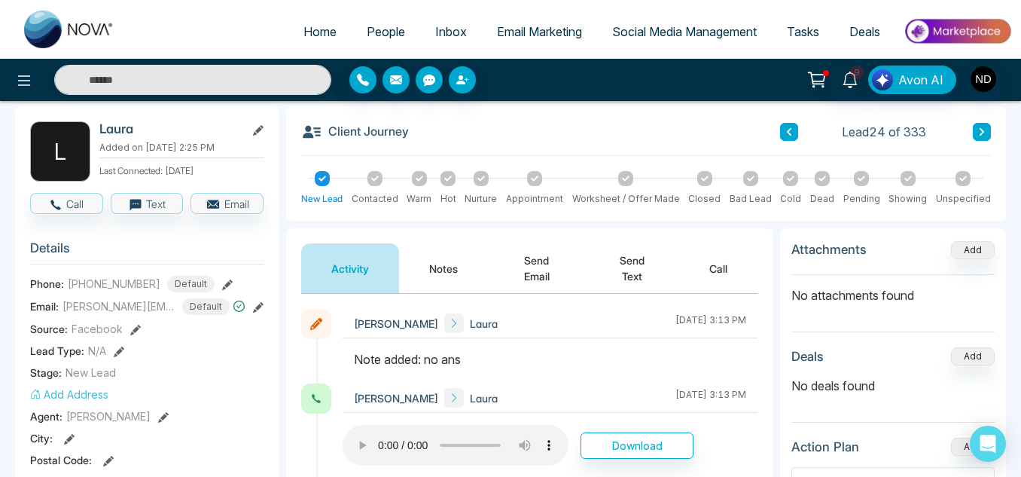
click at [436, 265] on button "Notes" at bounding box center [443, 268] width 89 height 50
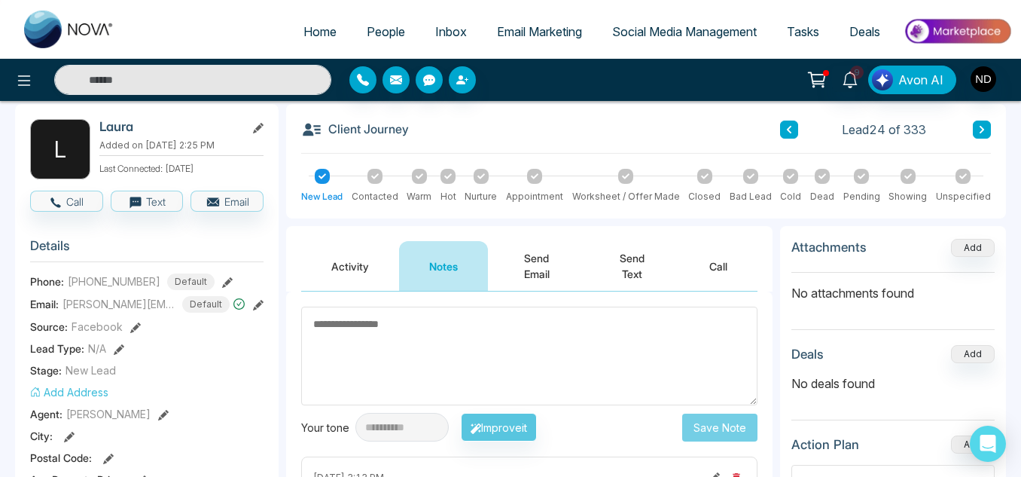
scroll to position [68, 0]
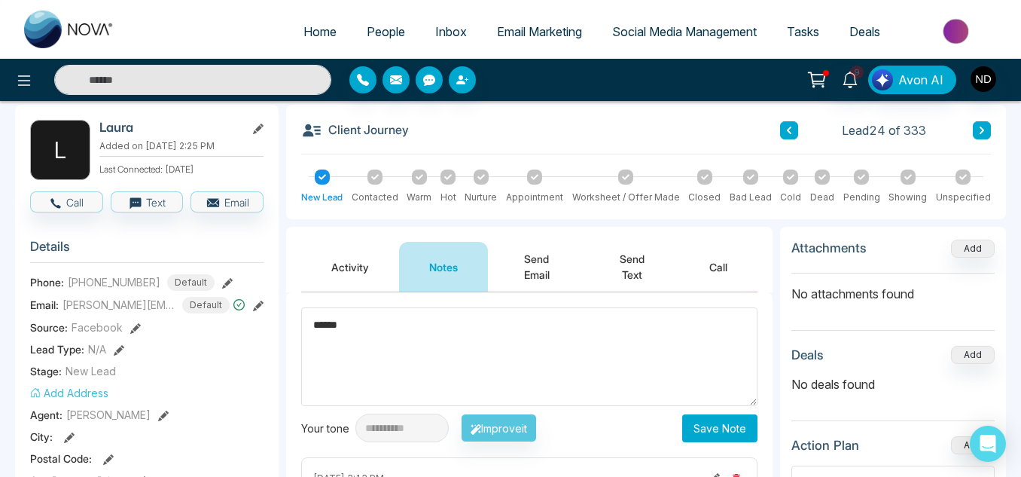
type textarea "******"
click at [705, 422] on button "Save Note" at bounding box center [719, 428] width 75 height 28
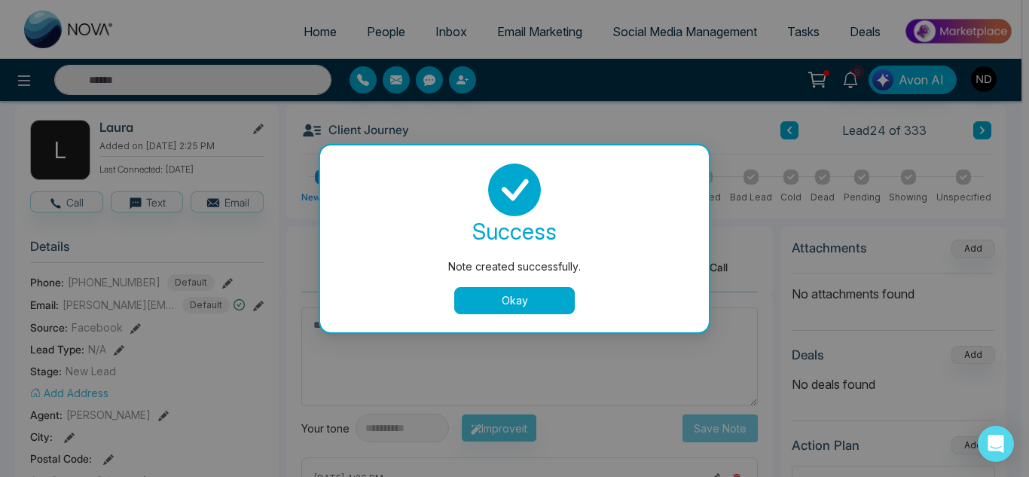
click at [541, 302] on button "Okay" at bounding box center [514, 300] width 120 height 27
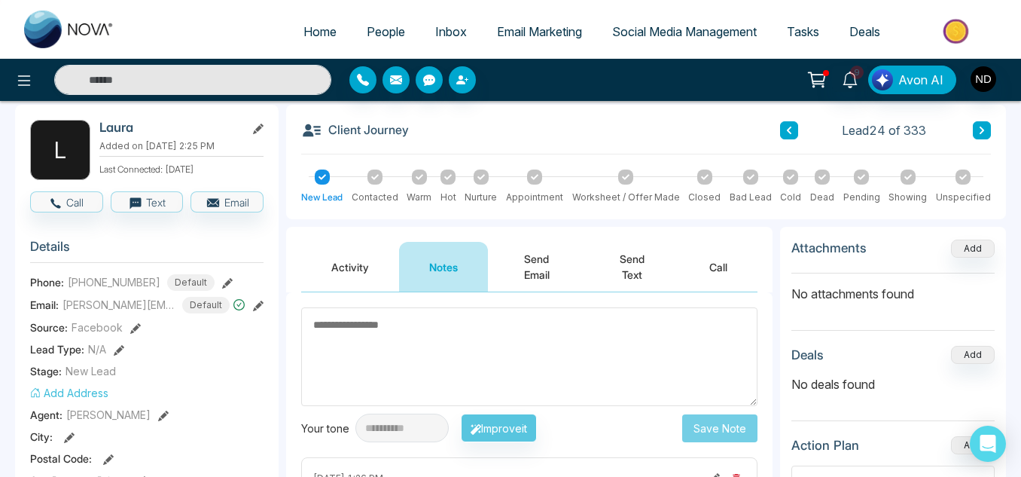
click at [984, 136] on button at bounding box center [982, 130] width 18 height 18
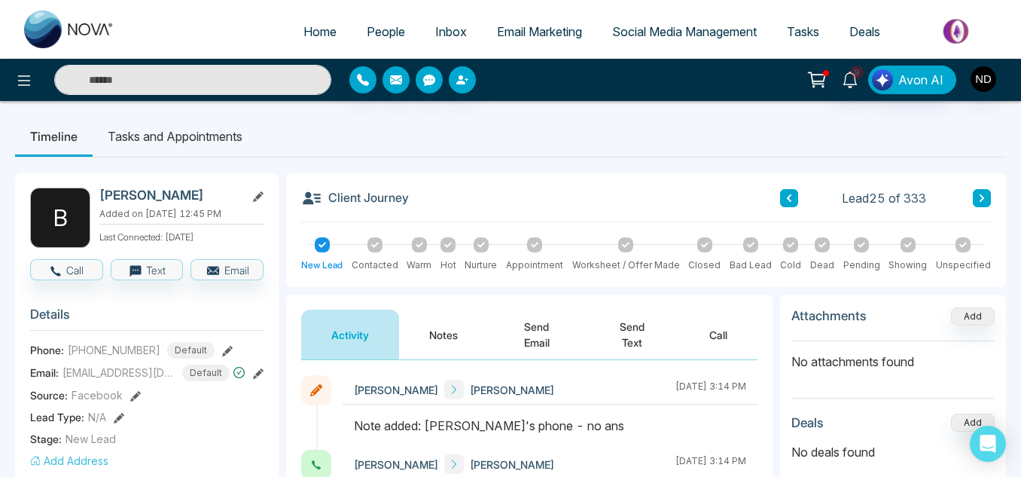
scroll to position [106, 0]
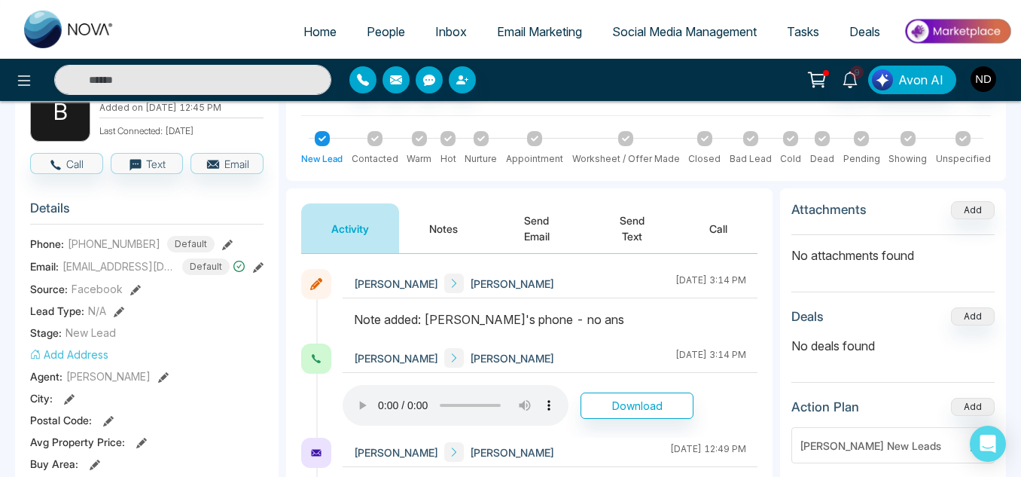
click at [432, 223] on button "Notes" at bounding box center [443, 228] width 89 height 50
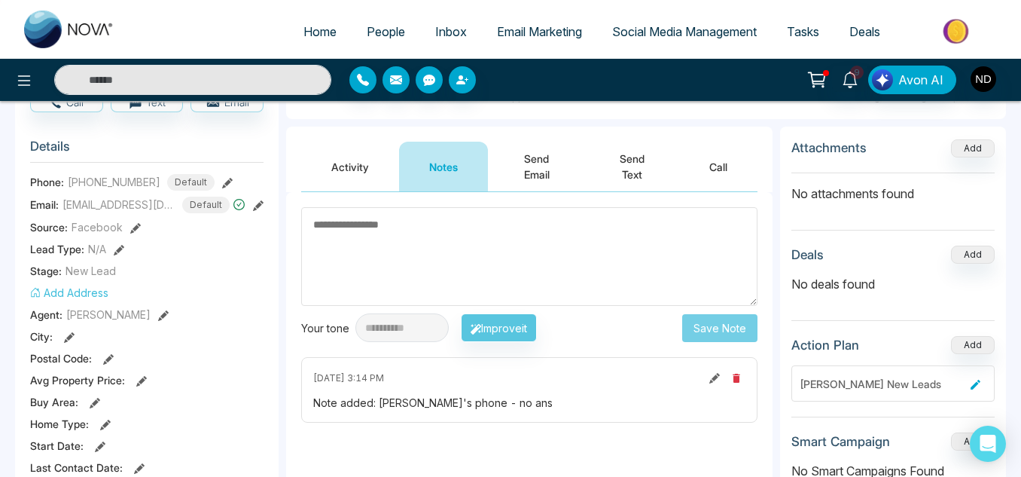
scroll to position [167, 0]
type textarea "******"
click at [702, 329] on button "Save Note" at bounding box center [719, 329] width 75 height 28
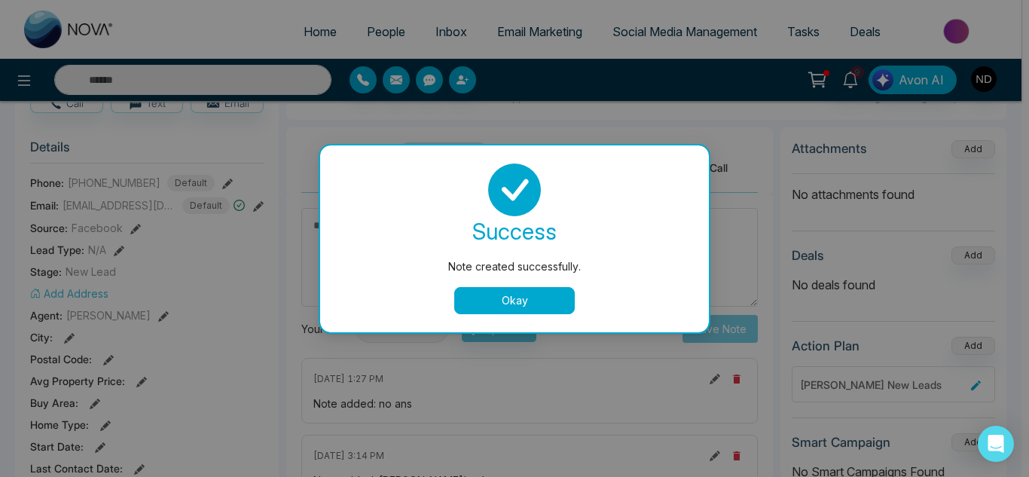
click at [541, 306] on button "Okay" at bounding box center [514, 300] width 120 height 27
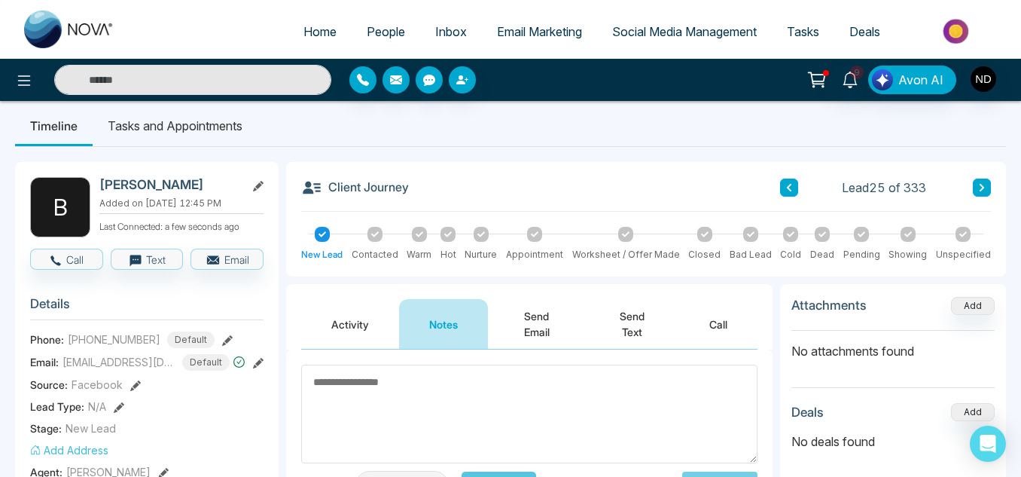
scroll to position [0, 0]
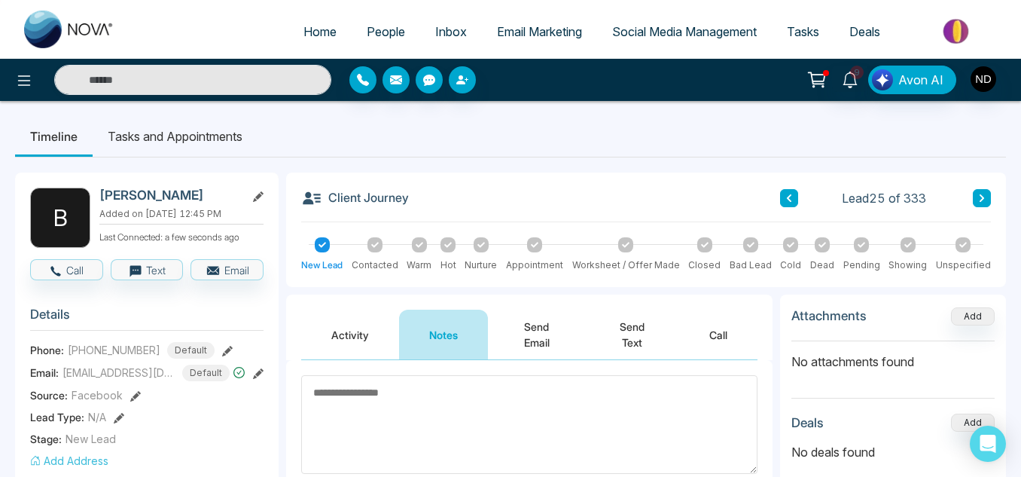
click at [974, 202] on button at bounding box center [982, 198] width 18 height 18
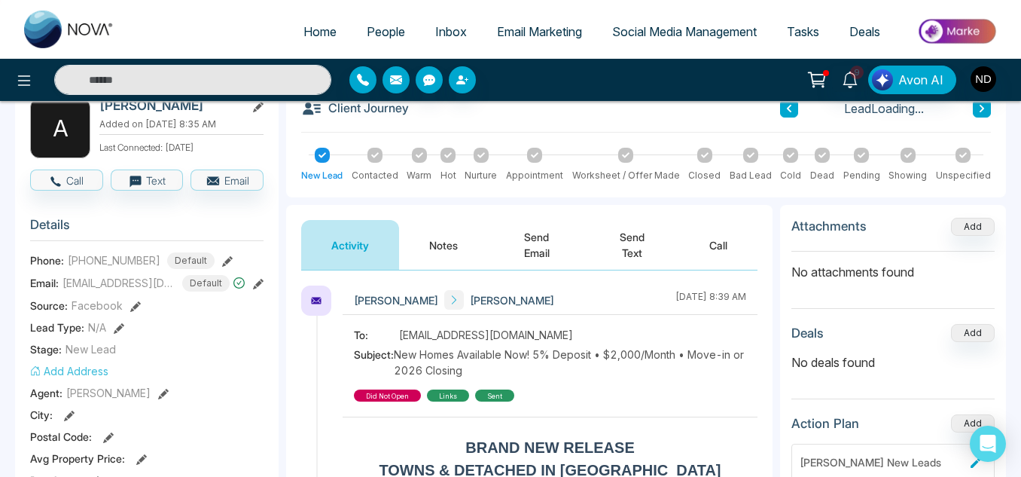
scroll to position [90, 0]
click at [416, 209] on div "Activity Notes Send Email Send Text Call" at bounding box center [529, 237] width 486 height 66
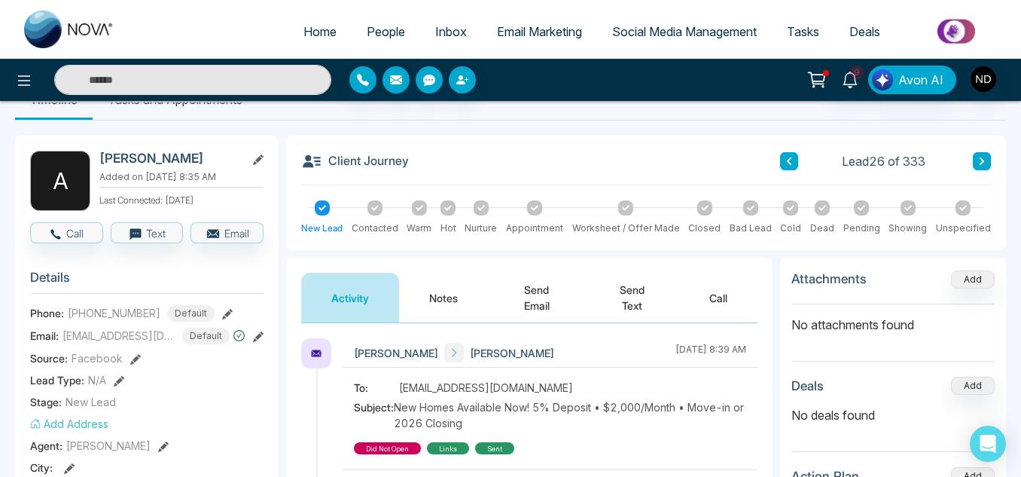
scroll to position [36, 0]
click at [983, 165] on icon at bounding box center [982, 161] width 8 height 9
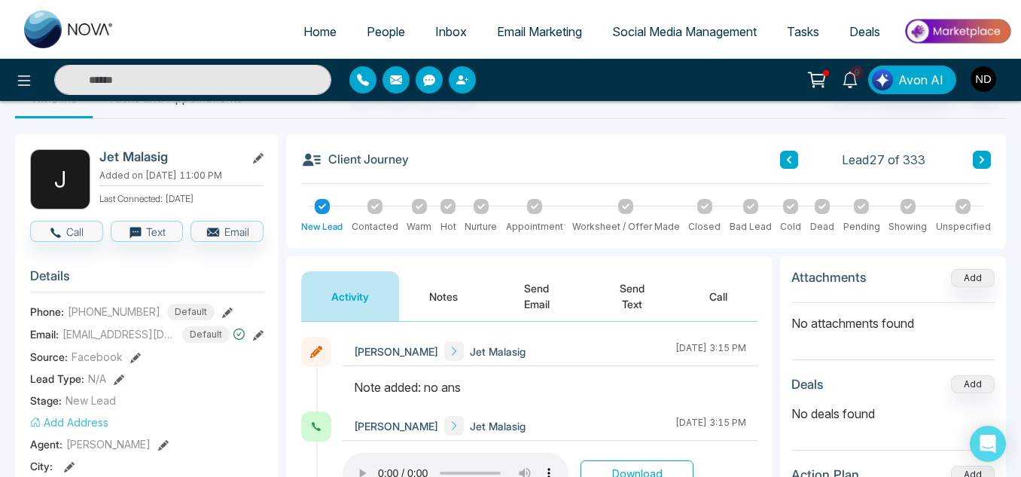
scroll to position [39, 0]
click at [419, 294] on button "Notes" at bounding box center [443, 295] width 89 height 50
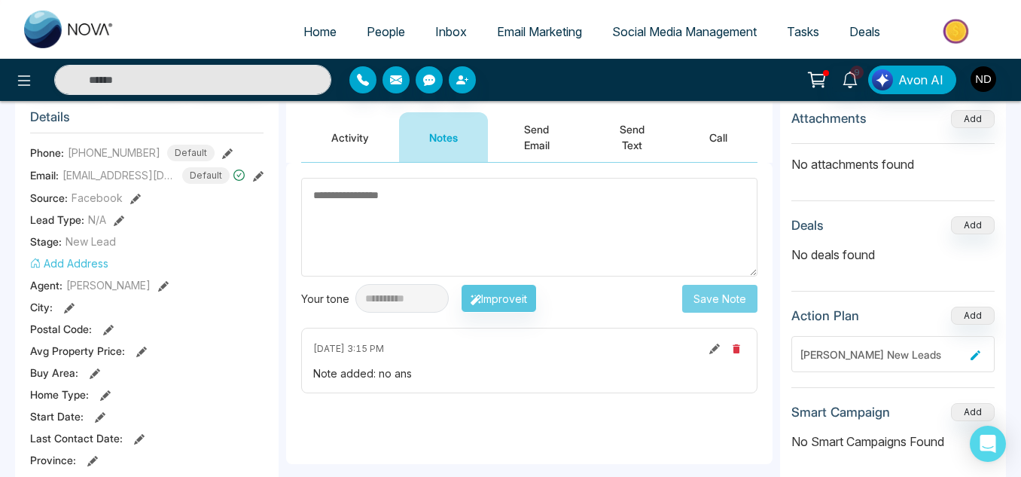
scroll to position [203, 0]
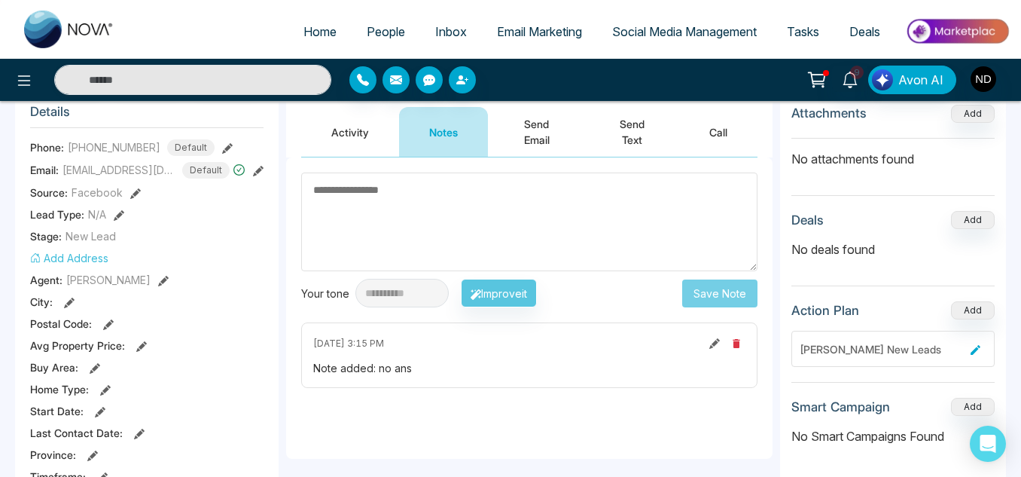
click at [367, 136] on button "Activity" at bounding box center [350, 132] width 98 height 50
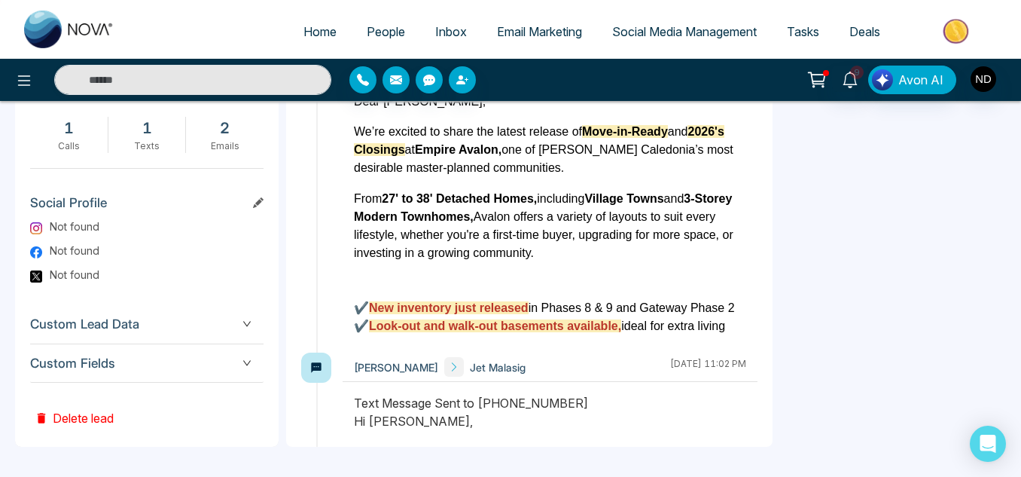
scroll to position [261, 0]
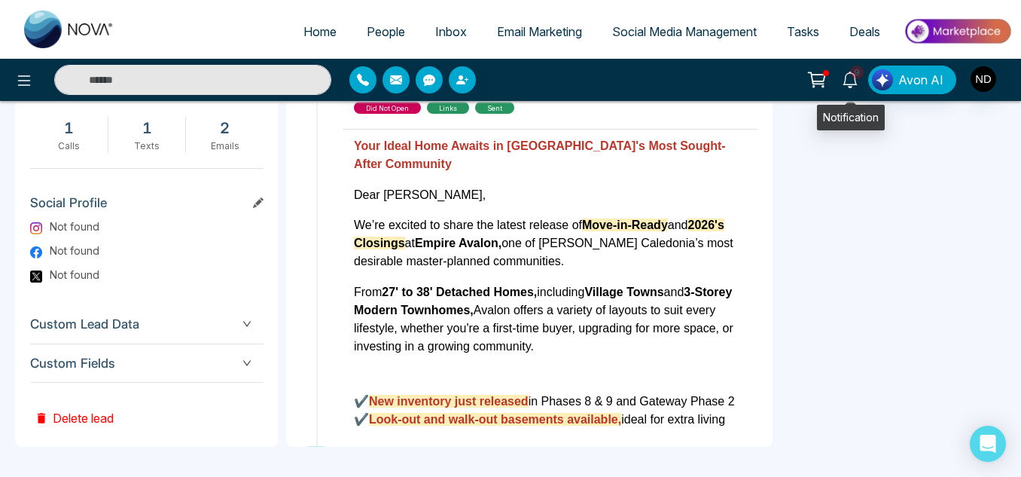
click at [843, 78] on link "9" at bounding box center [850, 79] width 36 height 26
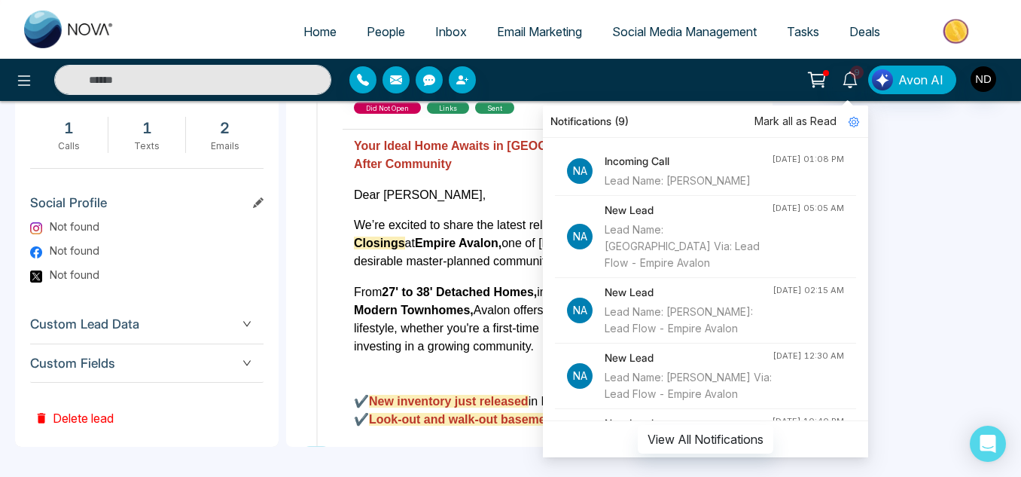
click at [821, 119] on span "Mark all as Read" at bounding box center [796, 121] width 82 height 17
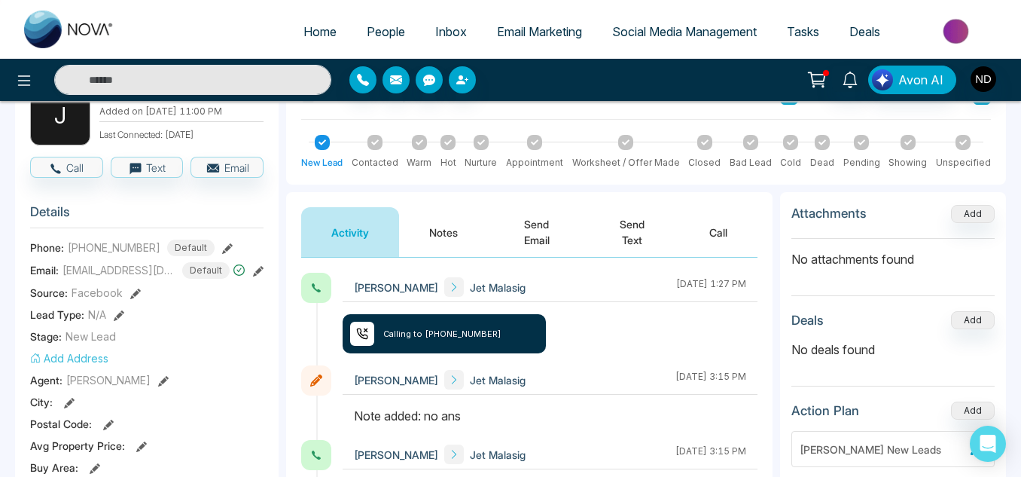
scroll to position [102, 0]
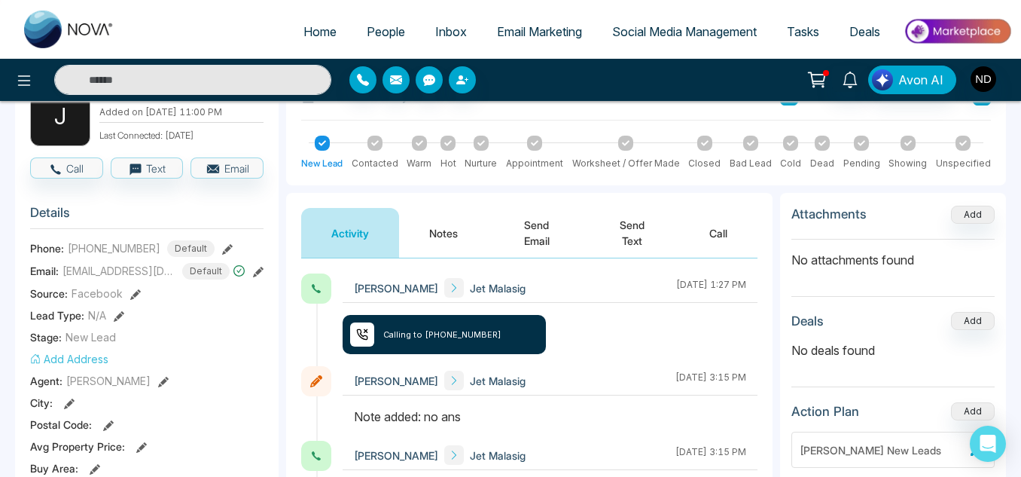
click at [446, 224] on button "Notes" at bounding box center [443, 233] width 89 height 50
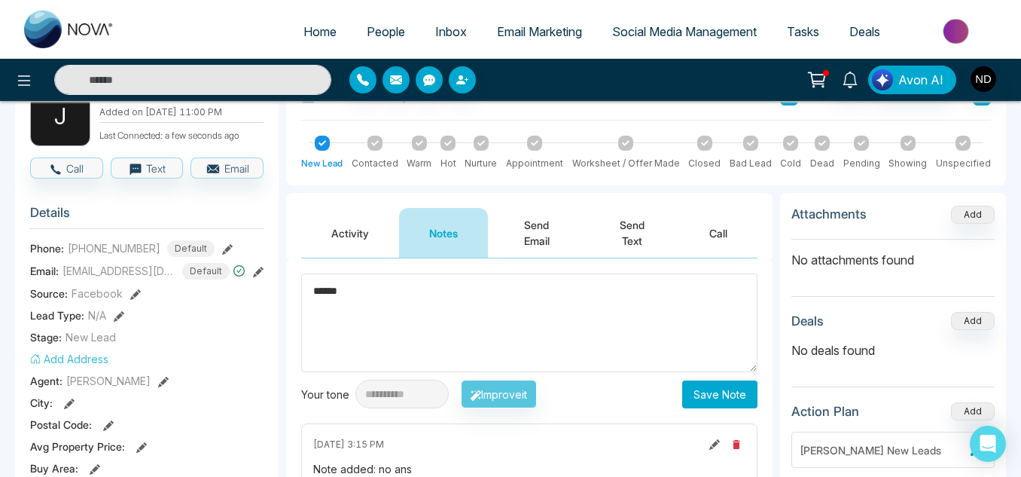
type textarea "******"
click at [737, 398] on button "Save Note" at bounding box center [719, 394] width 75 height 28
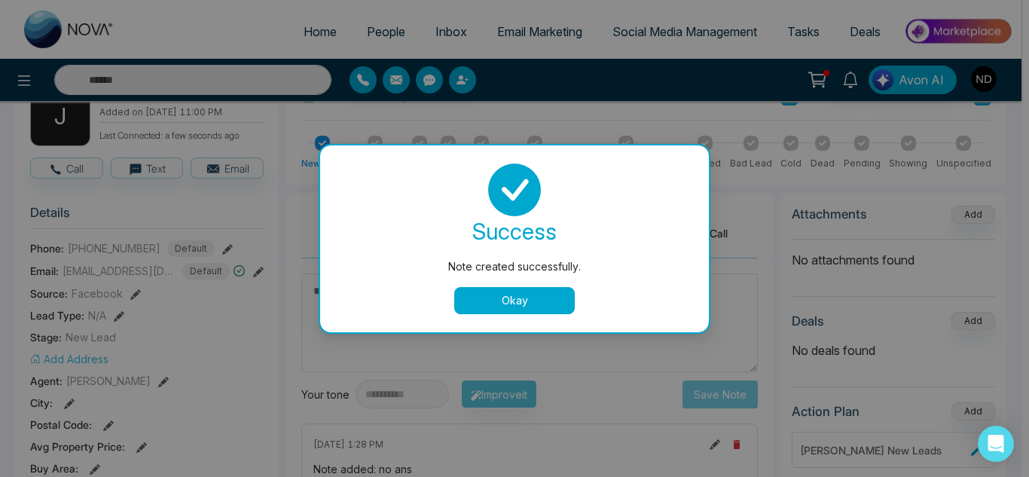
click at [508, 301] on button "Okay" at bounding box center [514, 300] width 120 height 27
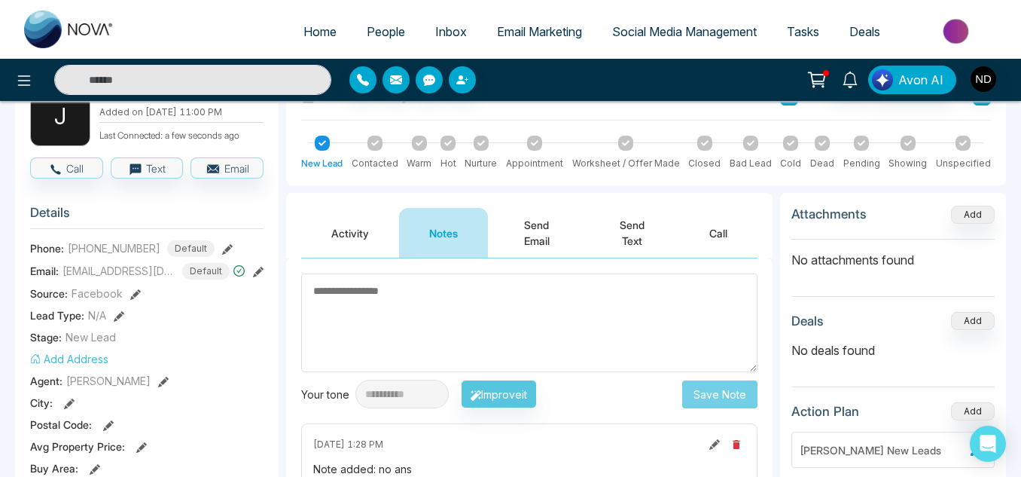
click at [360, 227] on button "Activity" at bounding box center [350, 233] width 98 height 50
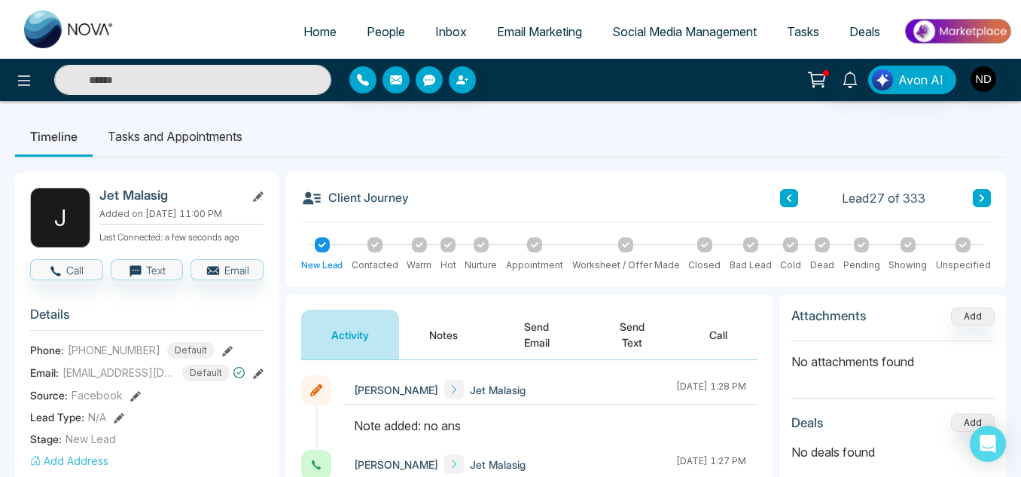
click at [986, 199] on button at bounding box center [982, 198] width 18 height 18
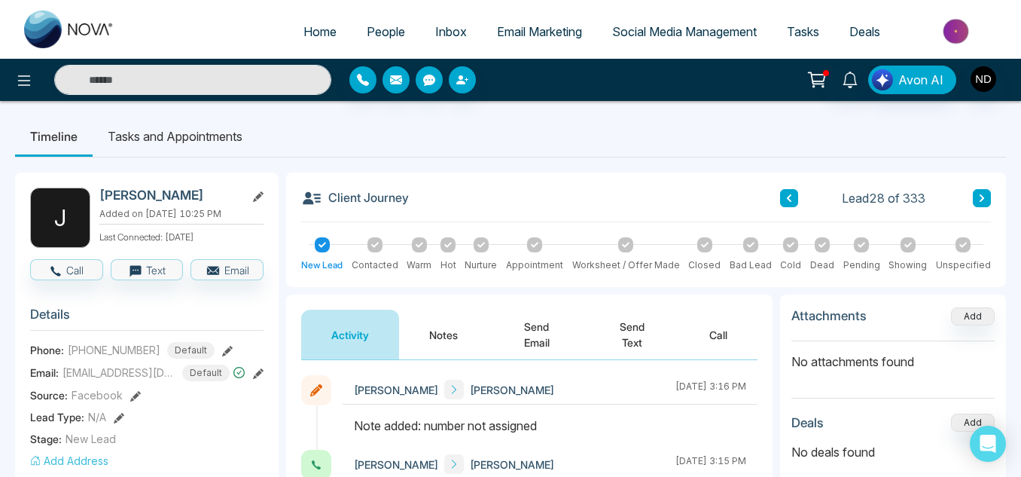
scroll to position [34, 0]
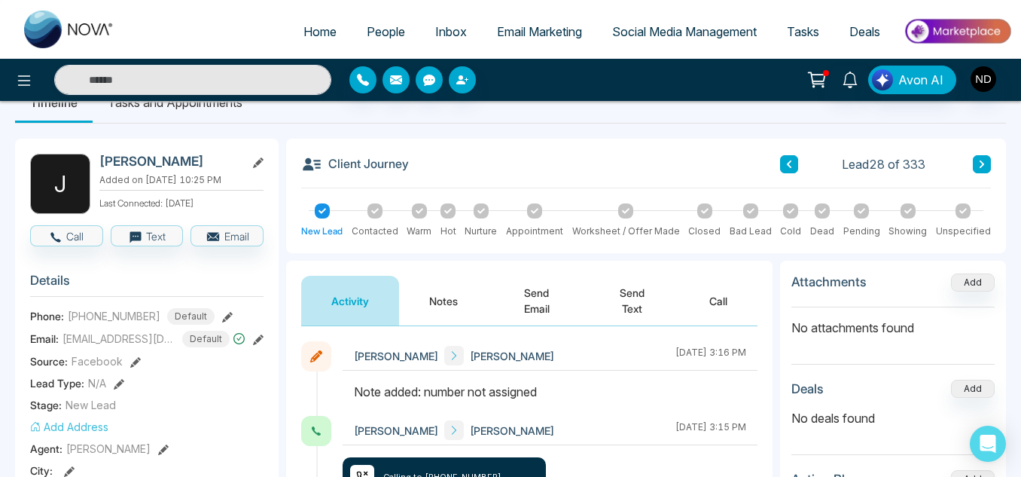
click at [981, 163] on icon at bounding box center [982, 164] width 5 height 8
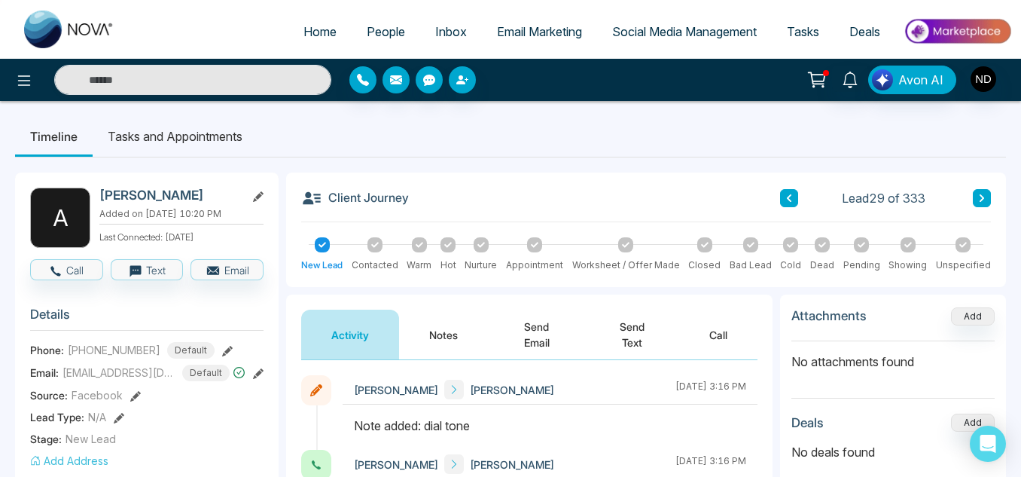
click at [980, 206] on button at bounding box center [982, 198] width 18 height 18
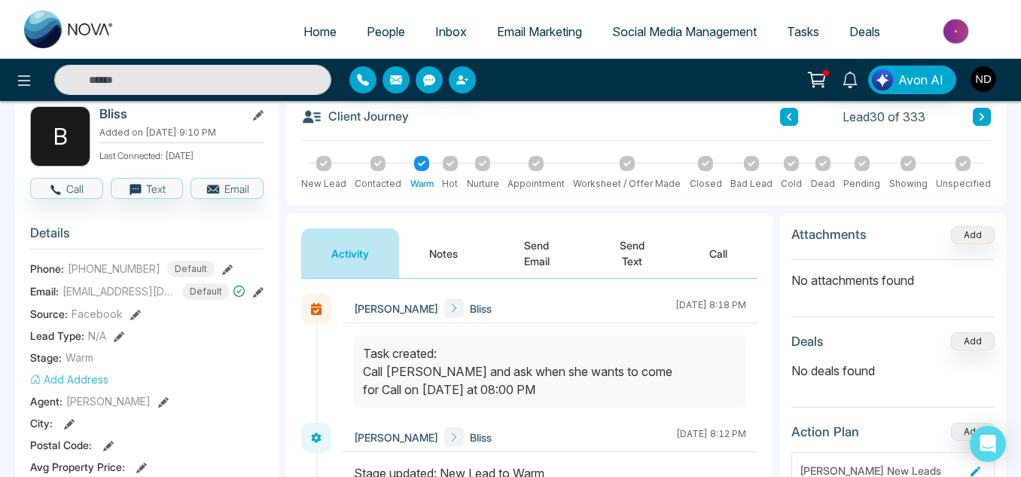
scroll to position [81, 0]
click at [986, 120] on button at bounding box center [982, 117] width 18 height 18
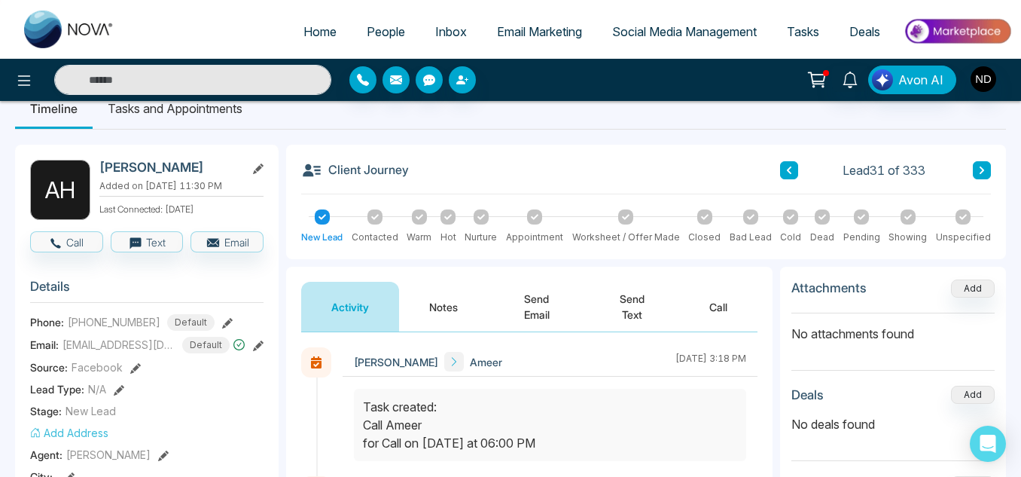
scroll to position [27, 0]
click at [989, 176] on button at bounding box center [982, 171] width 18 height 18
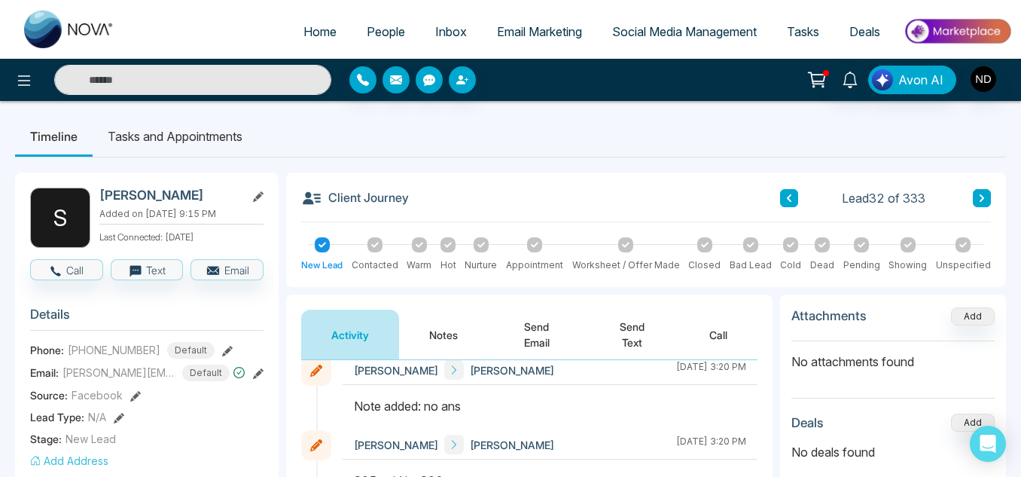
scroll to position [123, 0]
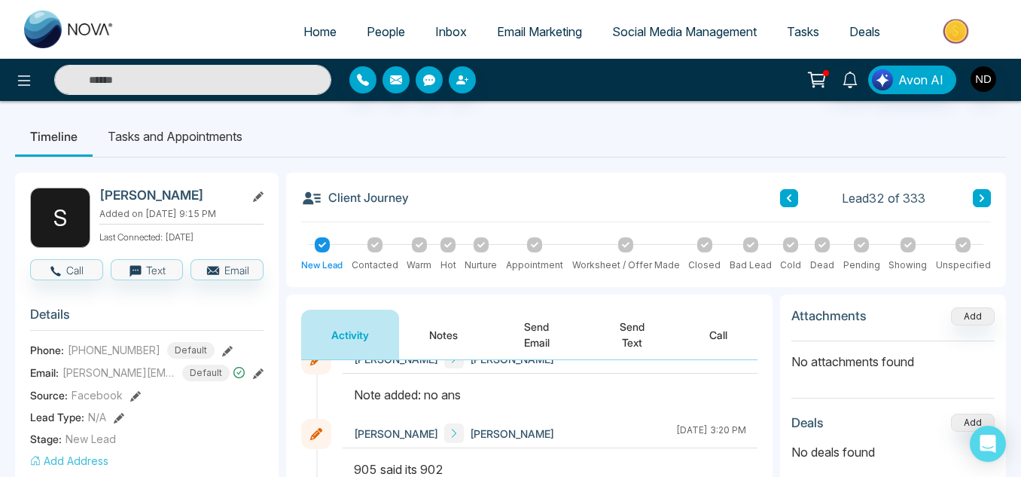
click at [434, 343] on button "Notes" at bounding box center [443, 334] width 89 height 50
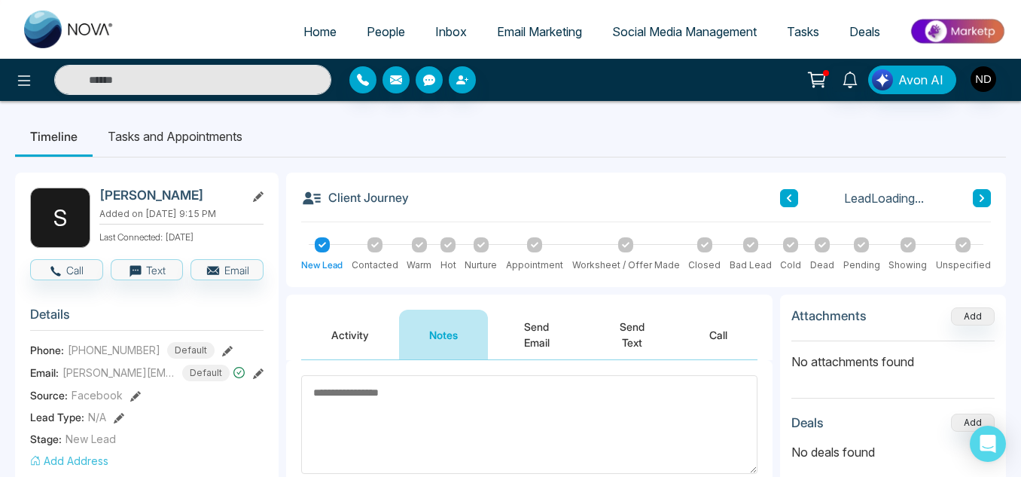
click at [330, 331] on button "Activity" at bounding box center [350, 334] width 98 height 50
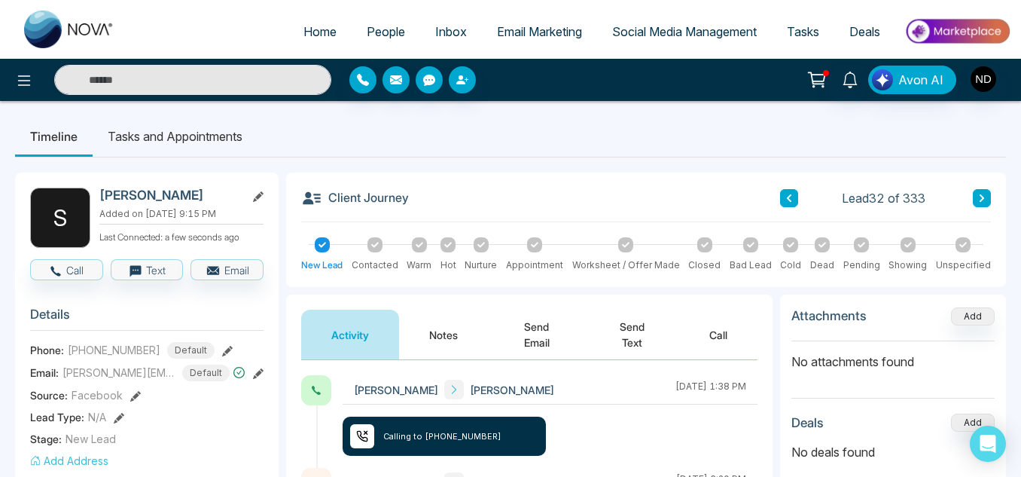
click at [421, 340] on button "Notes" at bounding box center [443, 334] width 89 height 50
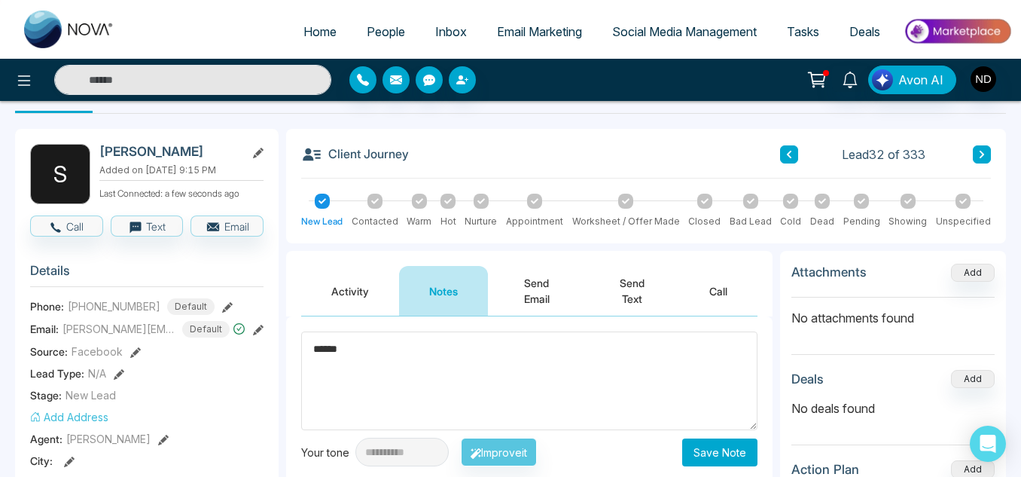
scroll to position [46, 0]
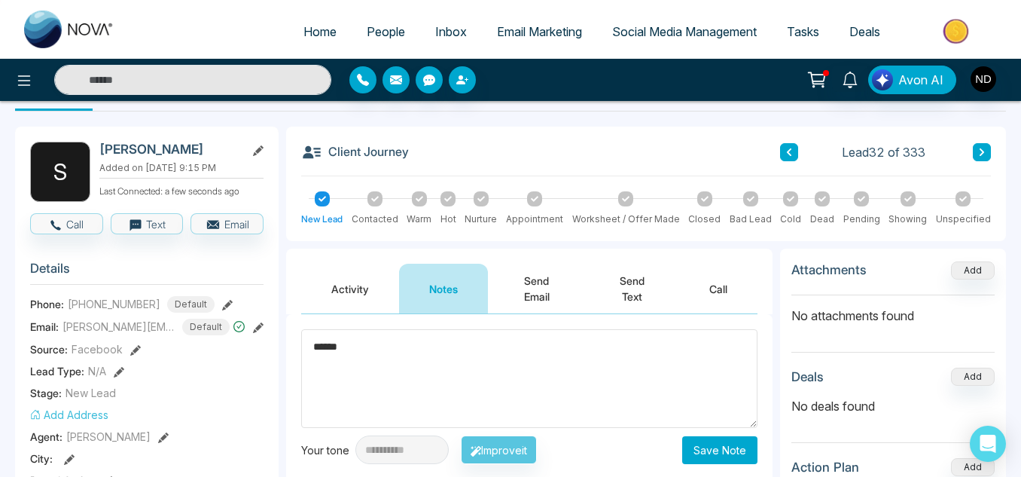
type textarea "******"
click at [718, 444] on button "Save Note" at bounding box center [719, 450] width 75 height 28
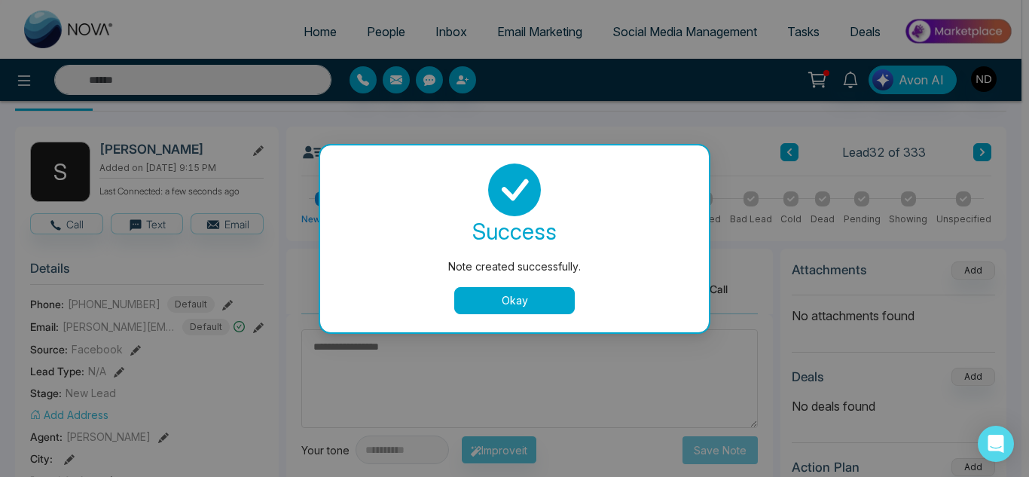
click at [553, 295] on button "Okay" at bounding box center [514, 300] width 120 height 27
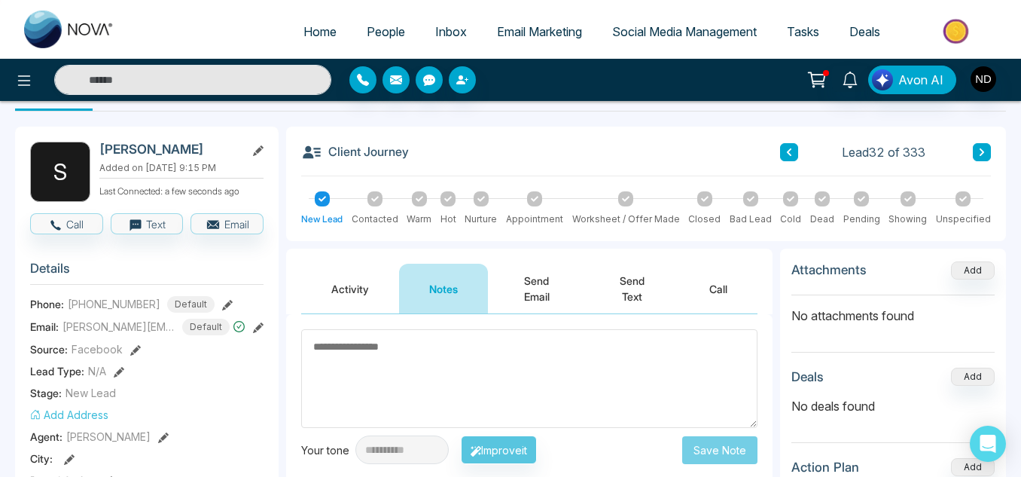
click at [987, 148] on button at bounding box center [982, 152] width 18 height 18
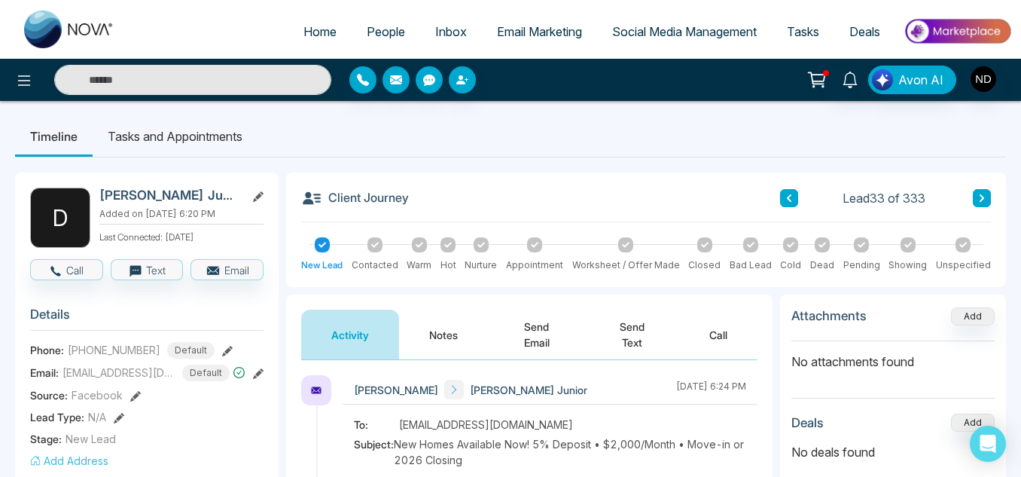
click at [450, 327] on button "Notes" at bounding box center [443, 334] width 89 height 50
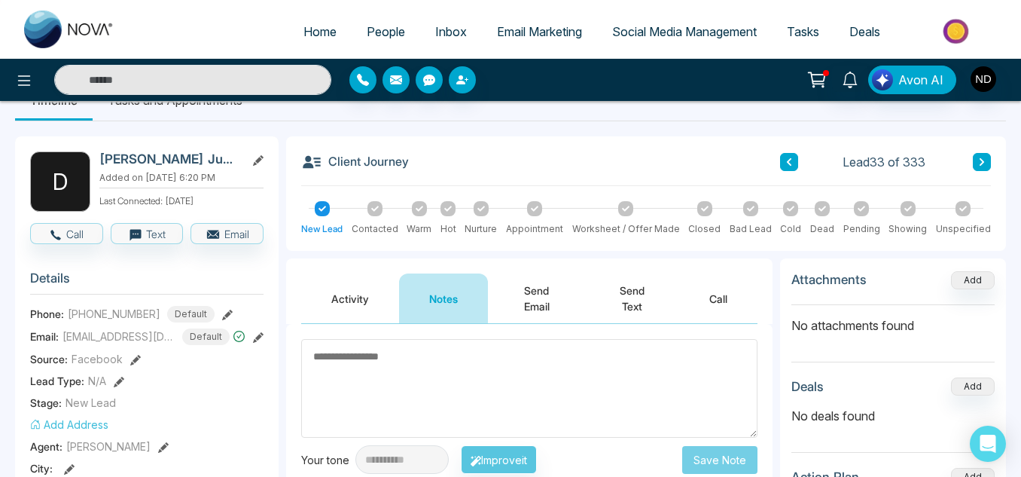
scroll to position [35, 0]
click at [980, 165] on icon at bounding box center [982, 163] width 5 height 8
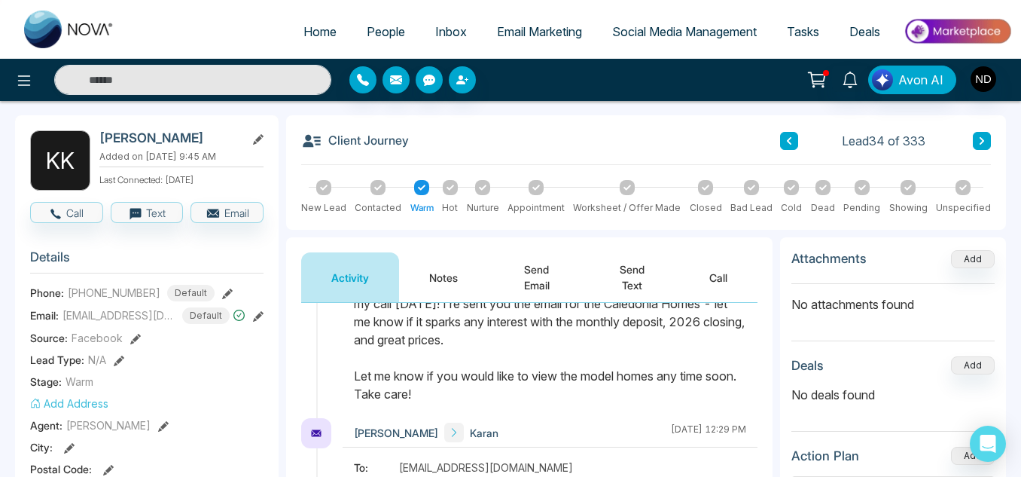
scroll to position [102, 0]
click at [430, 267] on button "Notes" at bounding box center [443, 277] width 89 height 50
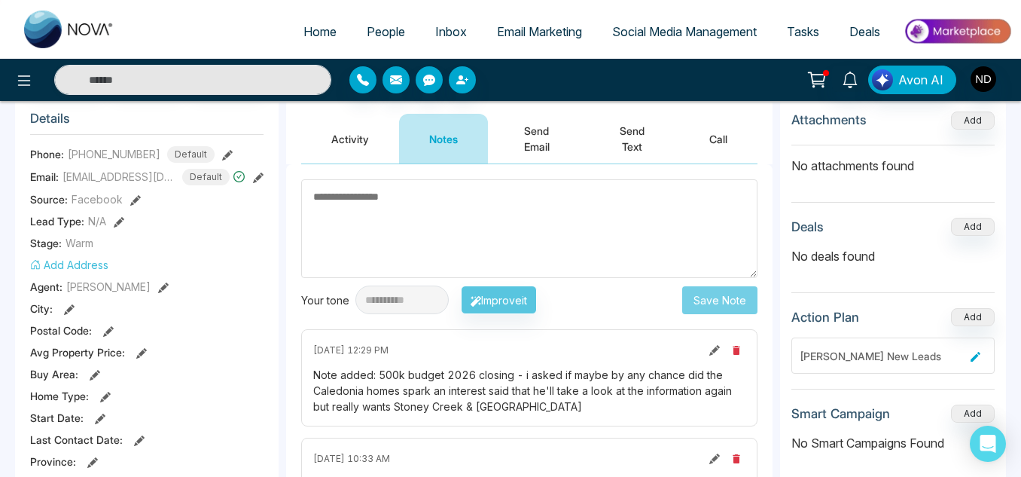
scroll to position [197, 0]
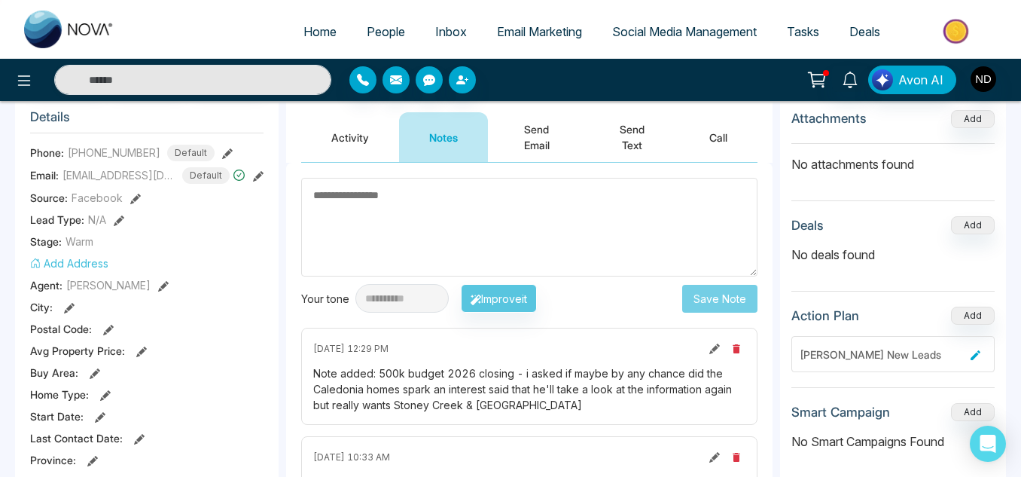
click at [358, 148] on button "Activity" at bounding box center [350, 137] width 98 height 50
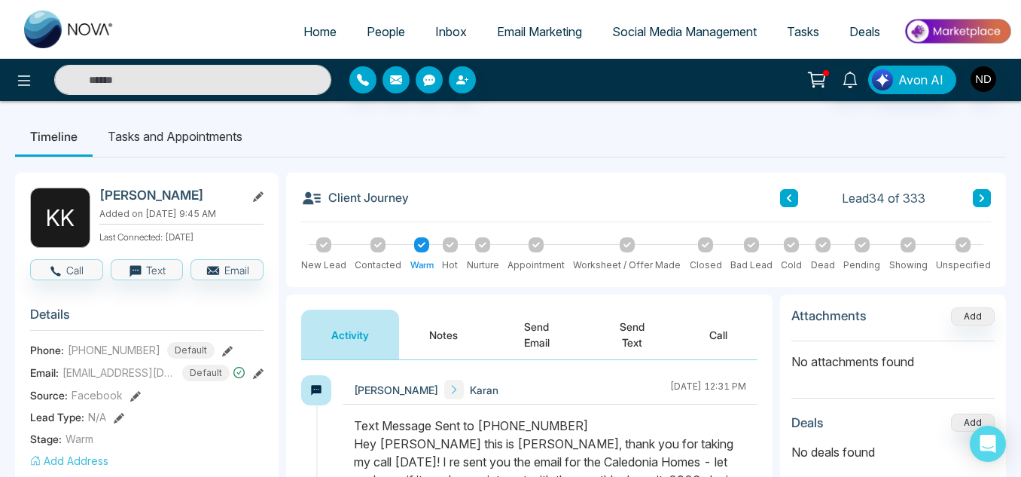
click at [555, 325] on button "Send Email" at bounding box center [536, 334] width 97 height 50
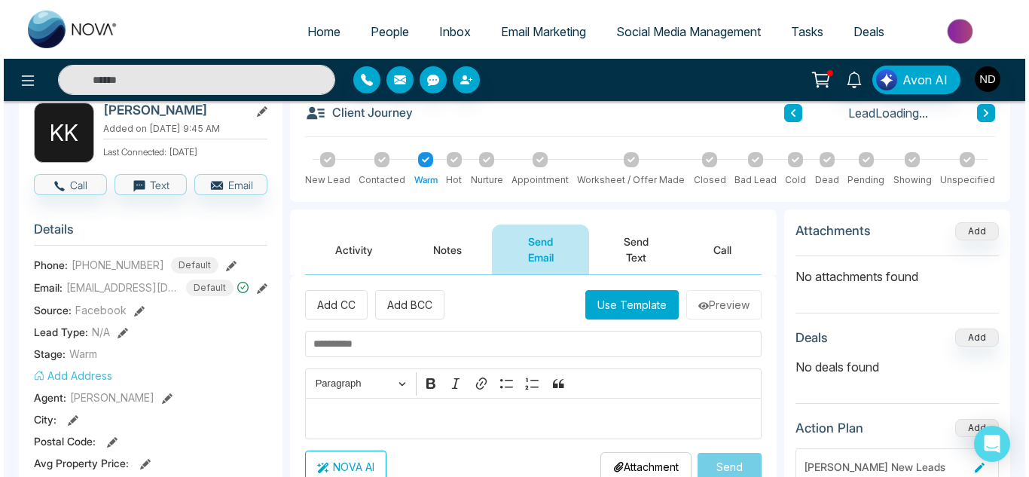
scroll to position [86, 0]
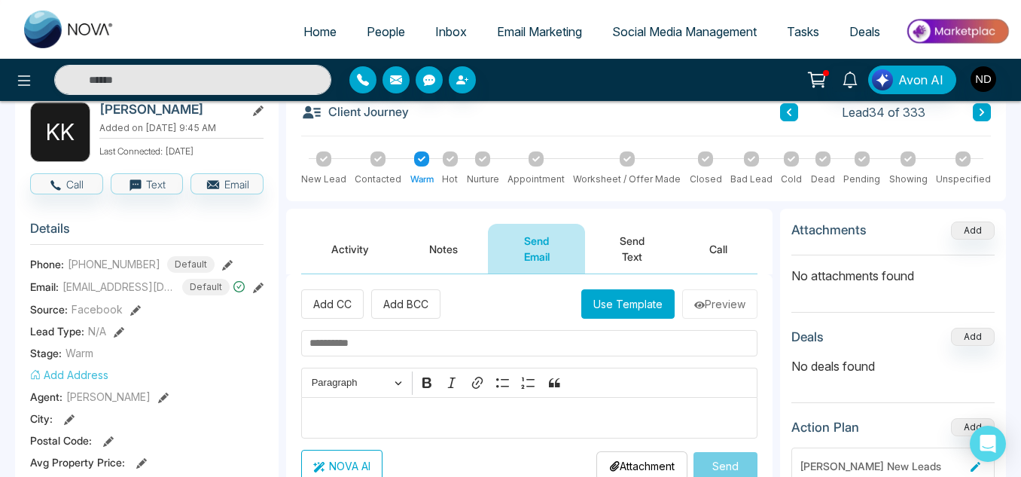
click at [651, 319] on div "Add CC Add BCC Use Template Preview Rich Text Editor Paragraph Bold Italic Link…" at bounding box center [529, 385] width 456 height 192
click at [639, 305] on button "Use Template" at bounding box center [627, 303] width 93 height 29
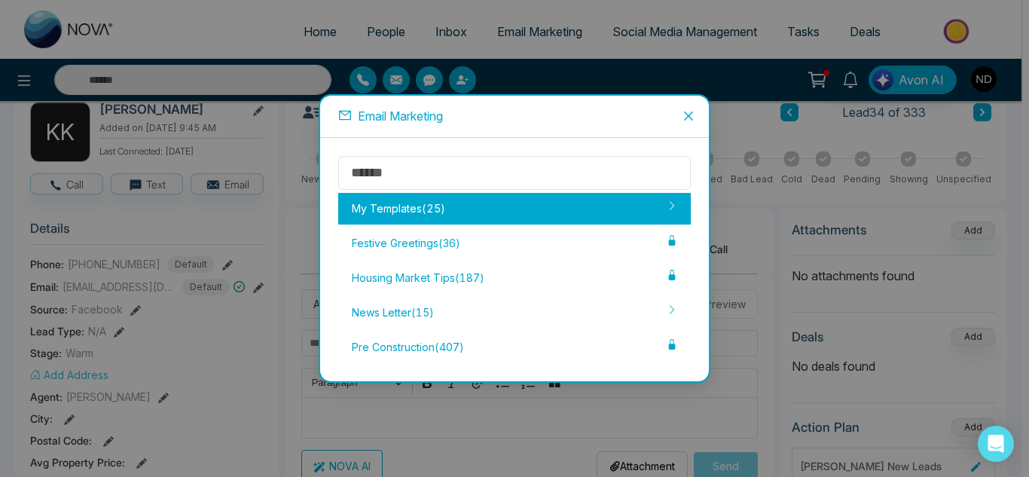
click at [500, 201] on div "My Templates ( 25 )" at bounding box center [514, 209] width 352 height 32
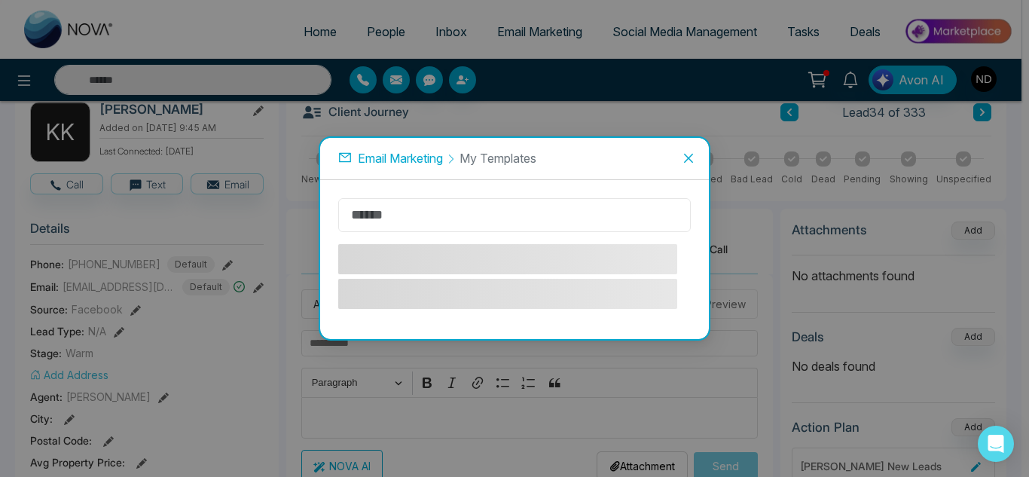
click at [500, 201] on input "text" at bounding box center [514, 215] width 352 height 34
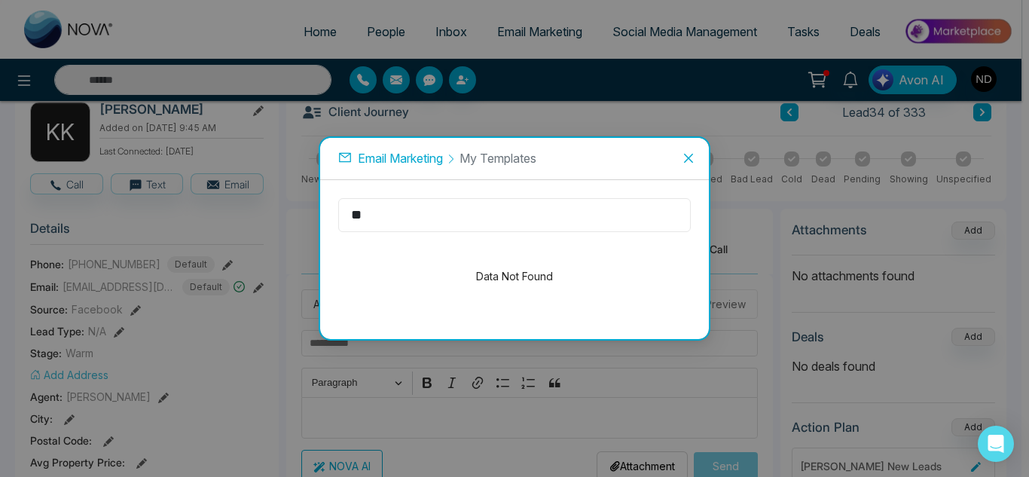
type input "*"
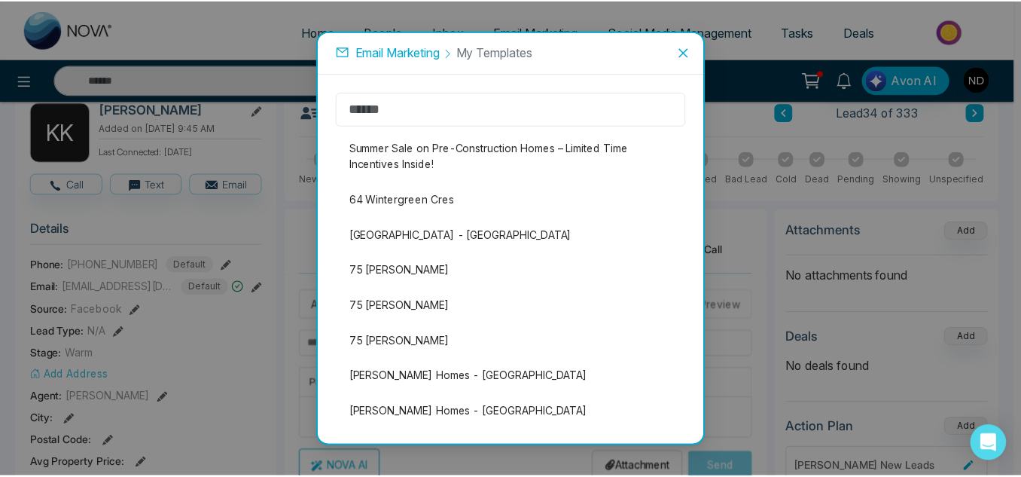
scroll to position [0, 0]
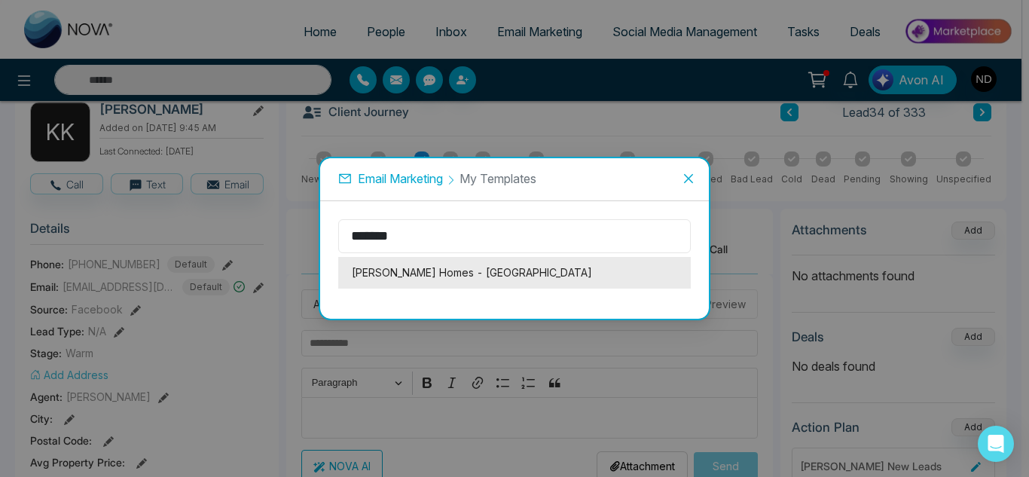
type input "*******"
click at [400, 271] on li "[PERSON_NAME] Homes - [GEOGRAPHIC_DATA]" at bounding box center [514, 273] width 352 height 32
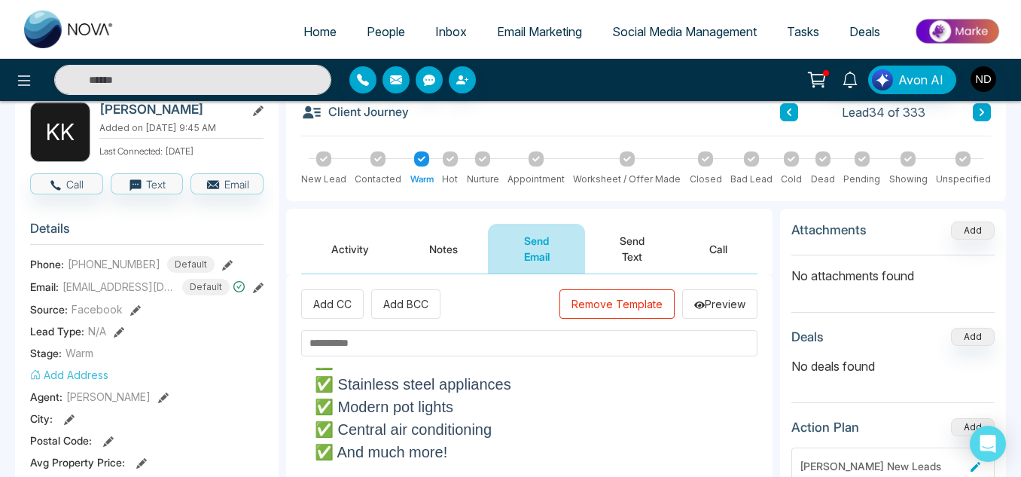
scroll to position [309, 0]
click at [546, 334] on input "text" at bounding box center [529, 343] width 456 height 26
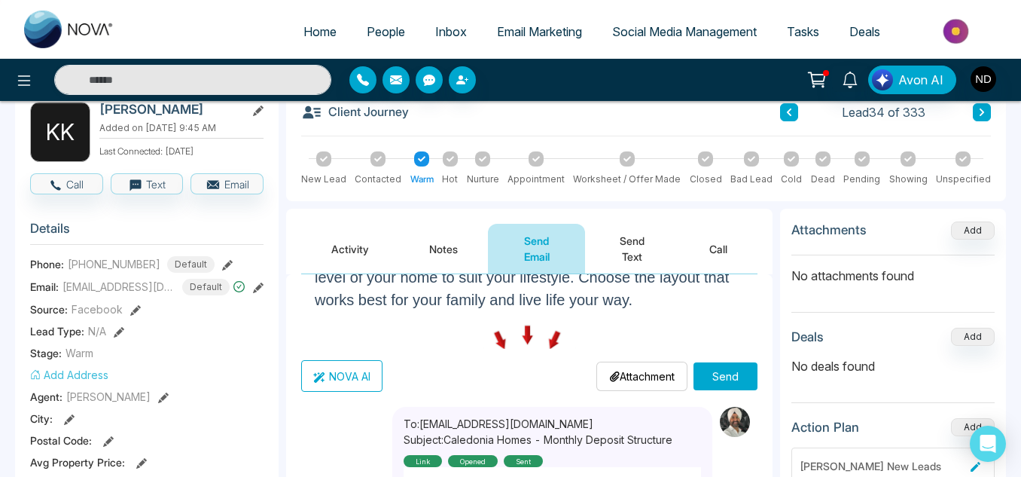
scroll to position [471, 0]
type input "**********"
click at [710, 376] on button "Send" at bounding box center [726, 375] width 64 height 28
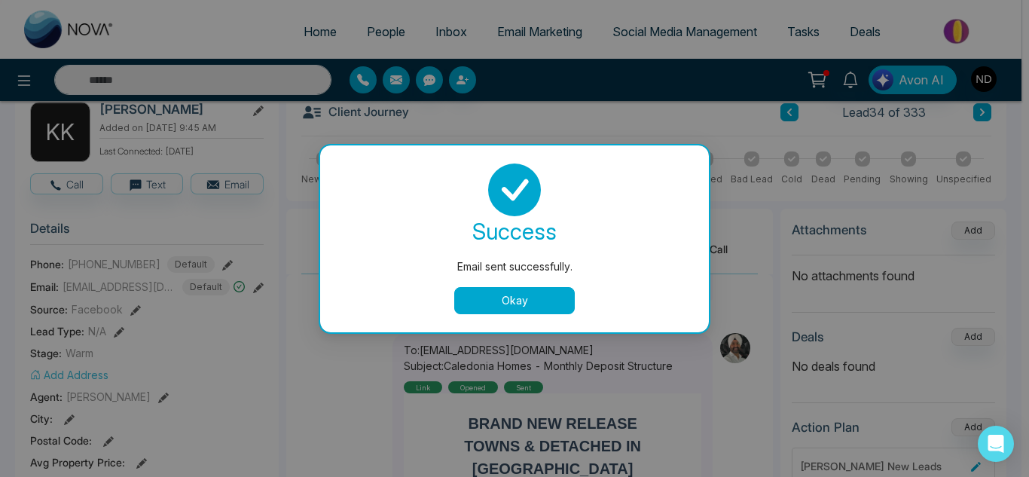
click at [529, 300] on button "Okay" at bounding box center [514, 300] width 120 height 27
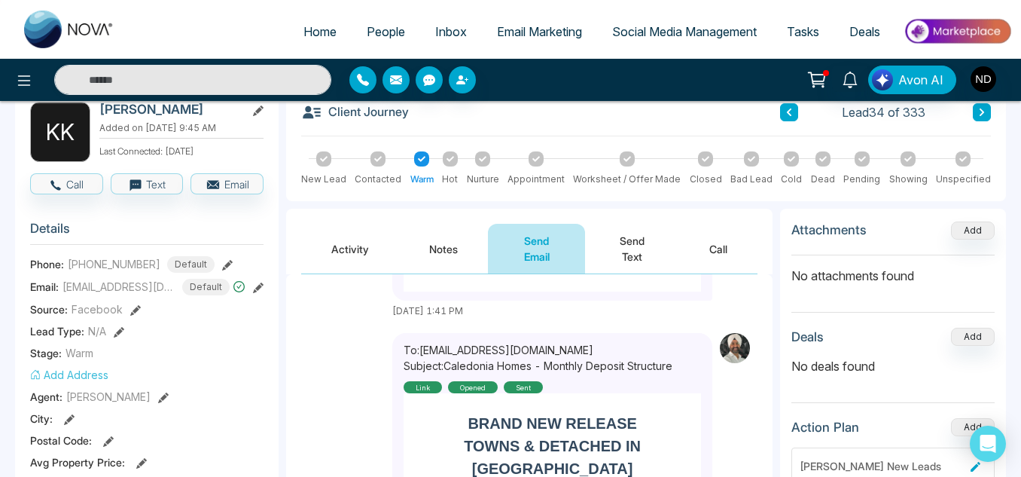
click at [614, 253] on button "Send Text" at bounding box center [632, 249] width 94 height 50
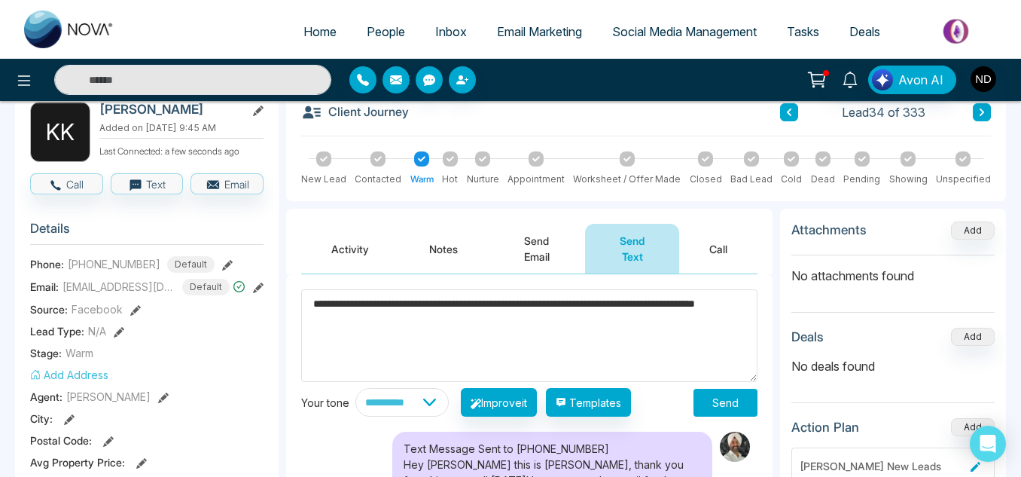
type textarea "**********"
click at [717, 403] on button "Send" at bounding box center [726, 403] width 64 height 28
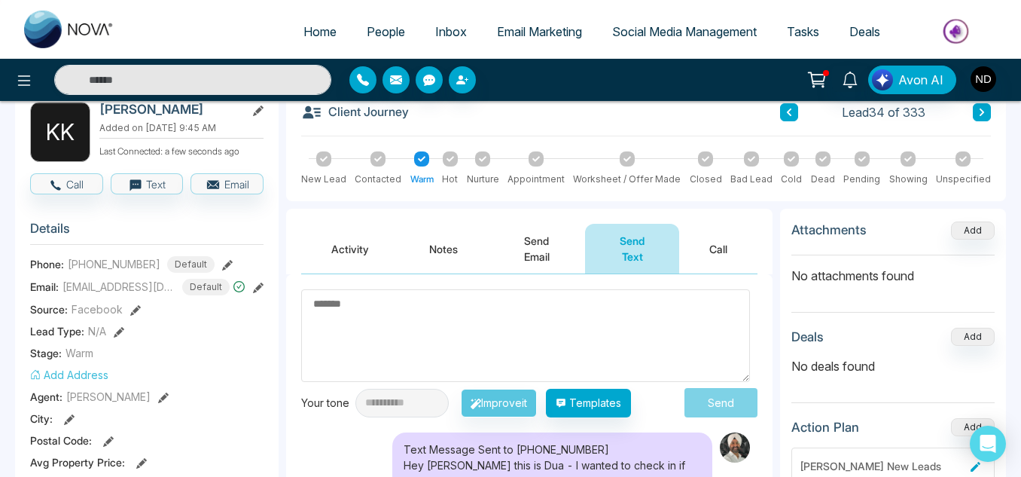
click at [572, 322] on textarea at bounding box center [525, 335] width 449 height 93
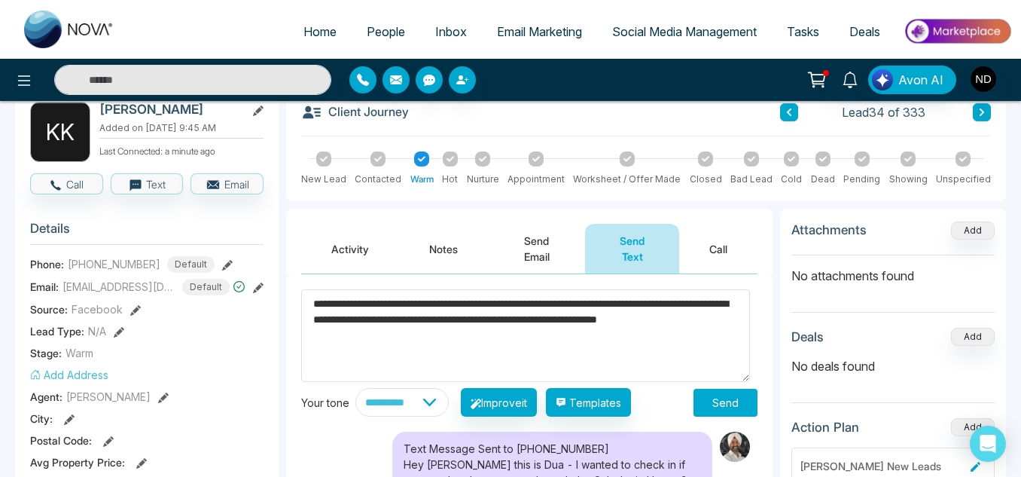
type textarea "**********"
click at [446, 392] on select "**********" at bounding box center [401, 402] width 93 height 29
select select "**********"
click at [355, 388] on select "**********" at bounding box center [401, 402] width 93 height 29
click at [508, 411] on button "Improve it" at bounding box center [499, 402] width 76 height 29
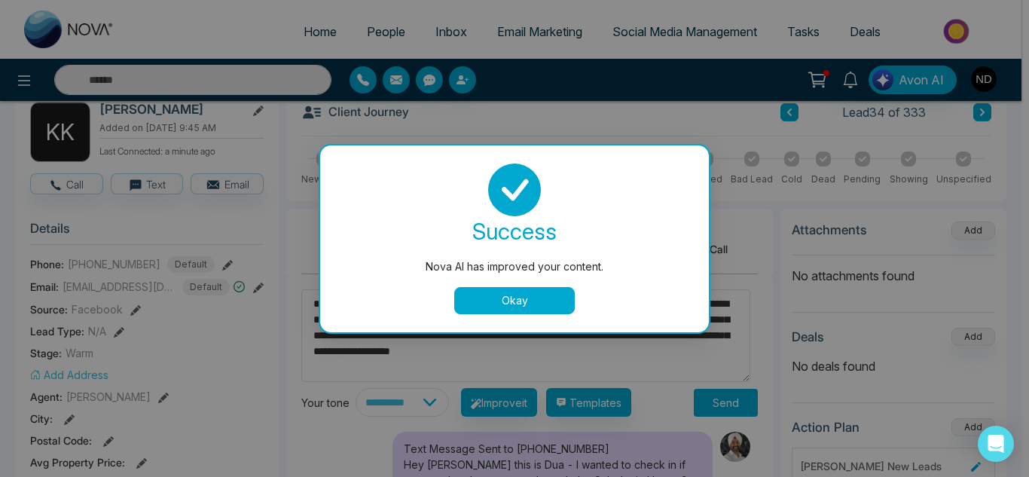
click at [483, 295] on button "Okay" at bounding box center [514, 300] width 120 height 27
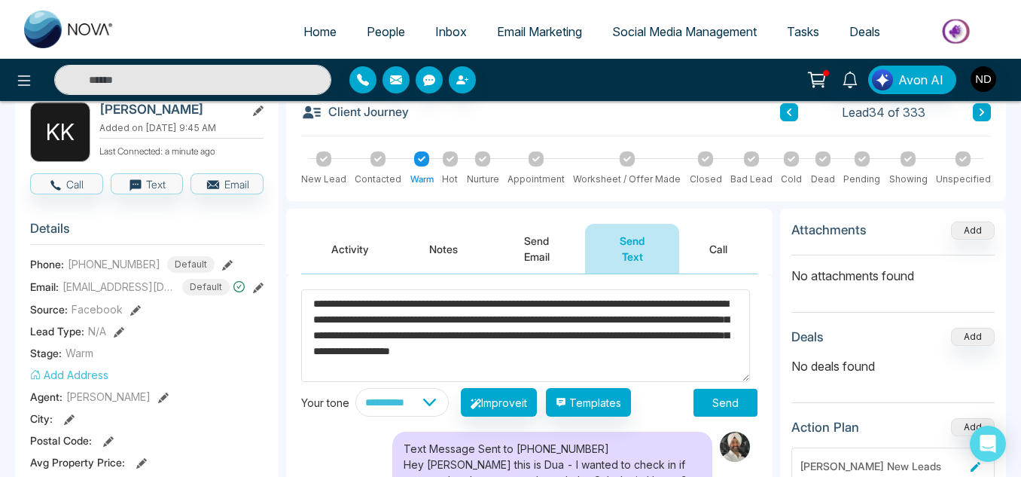
click at [453, 301] on textarea "**********" at bounding box center [525, 335] width 449 height 93
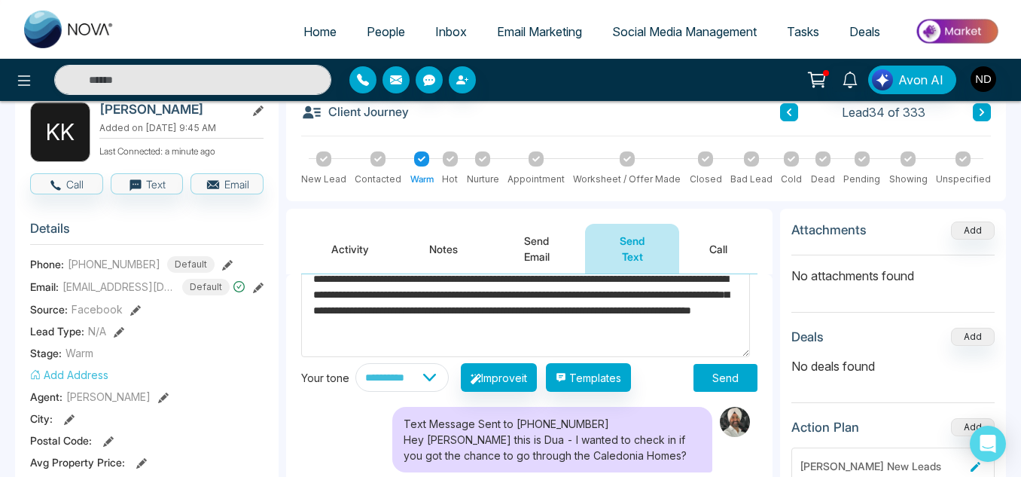
scroll to position [26, 0]
type textarea "**********"
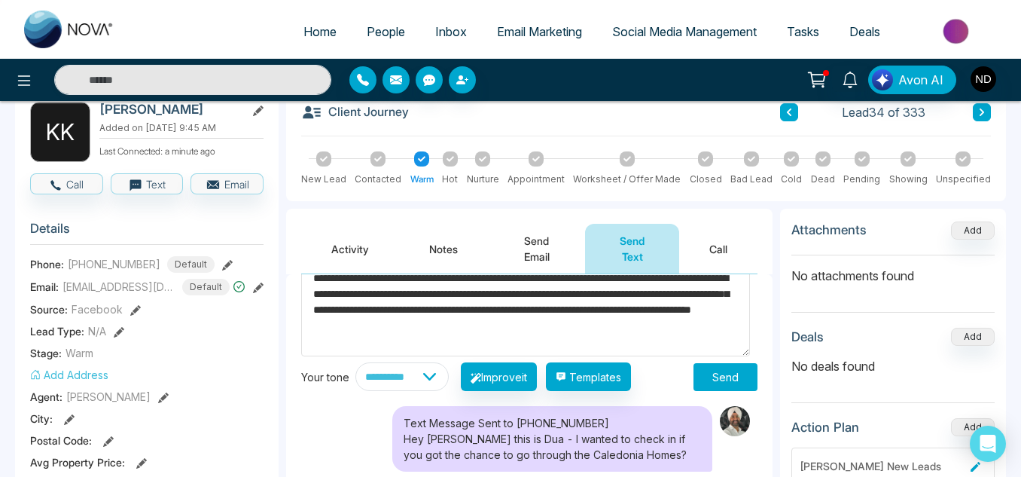
click at [713, 375] on button "Send" at bounding box center [726, 377] width 64 height 28
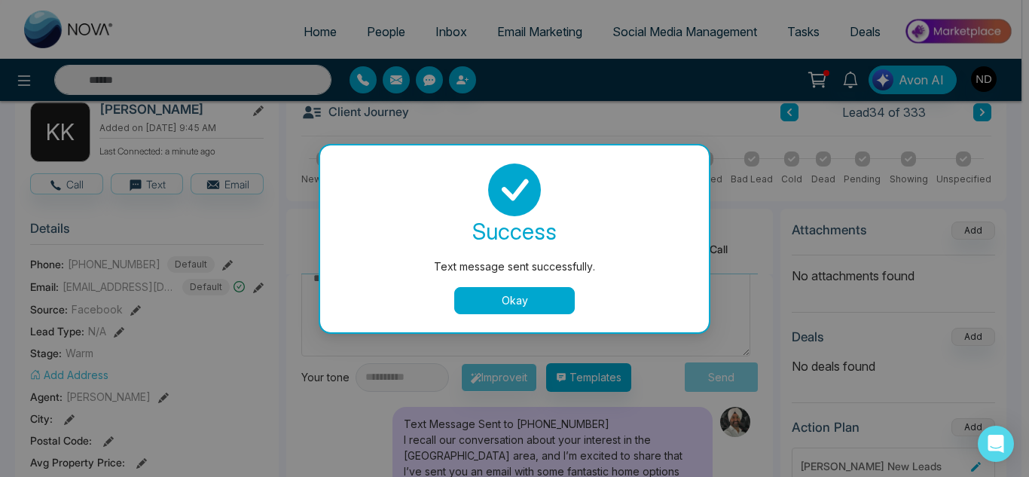
click at [531, 300] on button "Okay" at bounding box center [514, 300] width 120 height 27
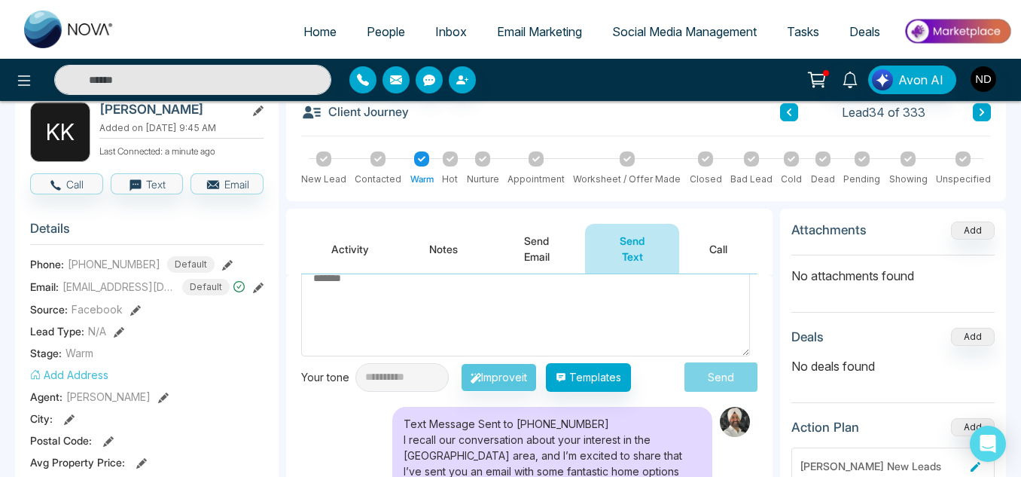
scroll to position [0, 0]
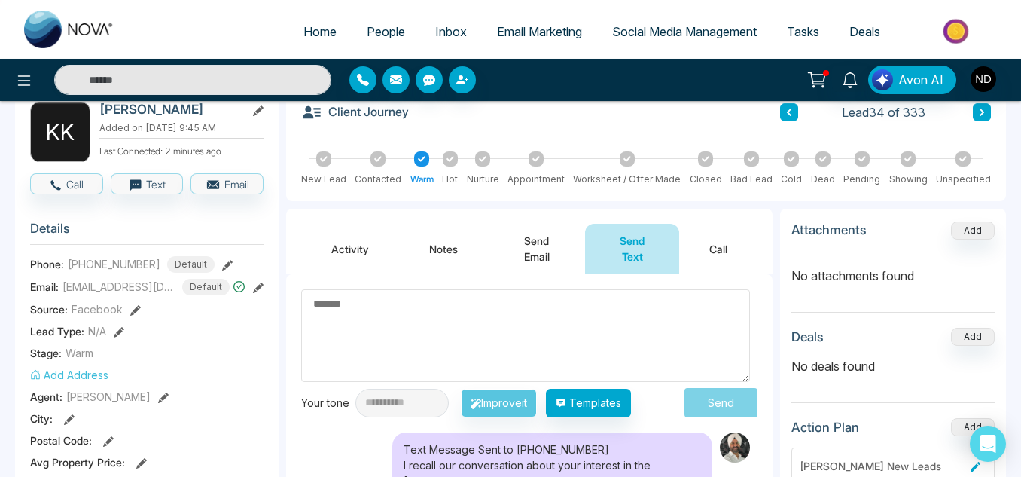
click at [976, 117] on button at bounding box center [982, 112] width 18 height 18
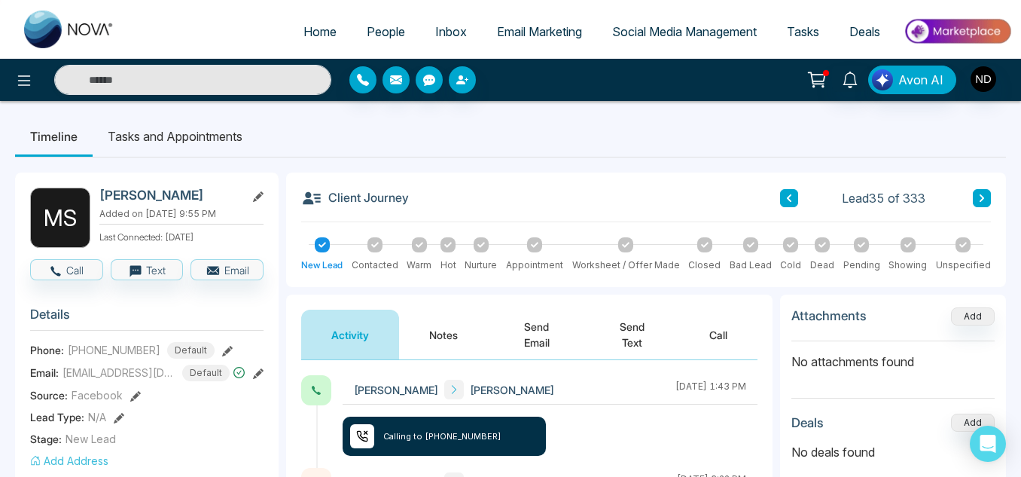
click at [436, 327] on button "Notes" at bounding box center [443, 334] width 89 height 50
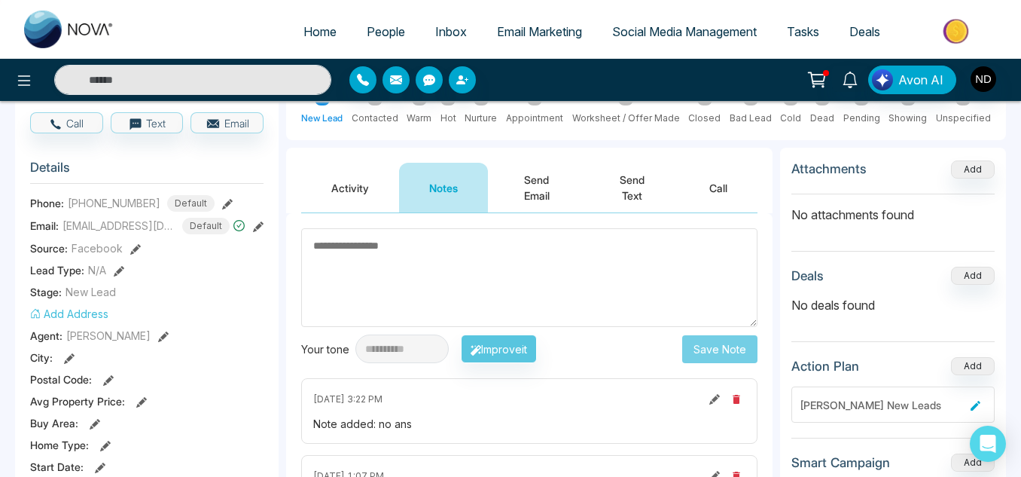
scroll to position [146, 0]
click at [355, 201] on button "Activity" at bounding box center [350, 188] width 98 height 50
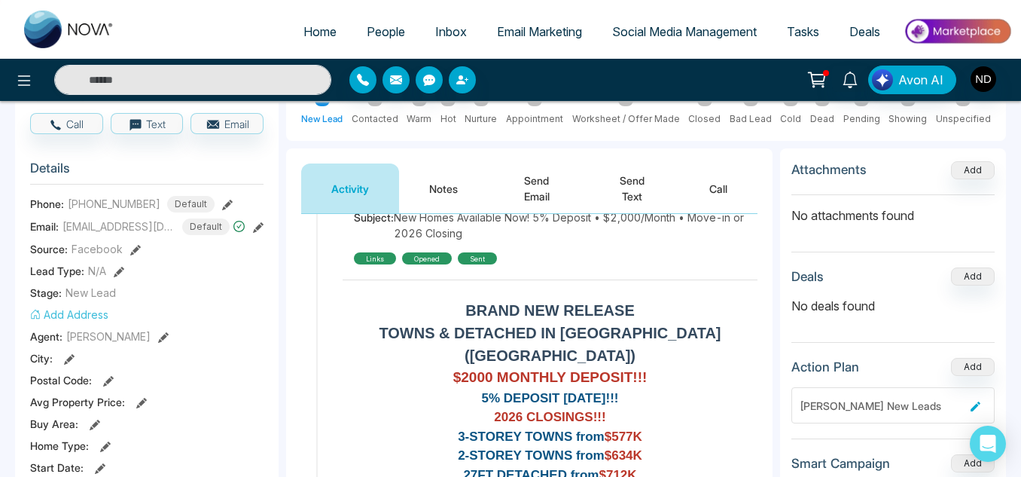
scroll to position [343, 0]
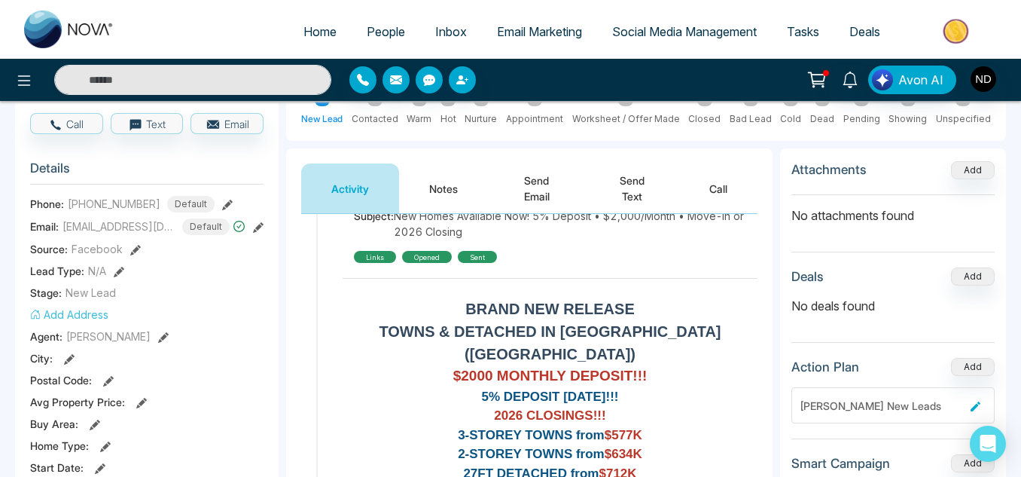
click at [452, 187] on button "Notes" at bounding box center [443, 188] width 89 height 50
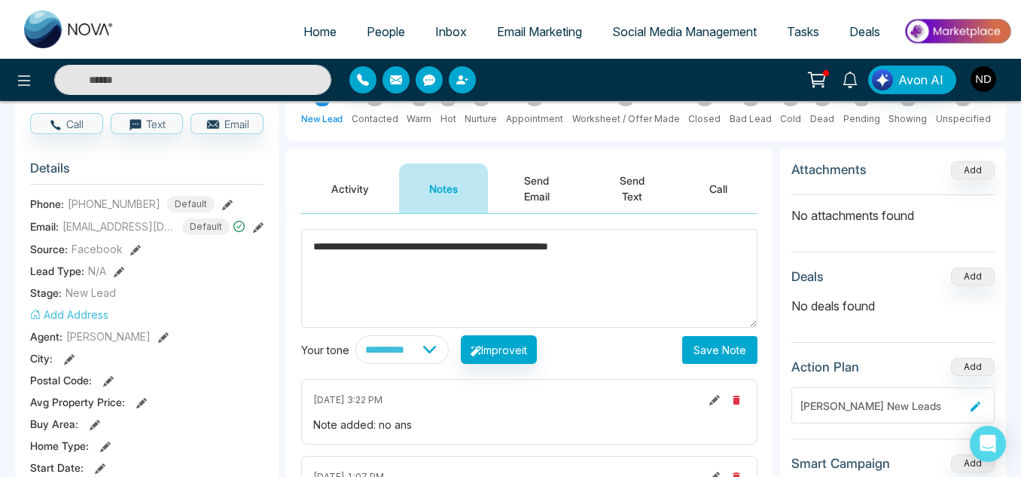
type textarea "**********"
click at [714, 360] on button "Save Note" at bounding box center [719, 350] width 75 height 28
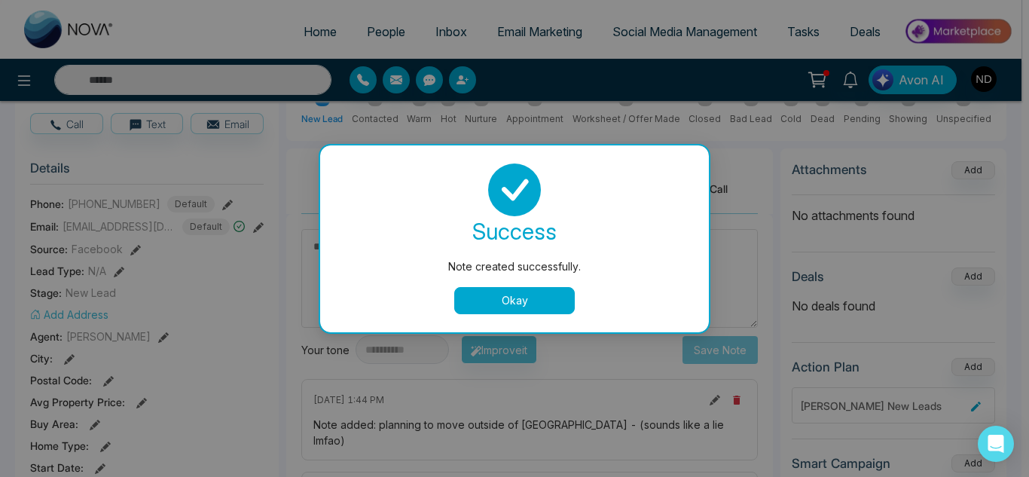
click at [512, 298] on button "Okay" at bounding box center [514, 300] width 120 height 27
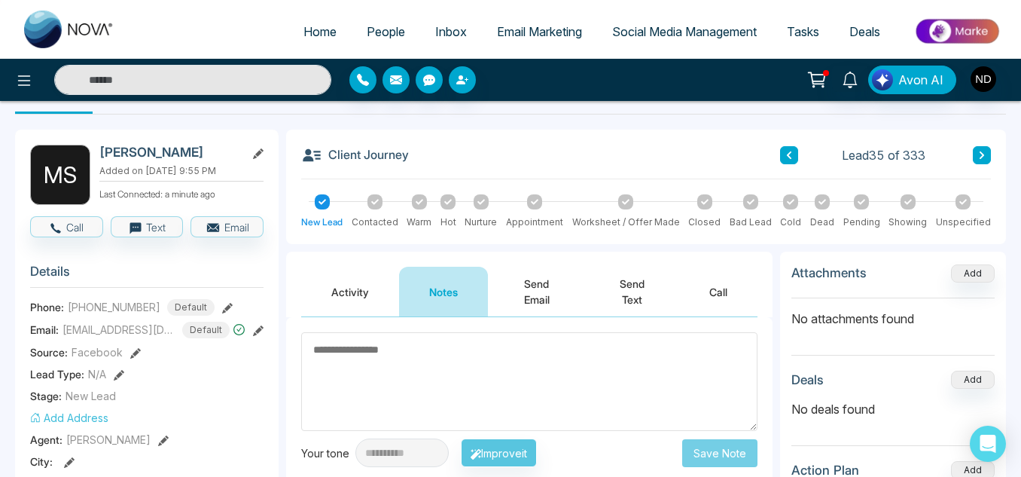
scroll to position [42, 0]
click at [788, 203] on div at bounding box center [790, 202] width 15 height 15
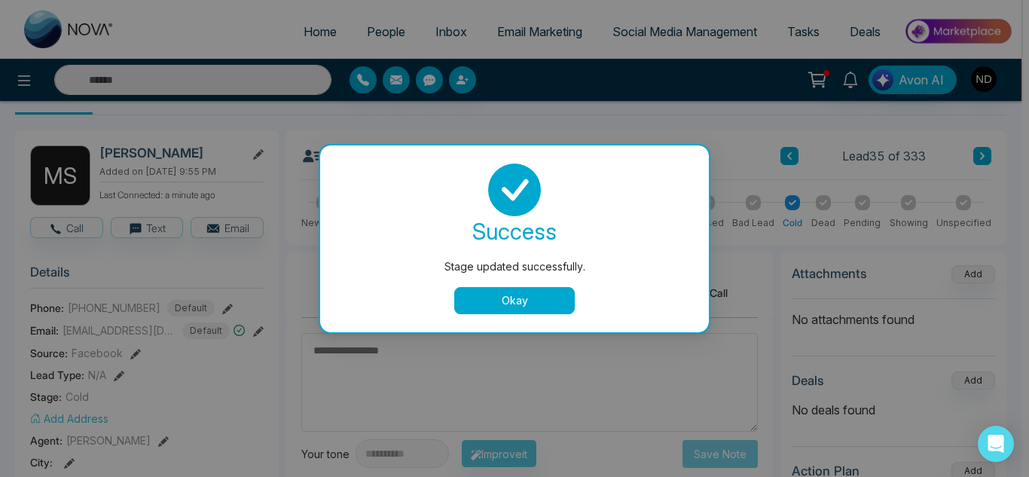
click at [512, 299] on button "Okay" at bounding box center [514, 300] width 120 height 27
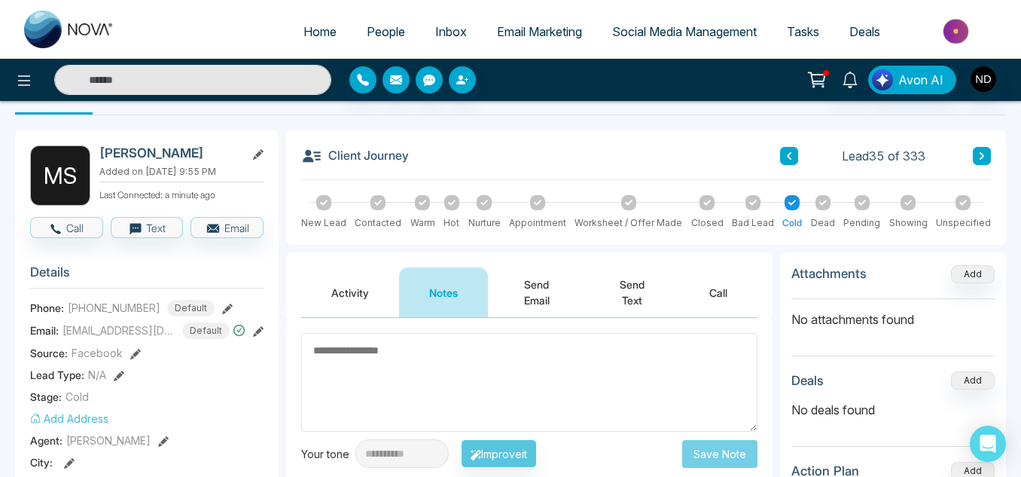
click at [982, 151] on button at bounding box center [982, 156] width 18 height 18
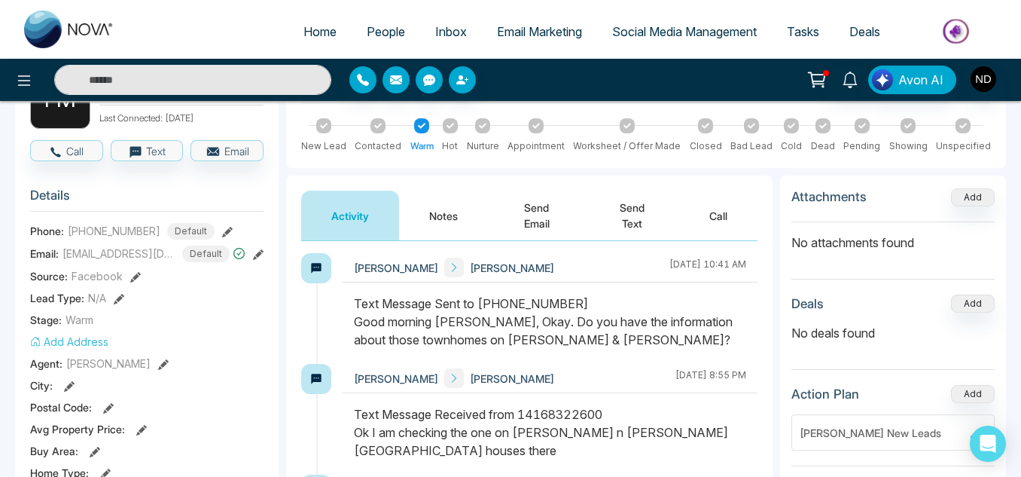
scroll to position [2, 0]
drag, startPoint x: 476, startPoint y: 342, endPoint x: 562, endPoint y: 336, distance: 86.1
click at [563, 336] on div "Text Message Sent to [PHONE_NUMBER] Good morning [PERSON_NAME], Okay. Do you ha…" at bounding box center [550, 322] width 392 height 54
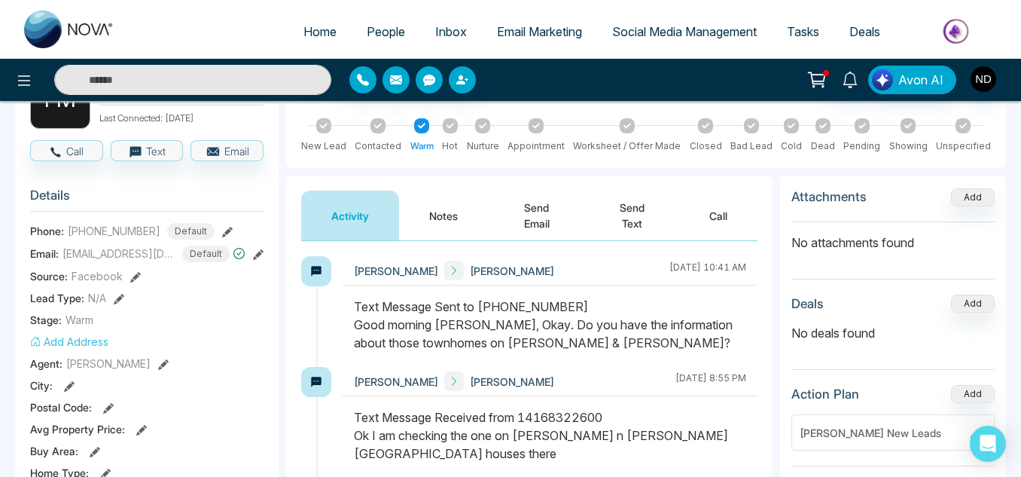
scroll to position [0, 0]
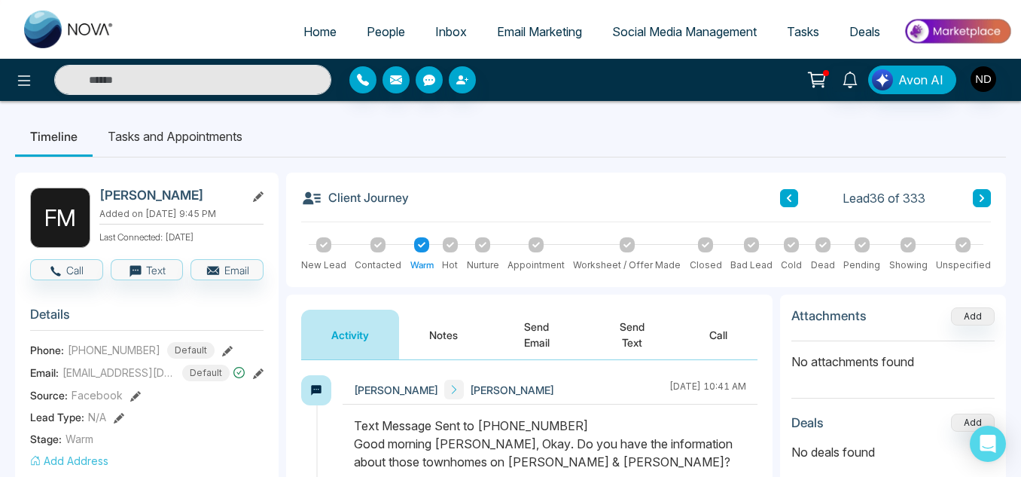
click at [974, 201] on button at bounding box center [982, 198] width 18 height 18
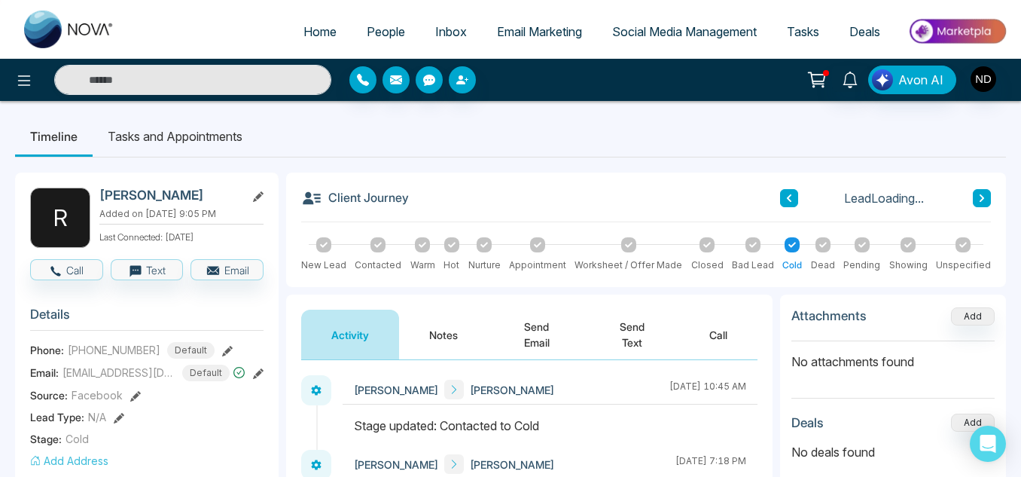
click at [787, 197] on icon at bounding box center [789, 198] width 8 height 9
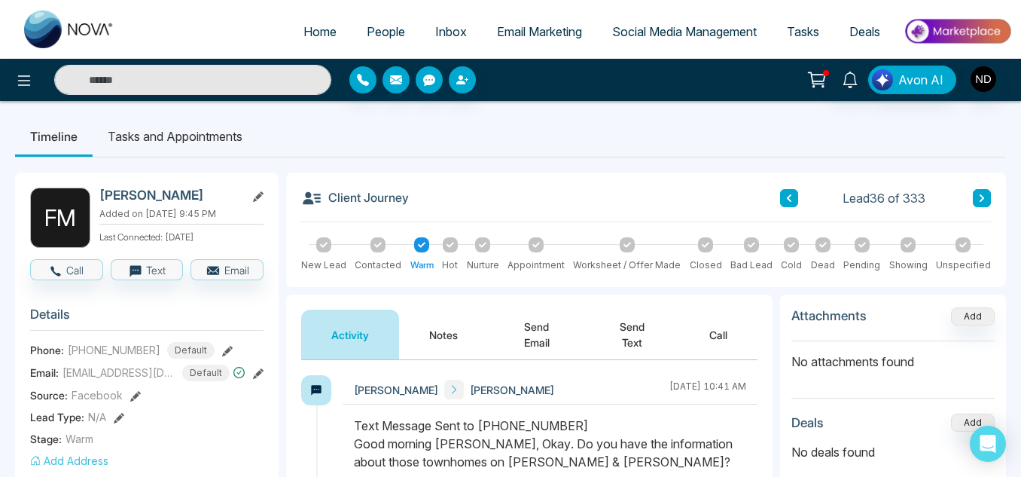
scroll to position [23, 0]
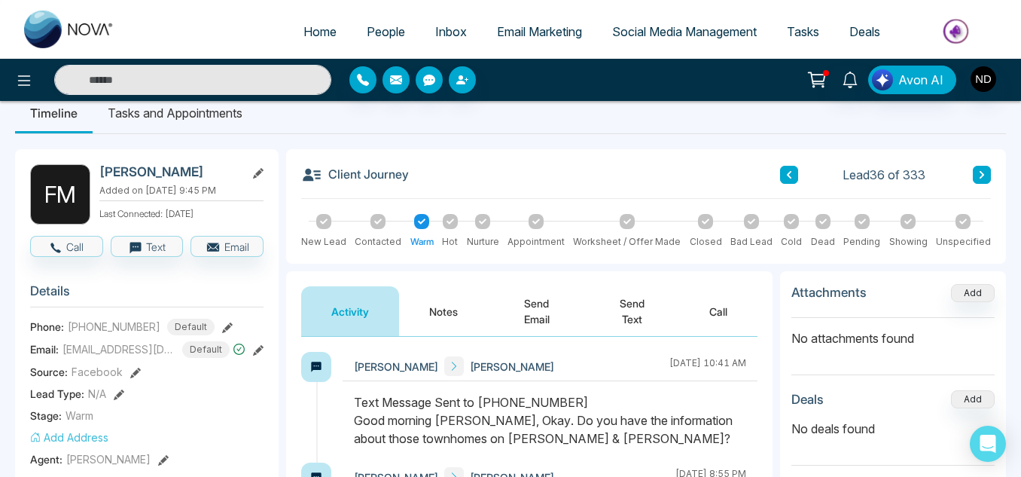
click at [620, 305] on button "Send Text" at bounding box center [632, 311] width 94 height 50
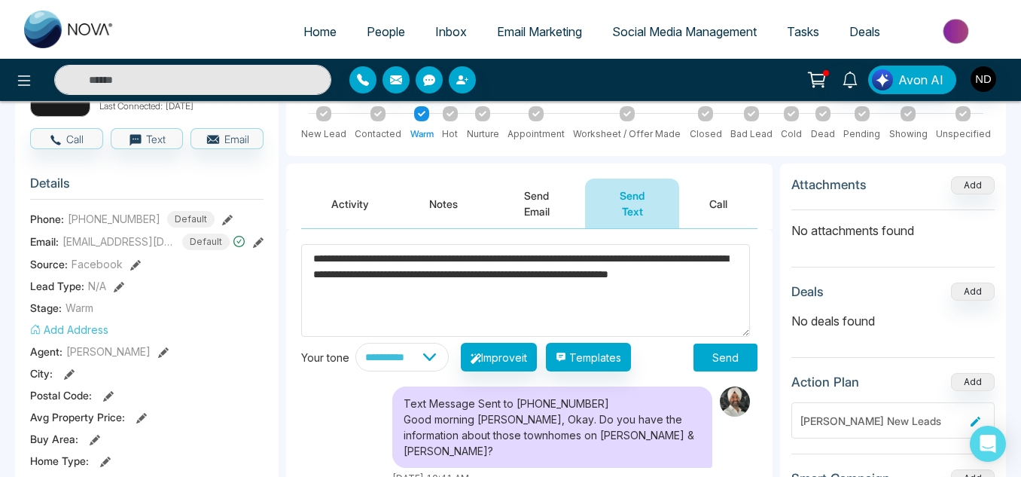
type textarea "**********"
click at [449, 348] on select "**********" at bounding box center [401, 357] width 93 height 29
select select "********"
click at [355, 343] on select "**********" at bounding box center [401, 357] width 93 height 29
click at [456, 264] on textarea "**********" at bounding box center [525, 290] width 449 height 93
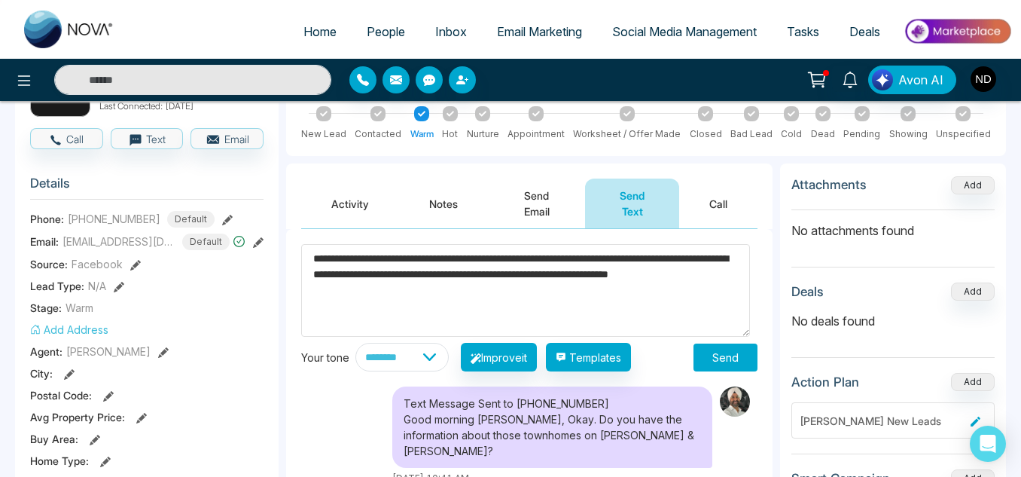
click at [456, 264] on textarea "**********" at bounding box center [525, 290] width 449 height 93
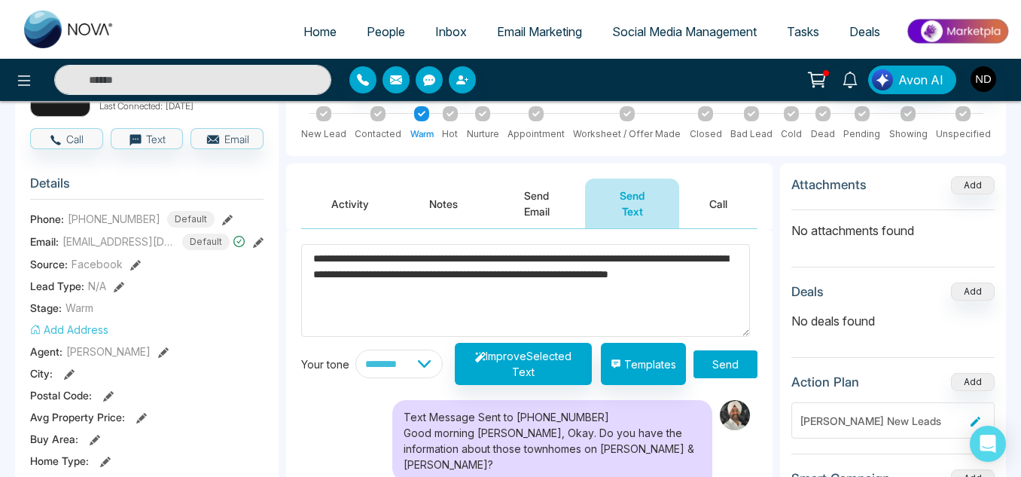
click at [456, 264] on textarea "**********" at bounding box center [525, 290] width 449 height 93
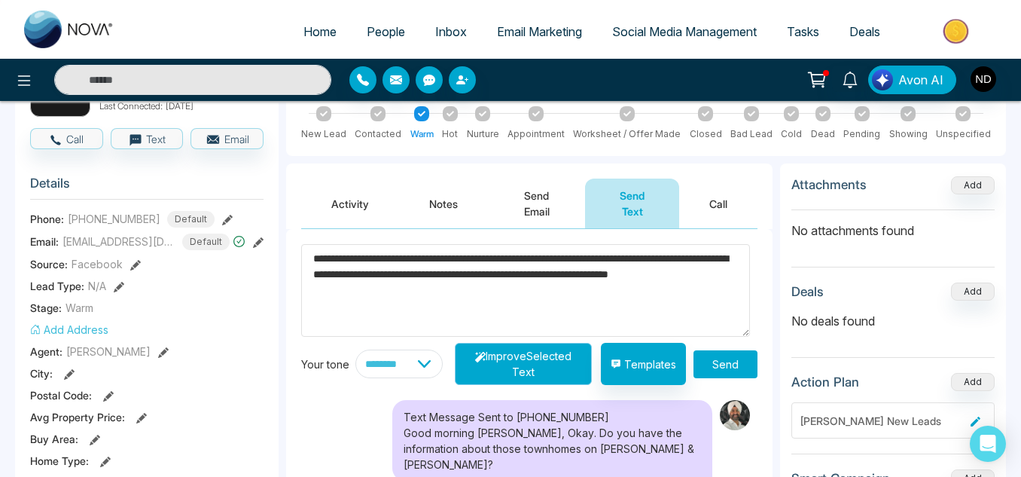
click at [483, 352] on button "Improve Selected Text" at bounding box center [523, 364] width 137 height 42
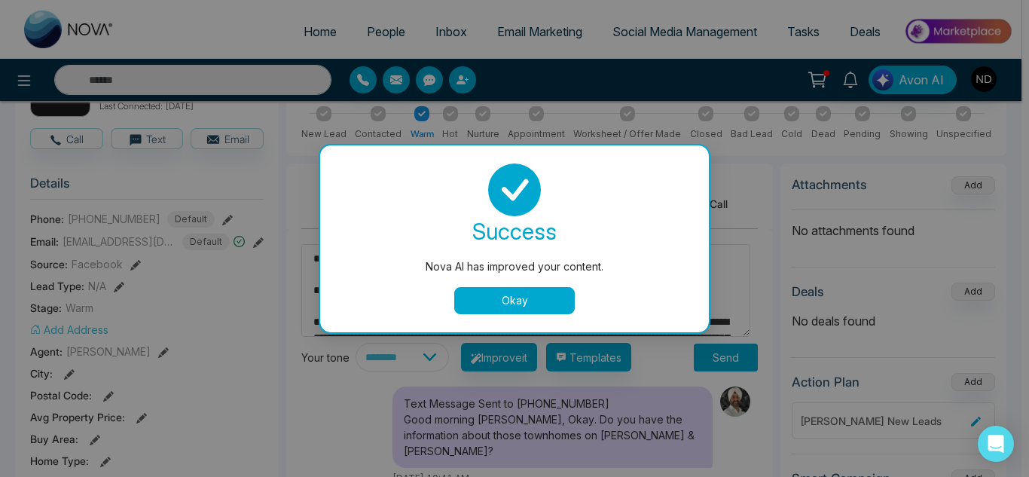
click at [471, 314] on div "success Nova AI has improved your content. Okay" at bounding box center [514, 238] width 389 height 187
click at [465, 304] on button "Okay" at bounding box center [514, 300] width 120 height 27
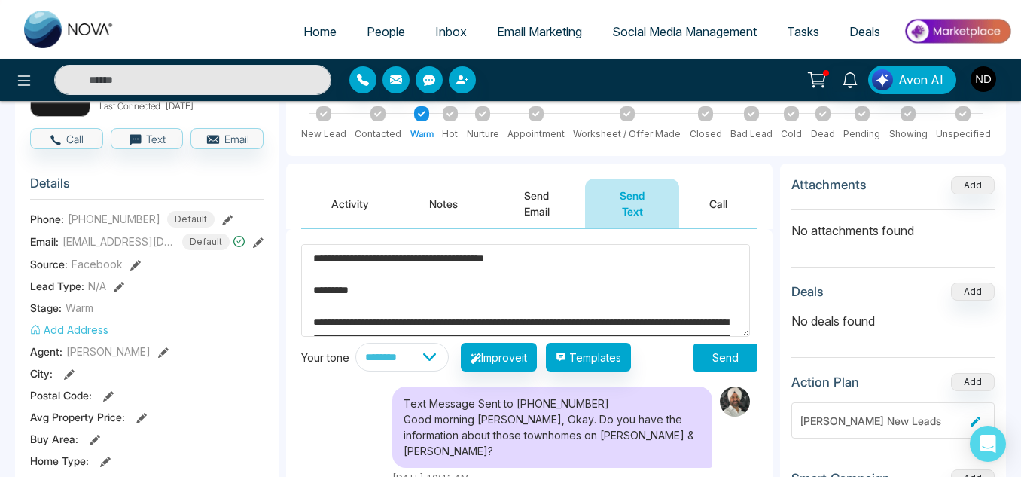
click at [356, 261] on textarea "**********" at bounding box center [525, 290] width 449 height 93
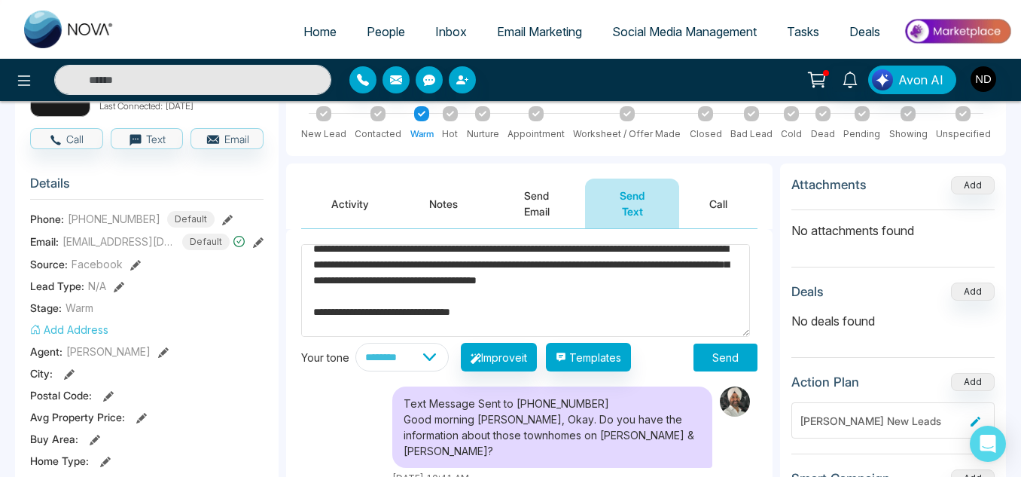
scroll to position [127, 0]
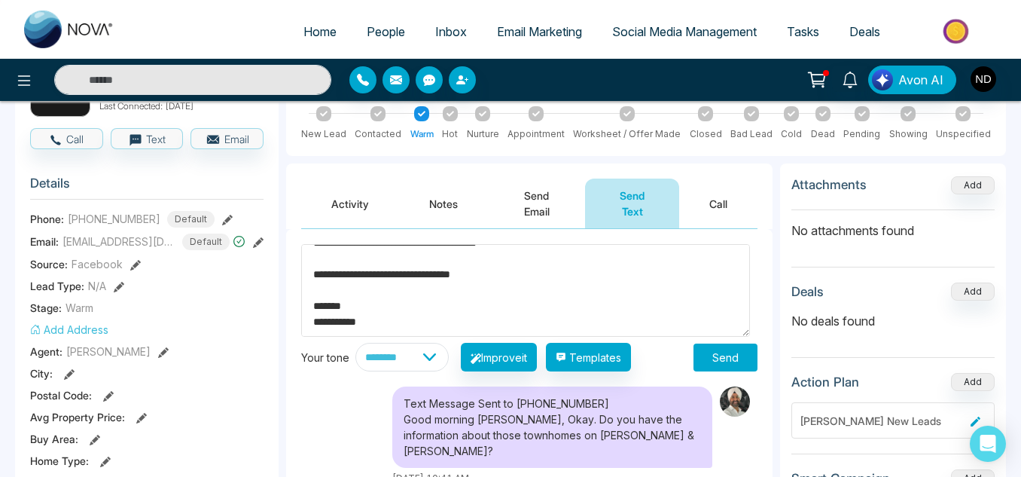
click at [377, 330] on textarea "**********" at bounding box center [525, 290] width 449 height 93
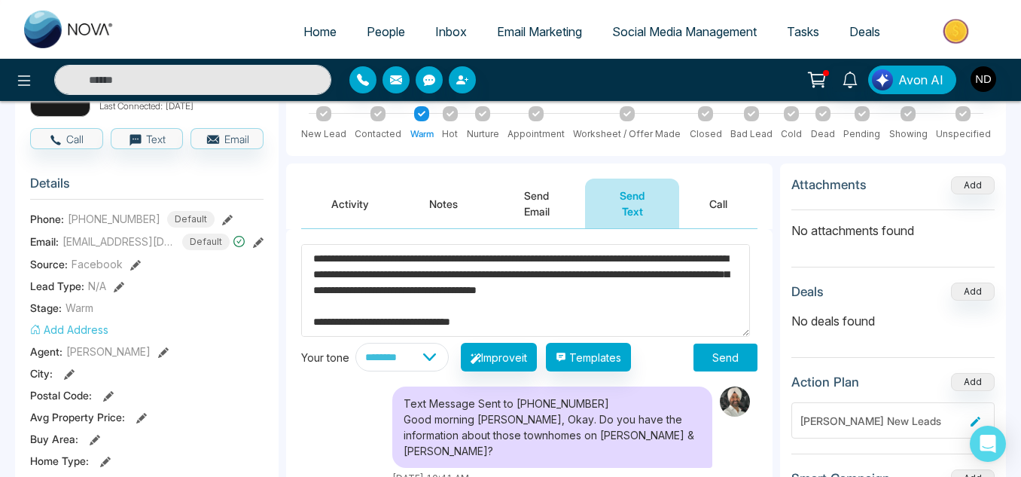
scroll to position [0, 0]
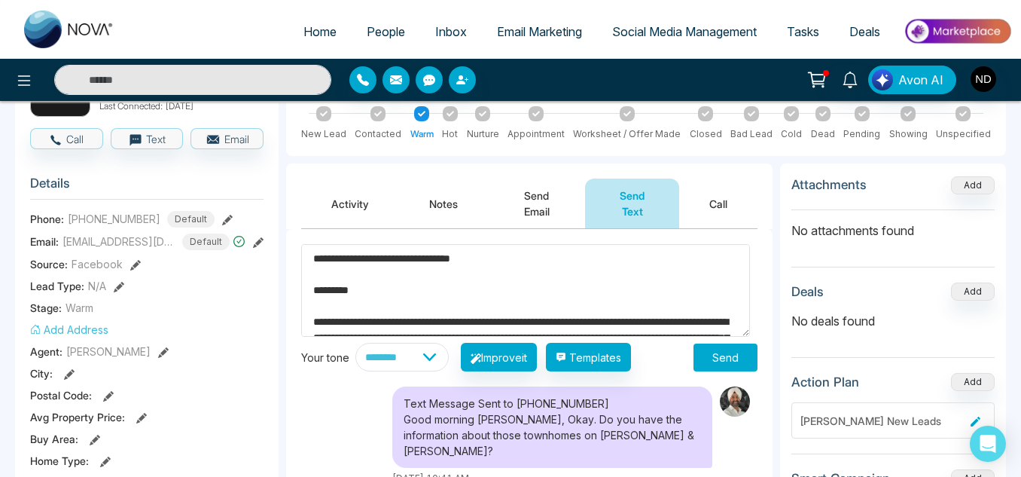
click at [319, 322] on textarea "**********" at bounding box center [525, 290] width 449 height 93
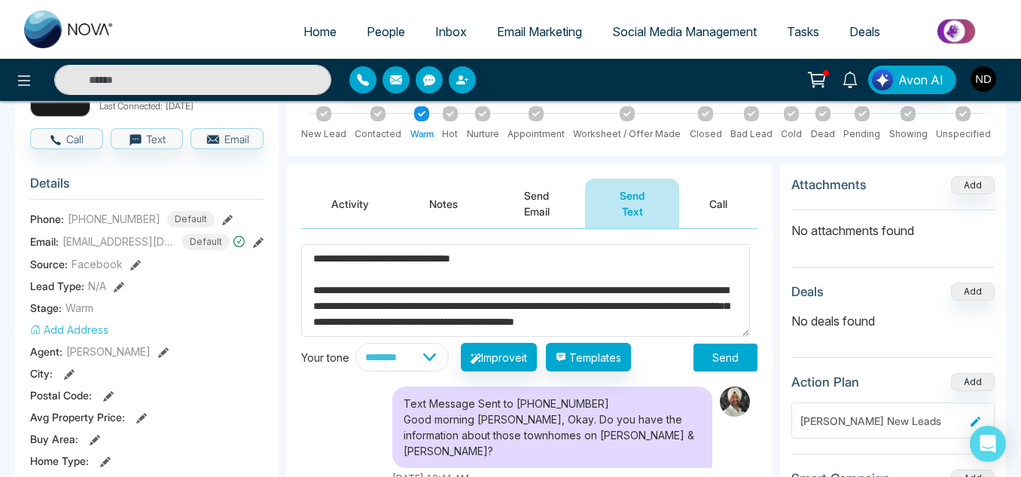
click at [310, 291] on textarea "**********" at bounding box center [525, 290] width 449 height 93
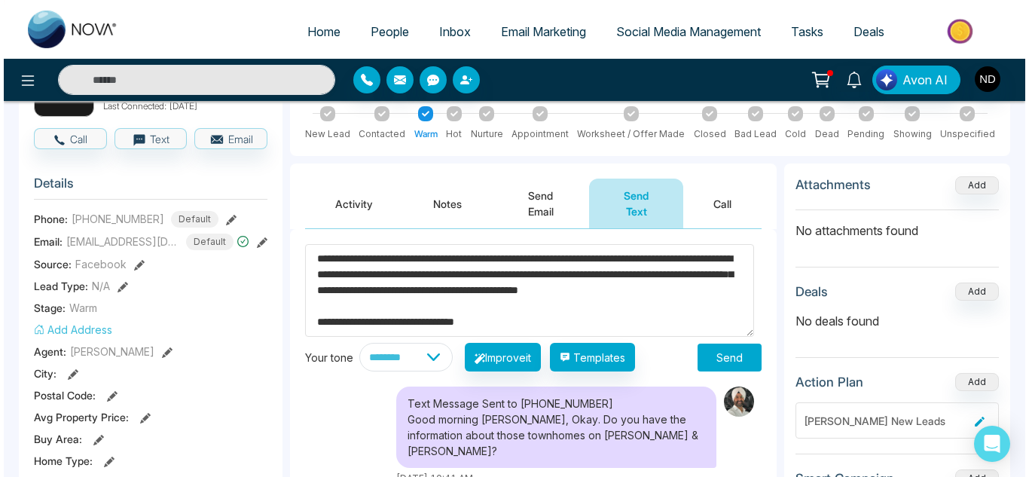
scroll to position [16, 0]
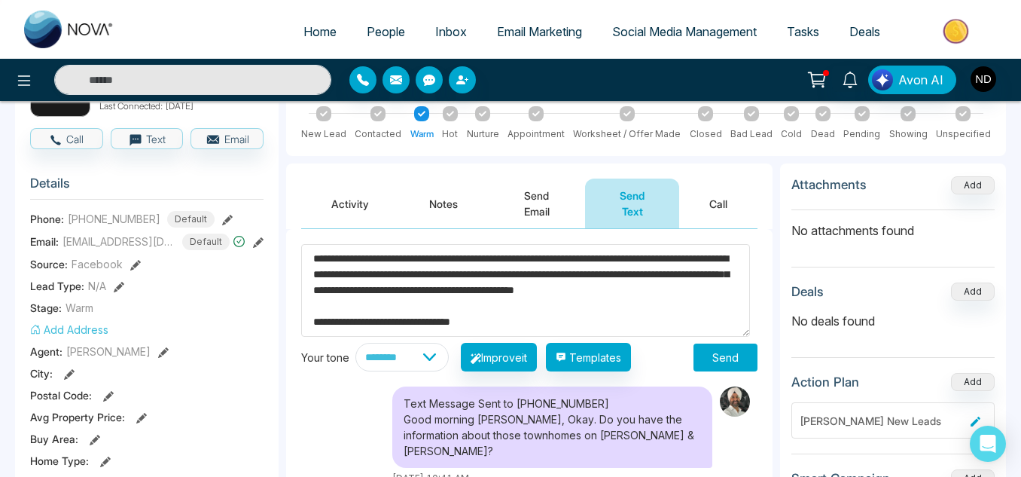
type textarea "**********"
click at [724, 343] on button "Send" at bounding box center [726, 357] width 64 height 28
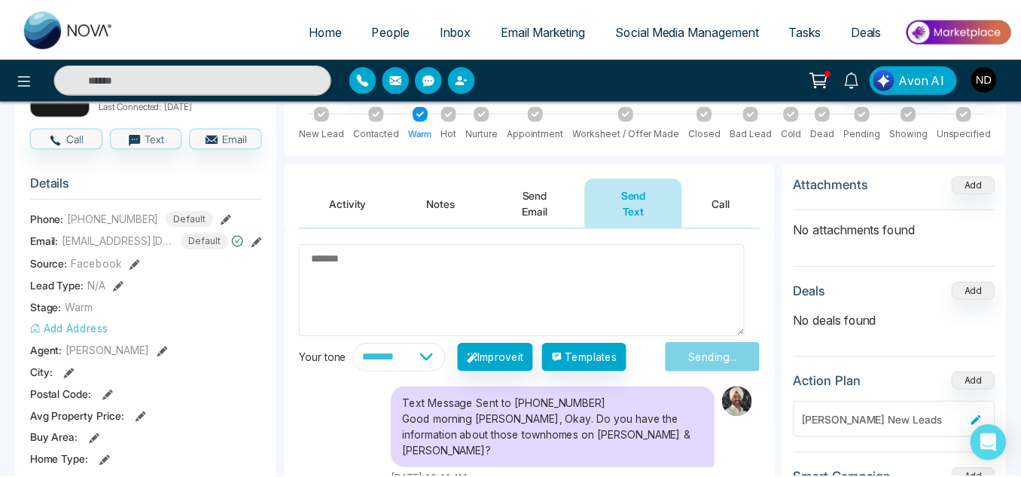
scroll to position [0, 0]
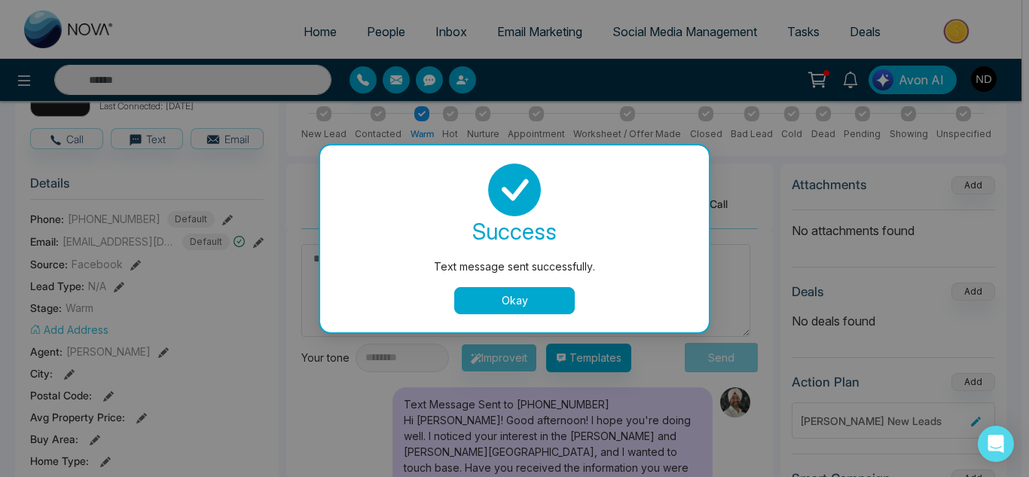
click at [548, 291] on button "Okay" at bounding box center [514, 300] width 120 height 27
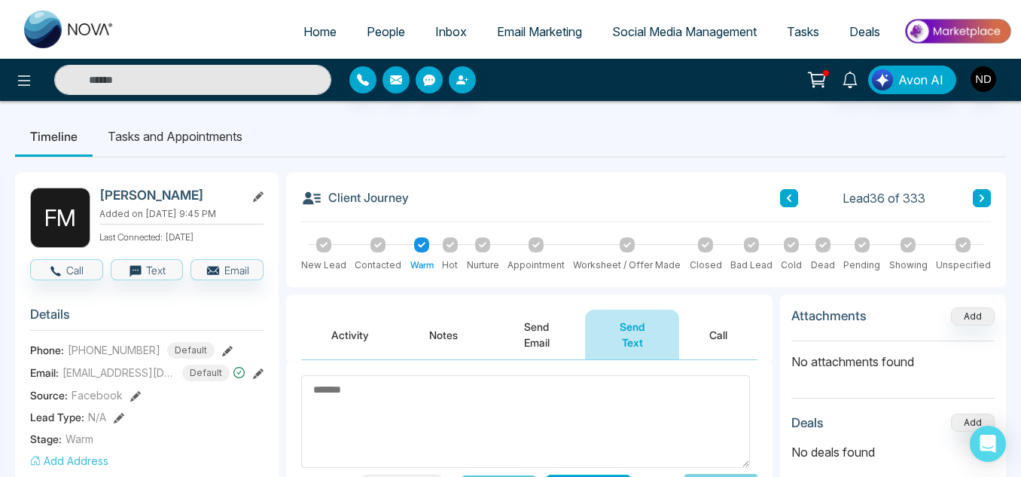
click at [983, 196] on icon at bounding box center [982, 198] width 8 height 9
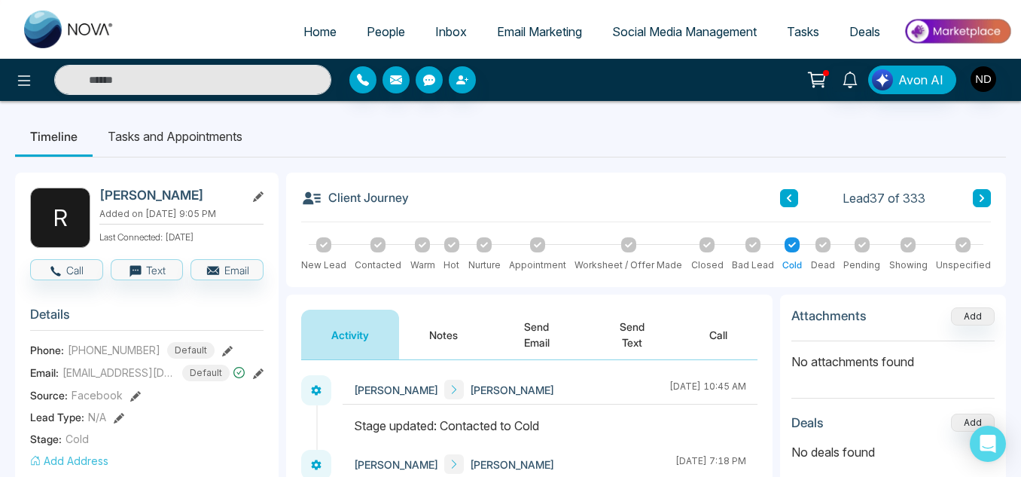
click at [982, 190] on button at bounding box center [982, 198] width 18 height 18
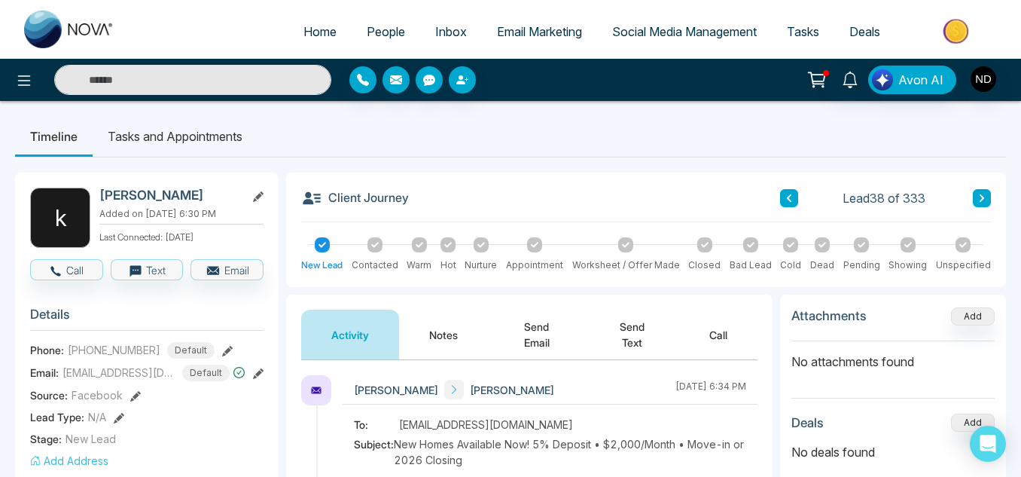
click at [992, 197] on div "Client Journey Lead 38 of 333 New Lead Contacted Warm Hot Nurture Appointment W…" at bounding box center [646, 229] width 720 height 114
click at [983, 198] on icon at bounding box center [982, 198] width 5 height 8
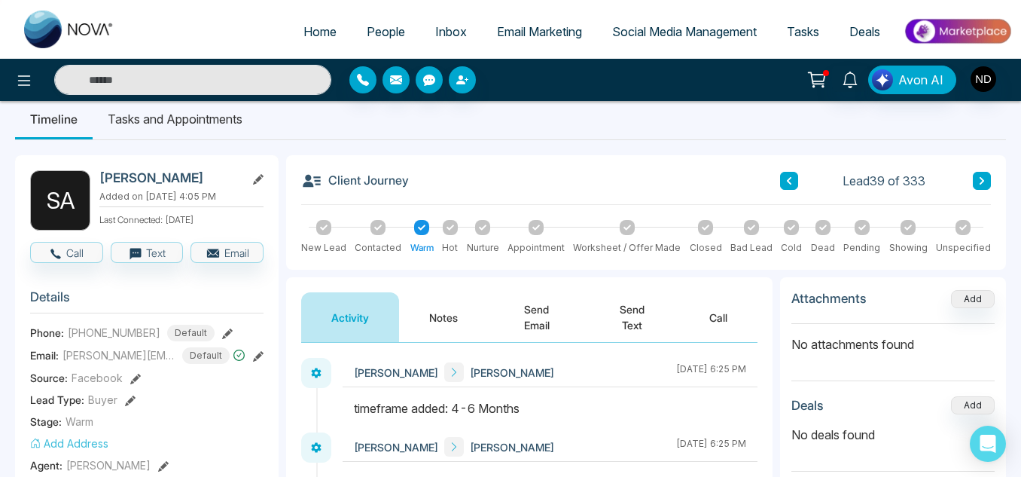
scroll to position [17, 0]
click at [983, 184] on icon at bounding box center [982, 181] width 8 height 9
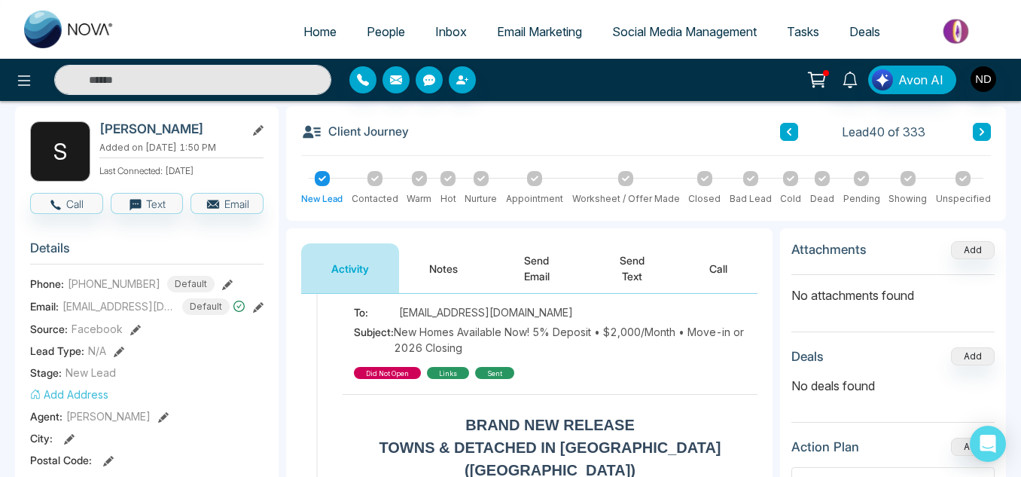
scroll to position [205, 0]
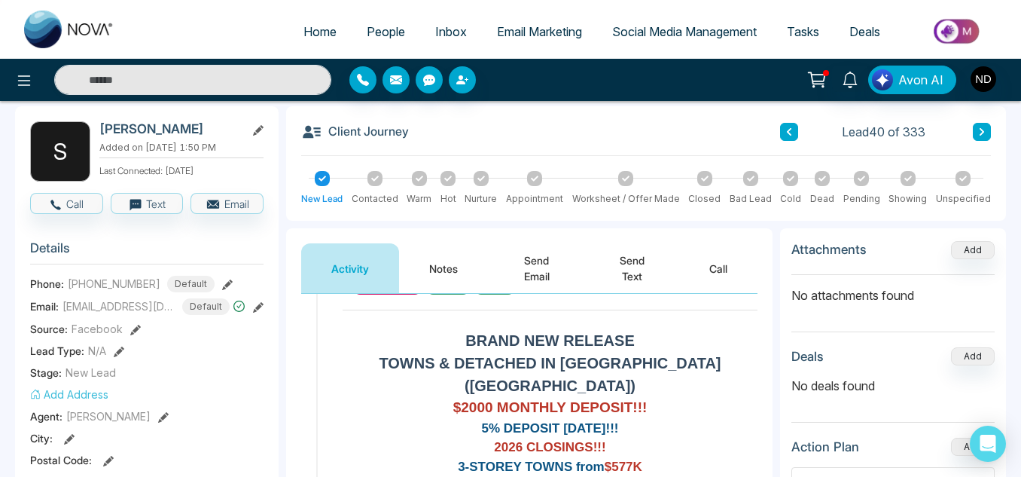
click at [432, 266] on button "Notes" at bounding box center [443, 268] width 89 height 50
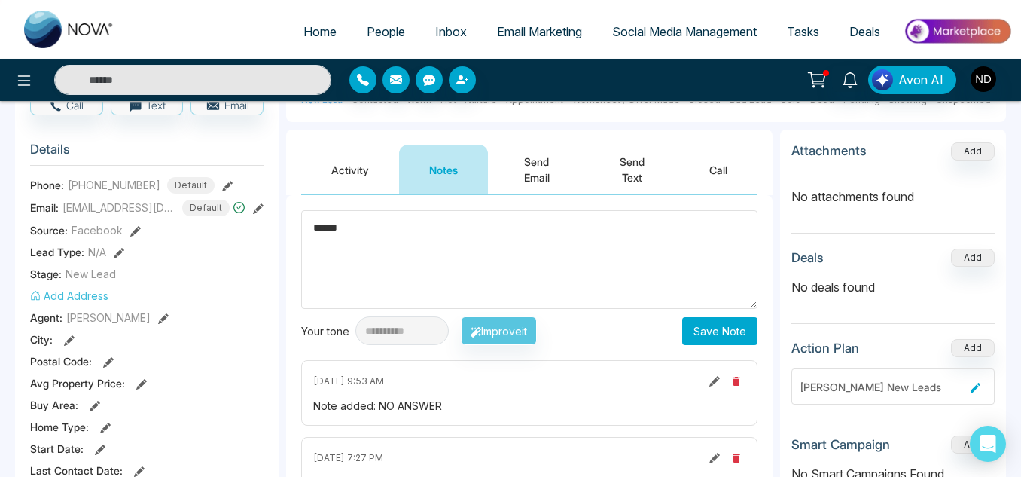
scroll to position [167, 0]
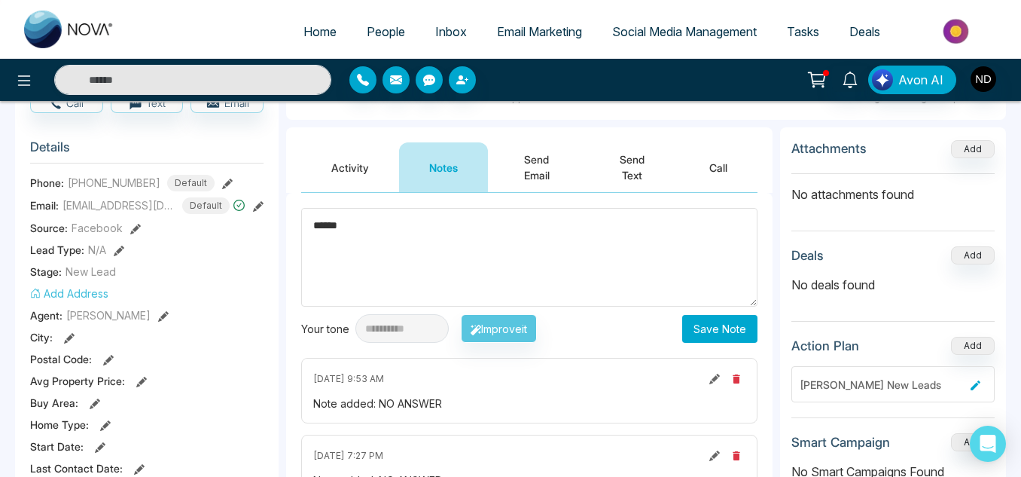
type textarea "******"
click at [707, 331] on button "Save Note" at bounding box center [719, 329] width 75 height 28
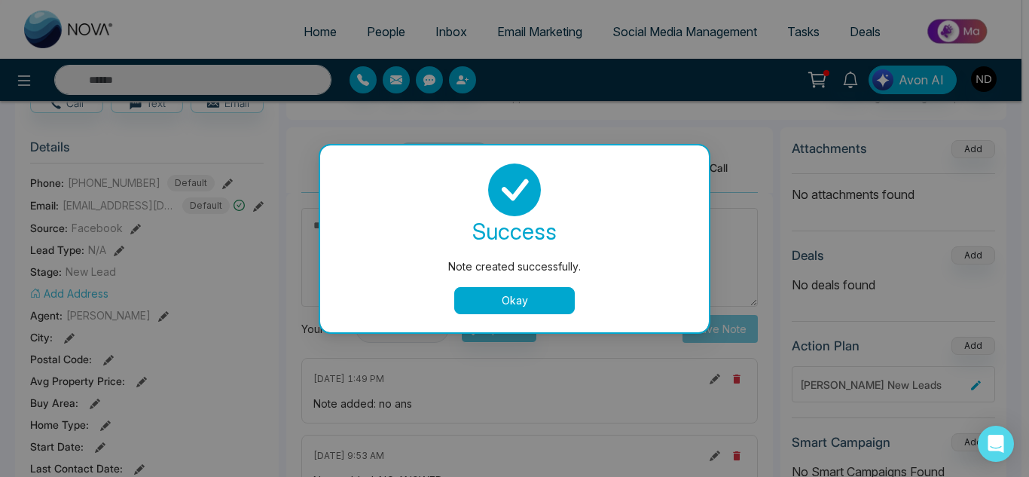
click at [544, 308] on button "Okay" at bounding box center [514, 300] width 120 height 27
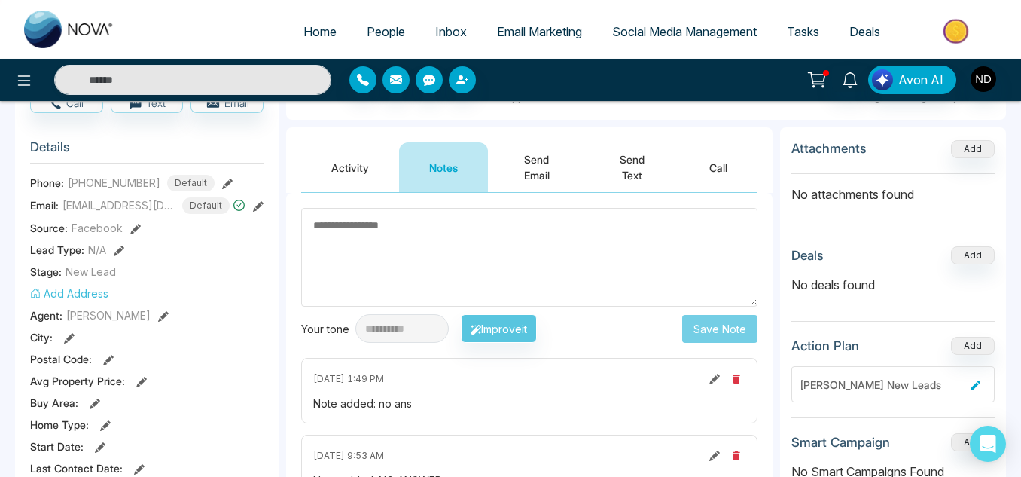
scroll to position [0, 0]
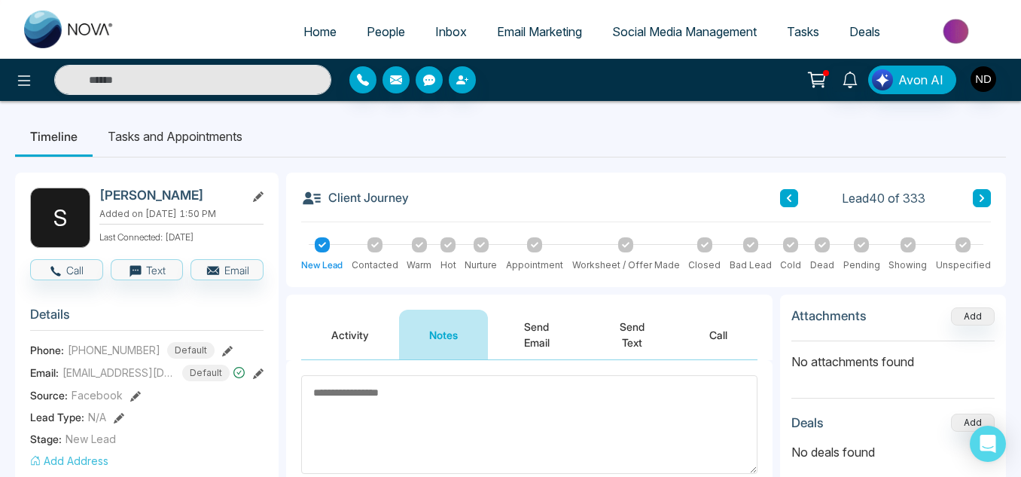
click at [986, 198] on button at bounding box center [982, 198] width 18 height 18
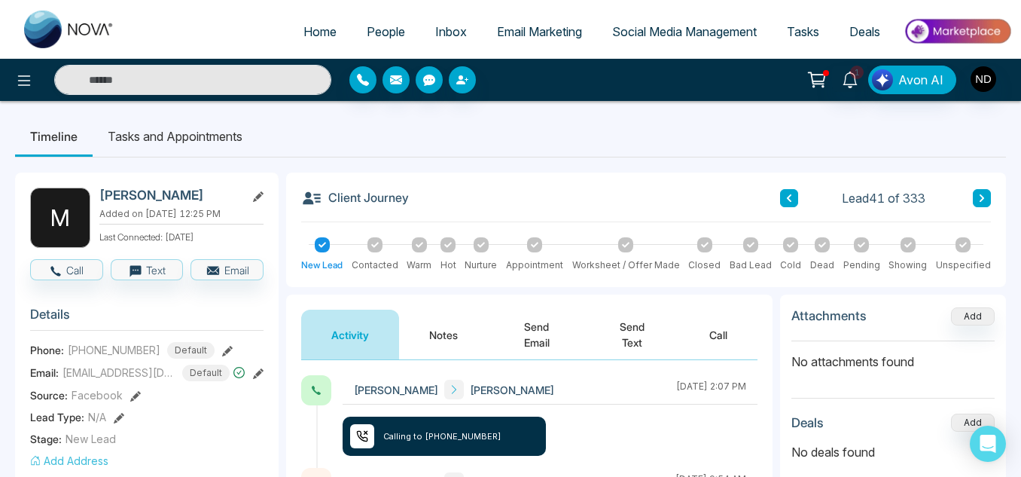
click at [430, 328] on button "Notes" at bounding box center [443, 334] width 89 height 50
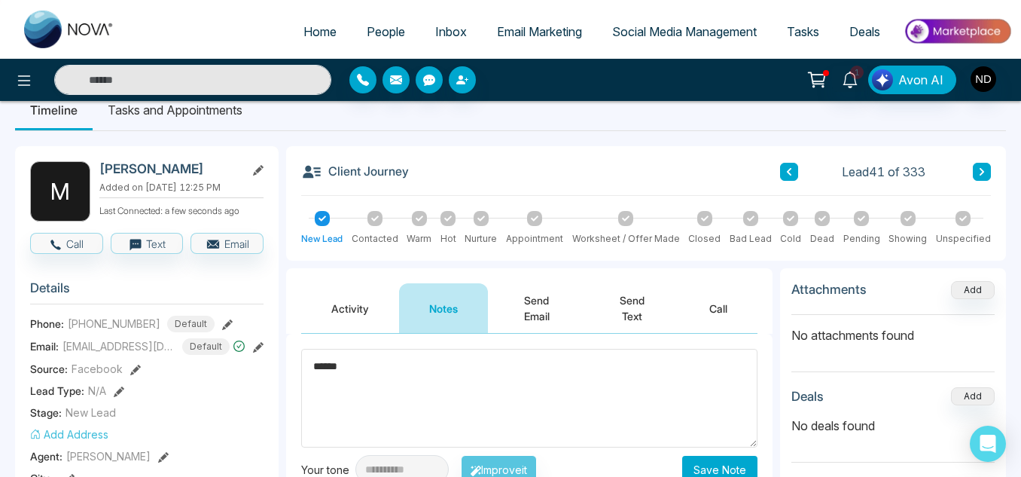
scroll to position [27, 0]
type textarea "******"
click at [723, 460] on button "Save Note" at bounding box center [719, 469] width 75 height 28
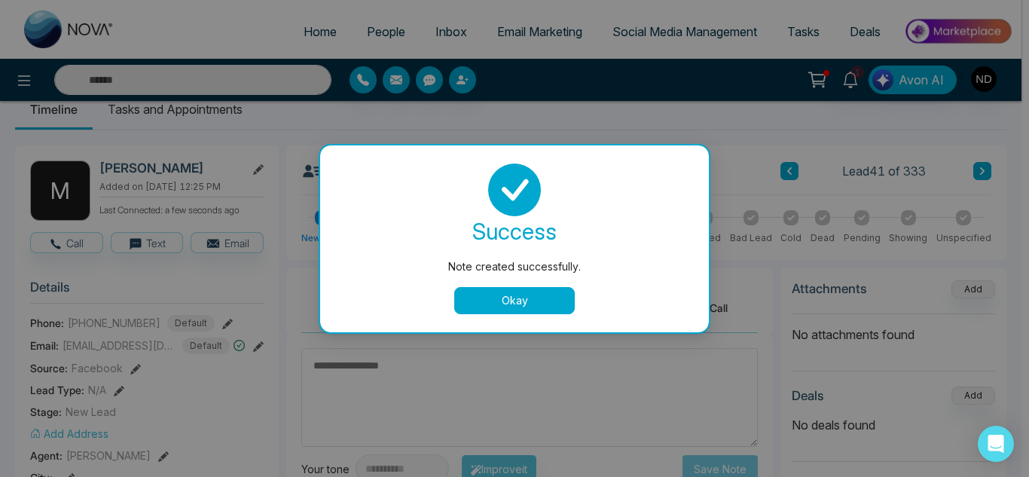
click at [538, 307] on button "Okay" at bounding box center [514, 300] width 120 height 27
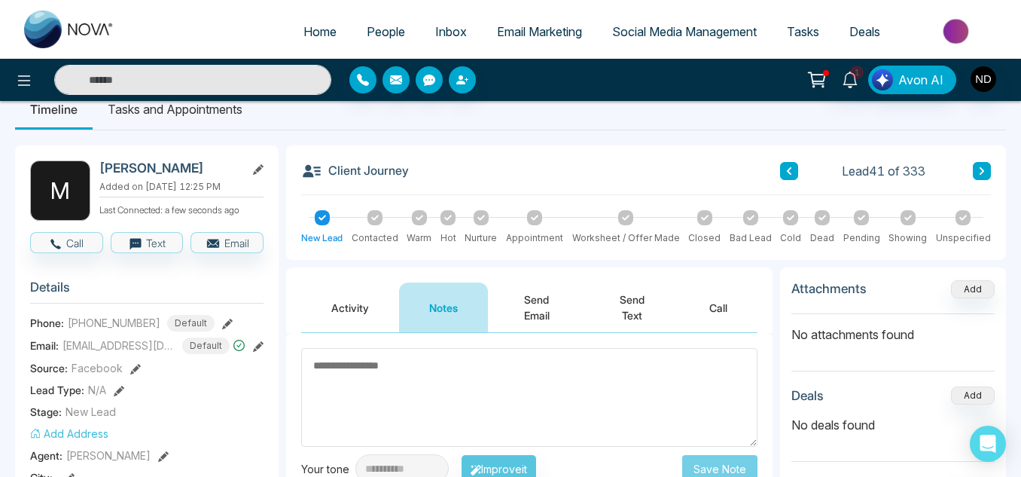
click at [980, 175] on button at bounding box center [982, 171] width 18 height 18
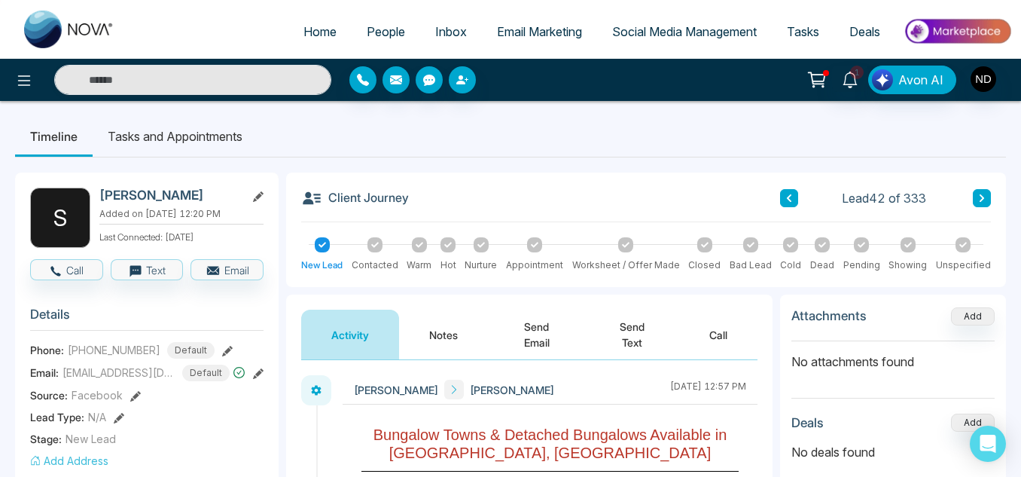
click at [447, 347] on button "Notes" at bounding box center [443, 334] width 89 height 50
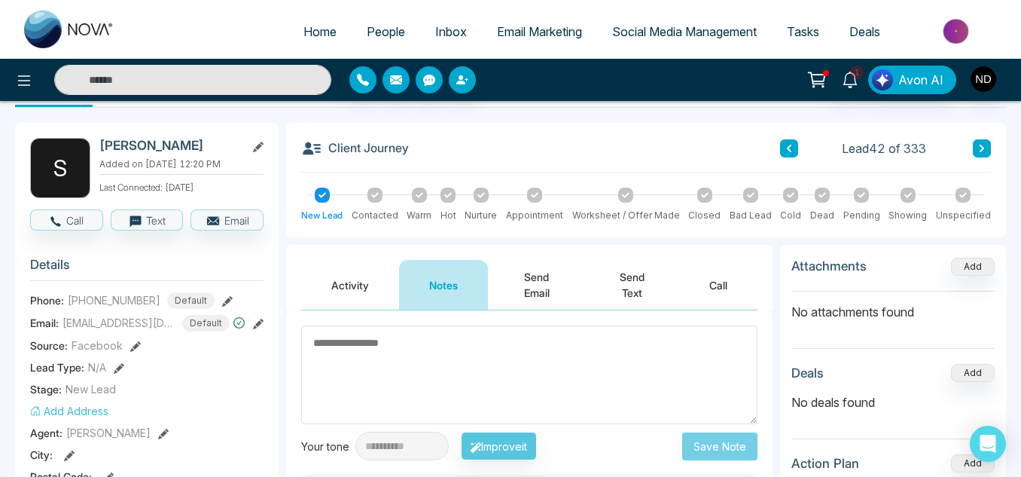
scroll to position [47, 0]
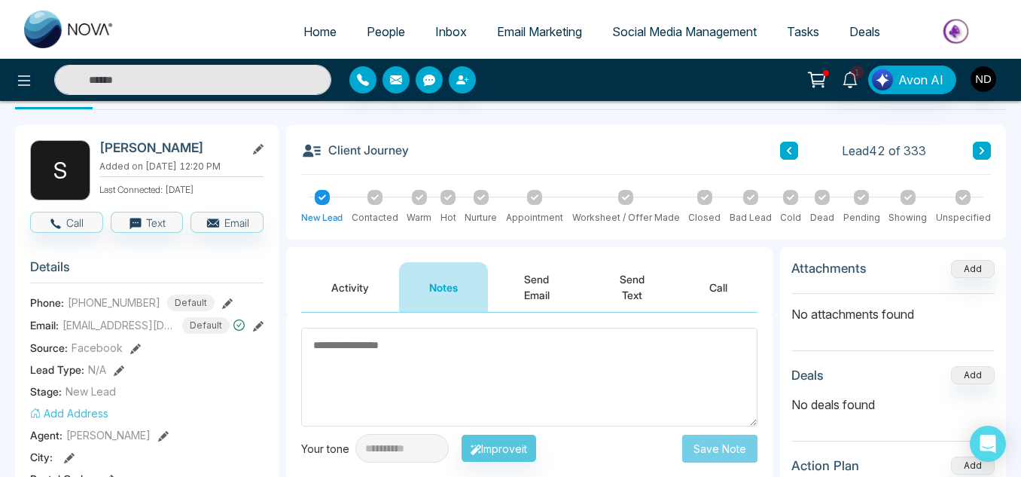
click at [352, 283] on button "Activity" at bounding box center [350, 287] width 98 height 50
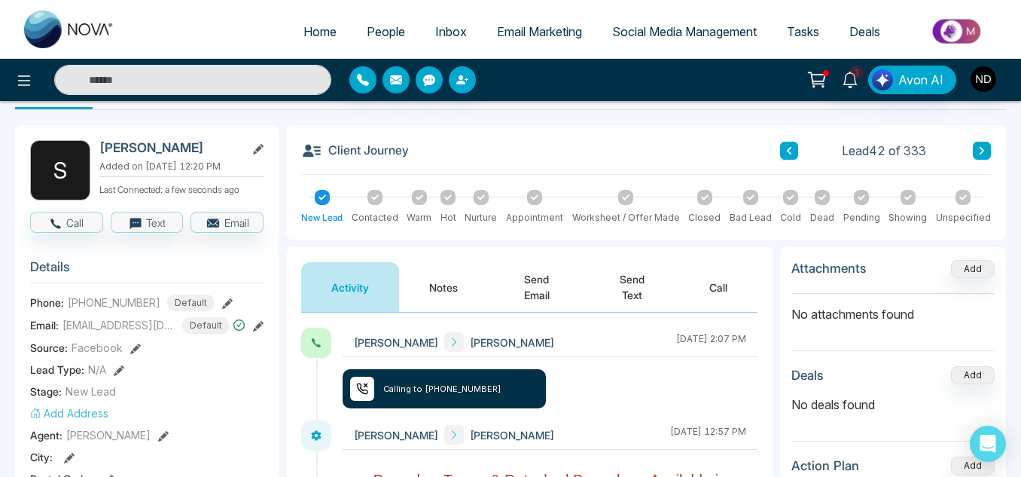
click at [444, 287] on button "Notes" at bounding box center [443, 287] width 89 height 50
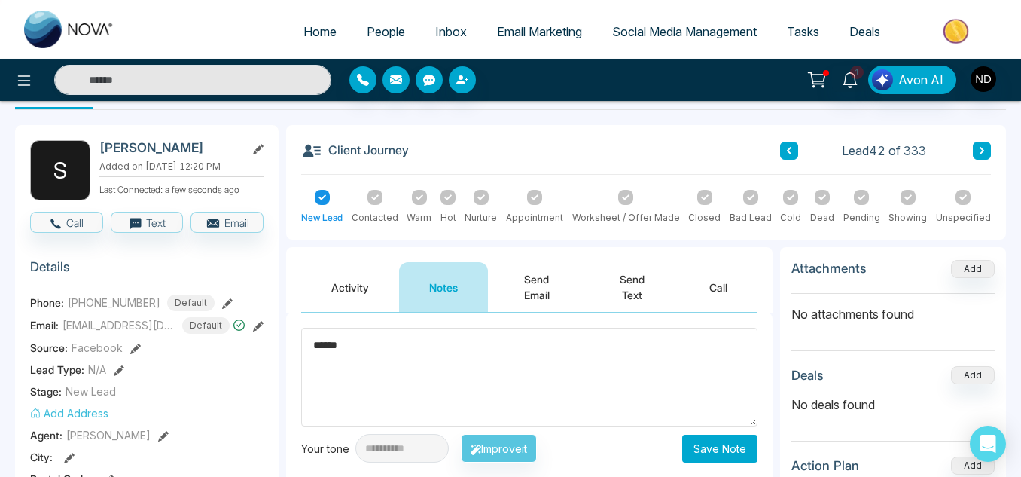
type textarea "******"
click at [719, 455] on button "Save Note" at bounding box center [719, 448] width 75 height 28
click at [986, 149] on button at bounding box center [982, 151] width 18 height 18
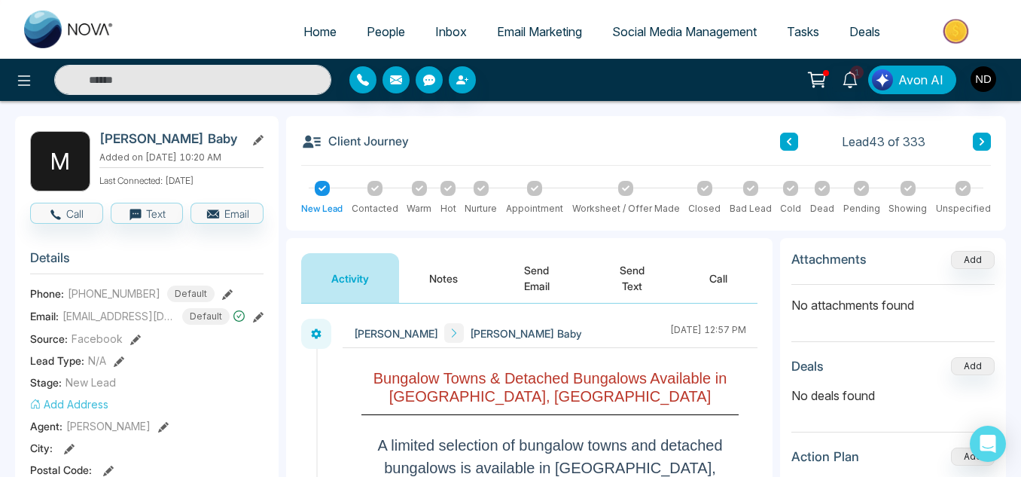
scroll to position [58, 0]
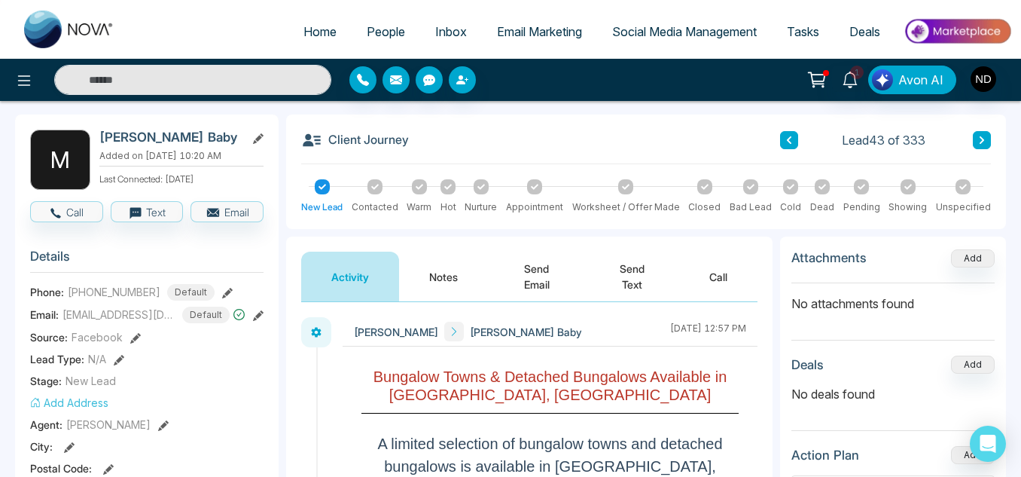
click at [434, 268] on button "Notes" at bounding box center [443, 277] width 89 height 50
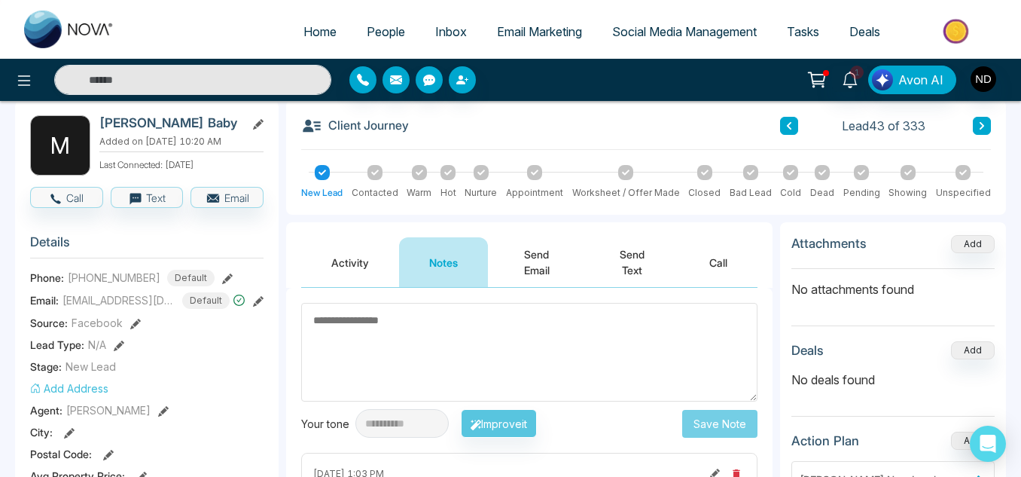
scroll to position [66, 0]
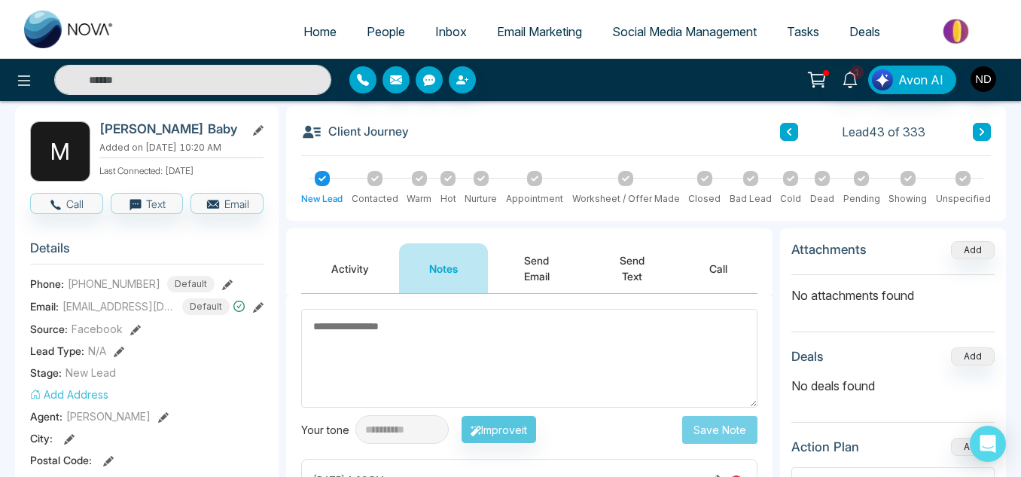
click at [328, 261] on button "Activity" at bounding box center [350, 268] width 98 height 50
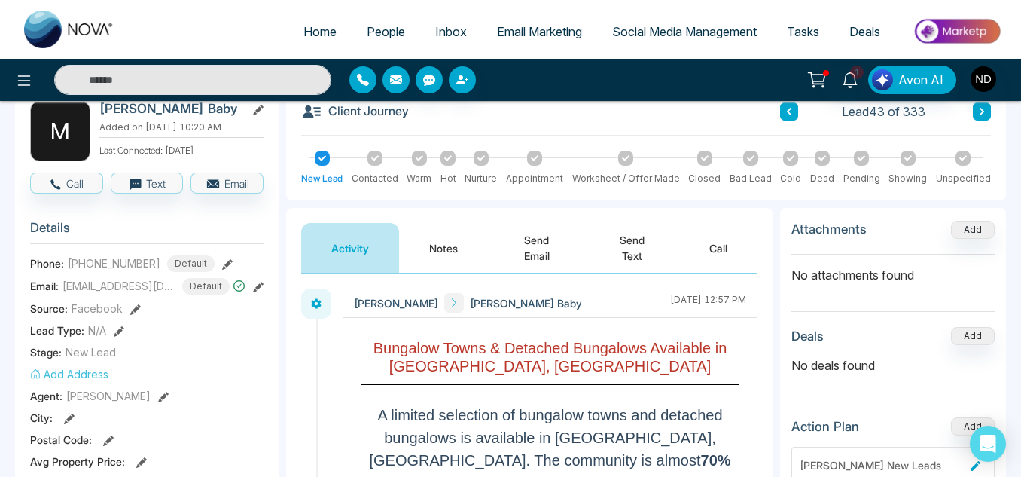
scroll to position [87, 0]
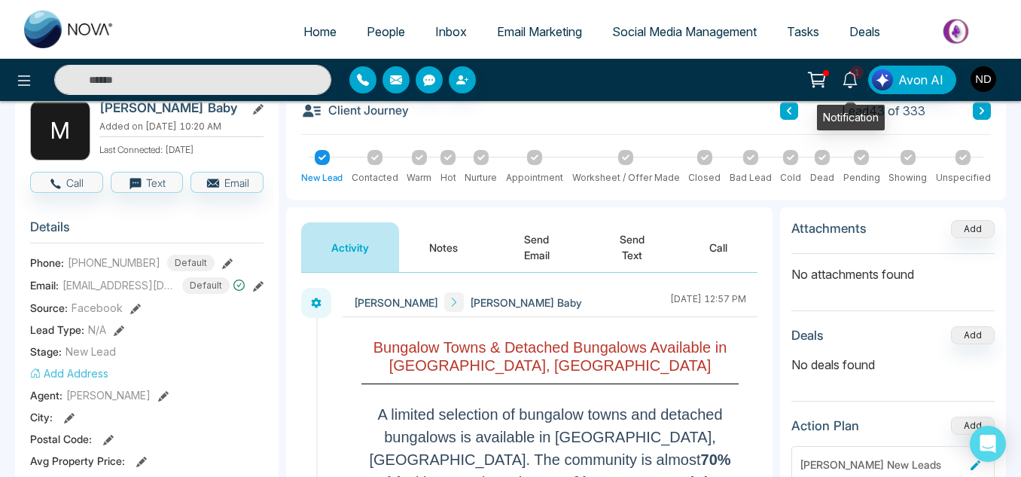
click at [858, 69] on span "1" at bounding box center [857, 73] width 14 height 14
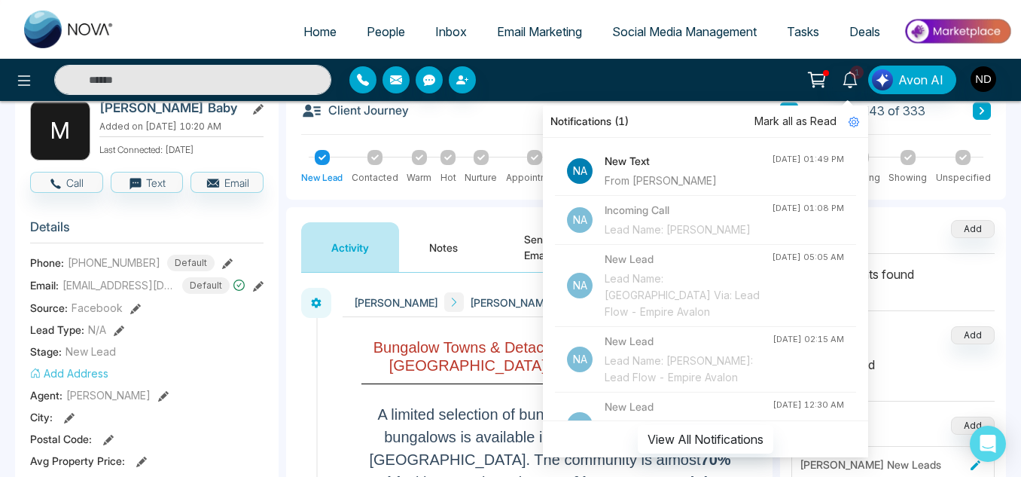
click at [725, 173] on div "From Frank Mike" at bounding box center [688, 180] width 167 height 17
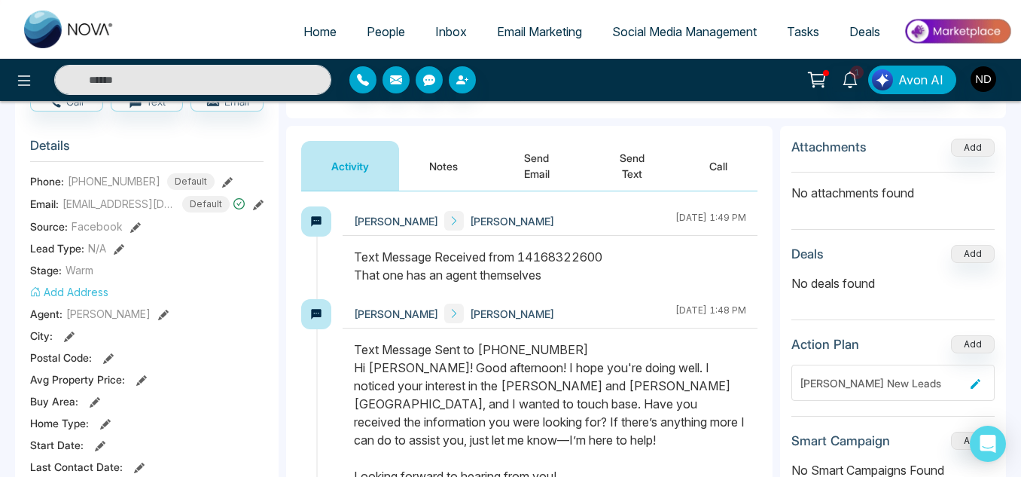
scroll to position [229, 0]
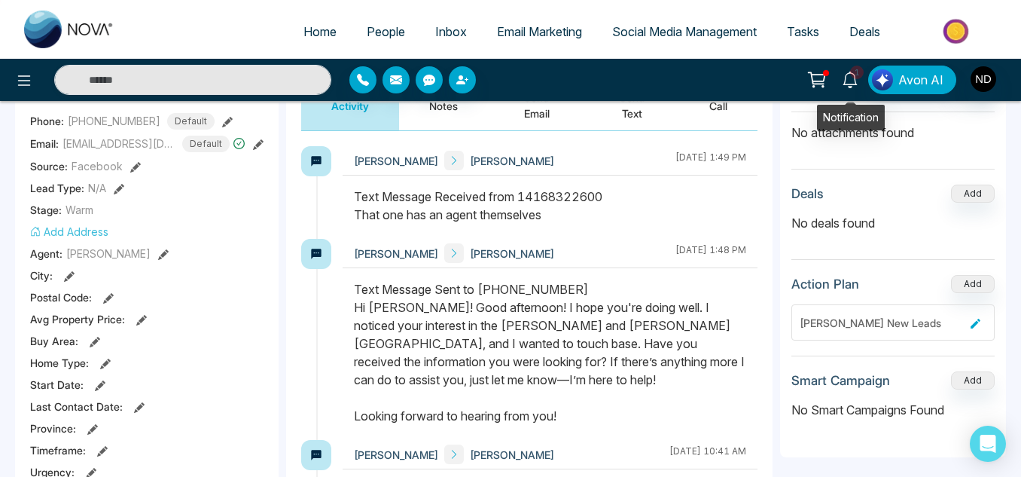
click at [848, 75] on icon at bounding box center [850, 80] width 14 height 17
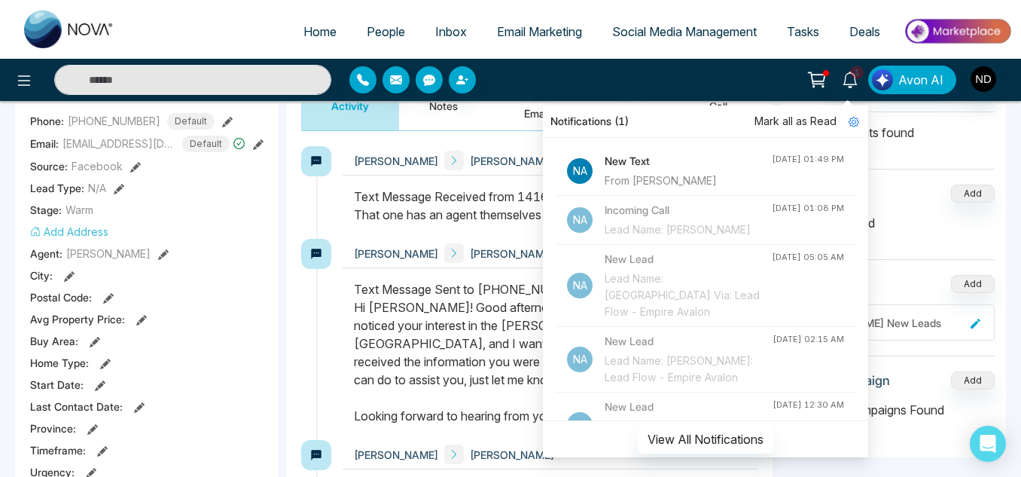
click at [796, 160] on div "Aug 11, 2025, 01:49 PM" at bounding box center [808, 159] width 72 height 13
click at [781, 125] on span "Mark all as Read" at bounding box center [796, 121] width 82 height 17
click at [514, 229] on div at bounding box center [550, 213] width 415 height 51
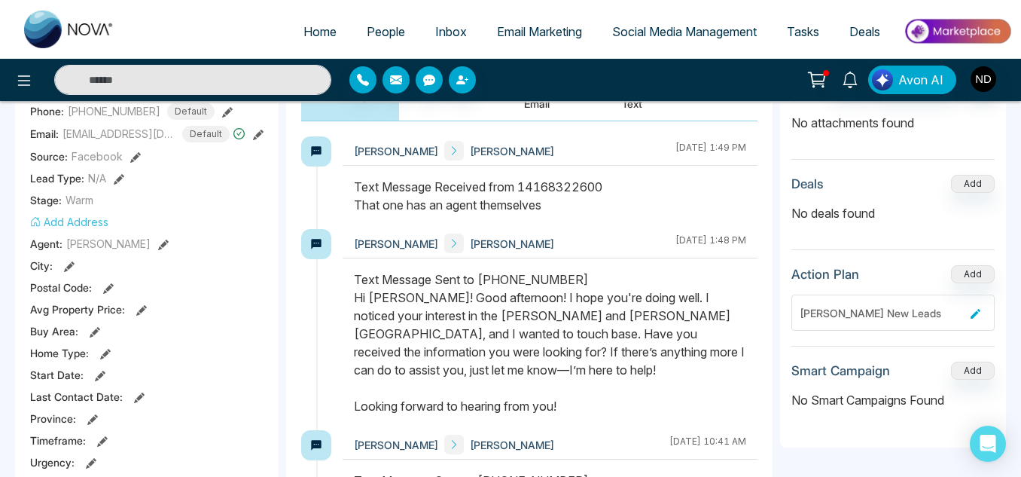
scroll to position [239, 0]
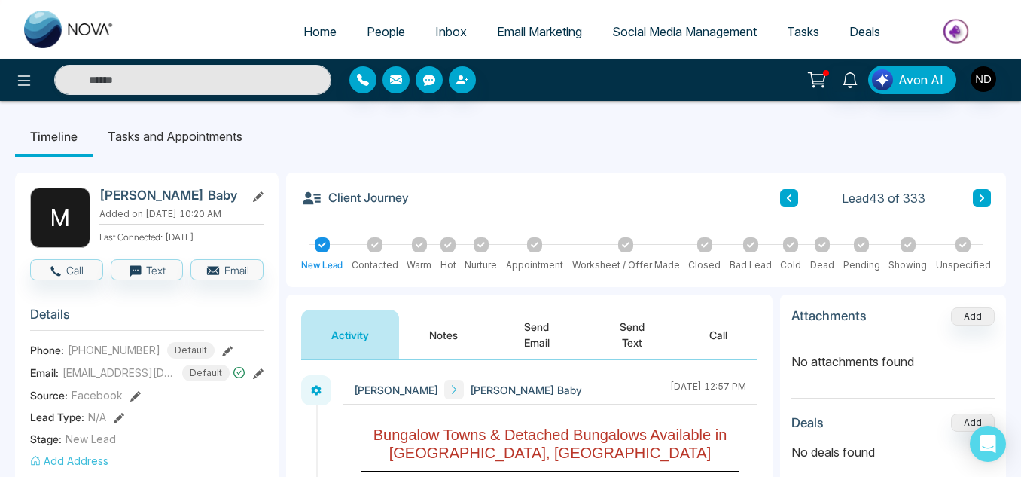
click at [334, 133] on ul "Timeline Tasks and Appointments" at bounding box center [510, 136] width 991 height 41
